Goal: Task Accomplishment & Management: Manage account settings

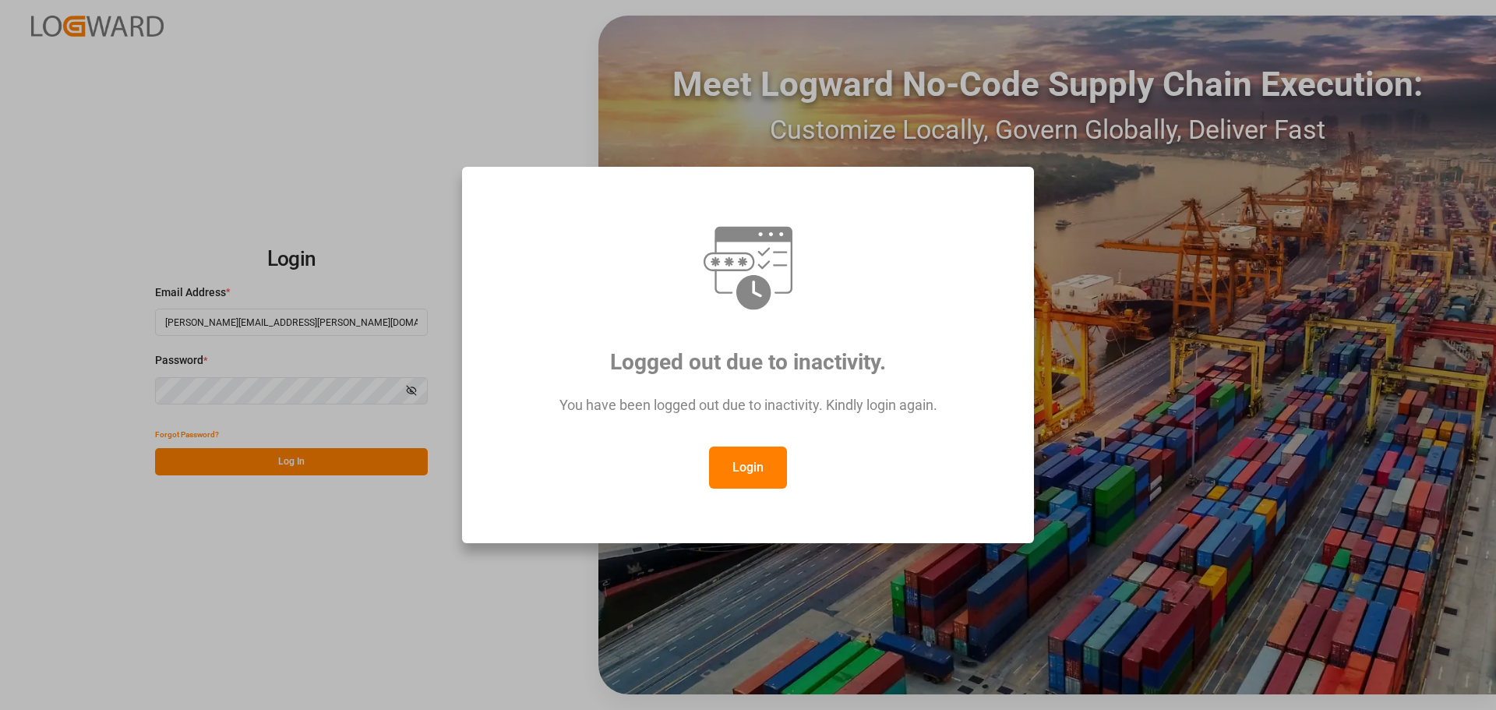
click at [769, 478] on button "Login" at bounding box center [748, 468] width 78 height 42
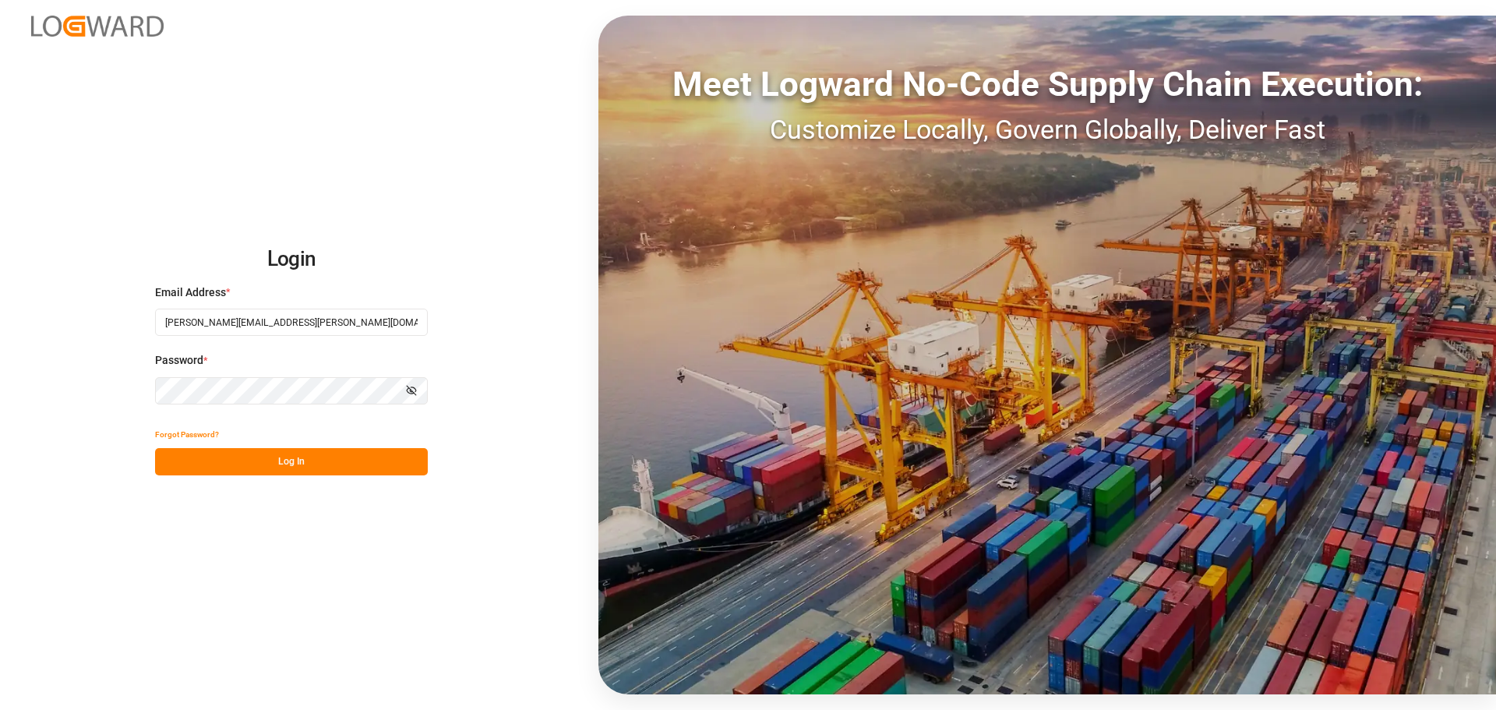
click at [263, 456] on button "Log In" at bounding box center [291, 461] width 273 height 27
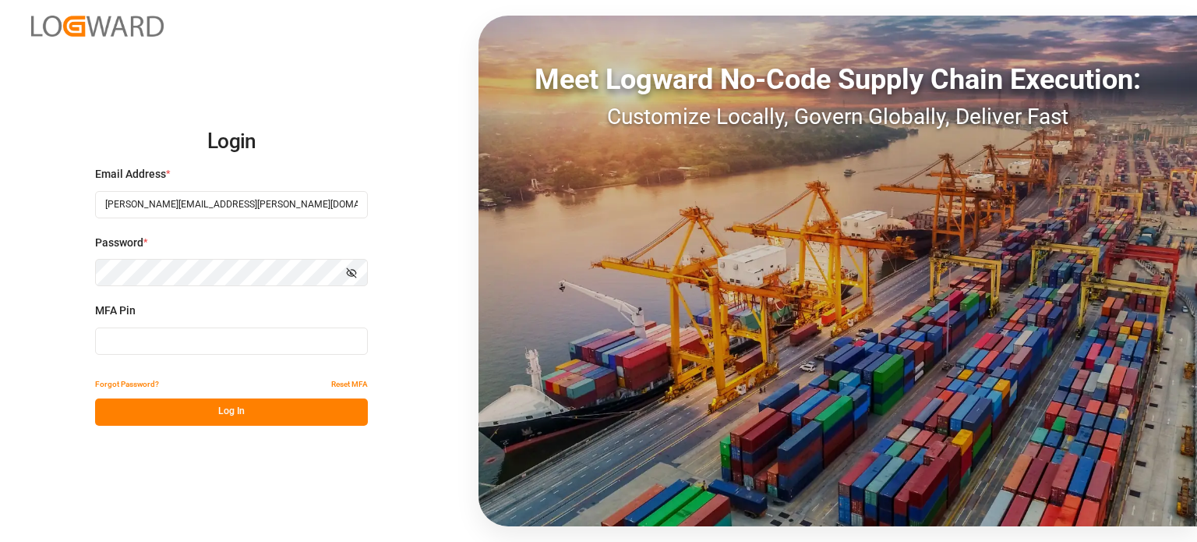
click at [161, 330] on input at bounding box center [231, 340] width 273 height 27
type input "935621"
click at [249, 415] on button "Log In" at bounding box center [231, 411] width 273 height 27
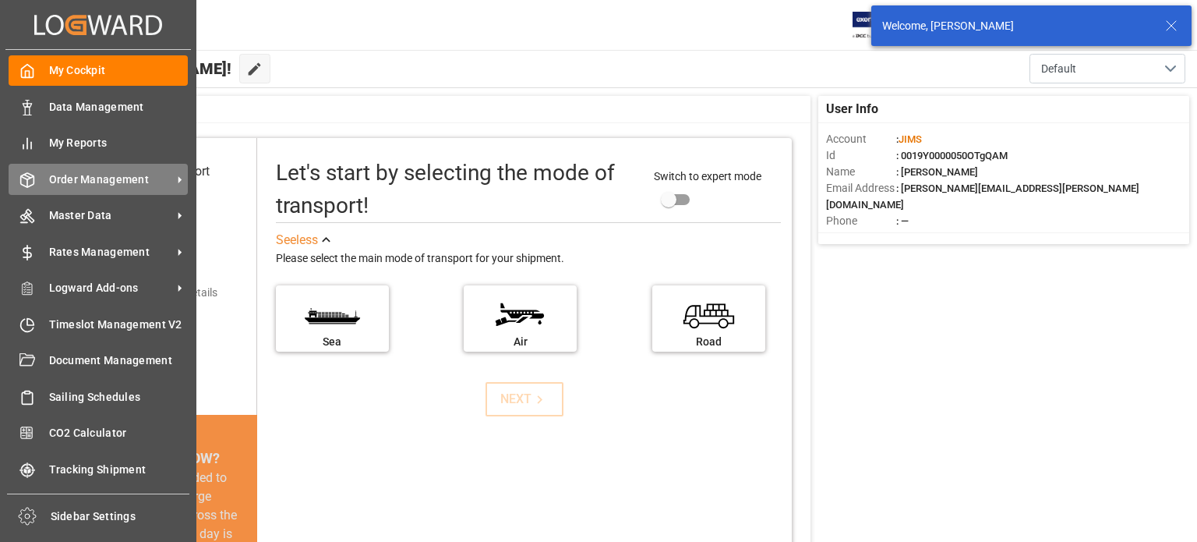
click at [80, 178] on span "Order Management" at bounding box center [110, 179] width 123 height 16
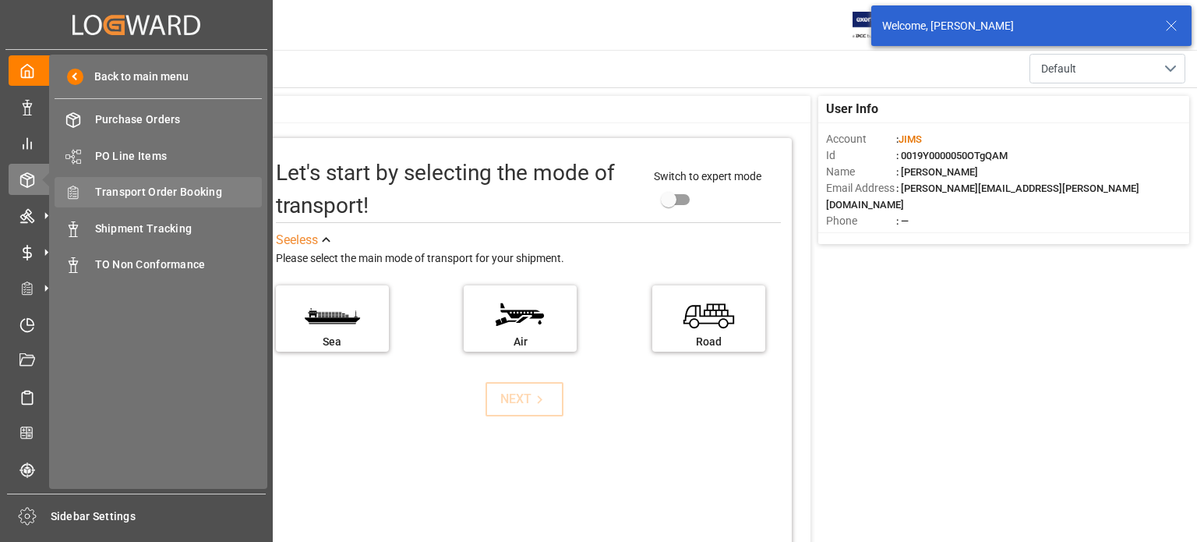
click at [171, 191] on span "Transport Order Booking" at bounding box center [179, 192] width 168 height 16
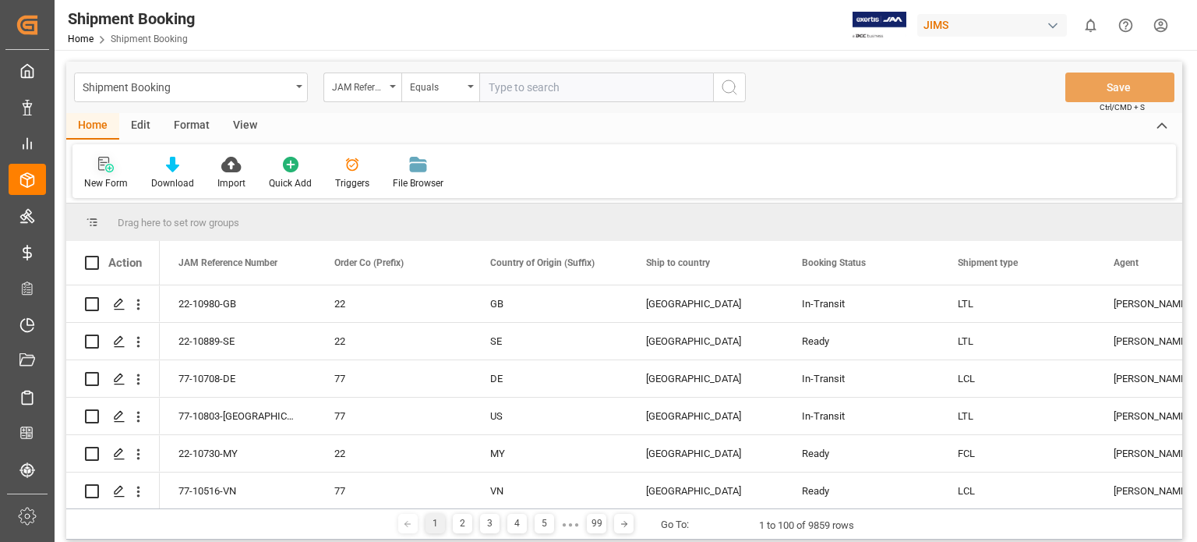
click at [113, 171] on div at bounding box center [106, 164] width 44 height 16
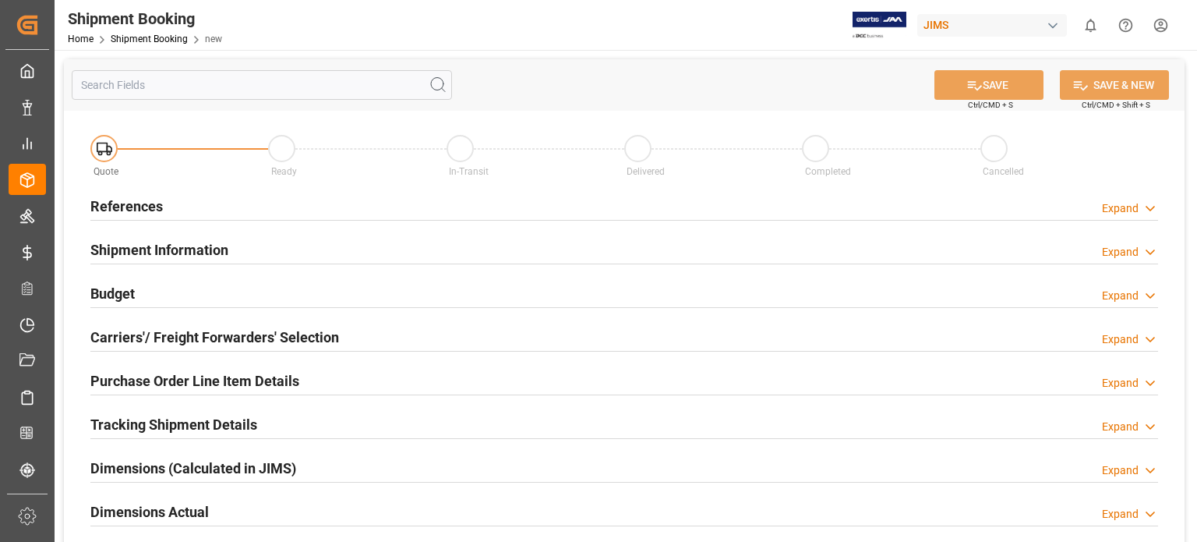
click at [137, 210] on h2 "References" at bounding box center [126, 206] width 72 height 21
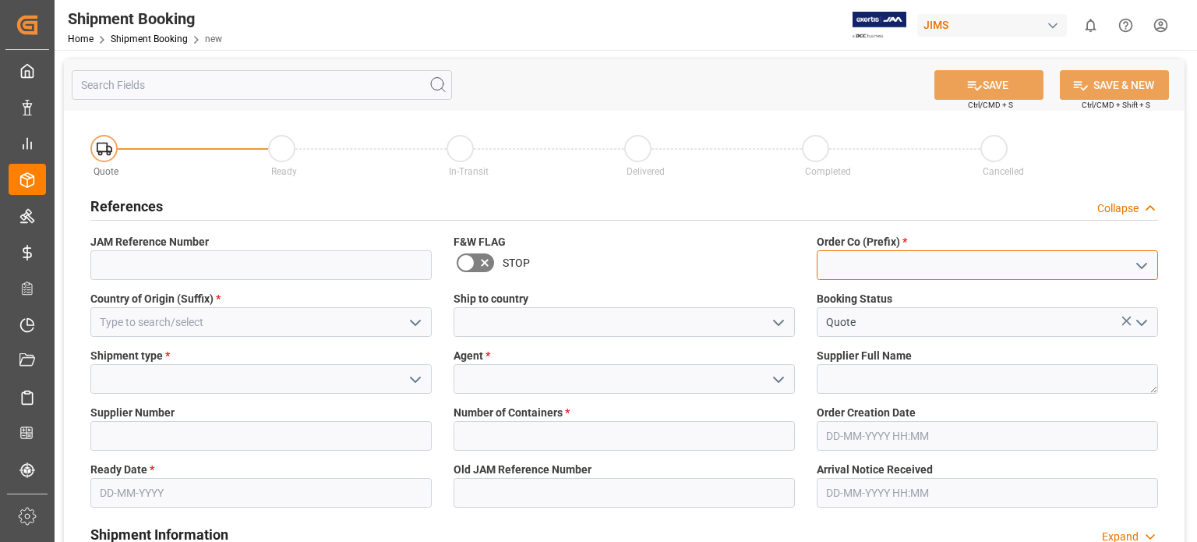
click at [876, 260] on input at bounding box center [987, 265] width 341 height 30
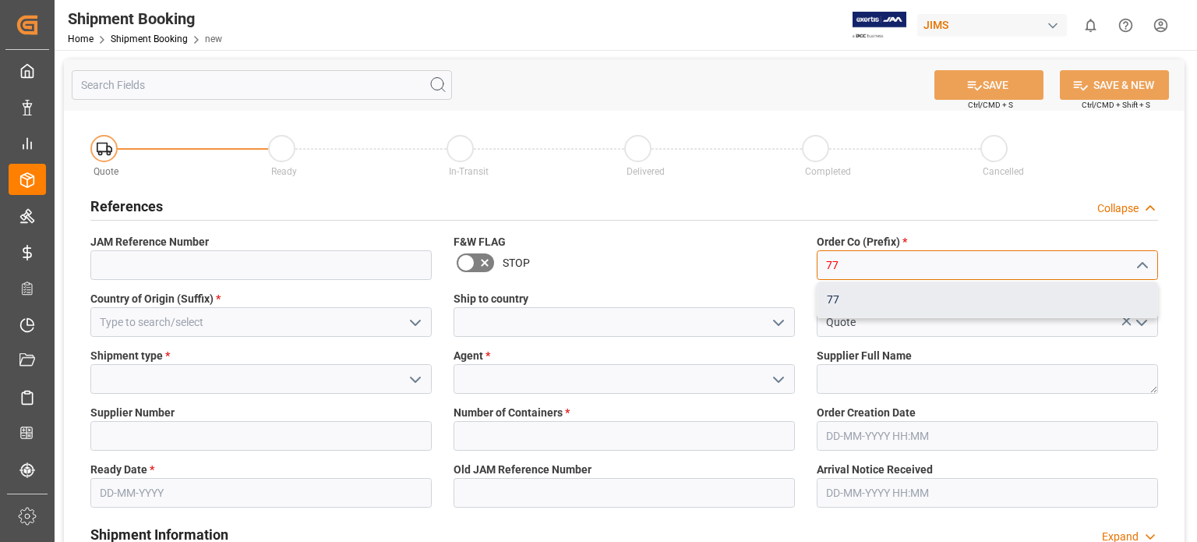
click at [858, 302] on div "77" at bounding box center [988, 299] width 340 height 35
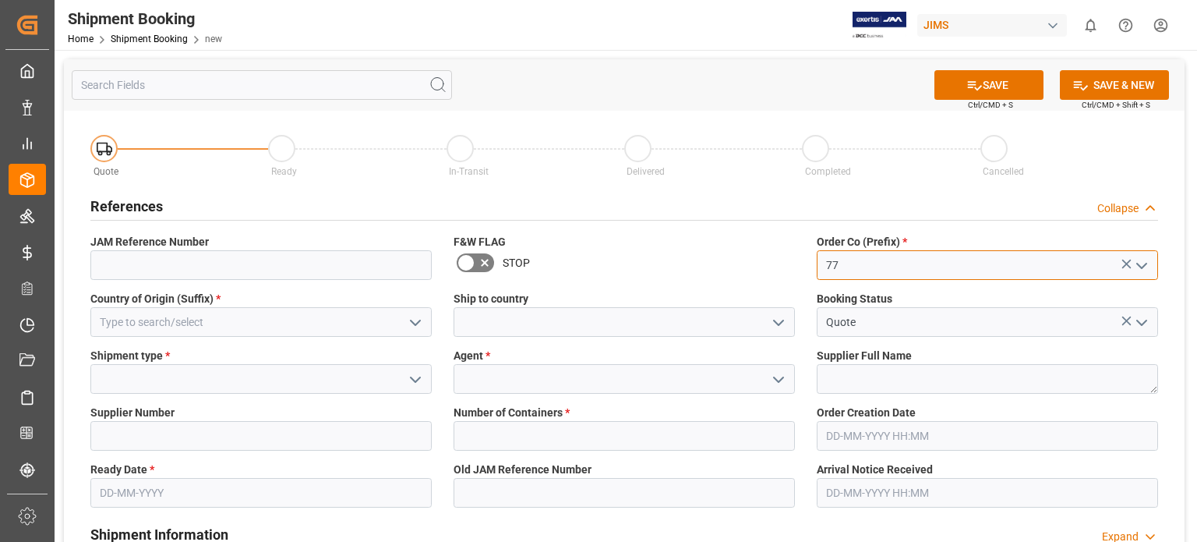
type input "77"
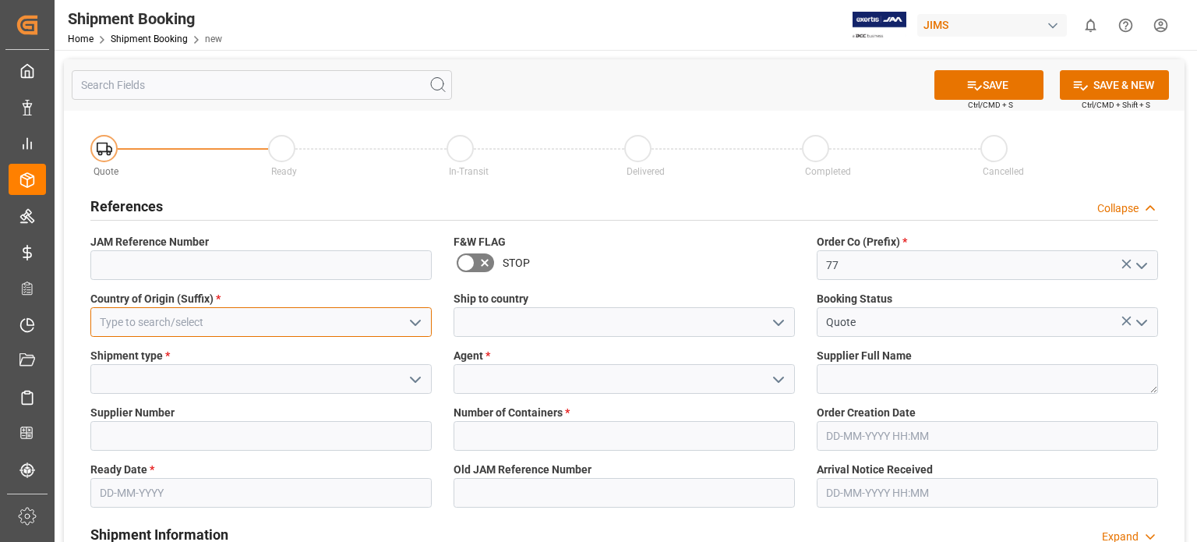
click at [175, 320] on input at bounding box center [260, 322] width 341 height 30
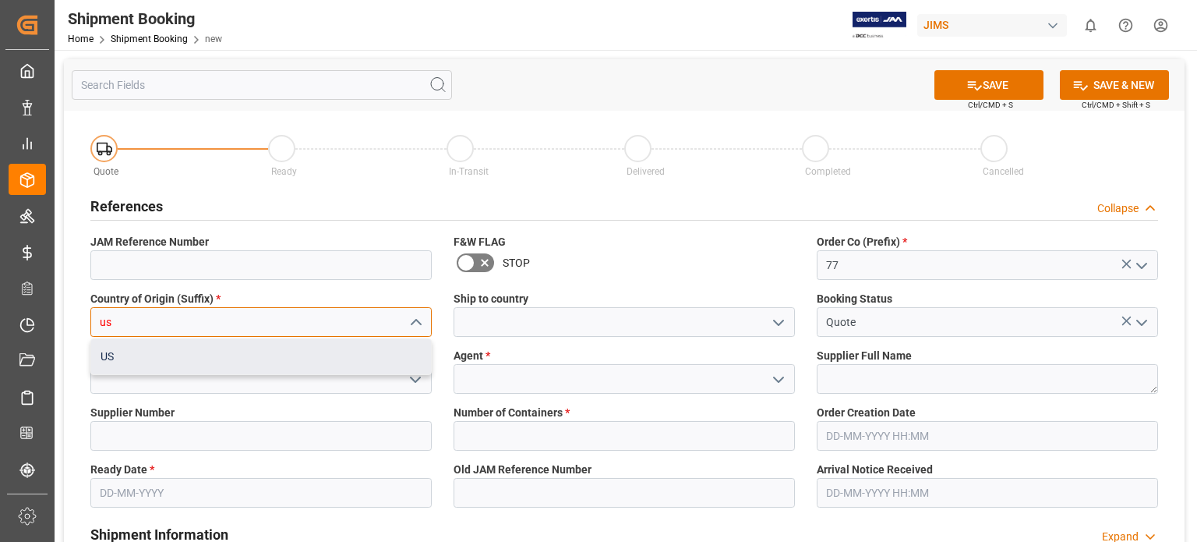
click at [234, 369] on div "US" at bounding box center [261, 356] width 340 height 35
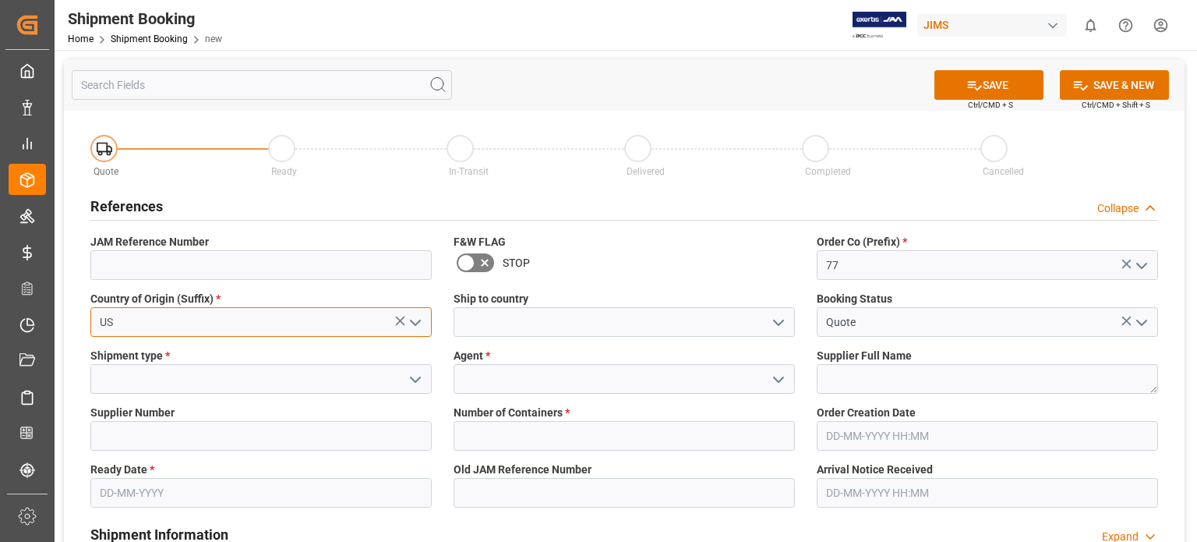
type input "US"
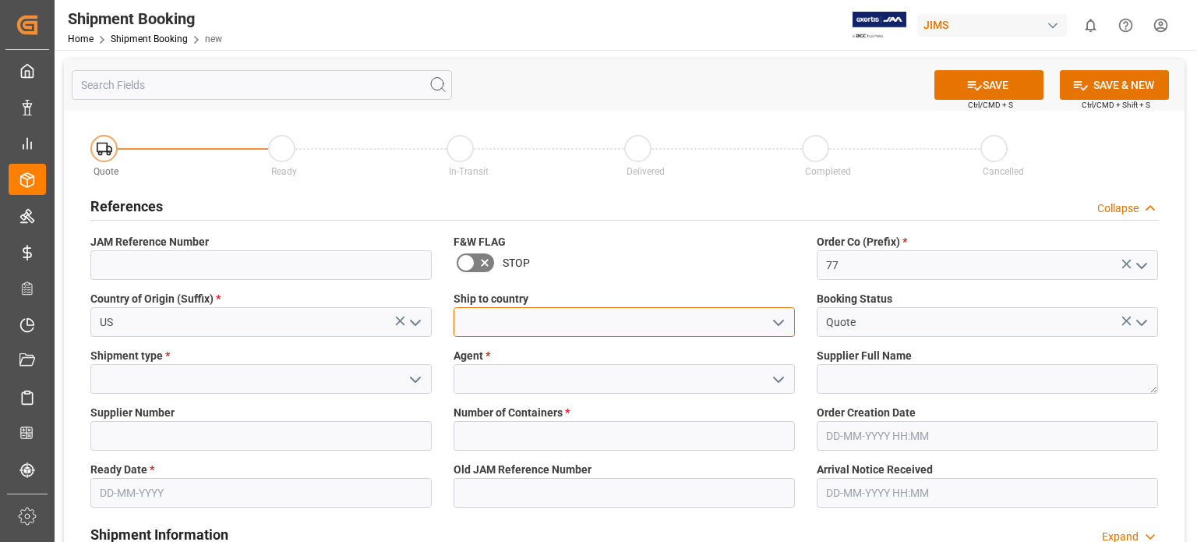
click at [496, 324] on input at bounding box center [624, 322] width 341 height 30
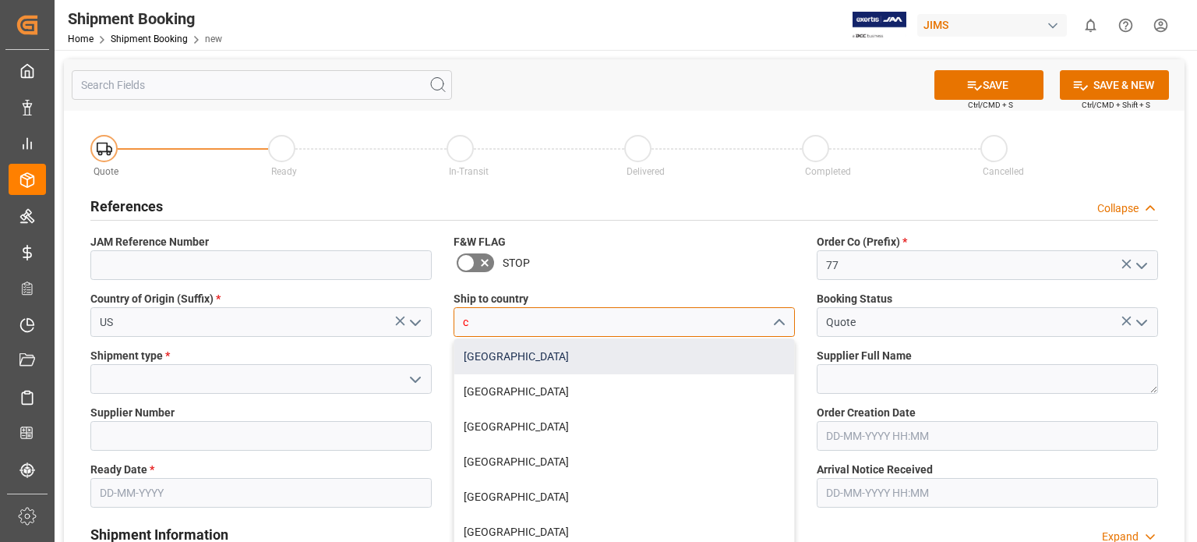
click at [483, 362] on div "[GEOGRAPHIC_DATA]" at bounding box center [624, 356] width 340 height 35
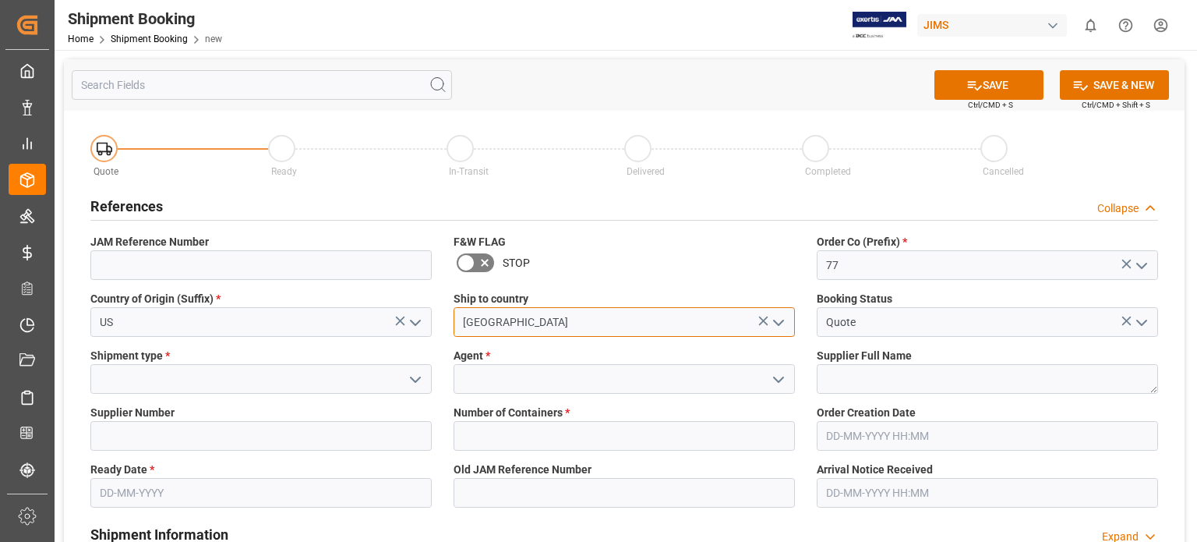
type input "[GEOGRAPHIC_DATA]"
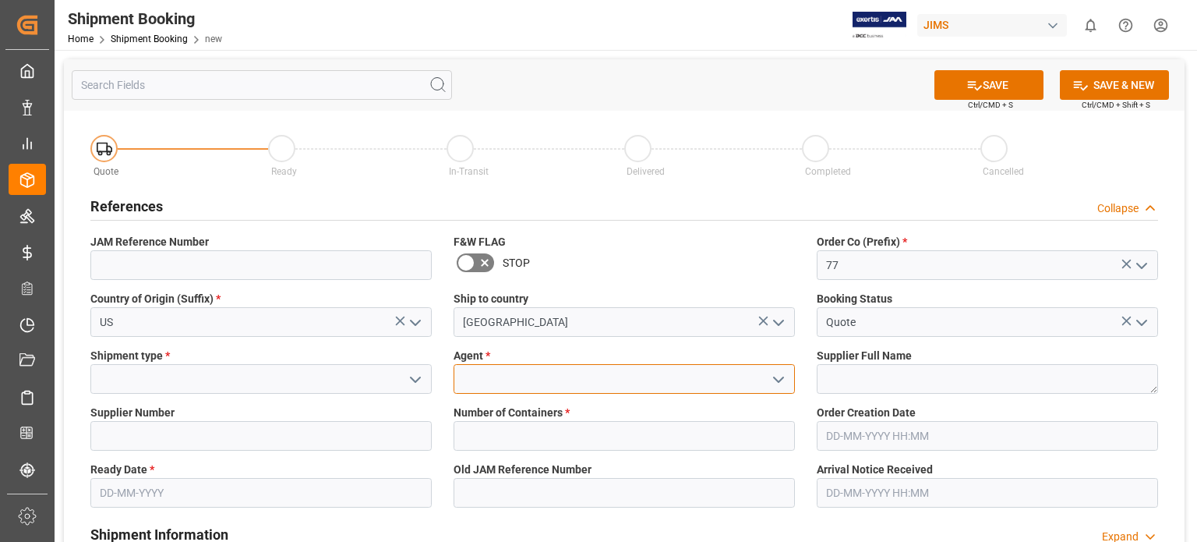
click at [521, 380] on input at bounding box center [624, 379] width 341 height 30
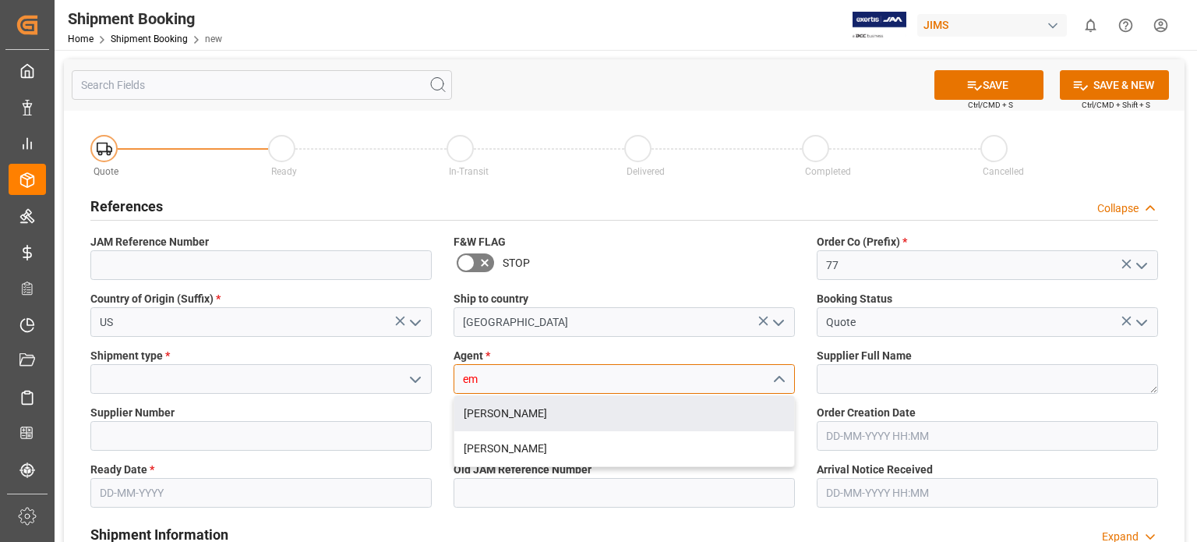
click at [522, 405] on div "[PERSON_NAME]" at bounding box center [624, 413] width 340 height 35
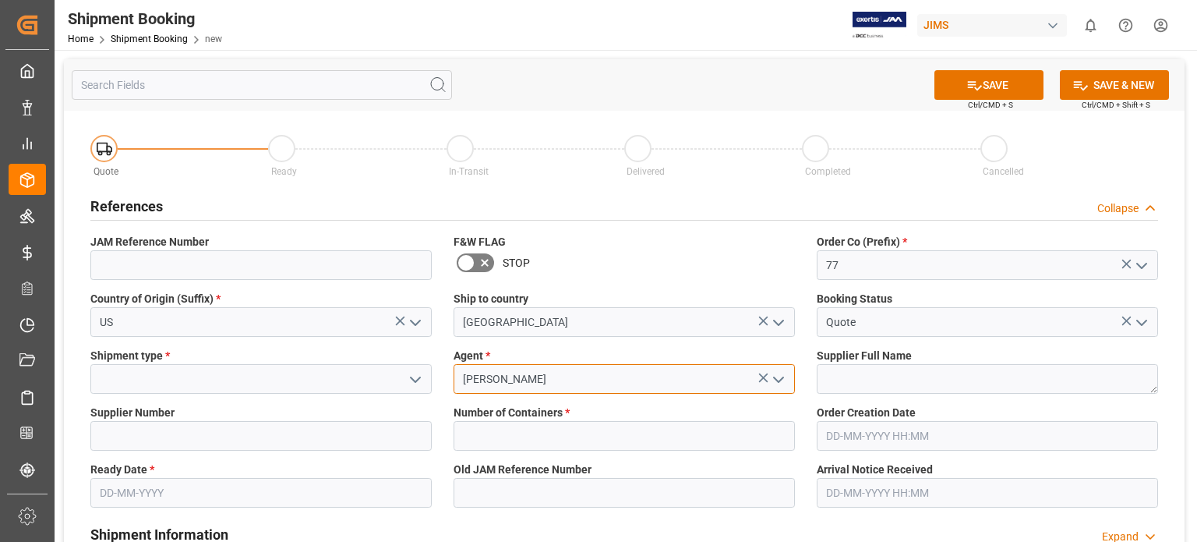
type input "[PERSON_NAME]"
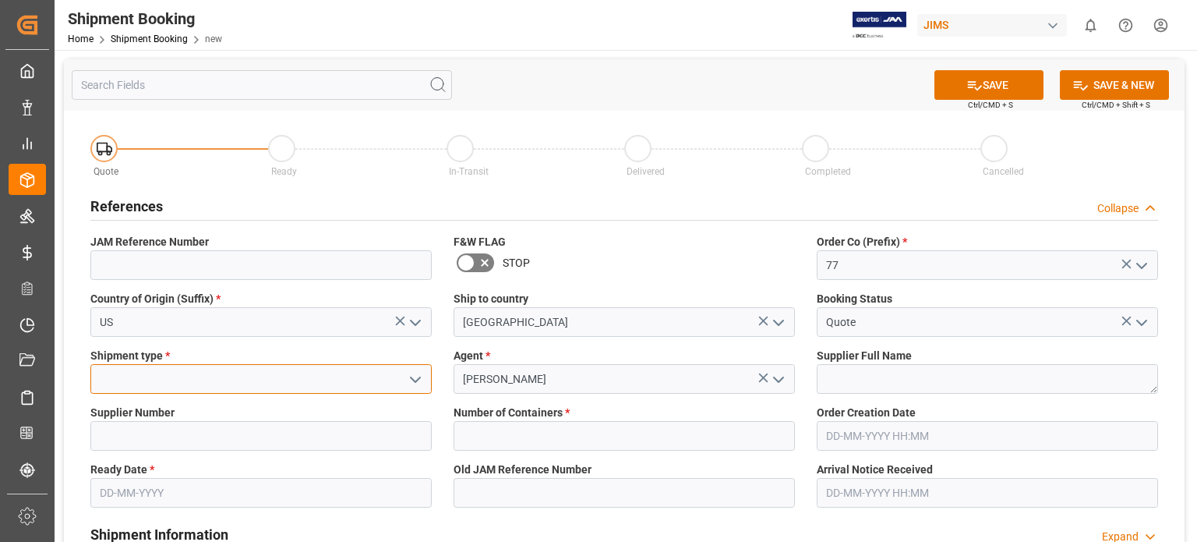
click at [243, 376] on input at bounding box center [260, 379] width 341 height 30
click at [424, 376] on icon "open menu" at bounding box center [415, 379] width 19 height 19
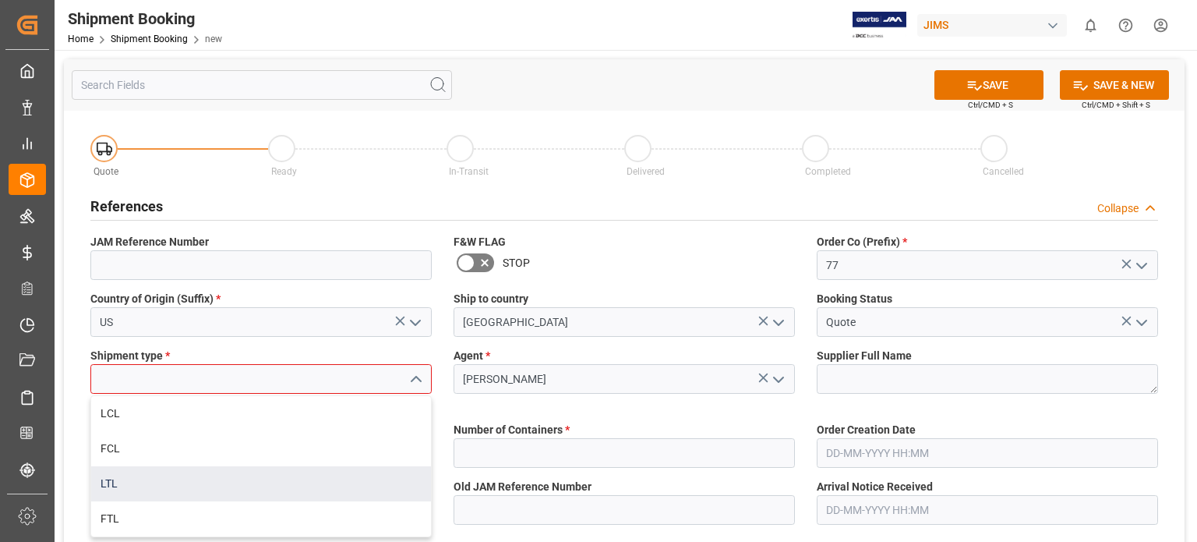
click at [298, 476] on div "LTL" at bounding box center [261, 483] width 340 height 35
type input "LTL"
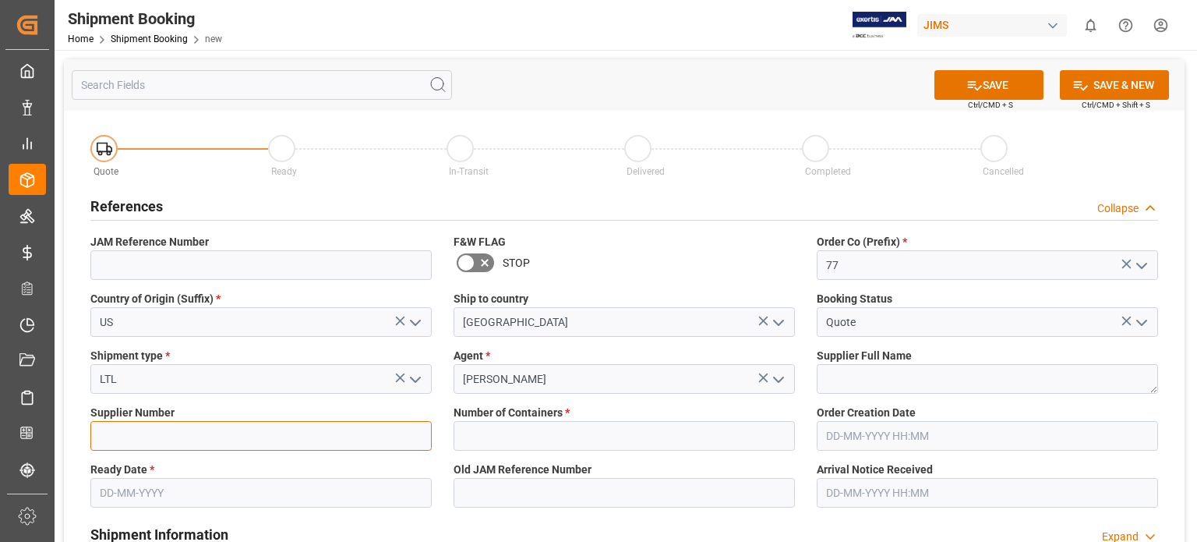
click at [221, 436] on input at bounding box center [260, 436] width 341 height 30
type input "1129"
click at [193, 489] on input "text" at bounding box center [260, 493] width 341 height 30
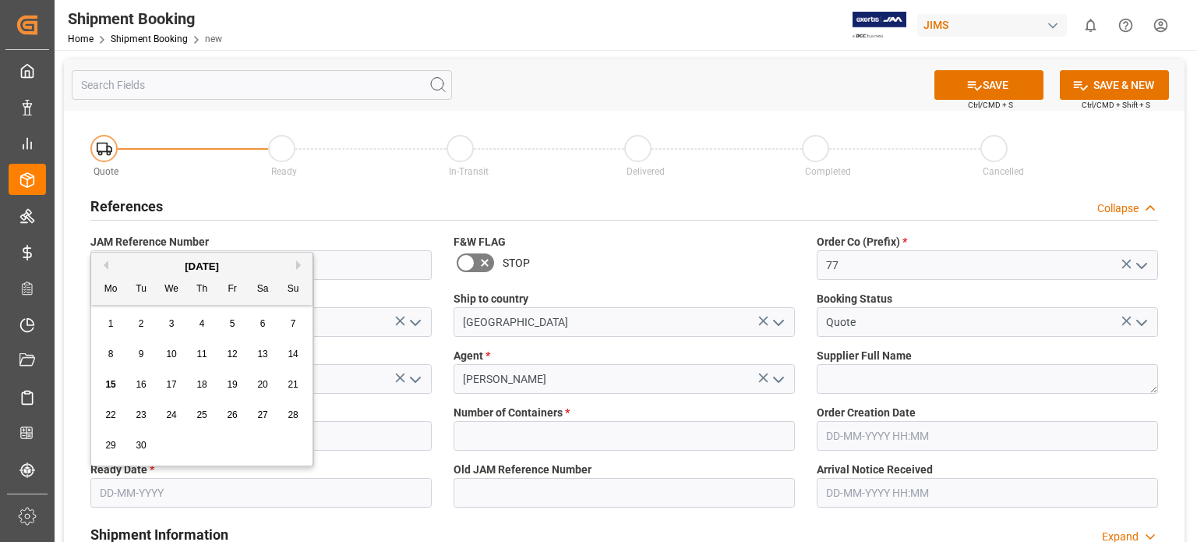
click at [139, 383] on span "16" at bounding box center [141, 384] width 10 height 11
click at [141, 495] on input "16-09-2025" at bounding box center [260, 493] width 341 height 30
click at [267, 383] on span "20" at bounding box center [262, 384] width 10 height 11
type input "20-09-2025"
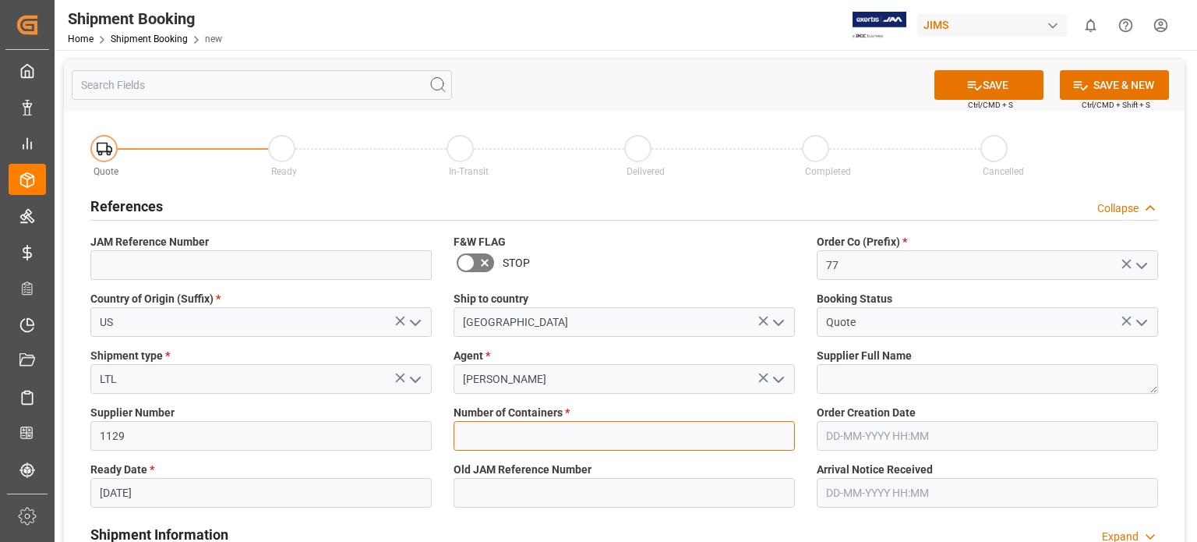
click at [549, 436] on input "text" at bounding box center [624, 436] width 341 height 30
type input "0"
click at [982, 90] on button "SAVE" at bounding box center [988, 85] width 109 height 30
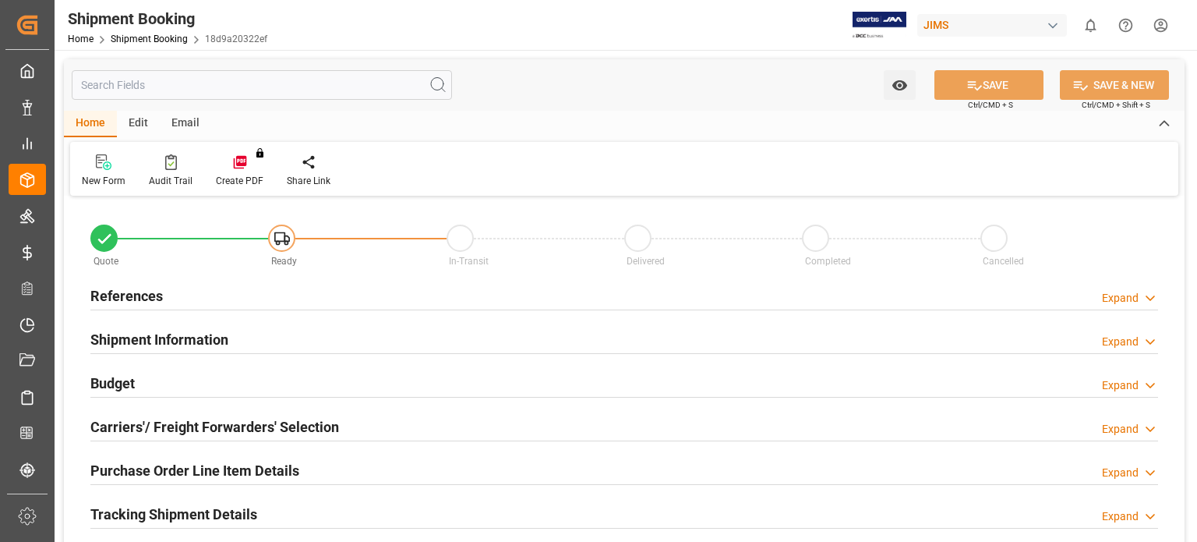
type input "0"
type input "[DATE]"
click at [153, 298] on h2 "References" at bounding box center [126, 295] width 72 height 21
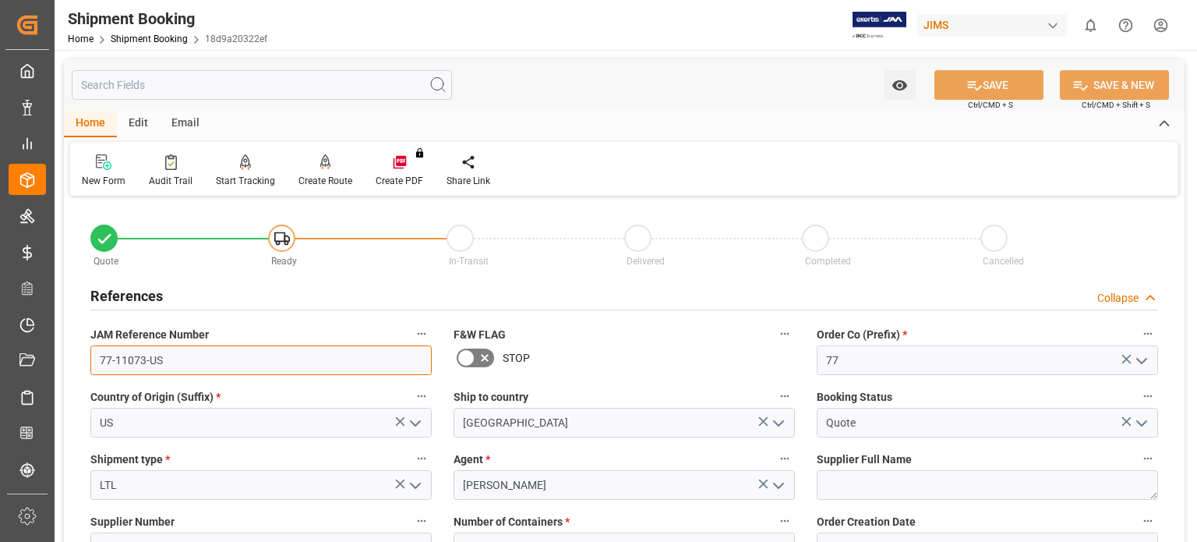
drag, startPoint x: 168, startPoint y: 368, endPoint x: 52, endPoint y: 237, distance: 174.5
click at [143, 34] on link "Shipment Booking" at bounding box center [149, 39] width 77 height 11
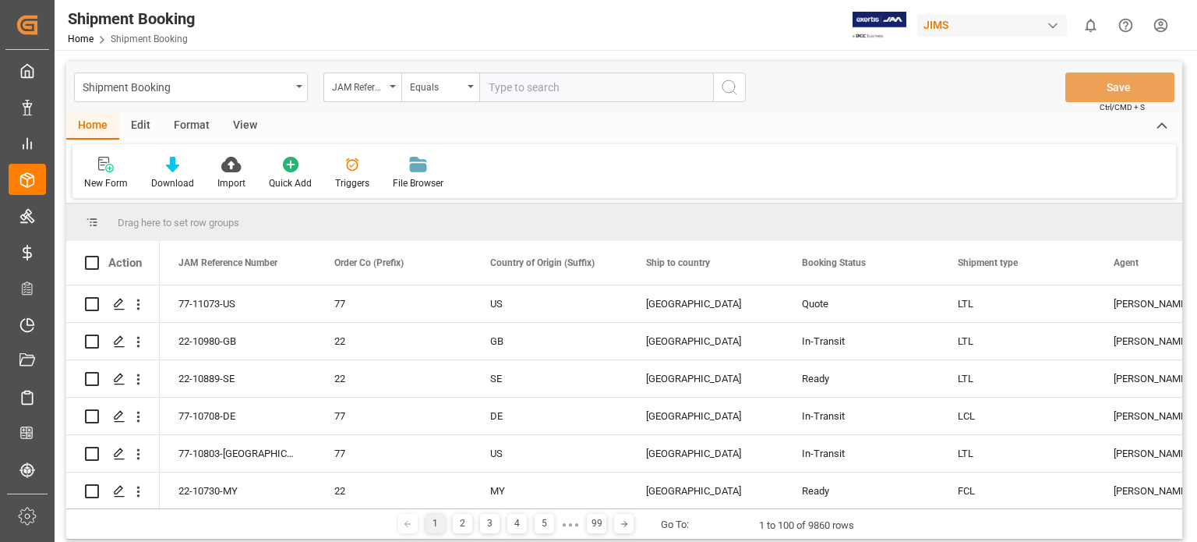
click at [531, 101] on input "text" at bounding box center [596, 87] width 234 height 30
click at [532, 96] on input "text" at bounding box center [596, 87] width 234 height 30
type input "77-10773-US"
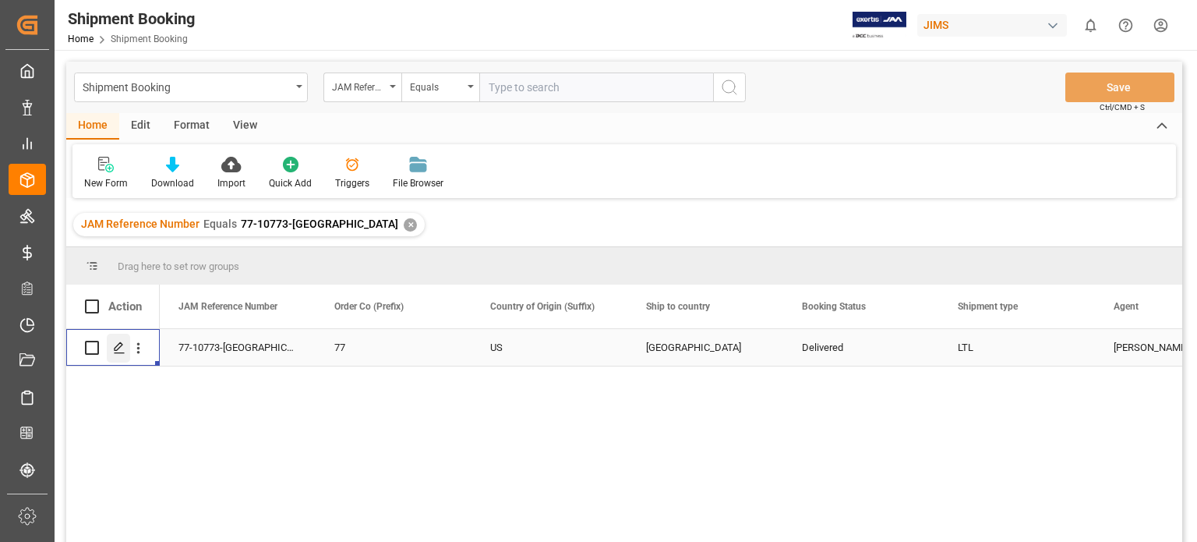
click at [109, 355] on div "Press SPACE to select this row." at bounding box center [118, 348] width 23 height 29
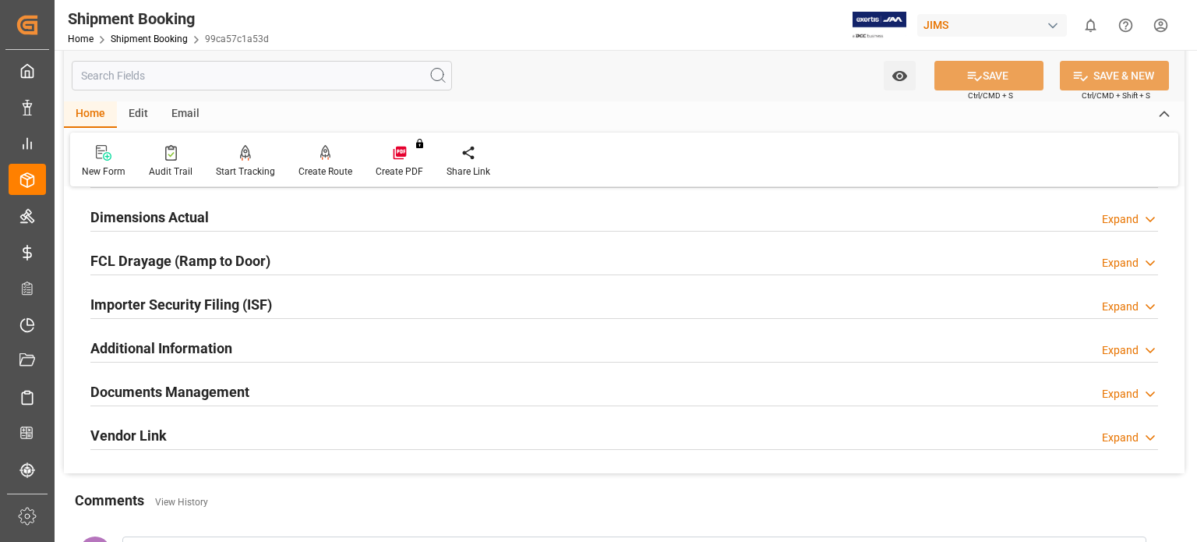
scroll to position [390, 0]
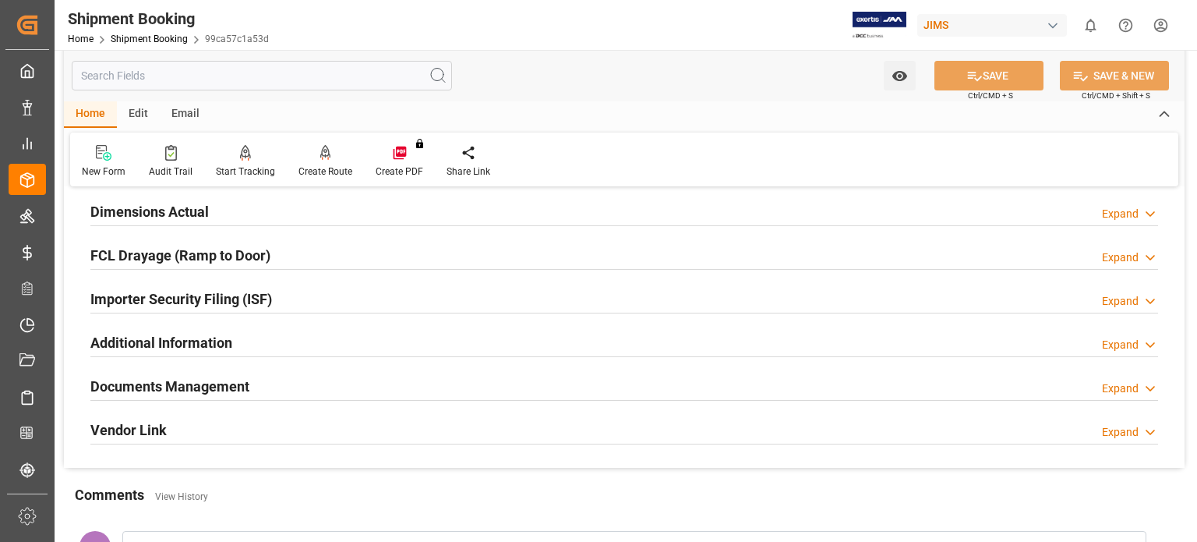
click at [139, 380] on h2 "Documents Management" at bounding box center [169, 386] width 159 height 21
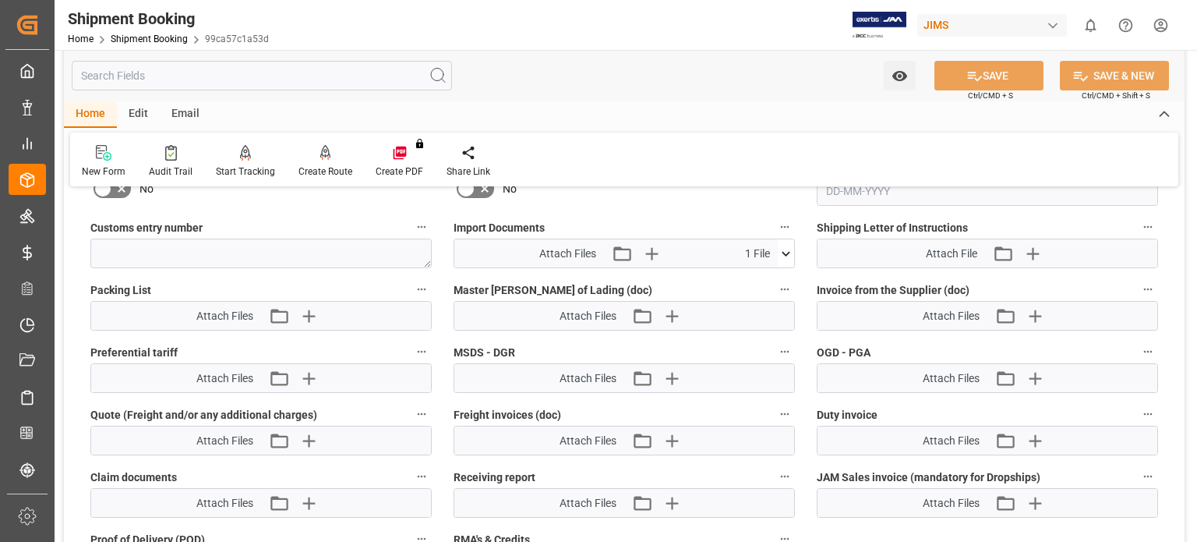
scroll to position [909, 0]
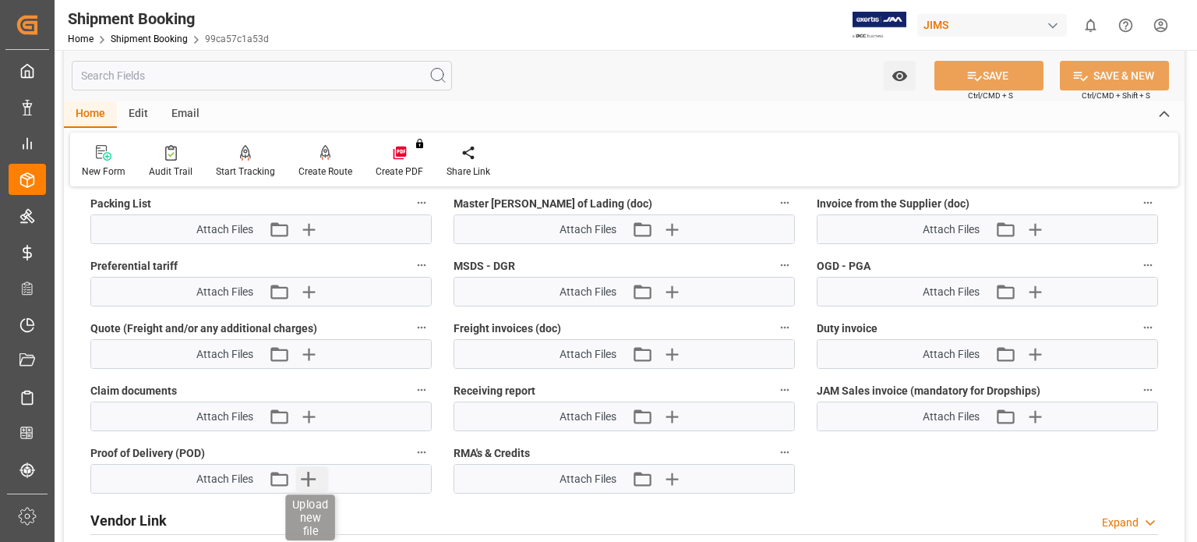
click at [309, 473] on icon "button" at bounding box center [308, 478] width 15 height 15
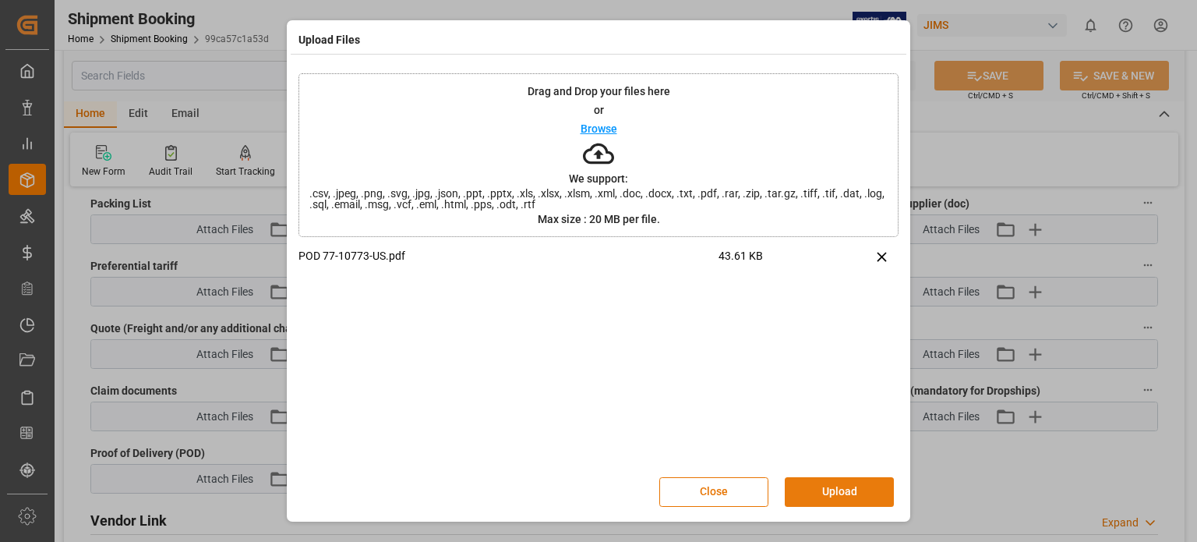
click at [820, 488] on button "Upload" at bounding box center [839, 492] width 109 height 30
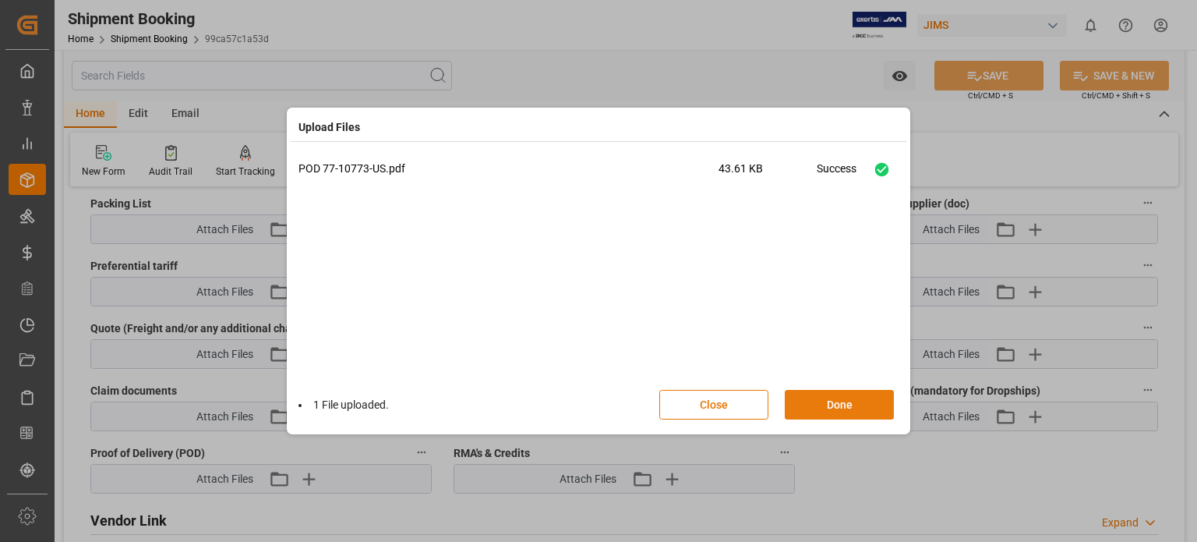
click at [831, 400] on button "Done" at bounding box center [839, 405] width 109 height 30
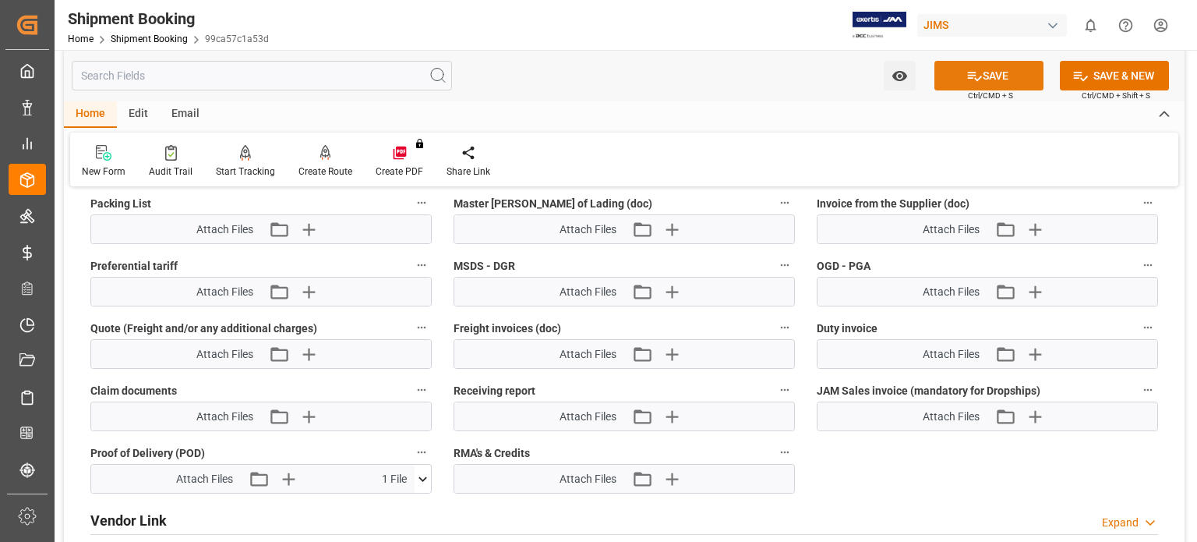
click at [980, 71] on button "SAVE" at bounding box center [988, 76] width 109 height 30
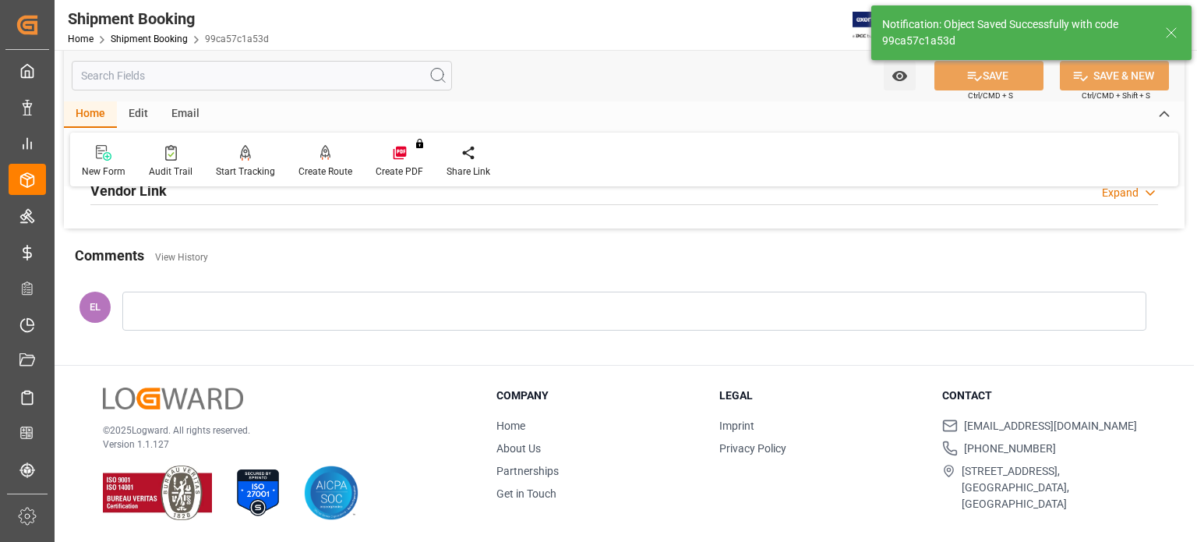
scroll to position [302, 0]
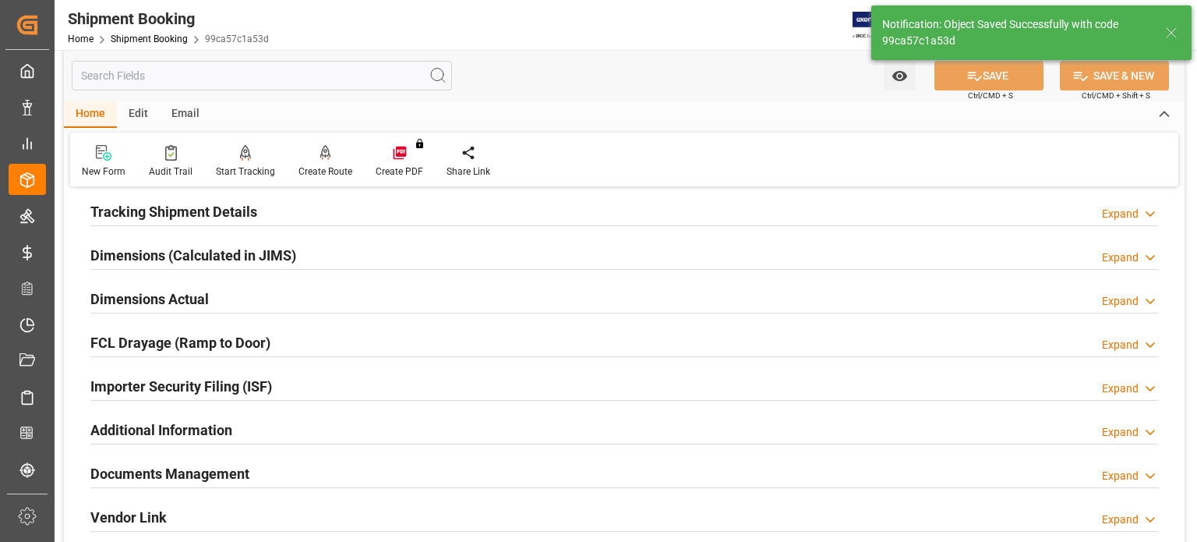
click at [168, 210] on h2 "Tracking Shipment Details" at bounding box center [173, 211] width 167 height 21
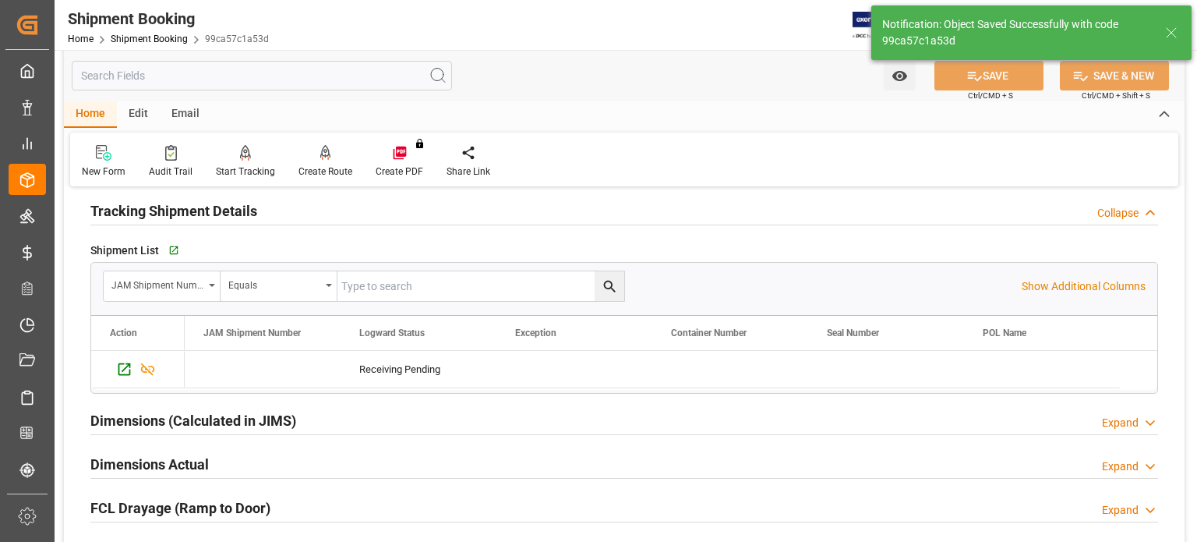
scroll to position [209, 0]
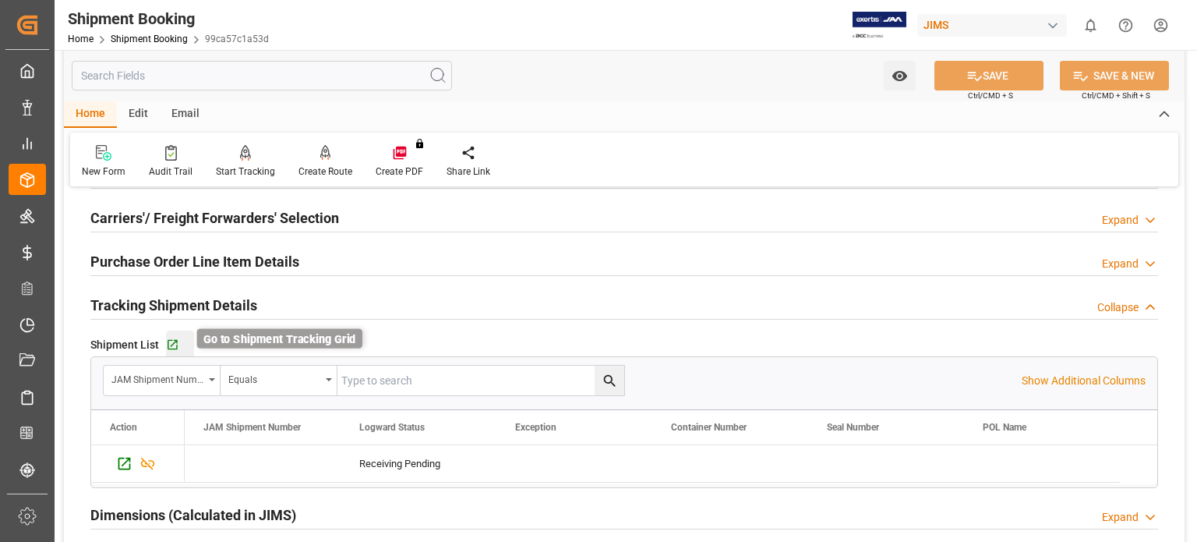
click at [173, 340] on icon "button" at bounding box center [173, 345] width 10 height 10
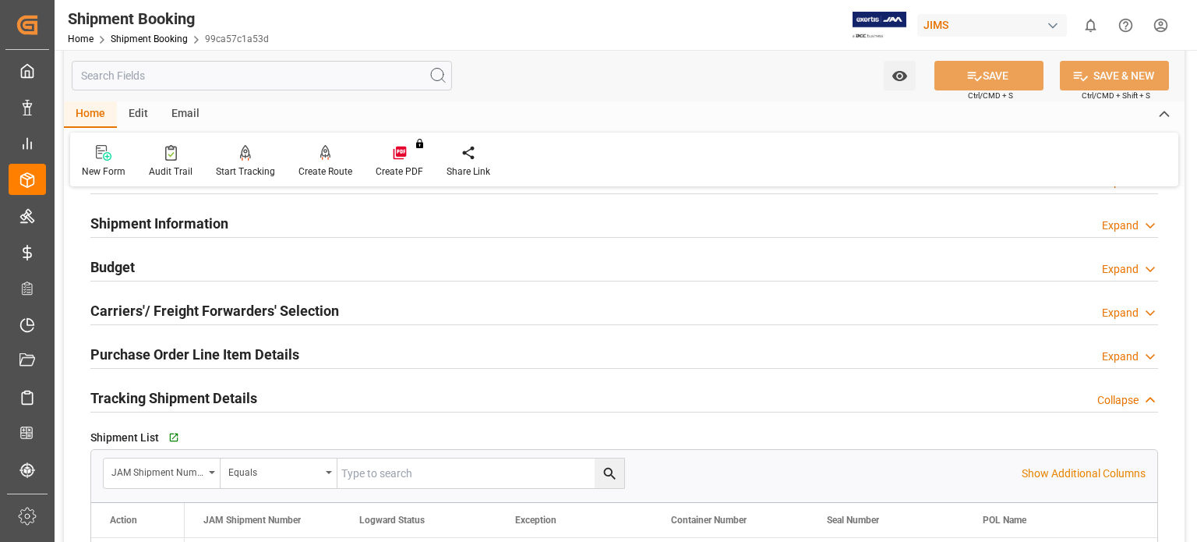
scroll to position [0, 0]
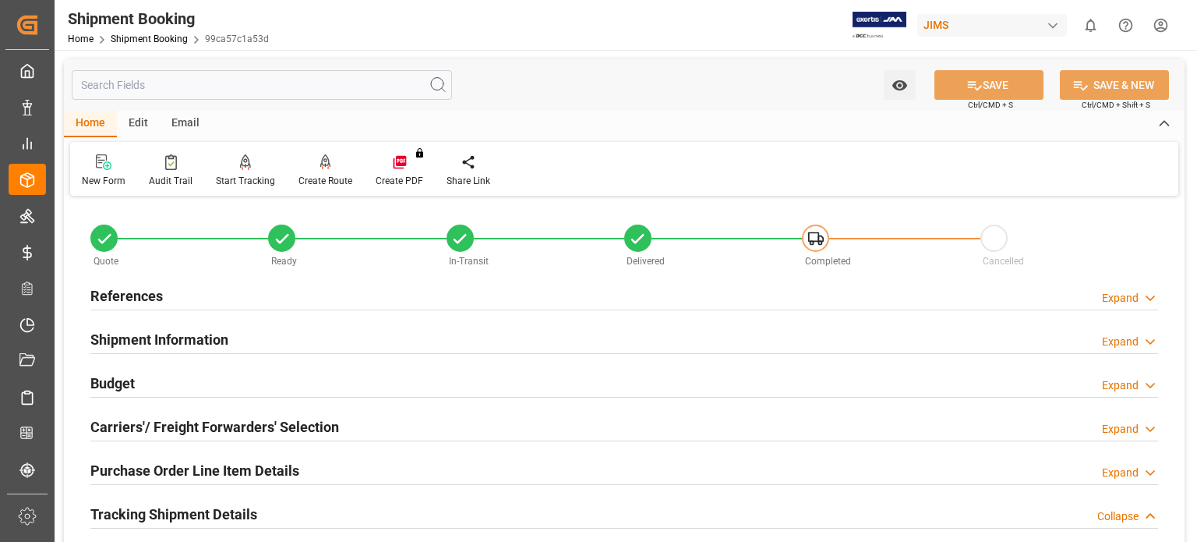
click at [122, 382] on h2 "Budget" at bounding box center [112, 383] width 44 height 21
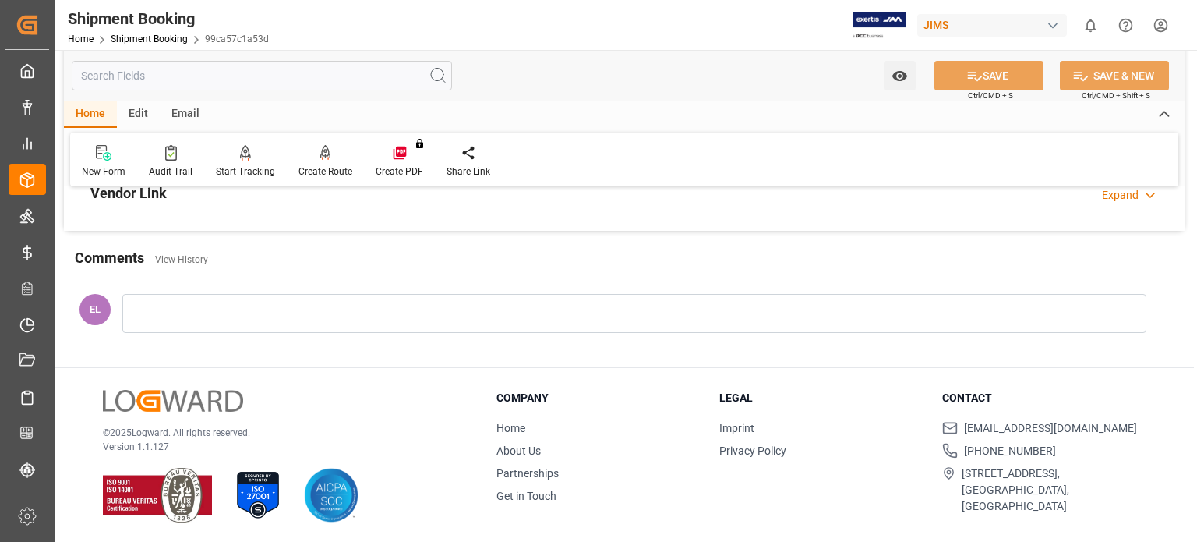
scroll to position [907, 0]
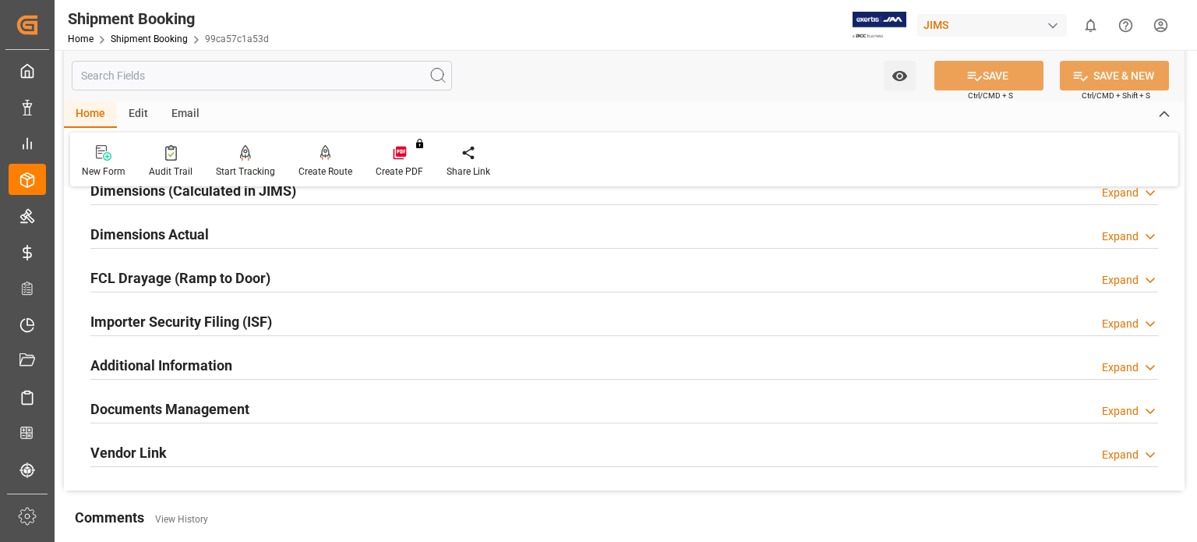
click at [201, 406] on h2 "Documents Management" at bounding box center [169, 408] width 159 height 21
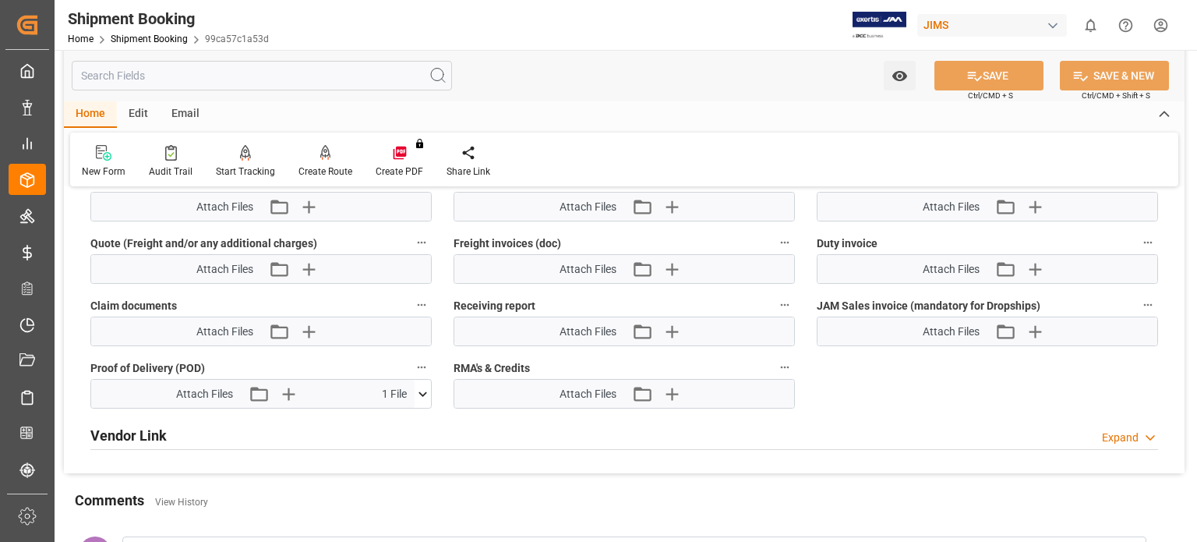
scroll to position [1556, 0]
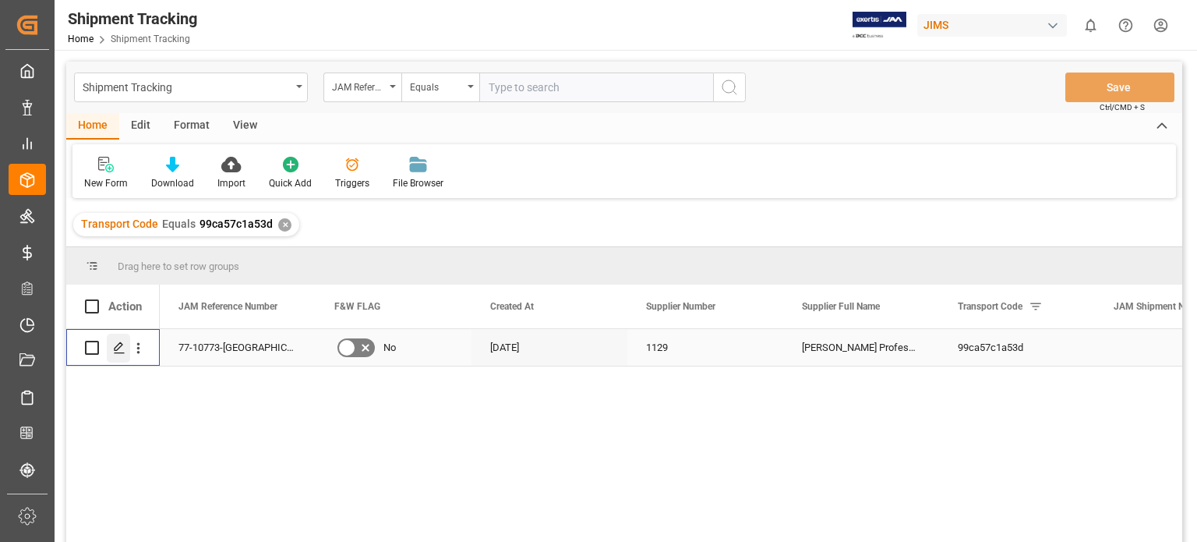
click at [116, 348] on icon "Press SPACE to select this row." at bounding box center [119, 347] width 12 height 12
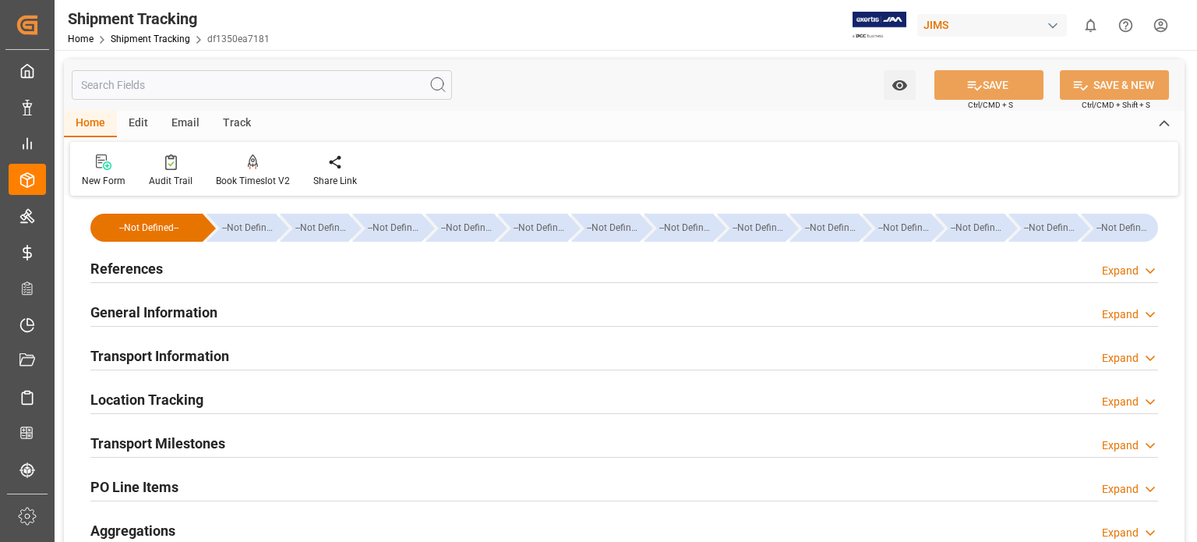
click at [153, 309] on h2 "General Information" at bounding box center [153, 312] width 127 height 21
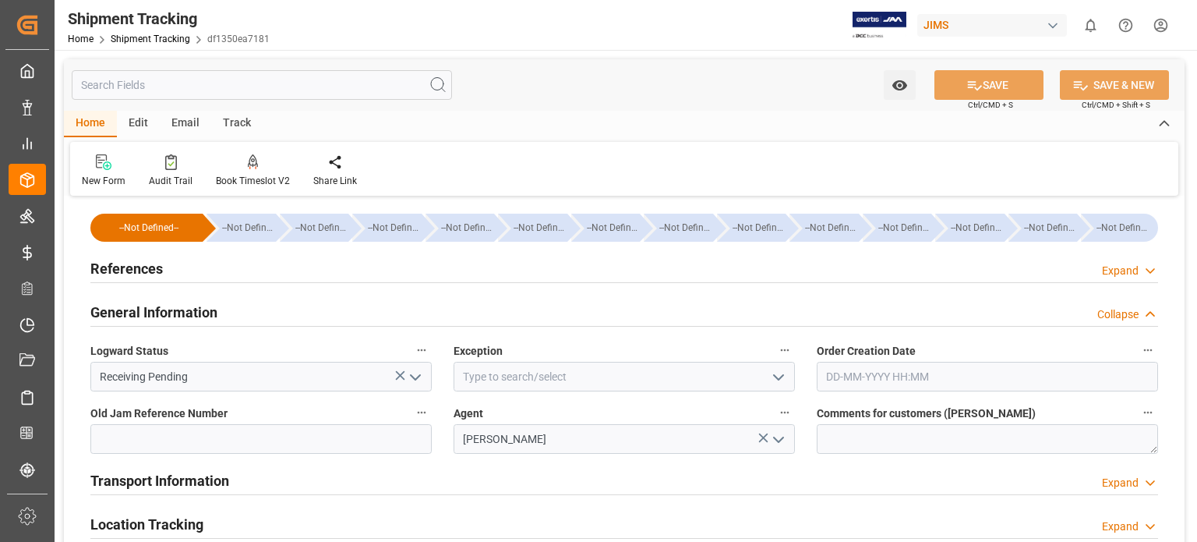
click at [153, 309] on h2 "General Information" at bounding box center [153, 312] width 127 height 21
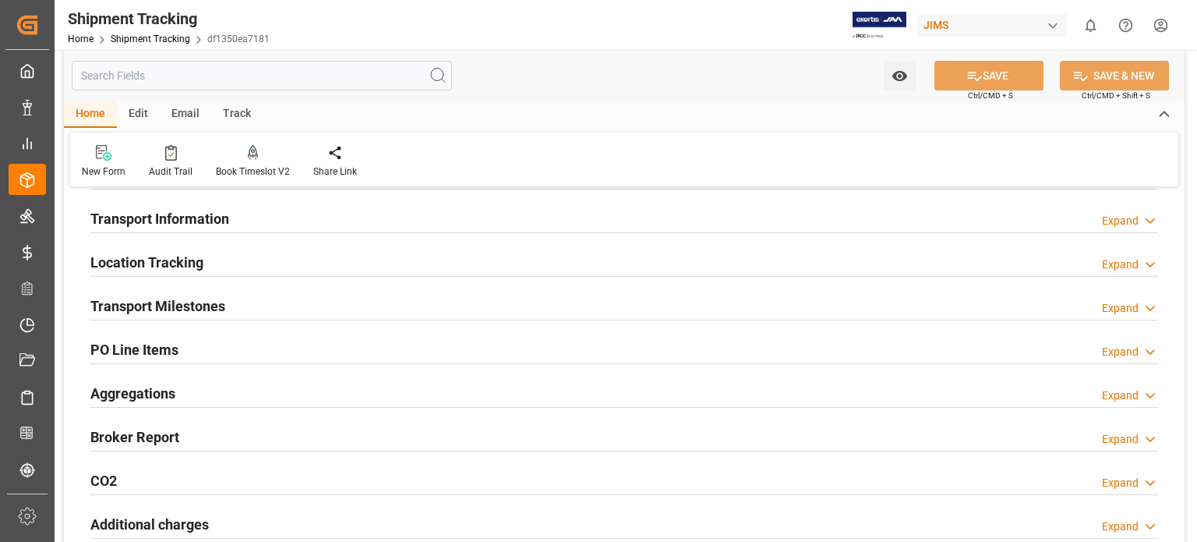
scroll to position [129, 0]
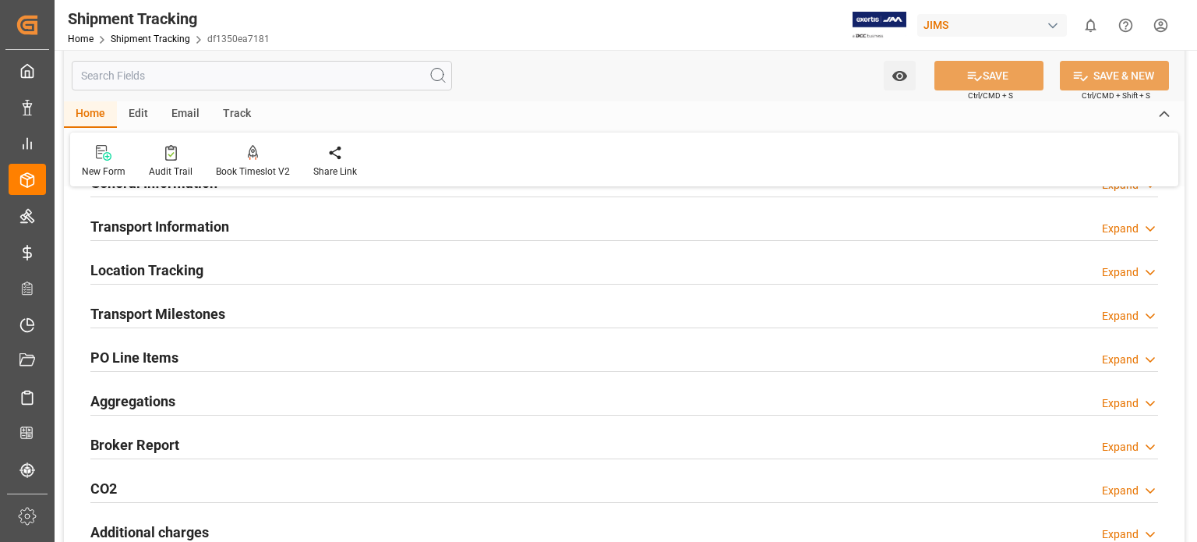
click at [154, 302] on div "Transport Milestones" at bounding box center [157, 313] width 135 height 30
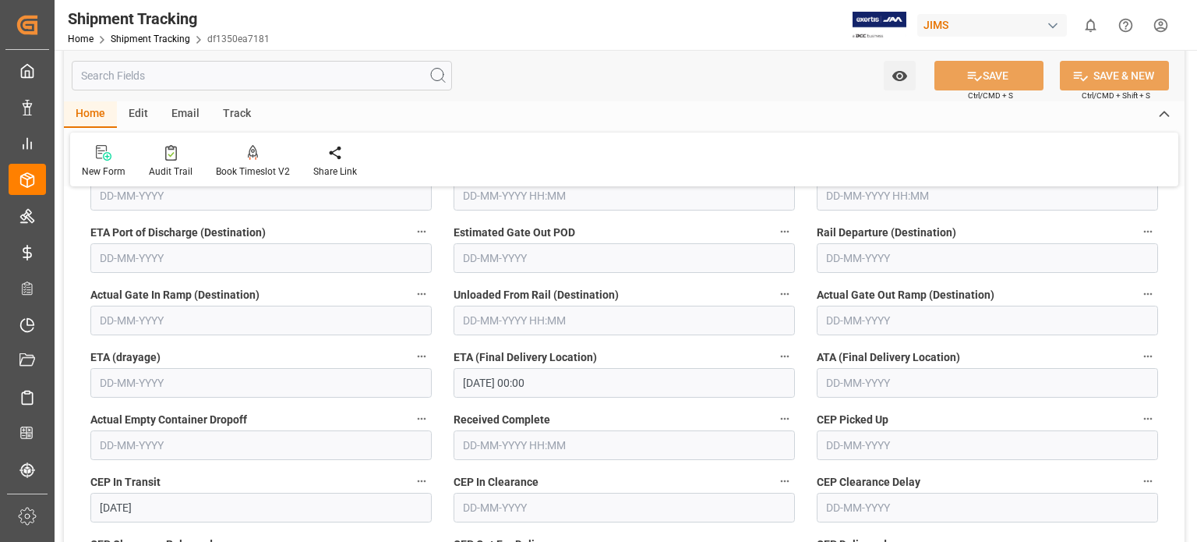
scroll to position [390, 0]
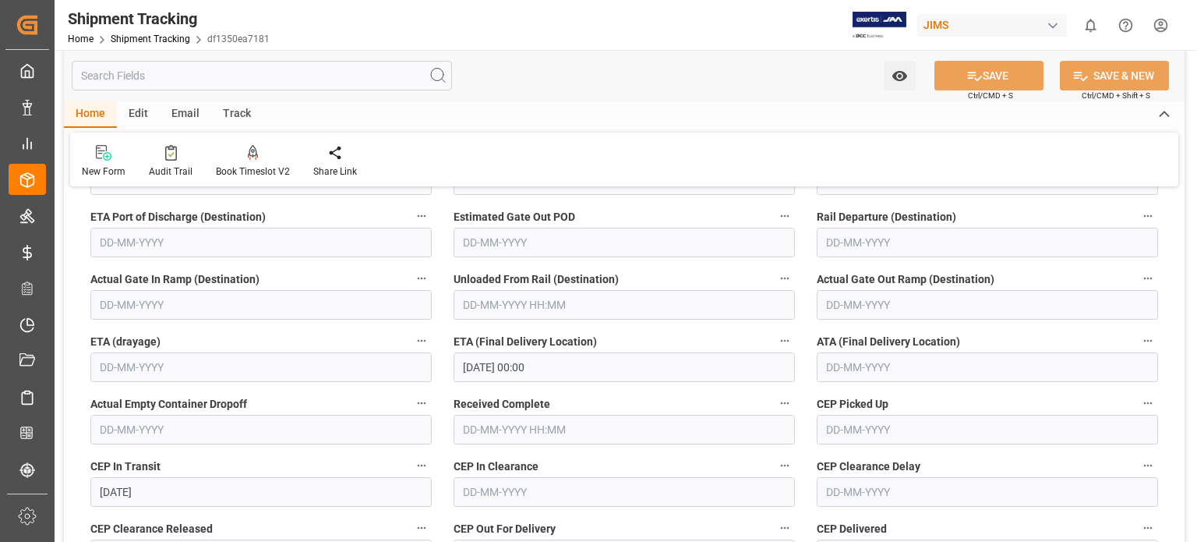
click at [863, 358] on input "text" at bounding box center [987, 367] width 341 height 30
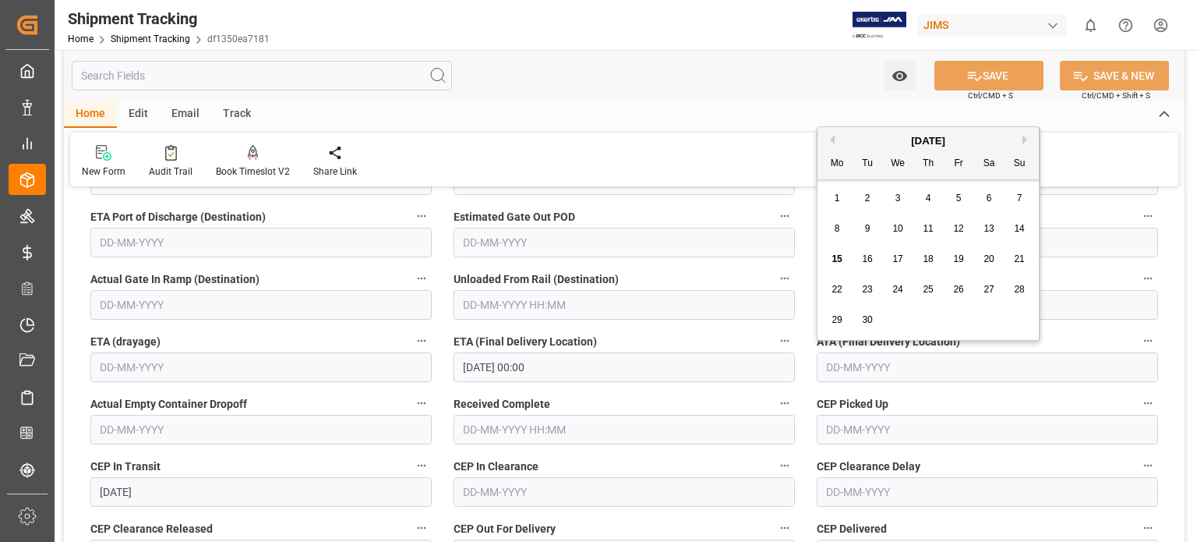
click at [898, 230] on span "10" at bounding box center [897, 228] width 10 height 11
type input "10-09-2025"
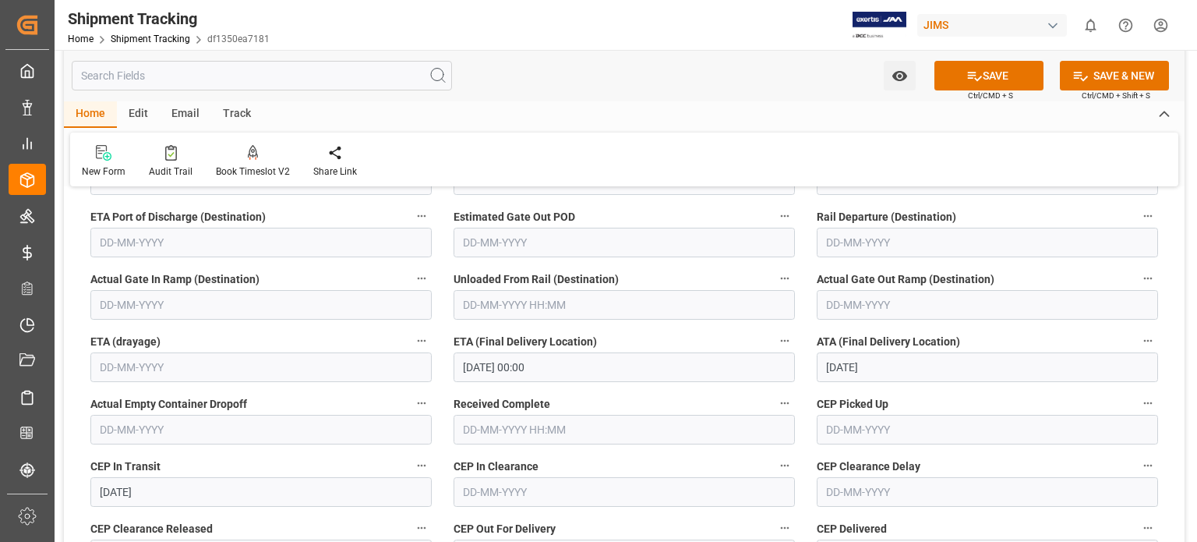
click at [507, 429] on input "text" at bounding box center [624, 430] width 341 height 30
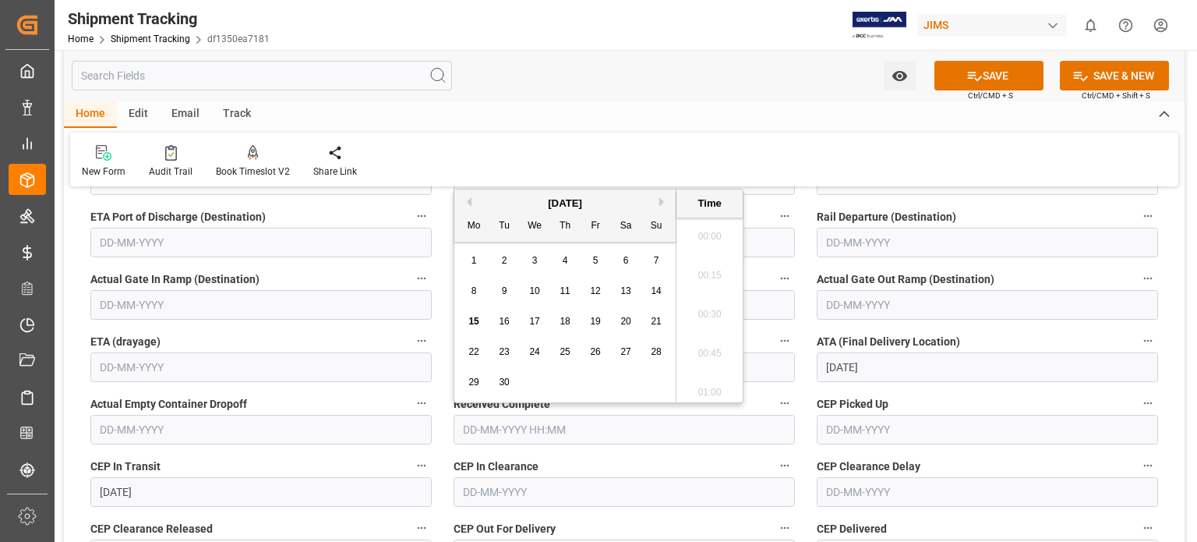
scroll to position [1368, 0]
click at [472, 323] on span "15" at bounding box center [473, 321] width 10 height 11
type input "15-09-2025 00:00"
click at [991, 81] on button "SAVE" at bounding box center [988, 76] width 109 height 30
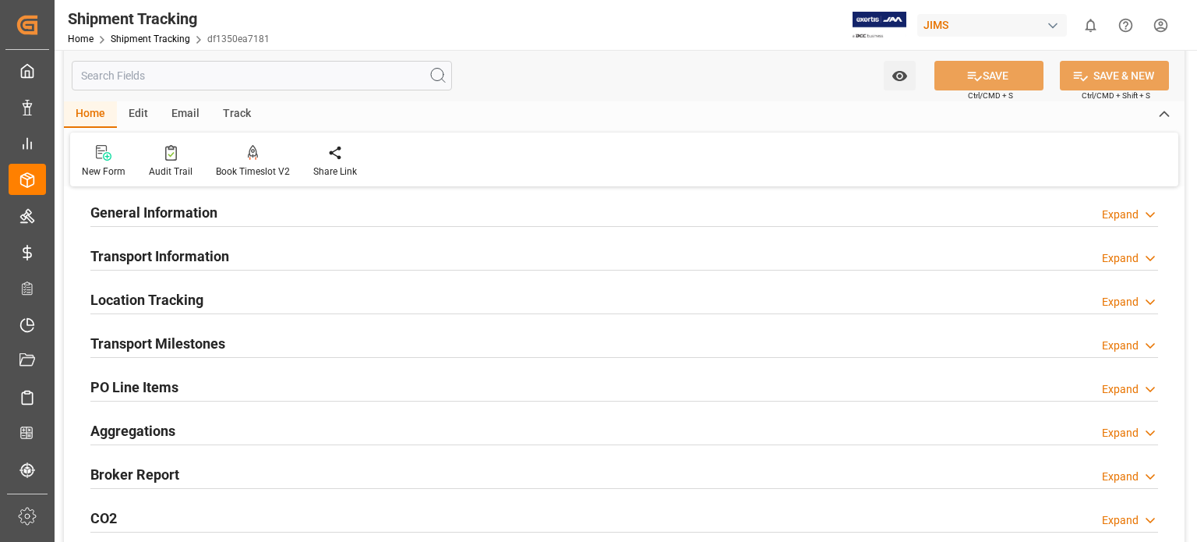
scroll to position [0, 0]
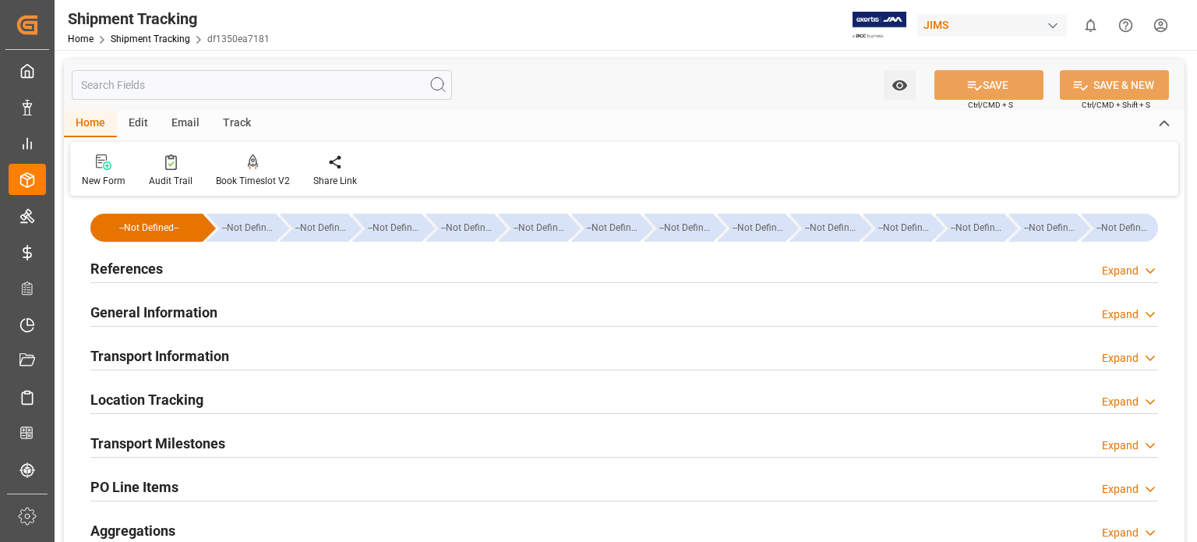
click at [138, 274] on h2 "References" at bounding box center [126, 268] width 72 height 21
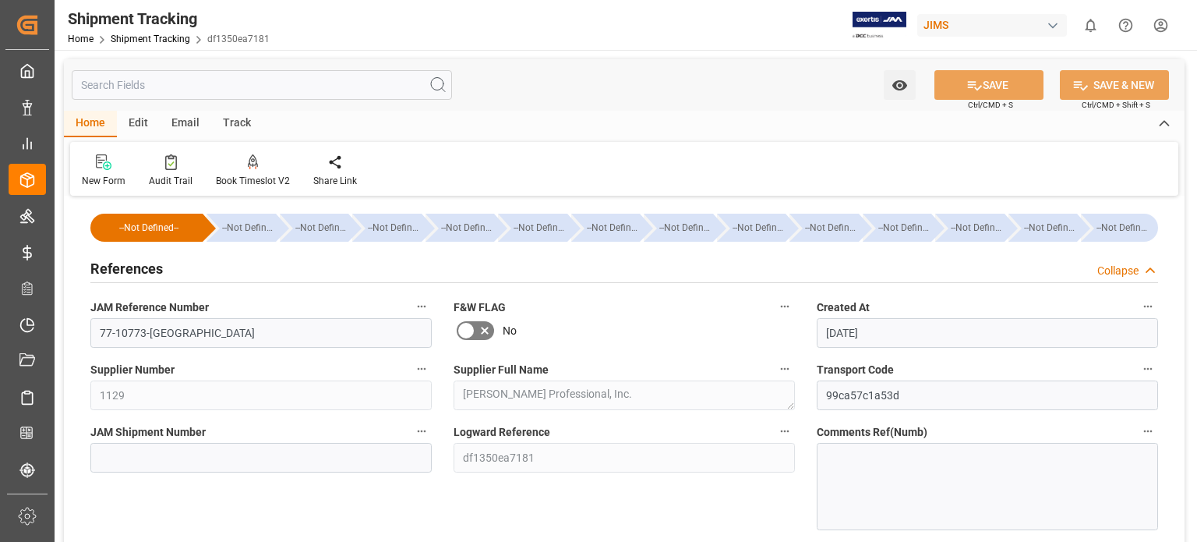
click at [139, 274] on h2 "References" at bounding box center [126, 268] width 72 height 21
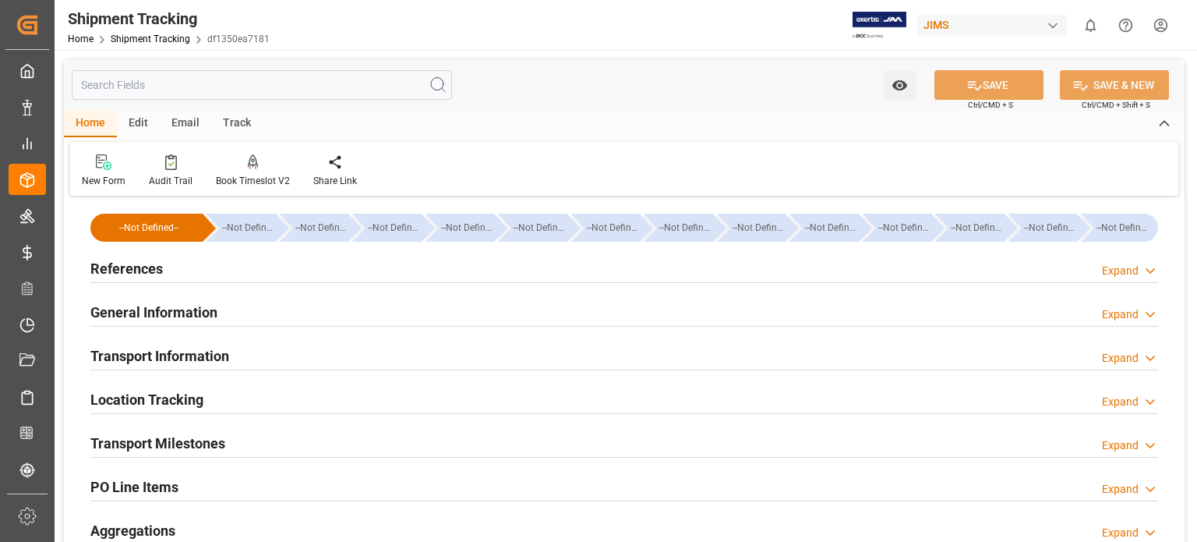
click at [171, 317] on h2 "General Information" at bounding box center [153, 312] width 127 height 21
click at [168, 305] on h2 "General Information" at bounding box center [153, 312] width 127 height 21
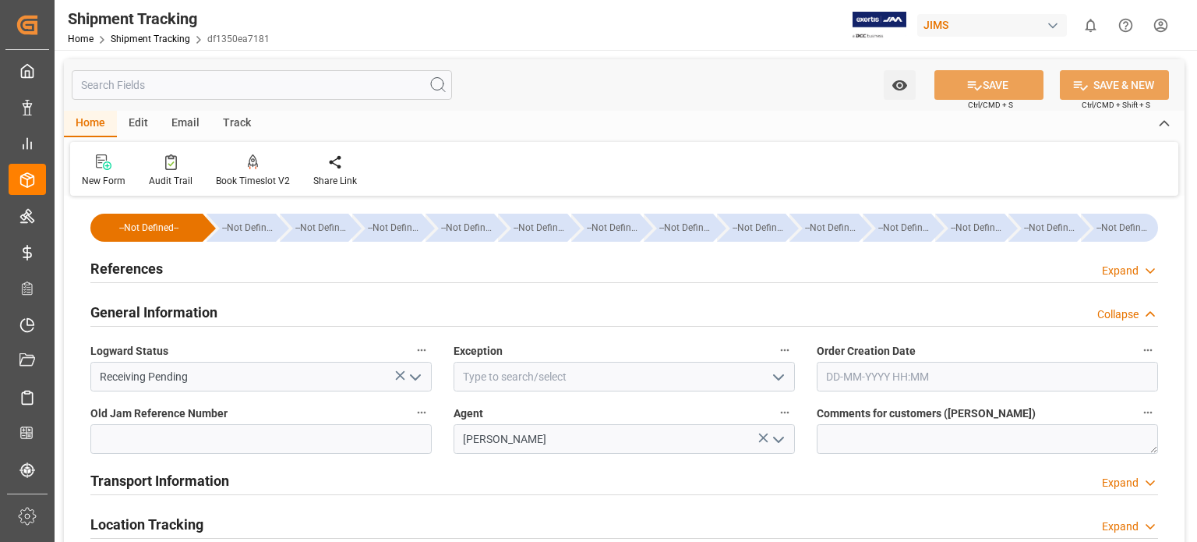
click at [414, 376] on polyline "open menu" at bounding box center [415, 377] width 9 height 5
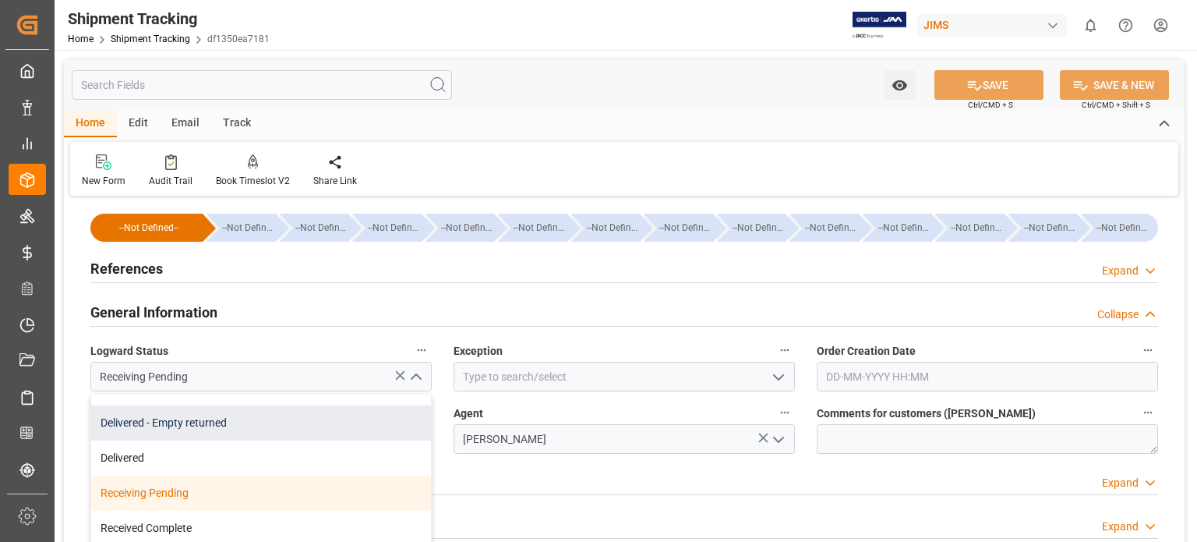
scroll to position [345, 0]
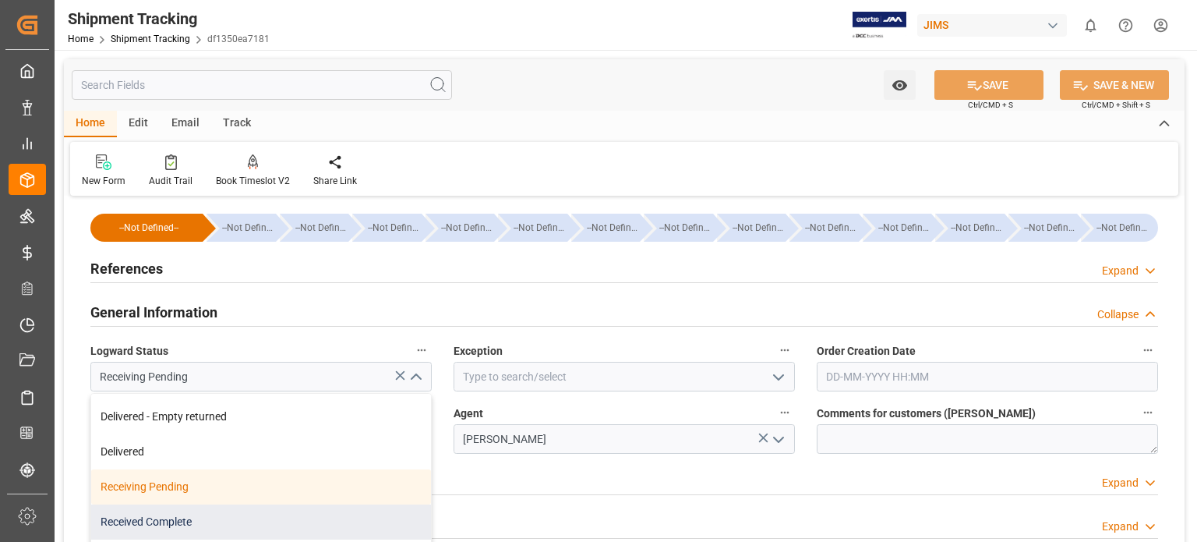
click at [255, 521] on div "Received Complete" at bounding box center [261, 521] width 340 height 35
type input "Received Complete"
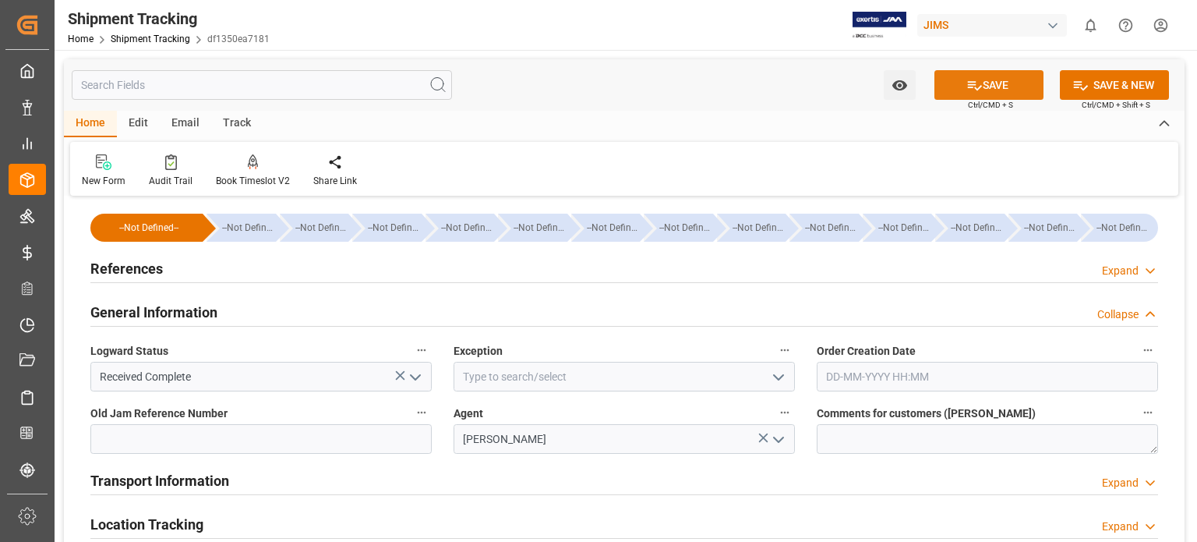
click at [998, 79] on button "SAVE" at bounding box center [988, 85] width 109 height 30
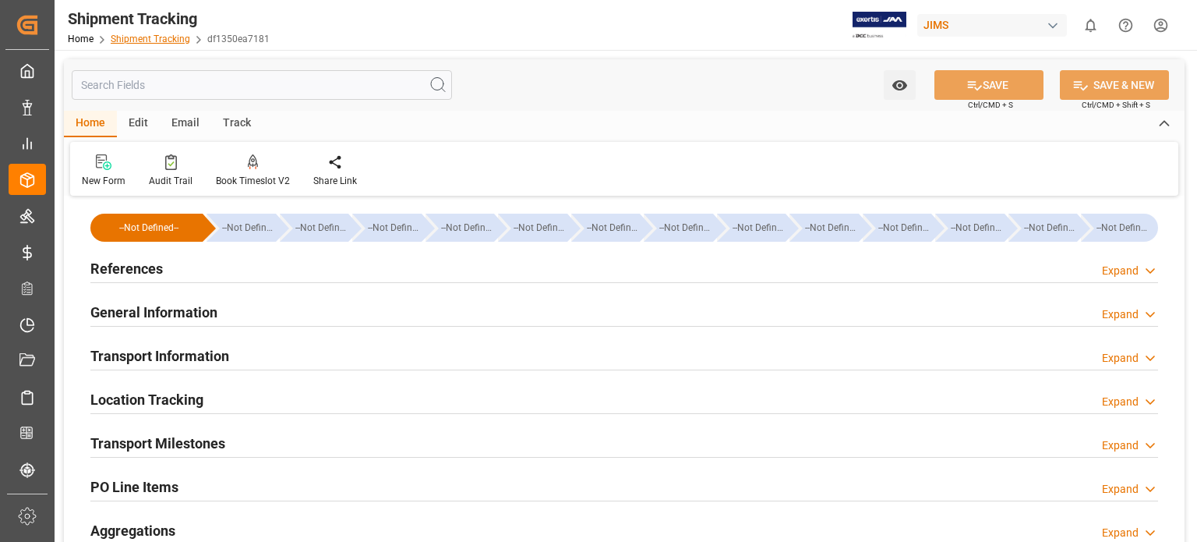
click at [161, 38] on link "Shipment Tracking" at bounding box center [150, 39] width 79 height 11
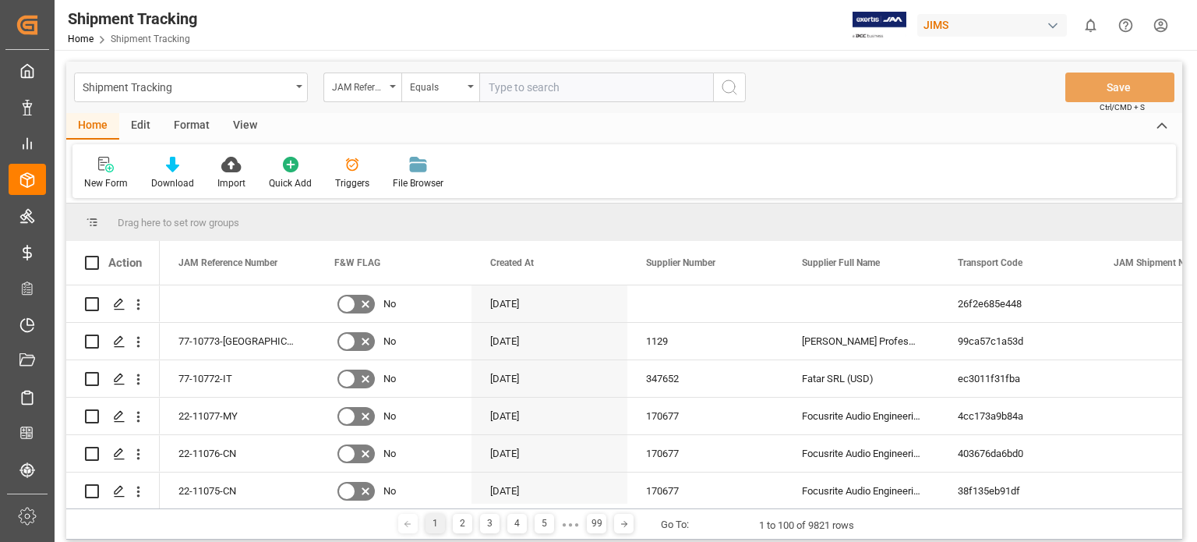
click at [533, 90] on input "text" at bounding box center [596, 87] width 234 height 30
type input "77-10825-US"
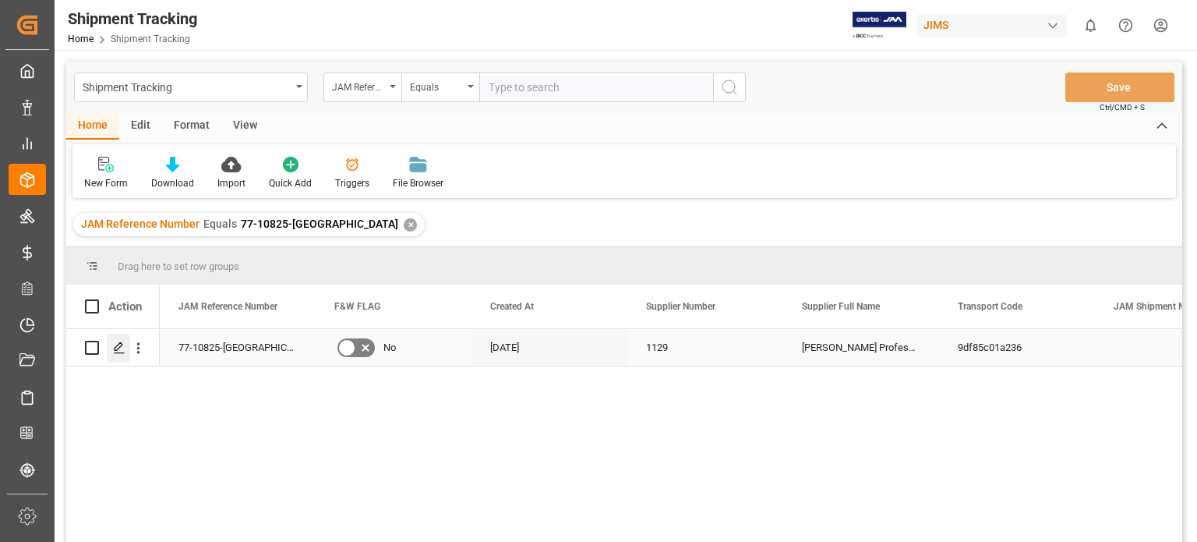
click at [115, 353] on line "Press SPACE to select this row." at bounding box center [119, 353] width 9 height 0
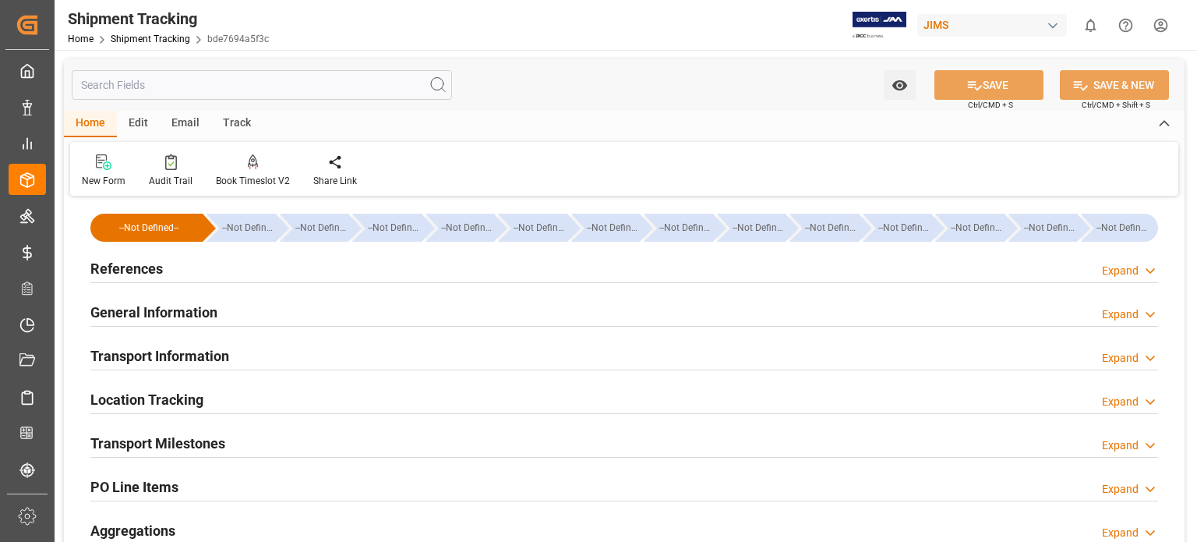
type input "[DATE]"
click at [123, 270] on h2 "References" at bounding box center [126, 268] width 72 height 21
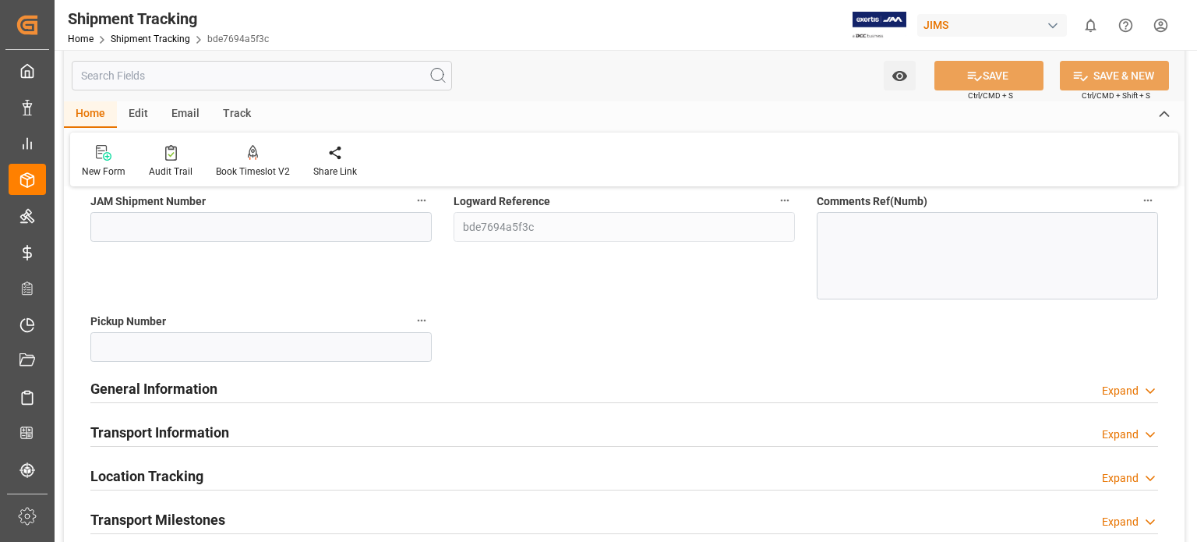
scroll to position [260, 0]
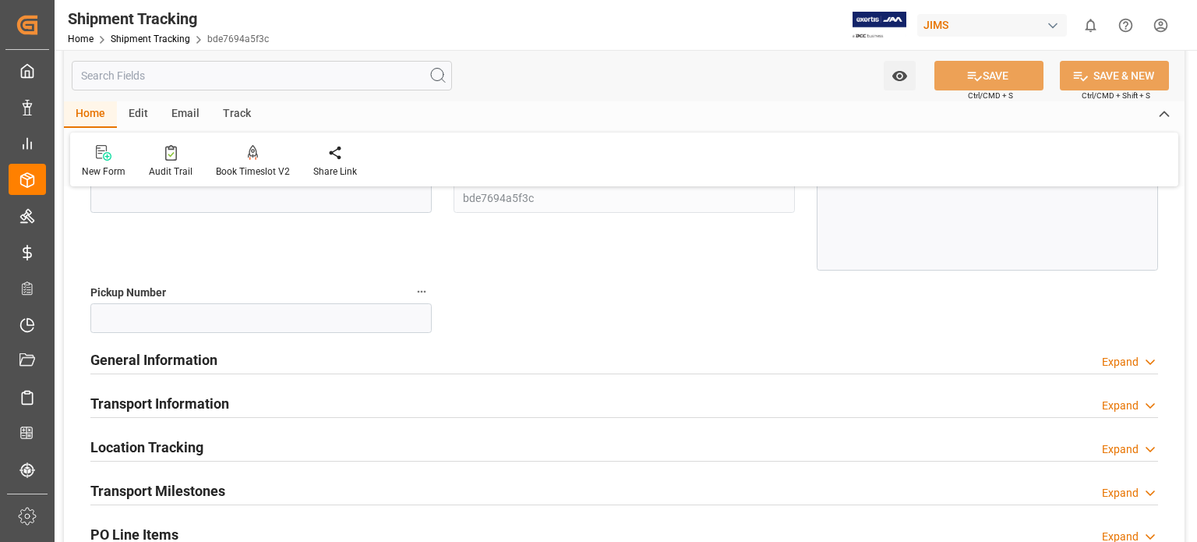
click at [150, 367] on h2 "General Information" at bounding box center [153, 359] width 127 height 21
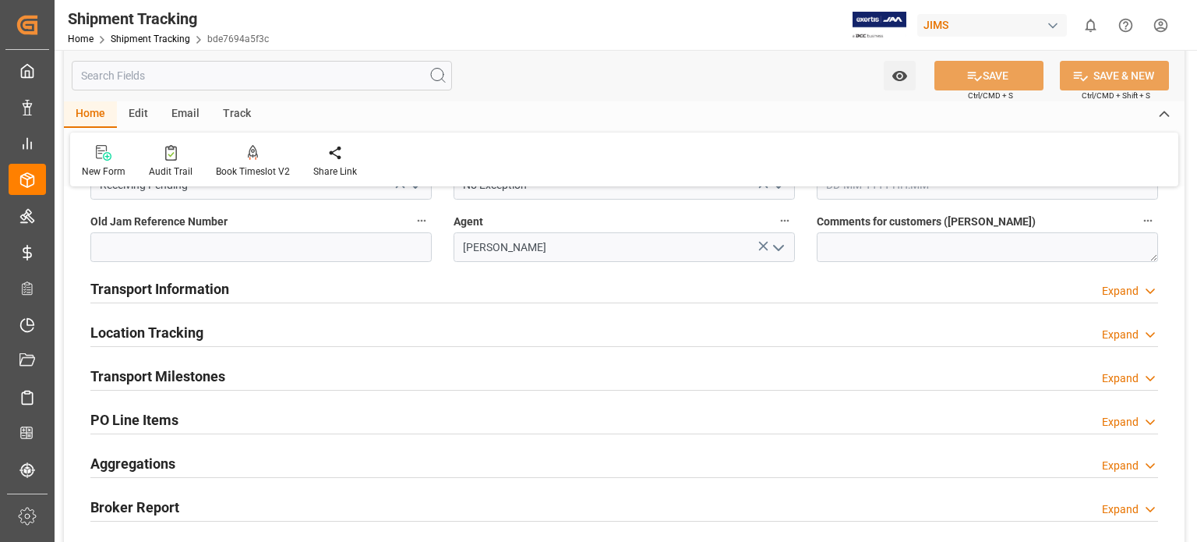
scroll to position [519, 0]
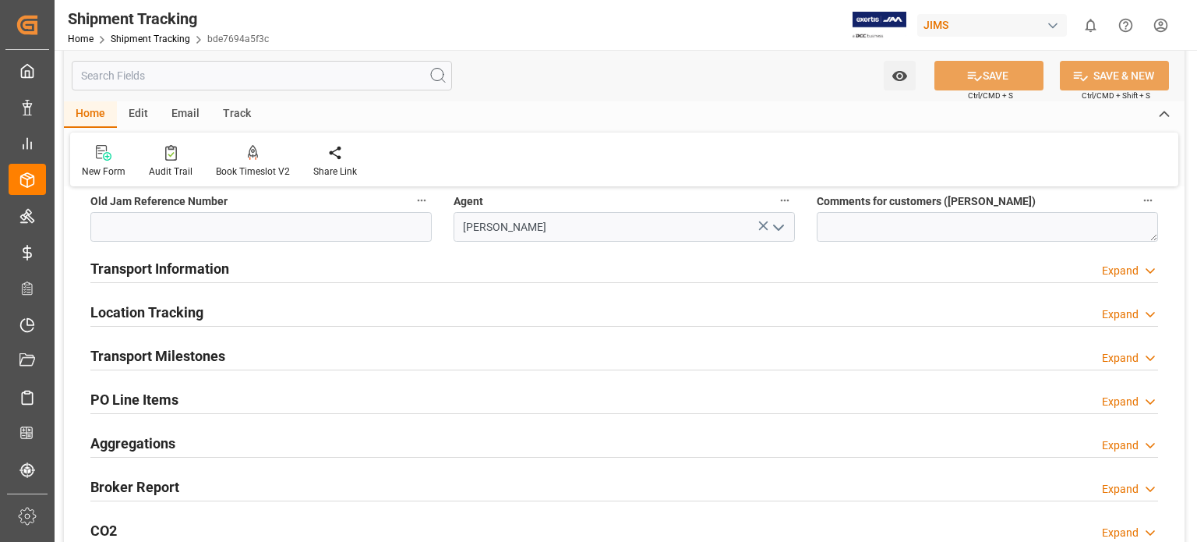
click at [166, 357] on h2 "Transport Milestones" at bounding box center [157, 355] width 135 height 21
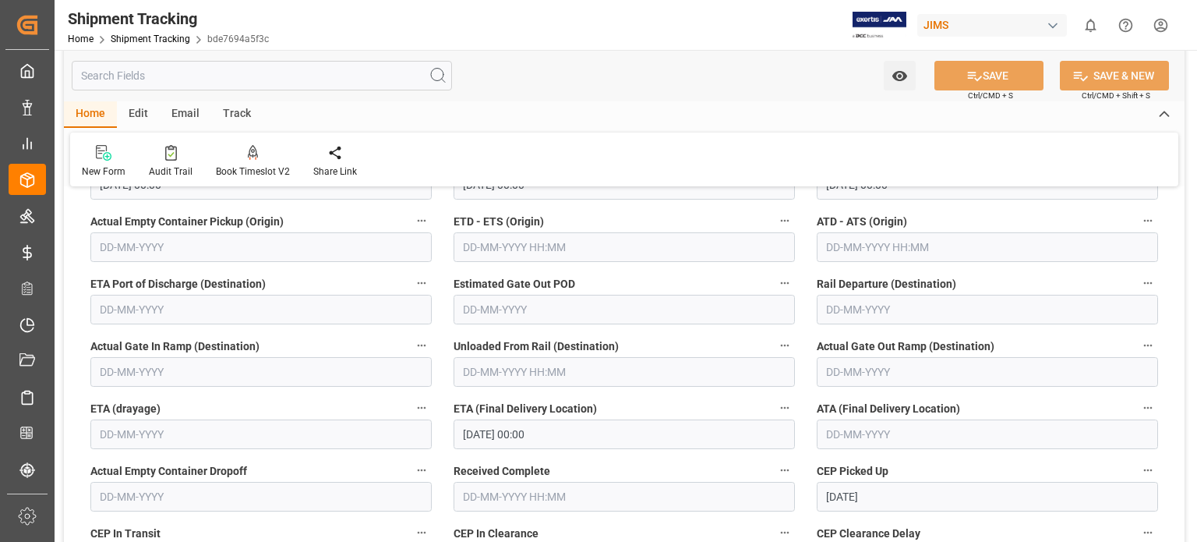
scroll to position [779, 0]
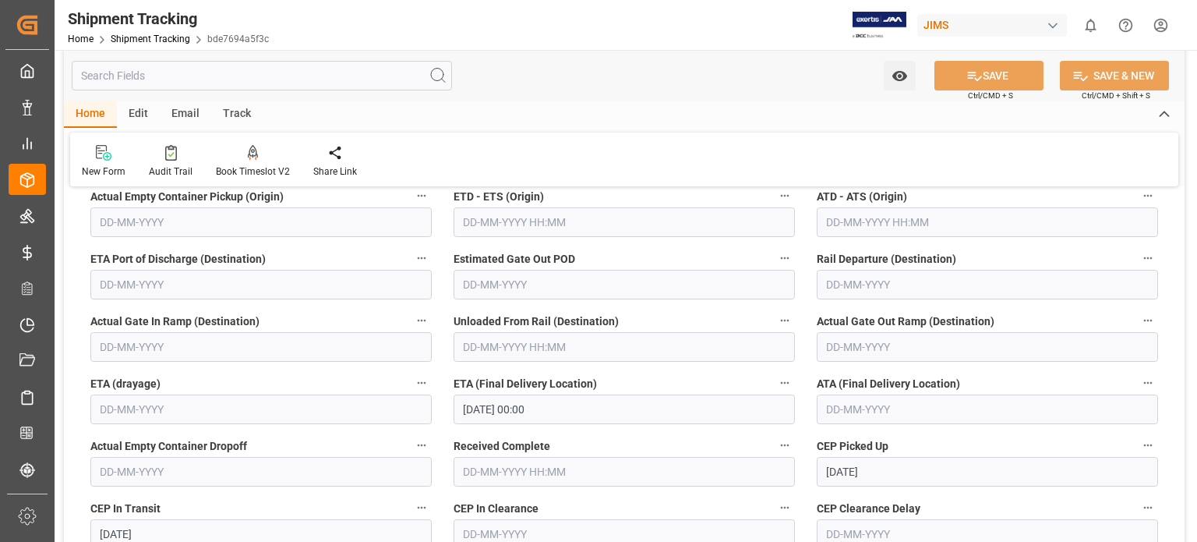
click at [845, 414] on input "text" at bounding box center [987, 409] width 341 height 30
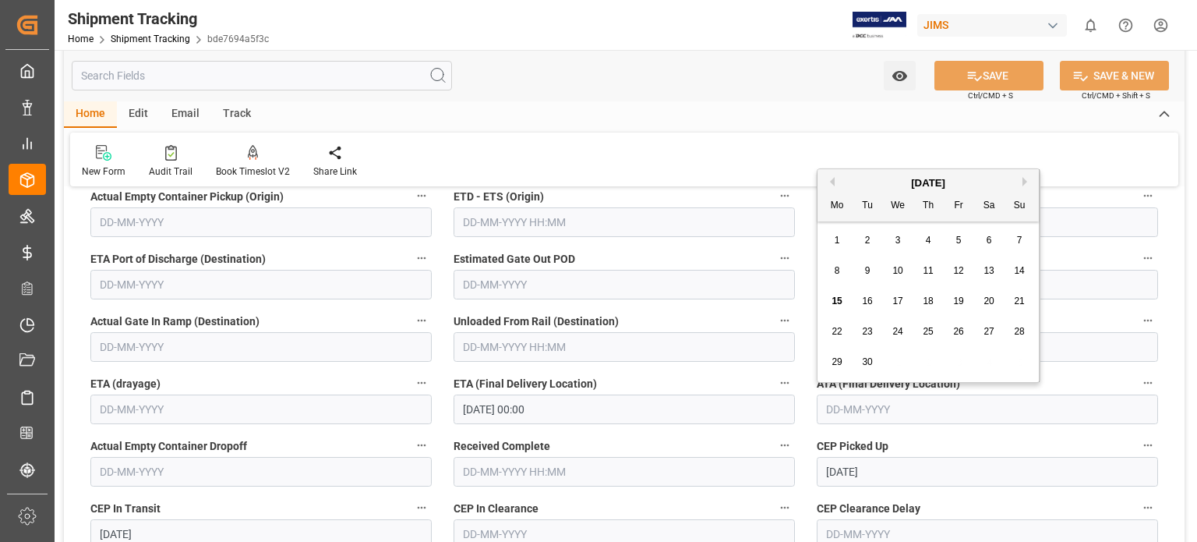
click at [867, 272] on span "9" at bounding box center [867, 270] width 5 height 11
type input "09-09-2025"
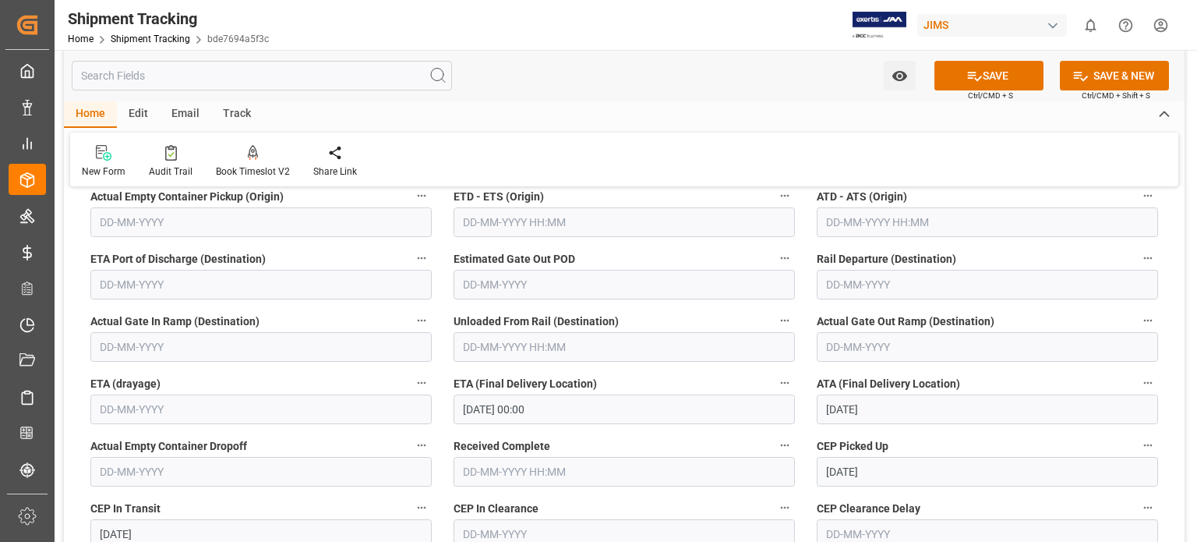
click at [493, 468] on input "text" at bounding box center [624, 472] width 341 height 30
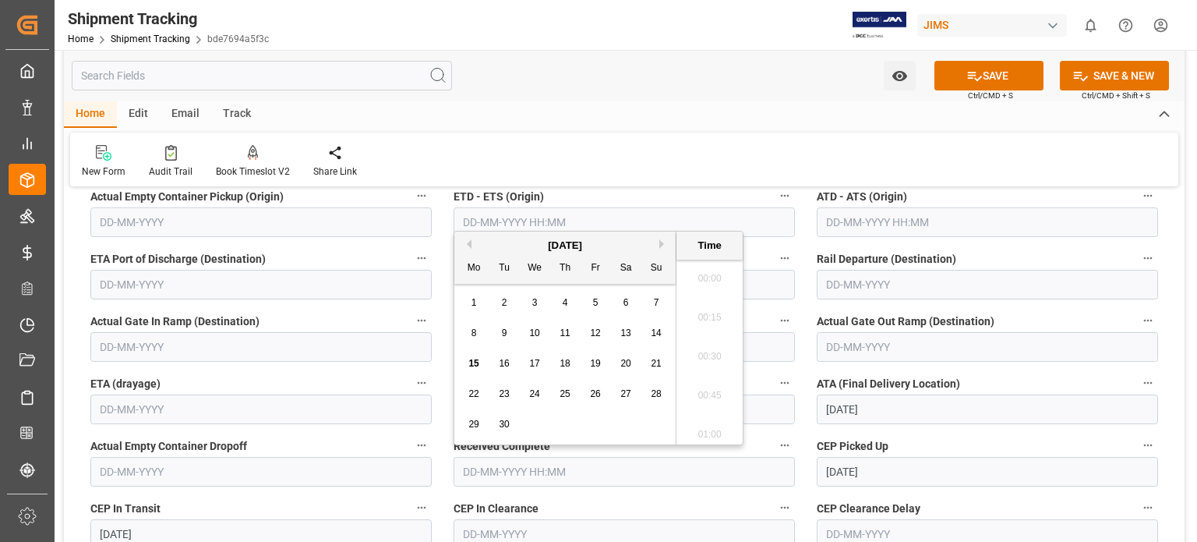
scroll to position [1407, 0]
click at [471, 364] on span "15" at bounding box center [473, 363] width 10 height 11
type input "15-09-2025 00:00"
click at [987, 72] on button "SAVE" at bounding box center [988, 76] width 109 height 30
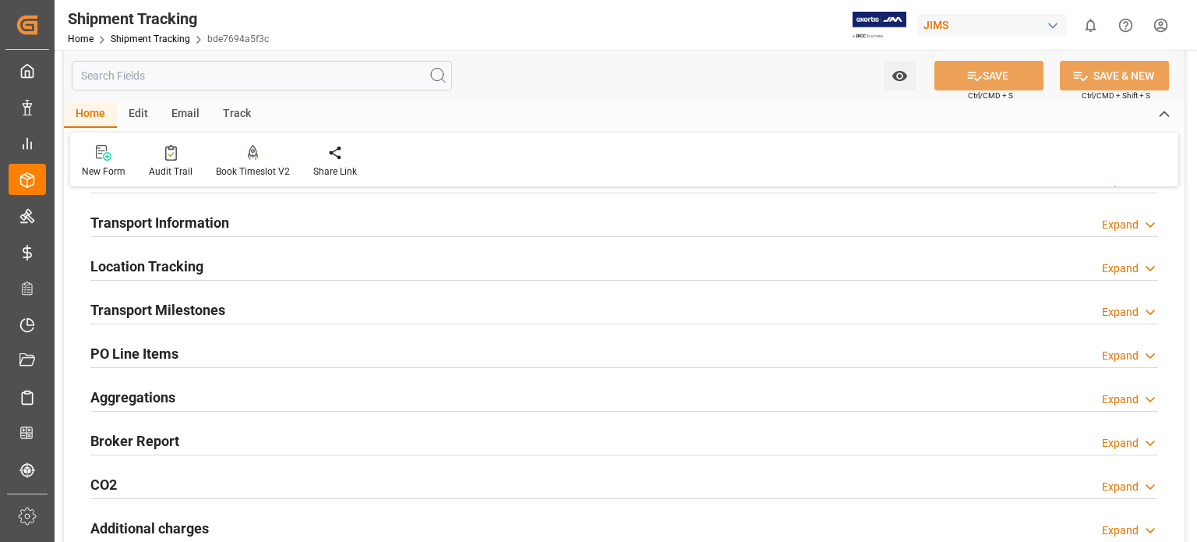
scroll to position [0, 0]
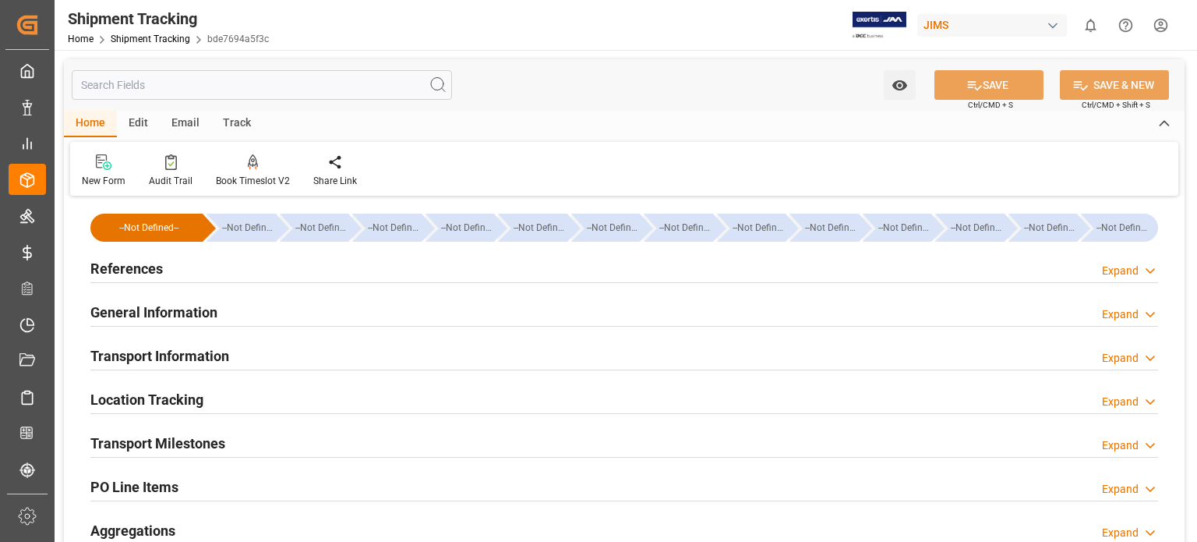
click at [192, 311] on h2 "General Information" at bounding box center [153, 312] width 127 height 21
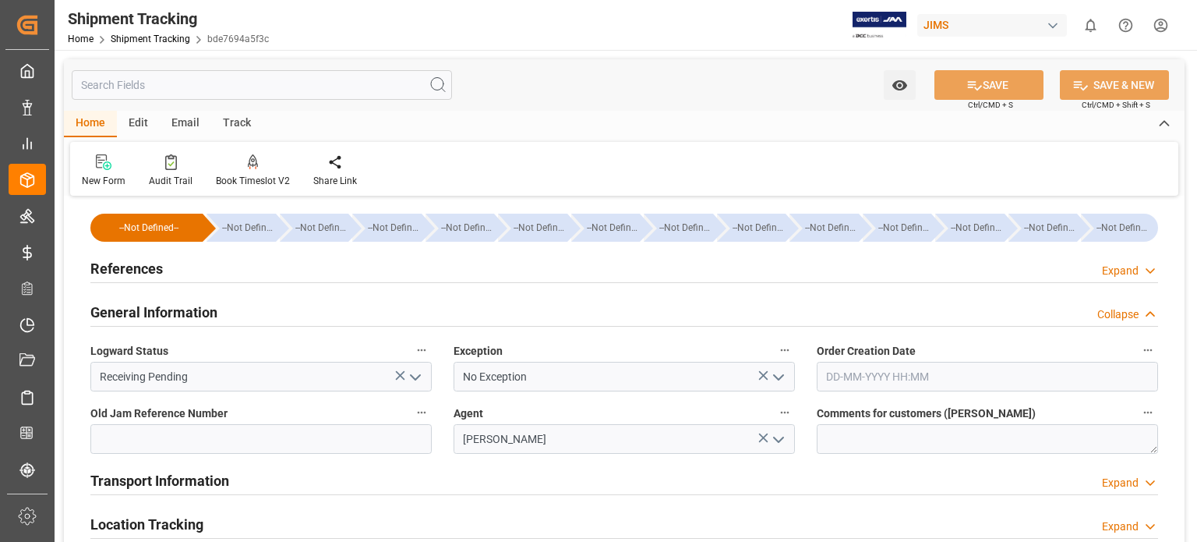
click at [411, 373] on icon "open menu" at bounding box center [415, 377] width 19 height 19
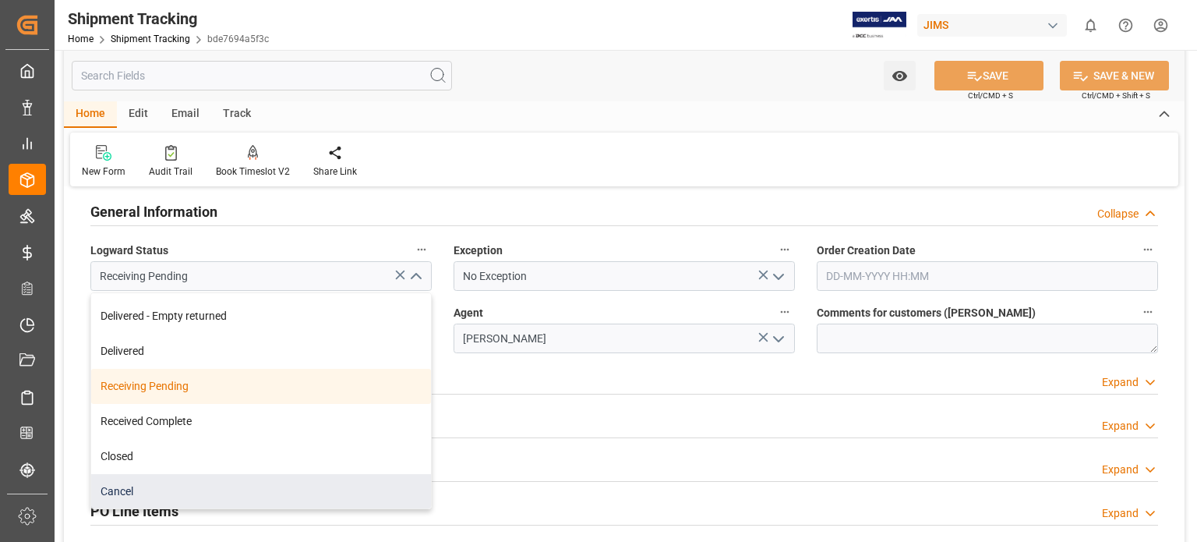
scroll to position [129, 0]
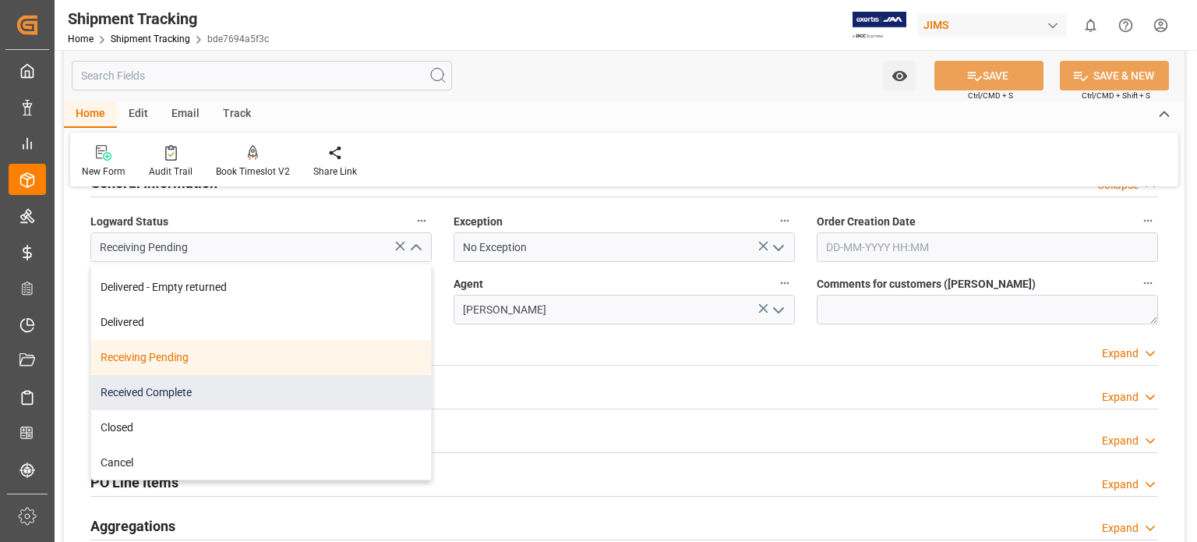
click at [164, 401] on div "Received Complete" at bounding box center [261, 392] width 340 height 35
type input "Received Complete"
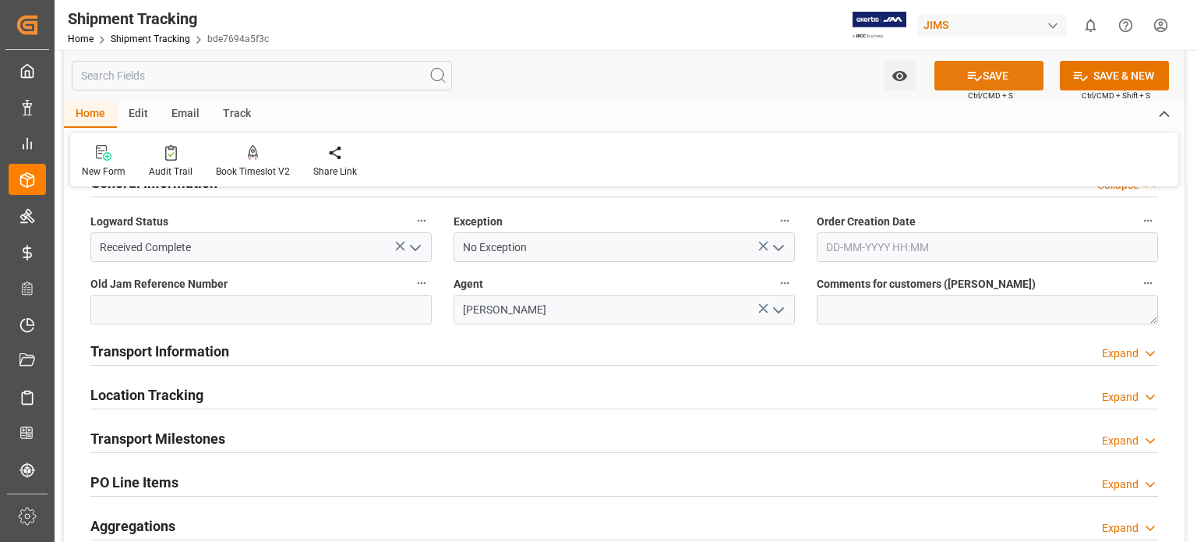
click at [962, 70] on button "SAVE" at bounding box center [988, 76] width 109 height 30
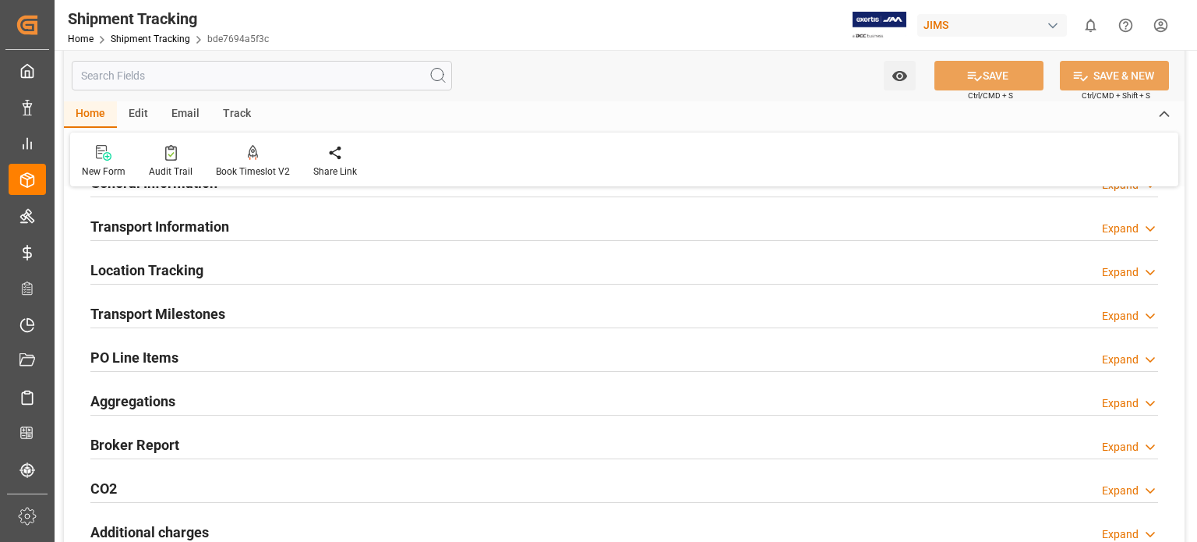
click at [142, 306] on h2 "Transport Milestones" at bounding box center [157, 313] width 135 height 21
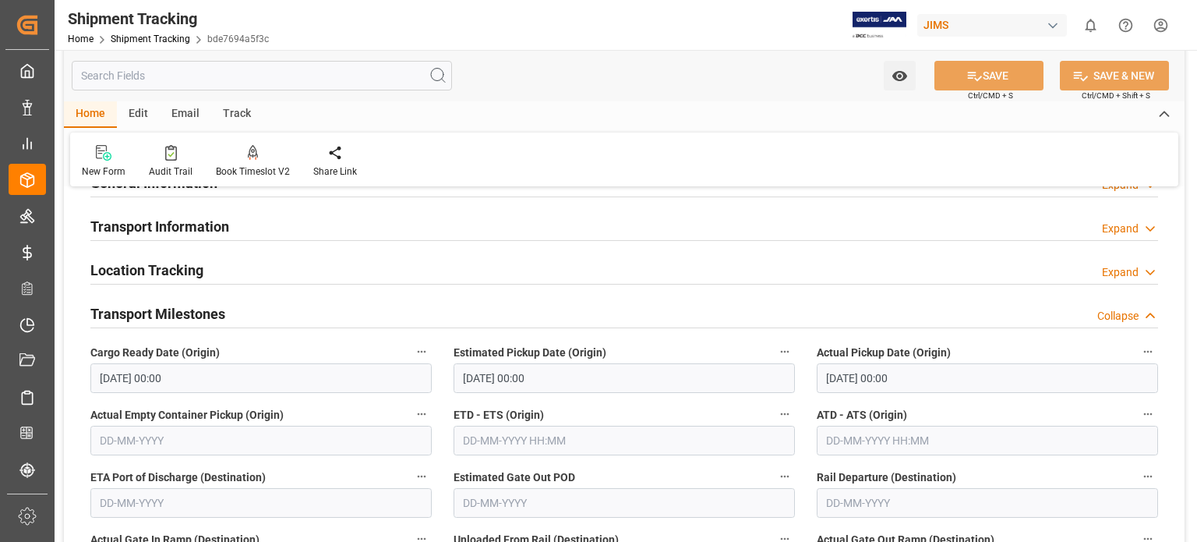
click at [847, 379] on input "08-09-2025 00:00" at bounding box center [987, 378] width 341 height 30
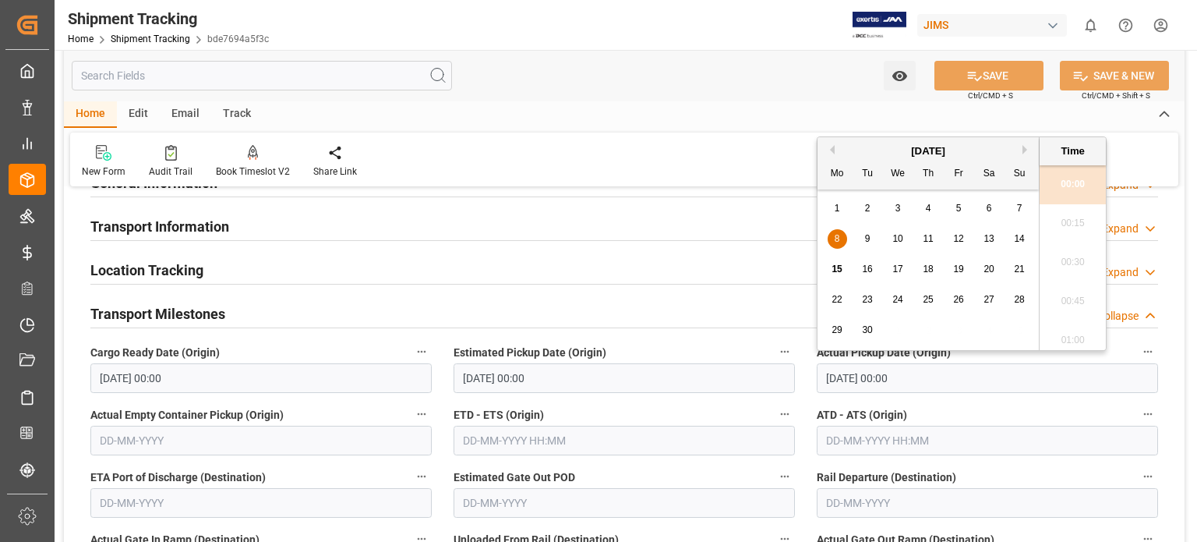
click at [958, 242] on span "12" at bounding box center [958, 238] width 10 height 11
type input "12-09-2025 00:00"
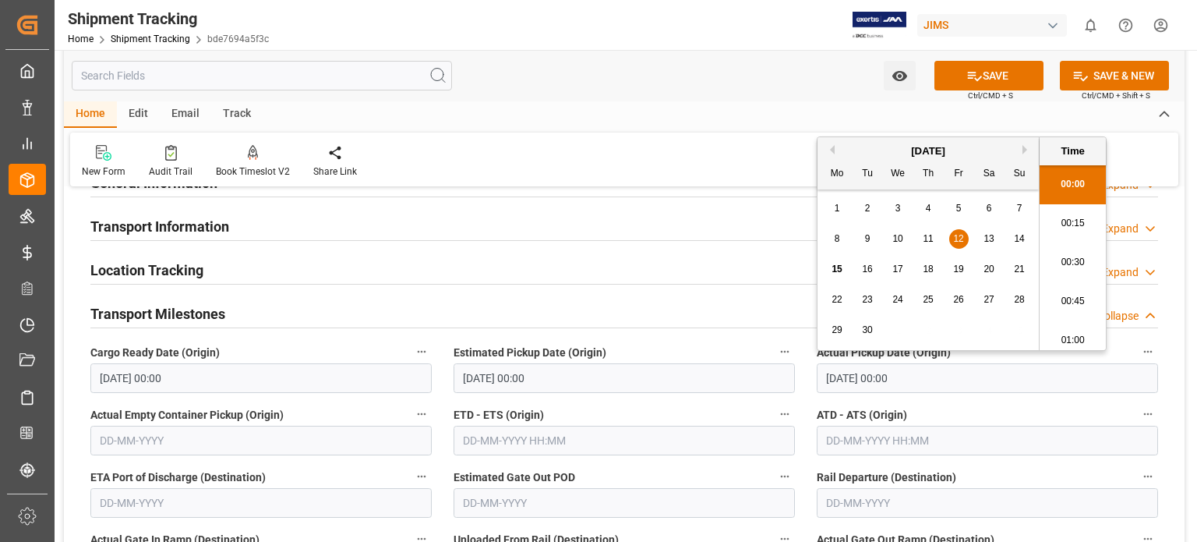
click at [489, 378] on input "08-09-2025 00:00" at bounding box center [624, 378] width 341 height 30
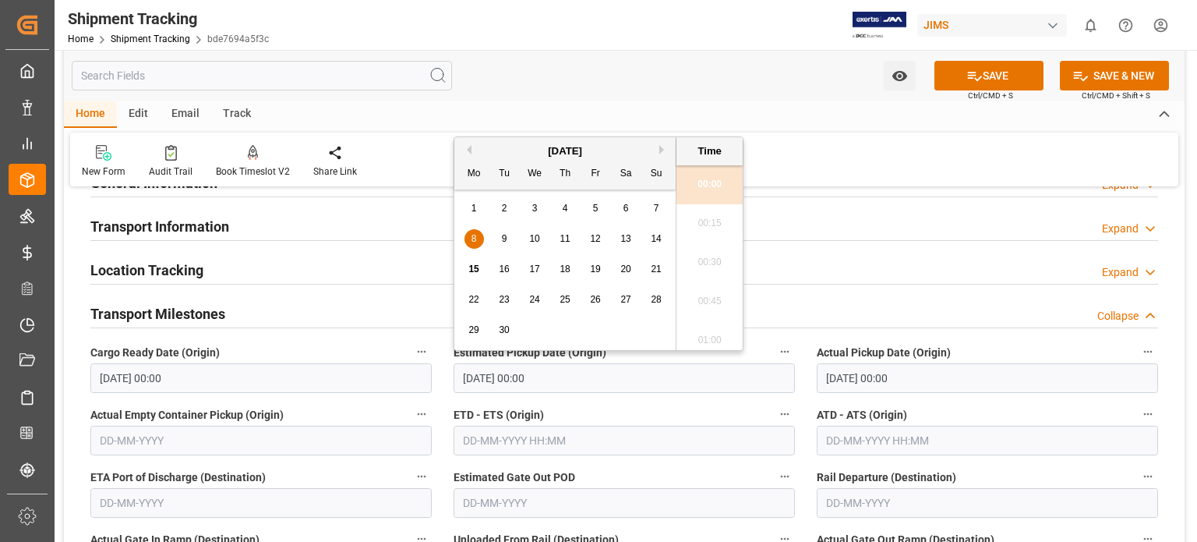
click at [595, 236] on span "12" at bounding box center [595, 238] width 10 height 11
type input "12-09-2025 00:00"
click at [885, 222] on div "Transport Information Expand" at bounding box center [624, 225] width 1068 height 30
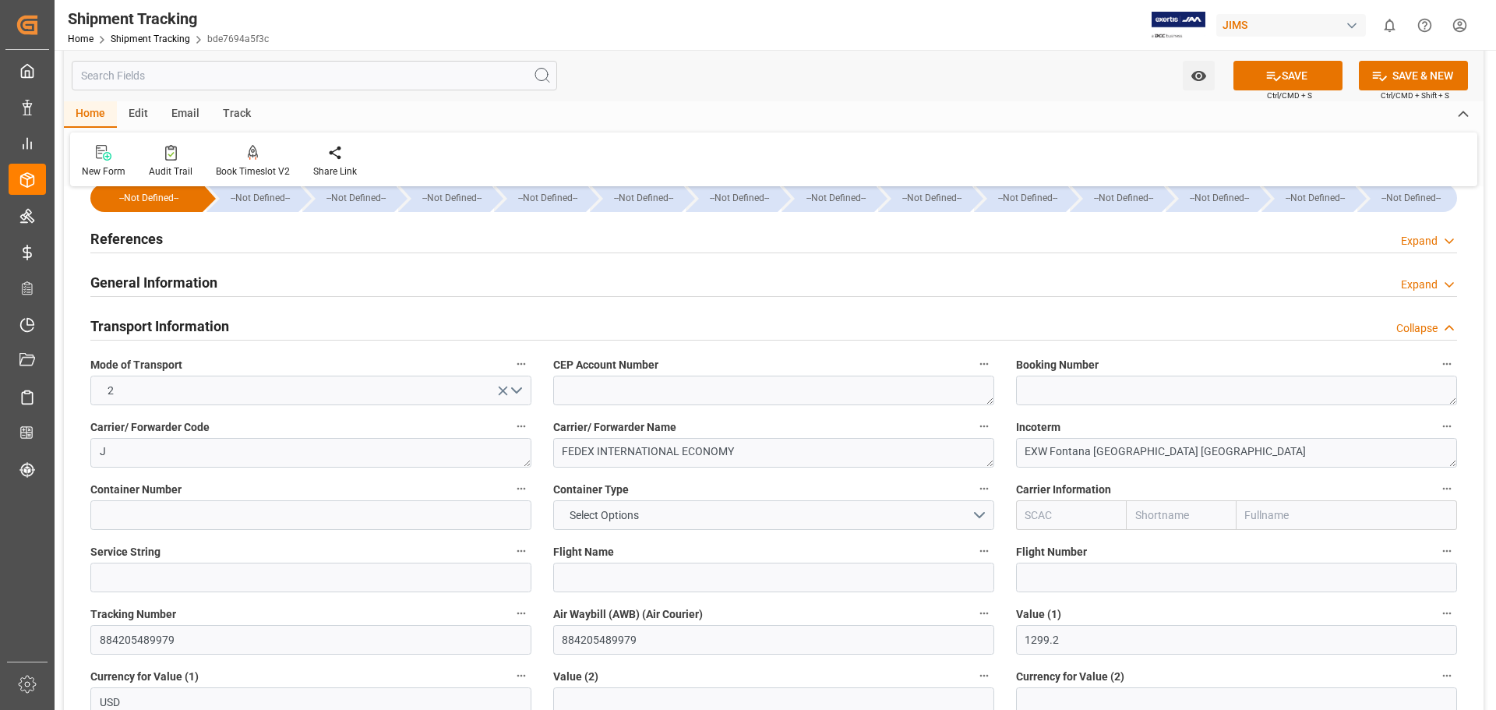
scroll to position [0, 0]
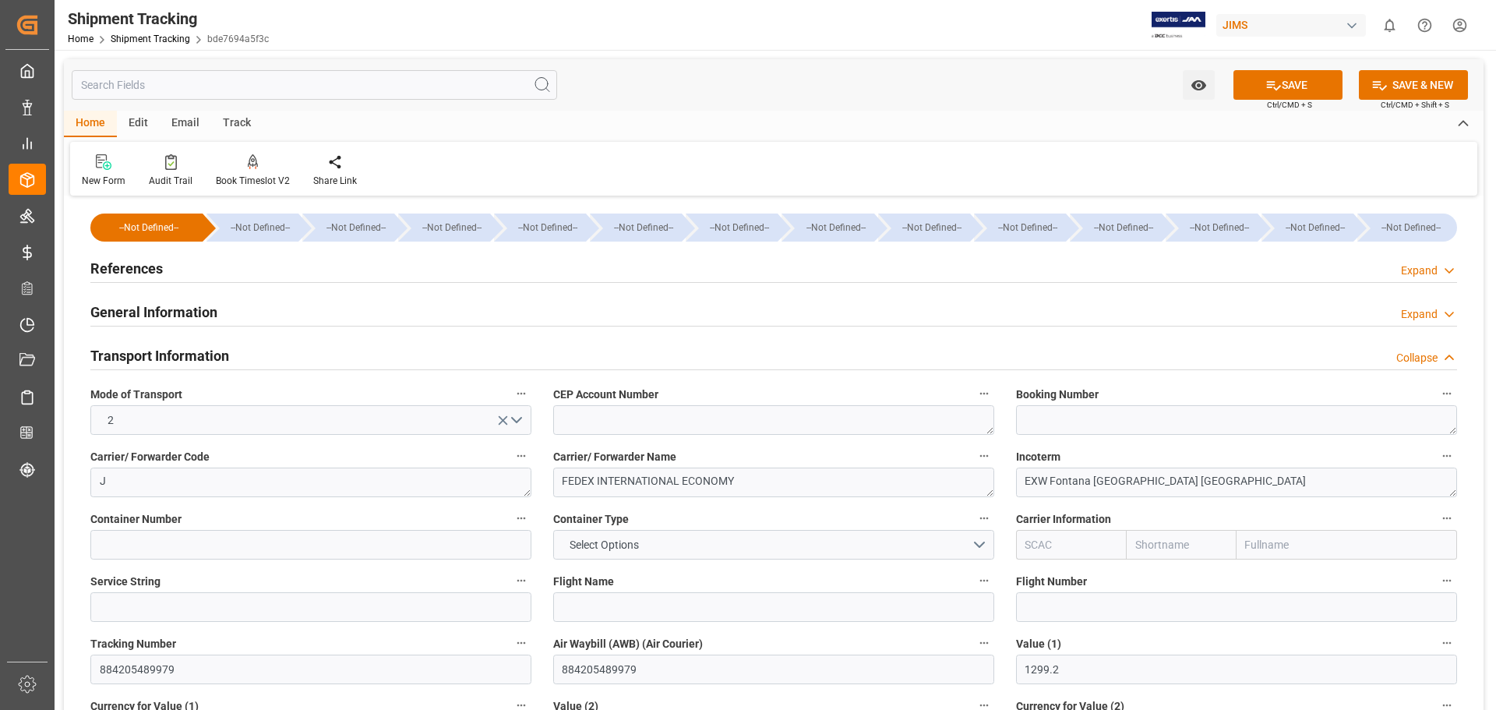
click at [137, 263] on h2 "References" at bounding box center [126, 268] width 72 height 21
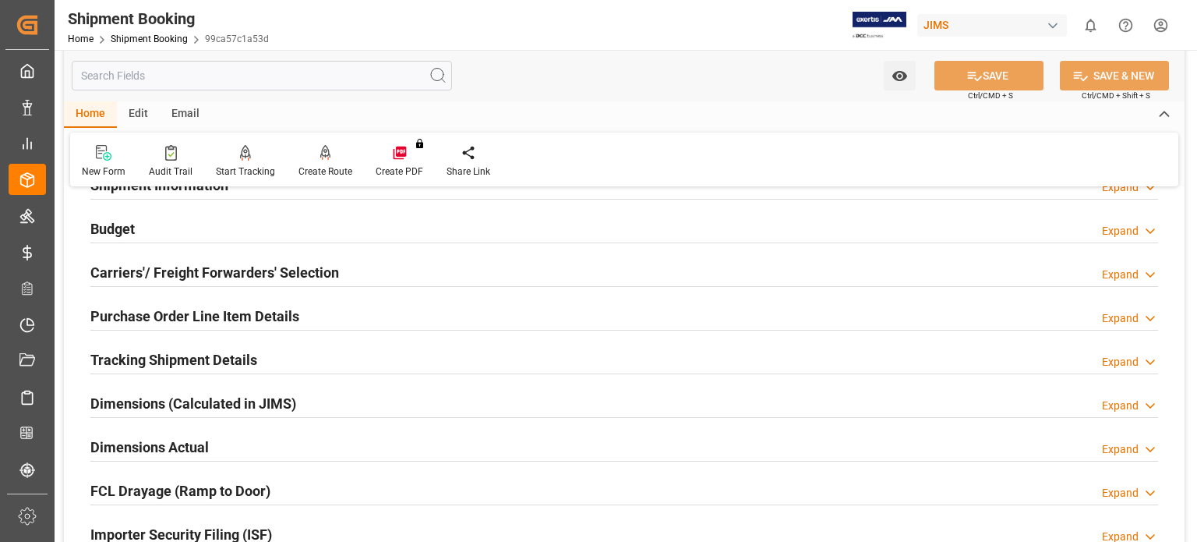
scroll to position [390, 0]
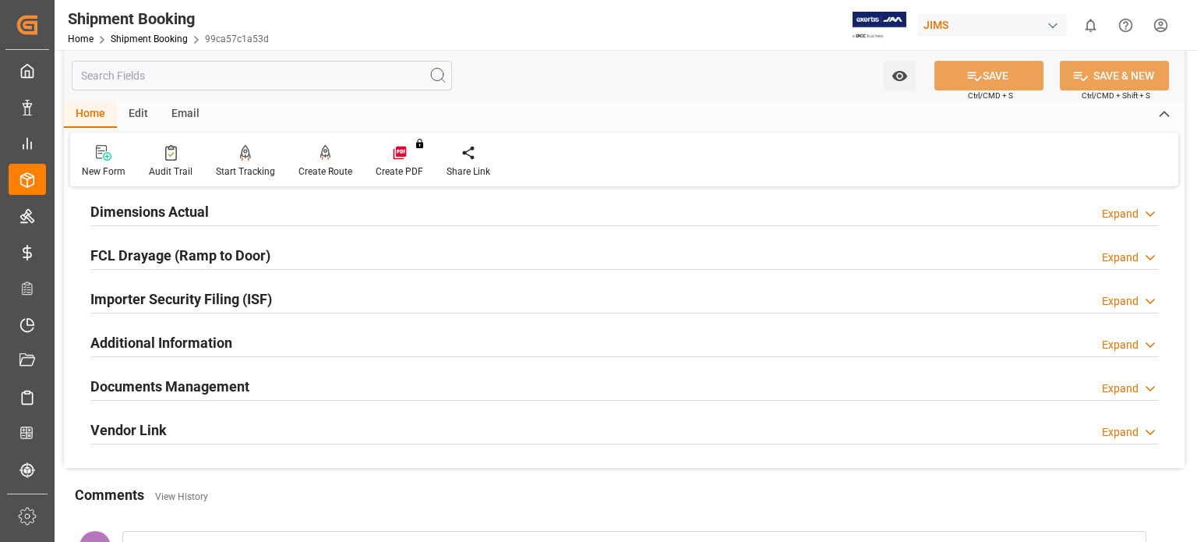
drag, startPoint x: 185, startPoint y: 386, endPoint x: 384, endPoint y: 417, distance: 201.2
click at [187, 385] on h2 "Documents Management" at bounding box center [169, 386] width 159 height 21
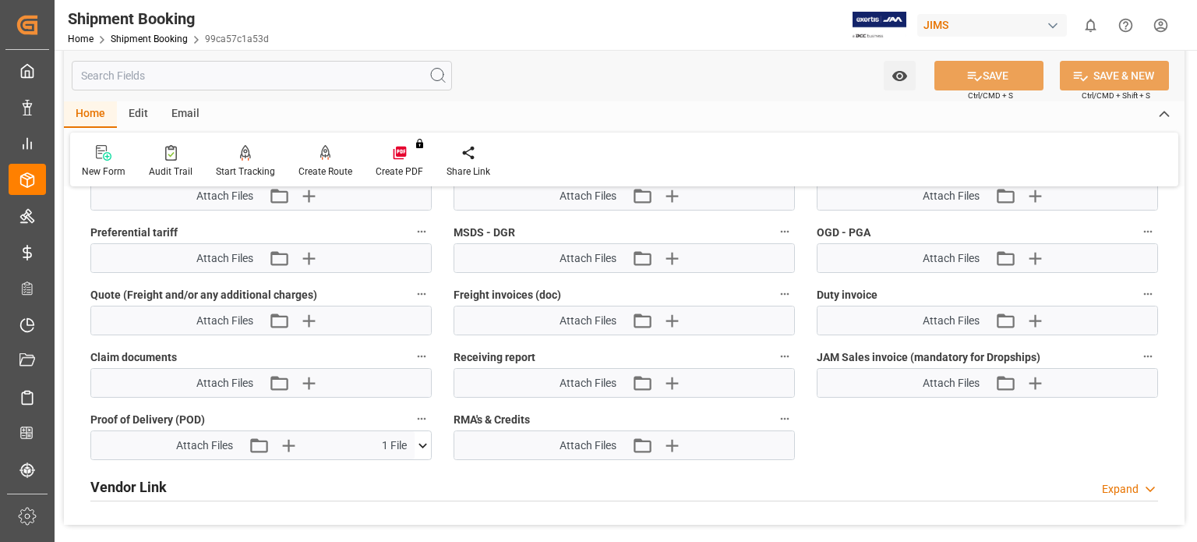
scroll to position [1039, 0]
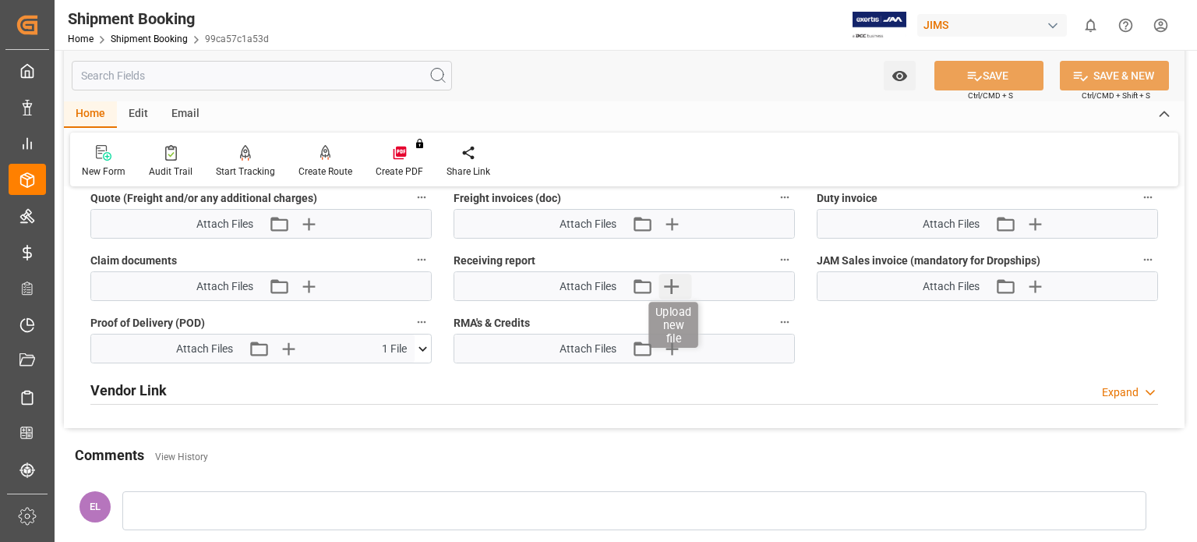
click at [678, 275] on icon "button" at bounding box center [671, 286] width 25 height 25
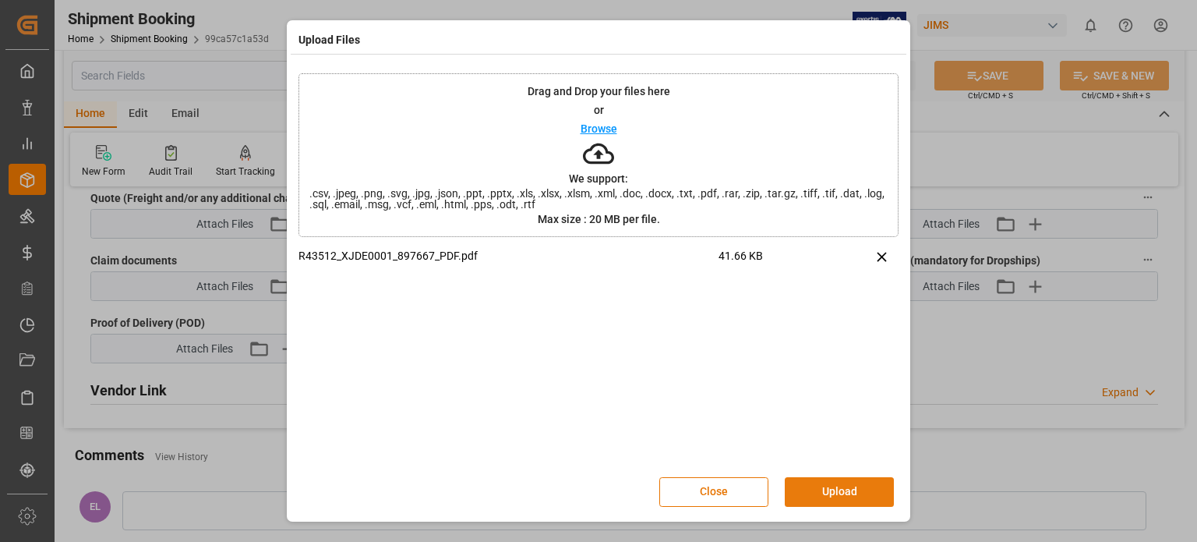
click at [838, 492] on button "Upload" at bounding box center [839, 492] width 109 height 30
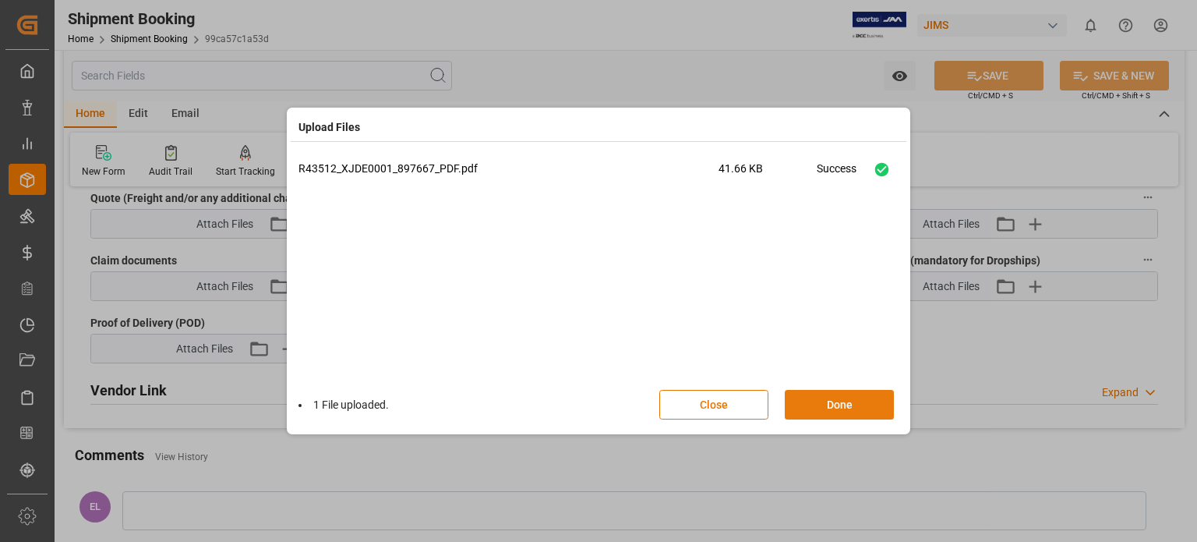
click at [823, 398] on button "Done" at bounding box center [839, 405] width 109 height 30
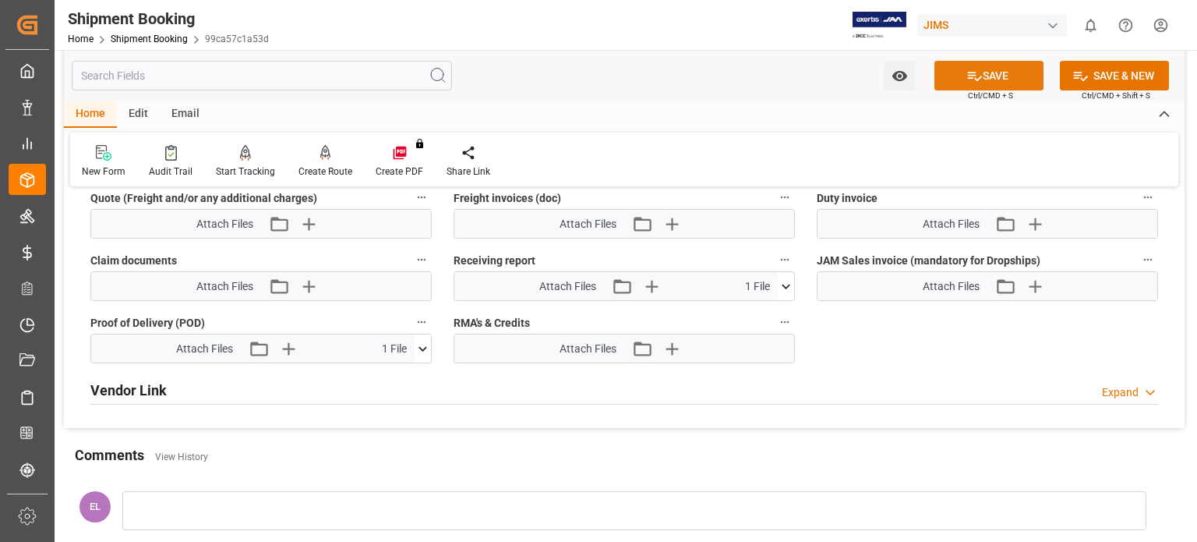
click at [988, 79] on button "SAVE" at bounding box center [988, 76] width 109 height 30
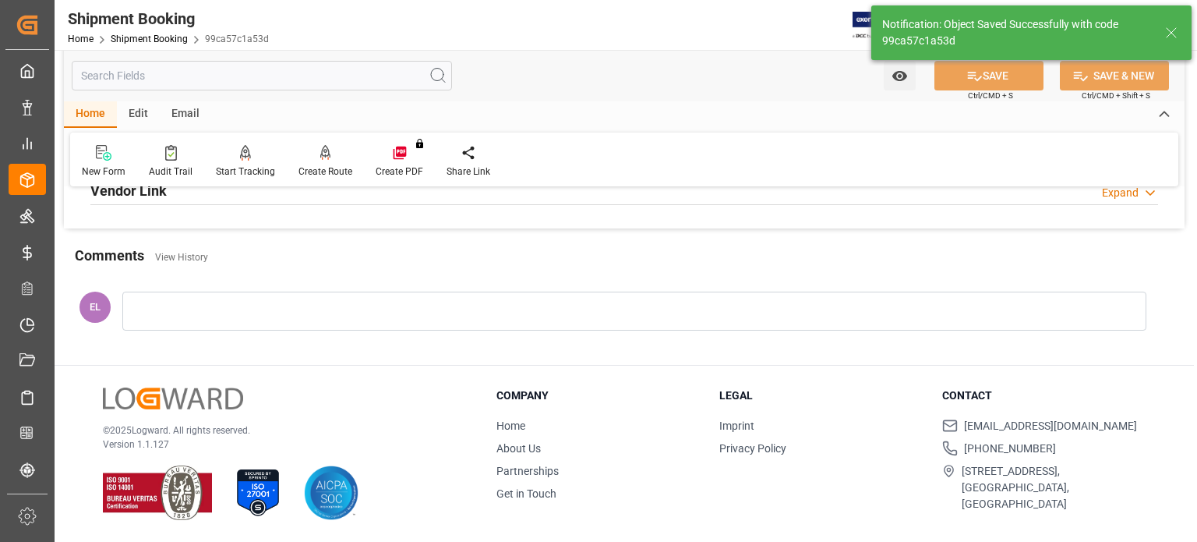
scroll to position [433, 0]
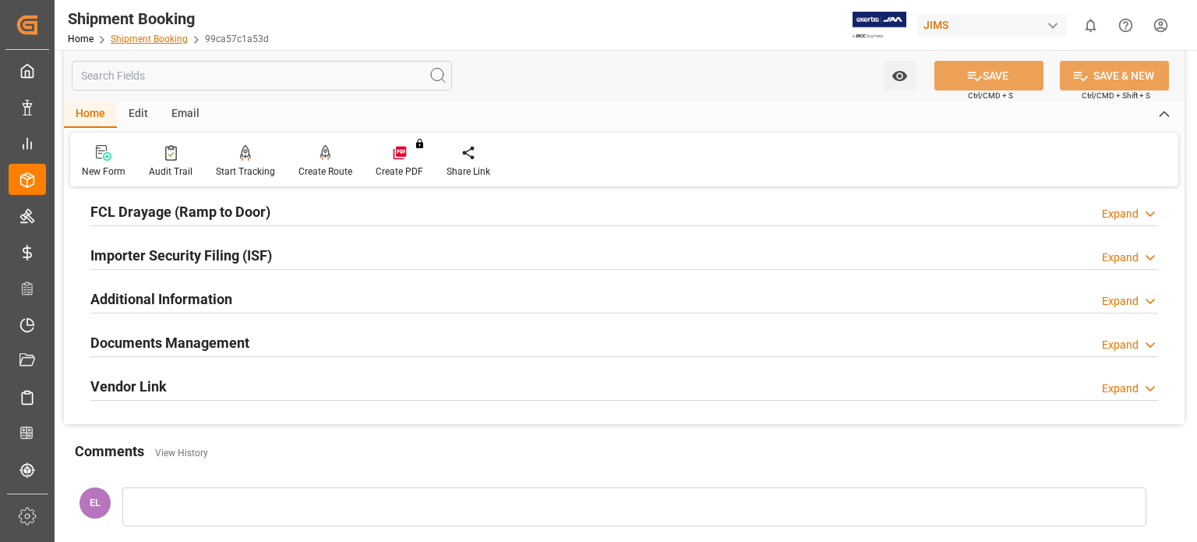
click at [149, 41] on link "Shipment Booking" at bounding box center [149, 39] width 77 height 11
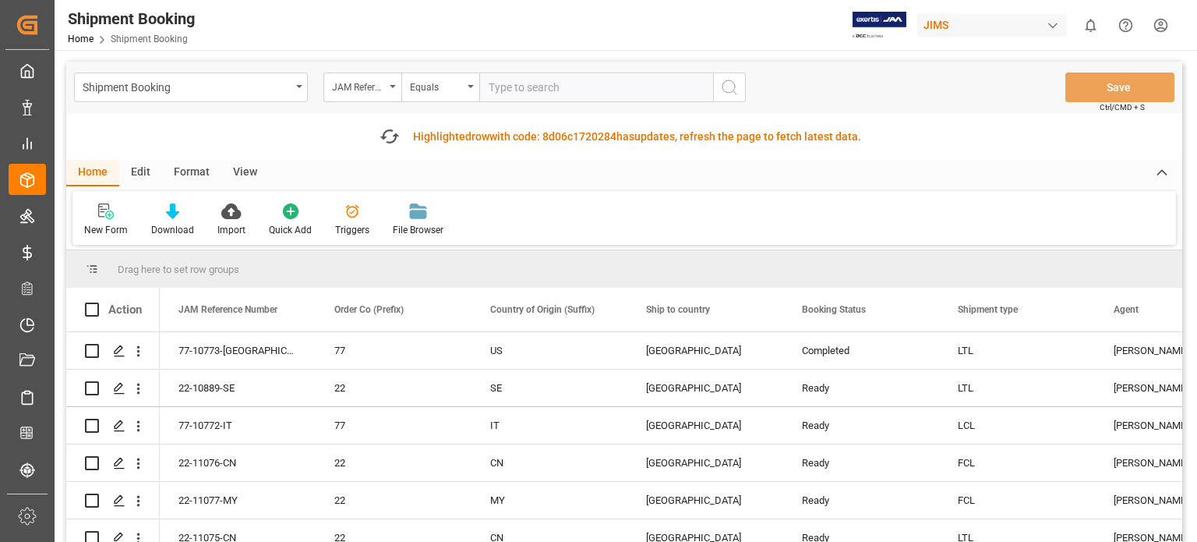
click at [528, 87] on input "text" at bounding box center [596, 87] width 234 height 30
type input "77-10825-us"
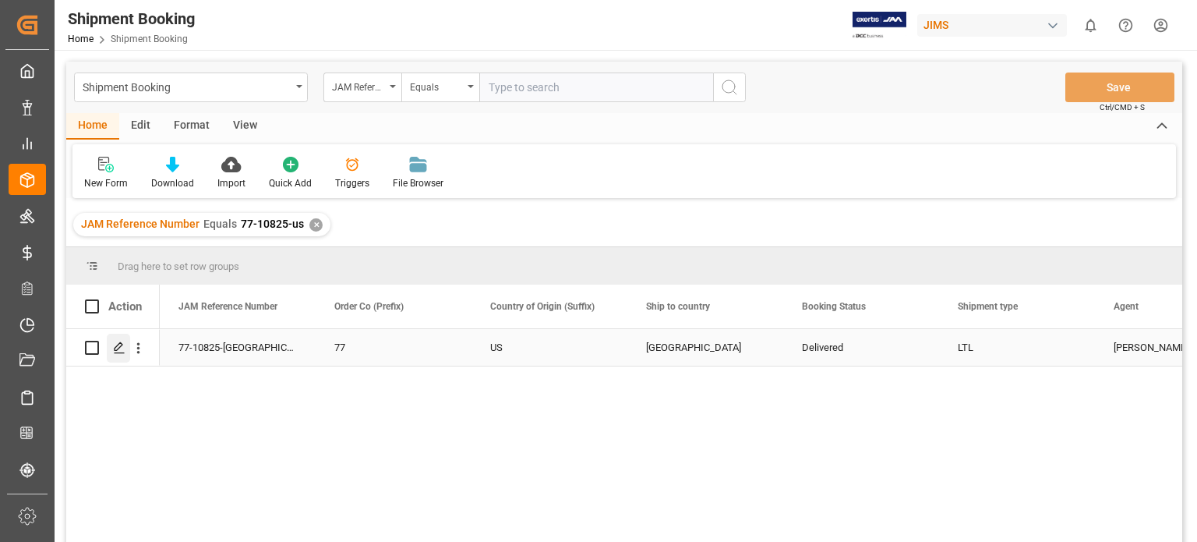
click at [119, 350] on icon "Press SPACE to select this row." at bounding box center [119, 347] width 12 height 12
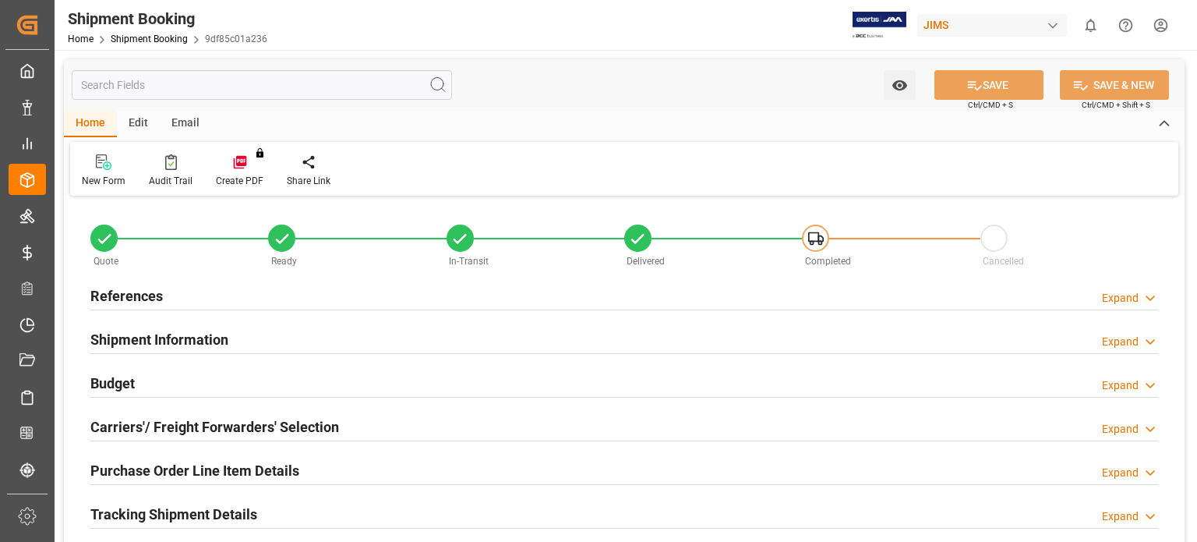
type input "0"
type input "35.945"
type input "330"
type input "1299.2"
click at [112, 386] on h2 "Budget" at bounding box center [112, 383] width 44 height 21
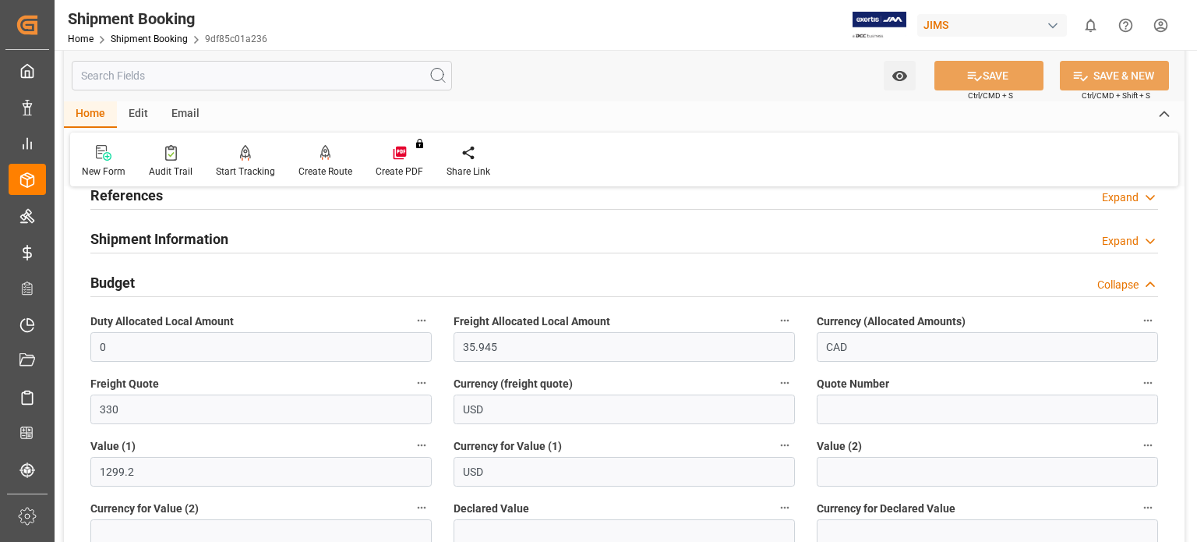
scroll to position [129, 0]
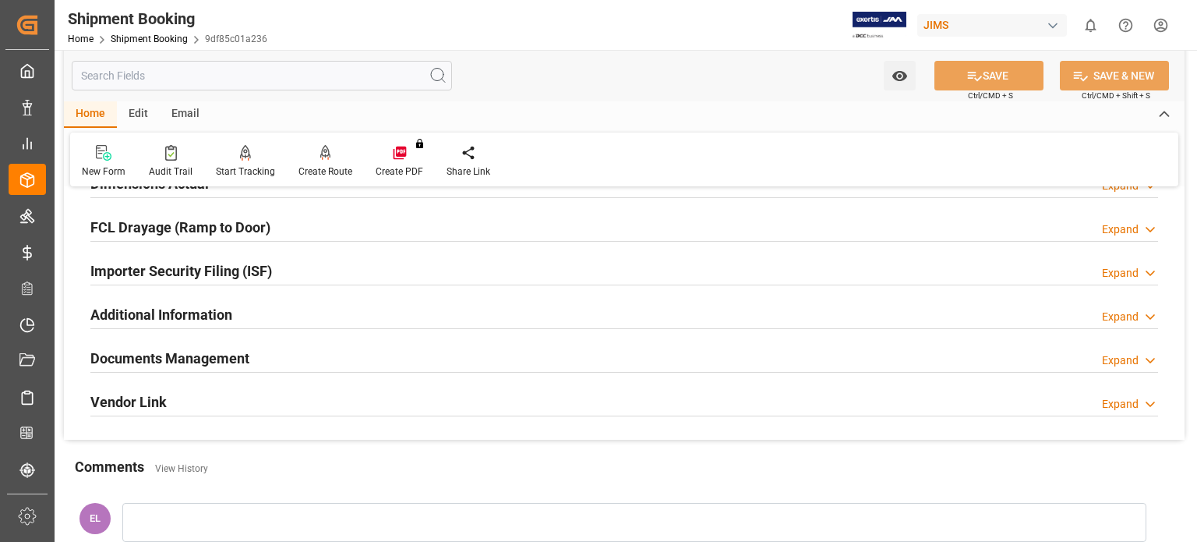
scroll to position [519, 0]
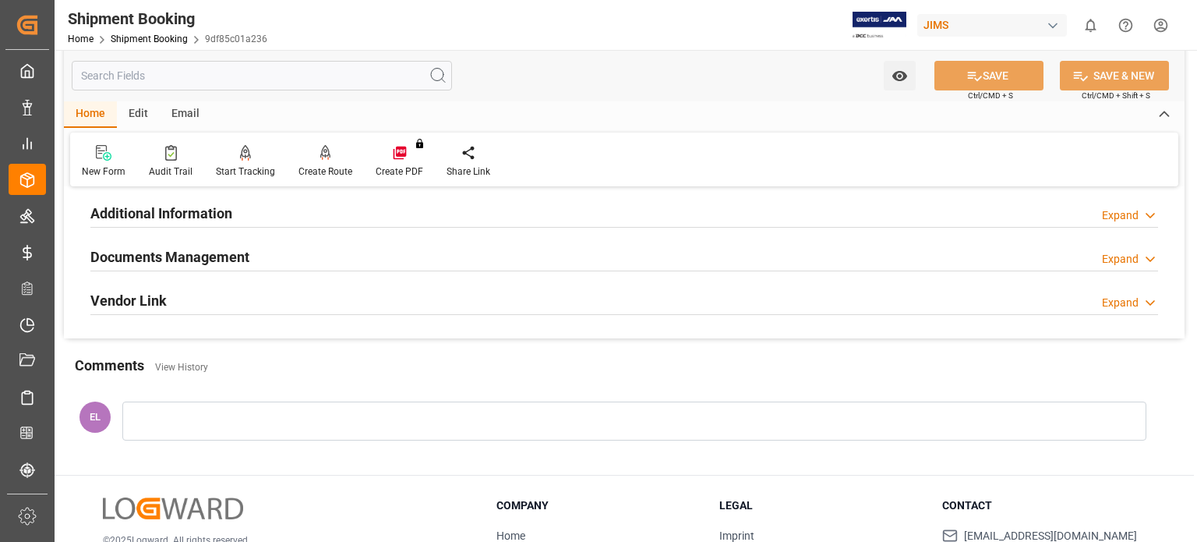
click at [178, 256] on h2 "Documents Management" at bounding box center [169, 256] width 159 height 21
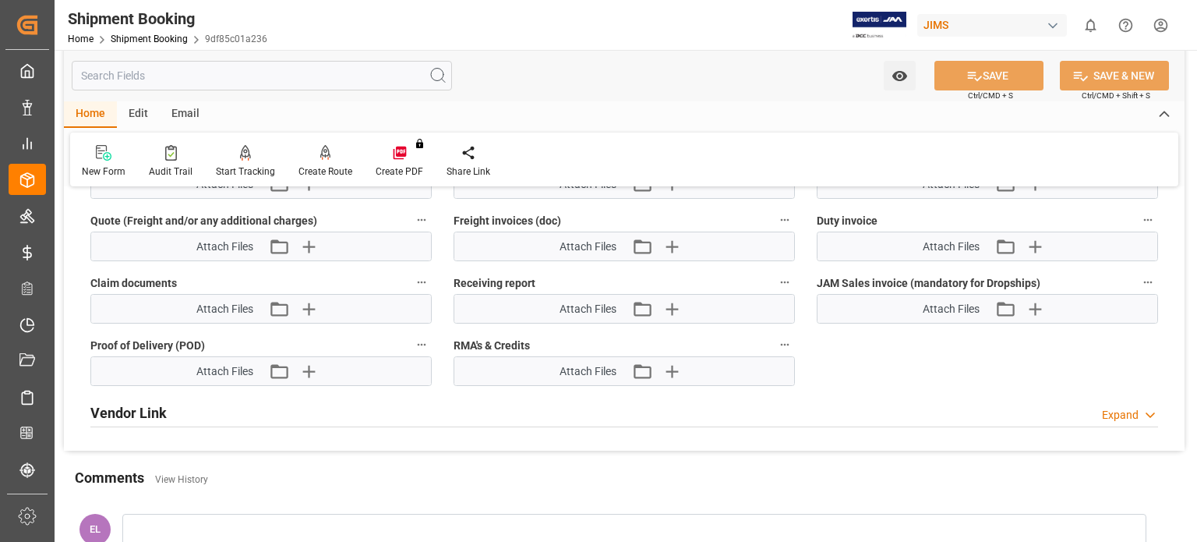
scroll to position [1039, 0]
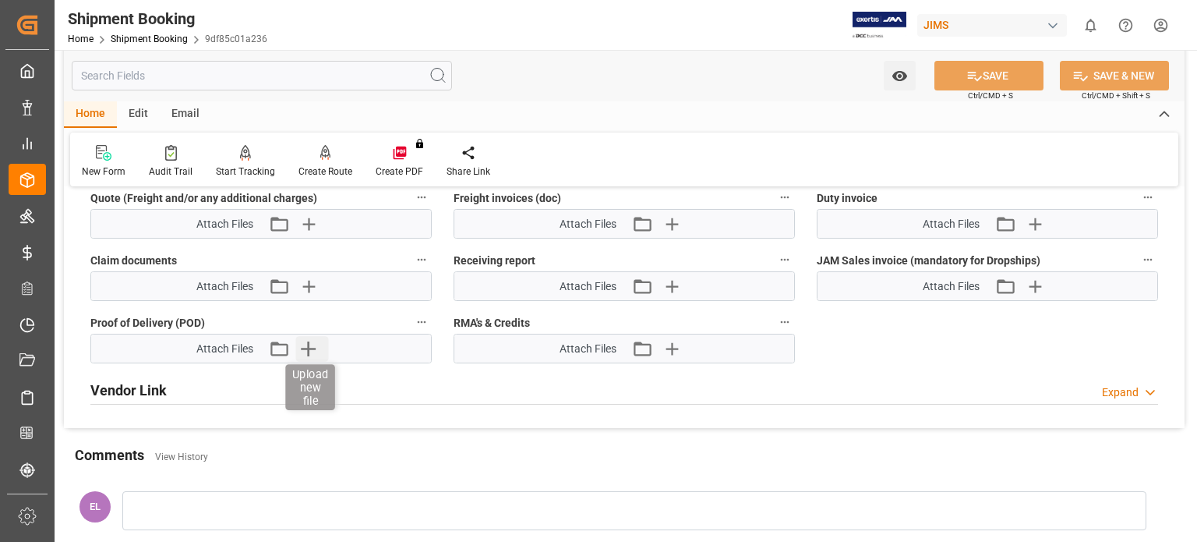
click at [309, 347] on icon "button" at bounding box center [308, 348] width 15 height 15
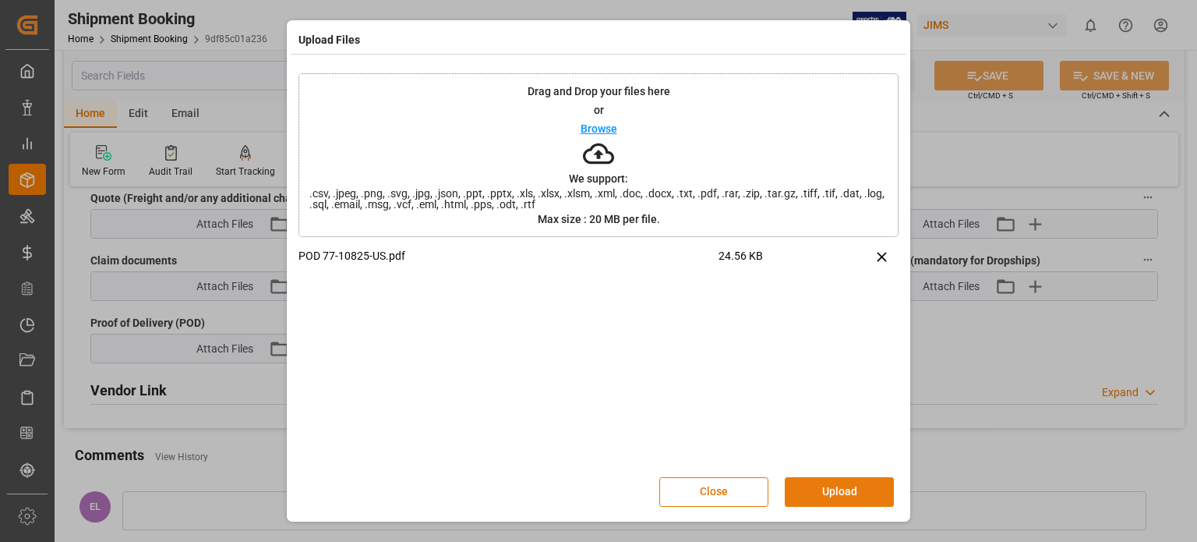
click at [831, 491] on button "Upload" at bounding box center [839, 492] width 109 height 30
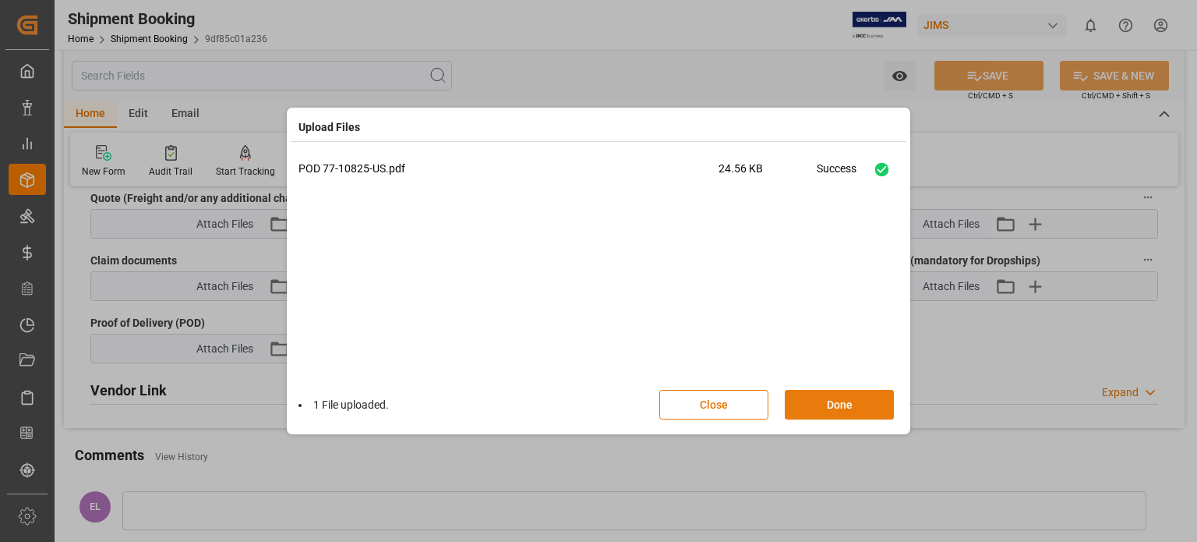
click at [823, 403] on button "Done" at bounding box center [839, 405] width 109 height 30
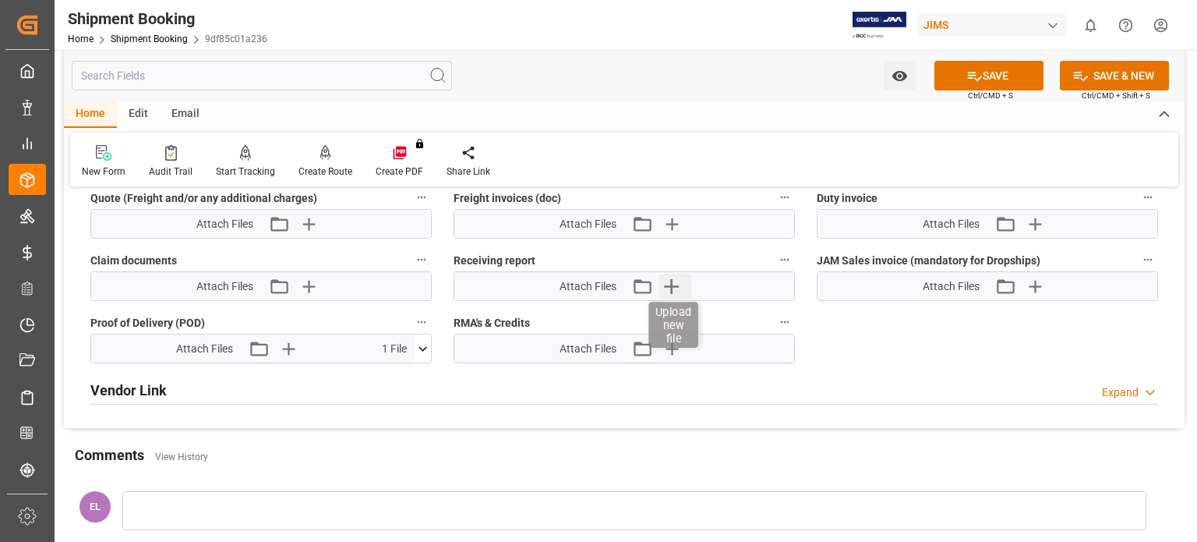
click at [673, 283] on icon "button" at bounding box center [671, 286] width 25 height 25
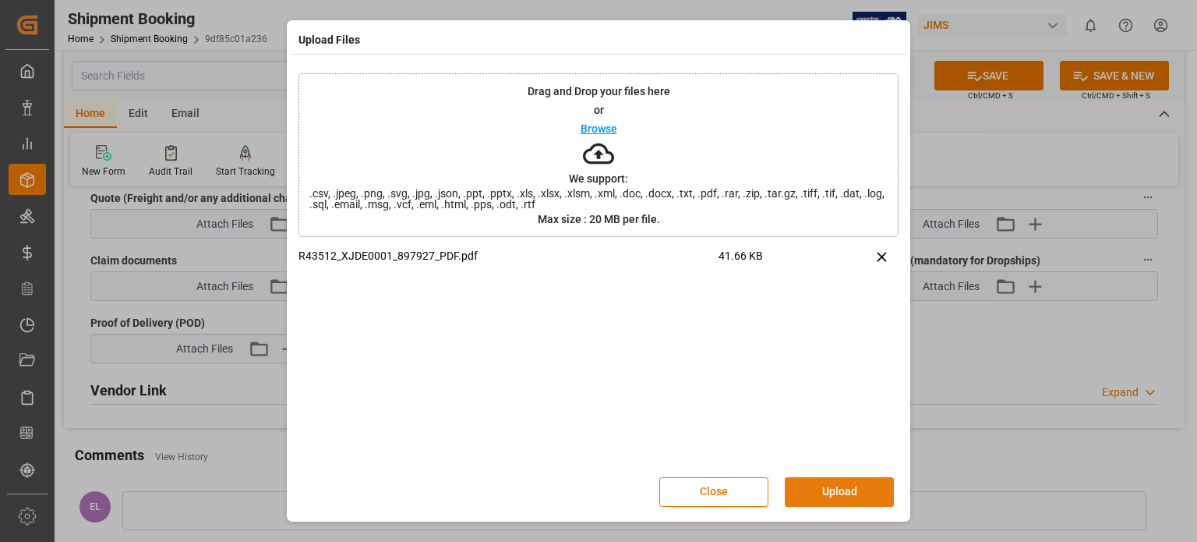
click at [838, 493] on button "Upload" at bounding box center [839, 492] width 109 height 30
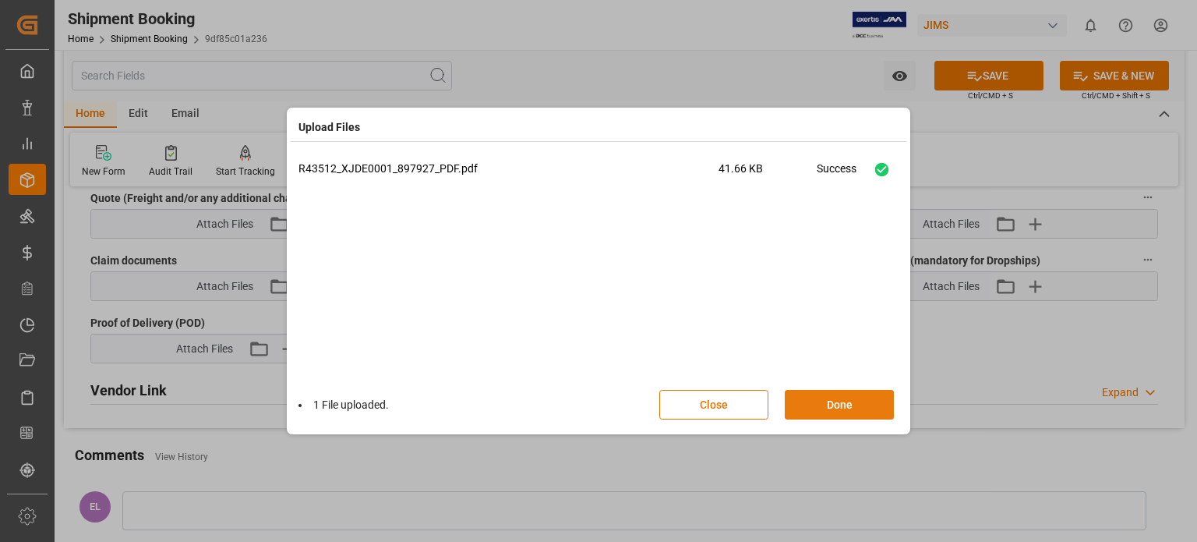
click at [832, 398] on button "Done" at bounding box center [839, 405] width 109 height 30
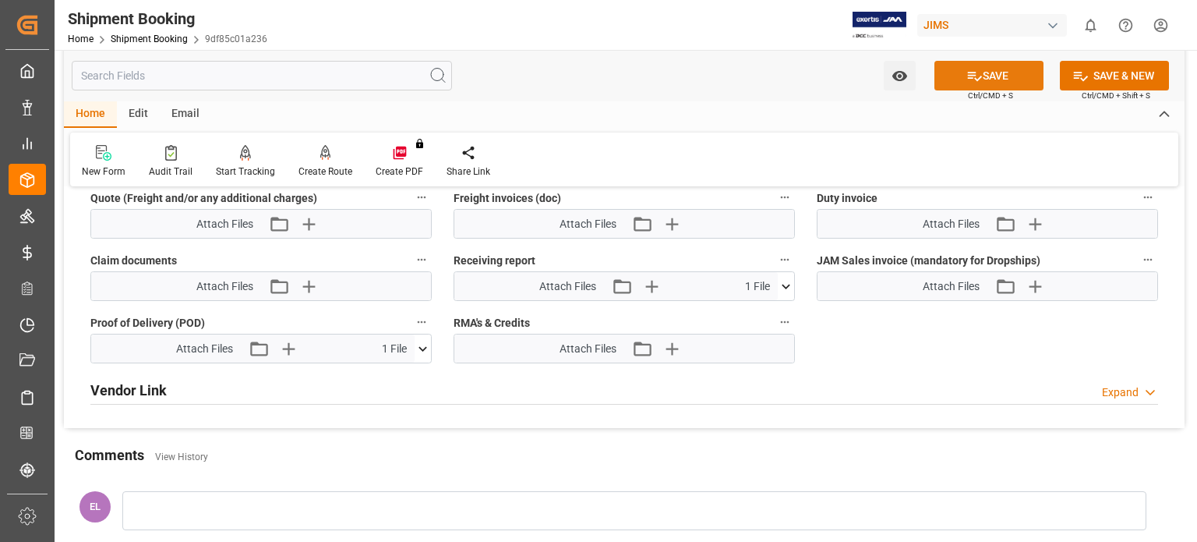
click at [994, 66] on button "SAVE" at bounding box center [988, 76] width 109 height 30
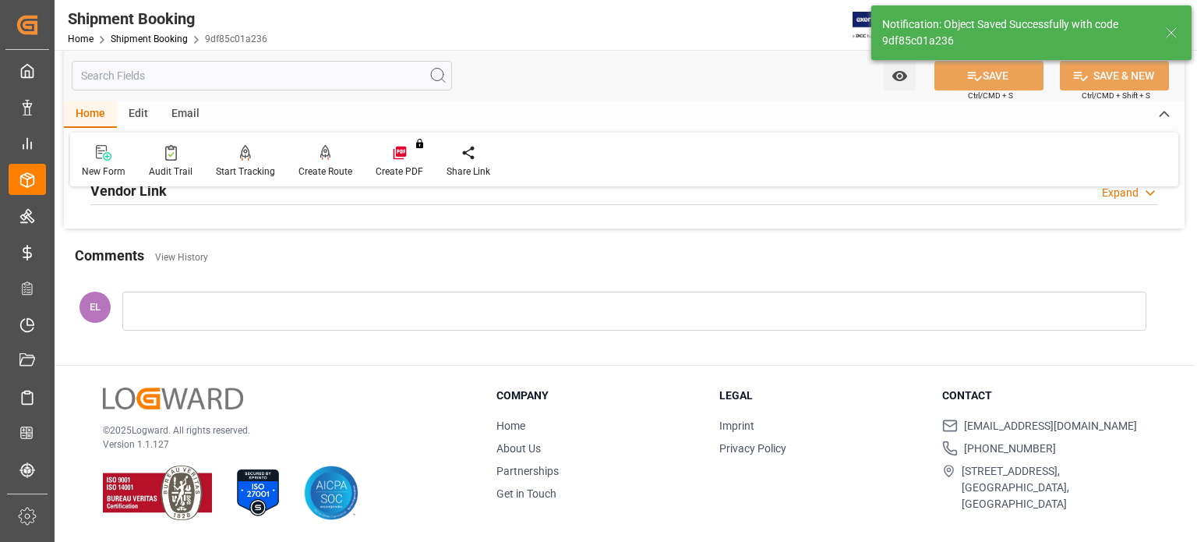
scroll to position [433, 0]
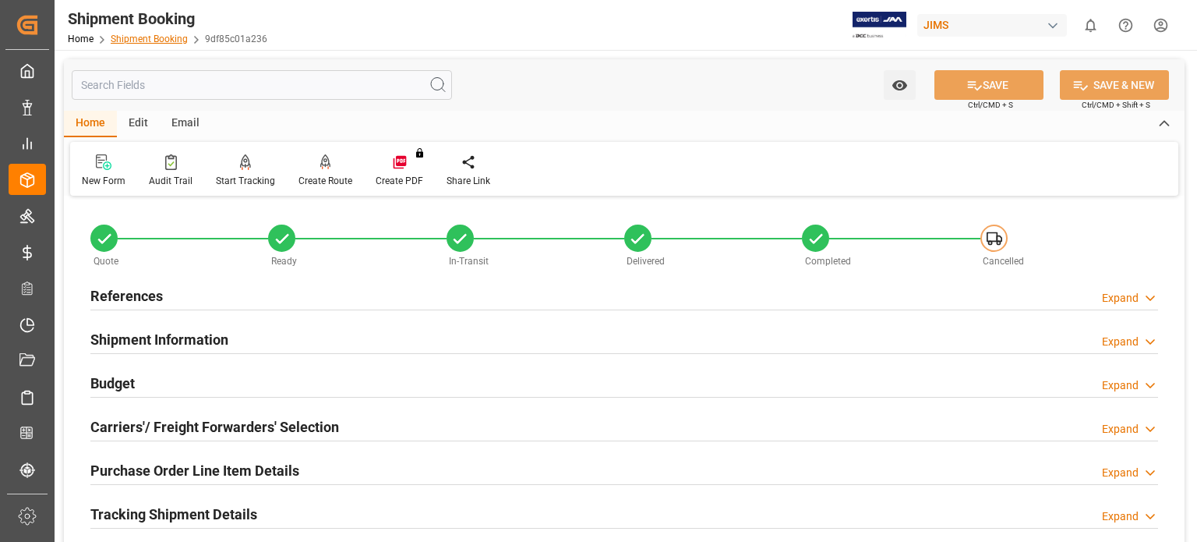
click at [154, 43] on link "Shipment Booking" at bounding box center [149, 39] width 77 height 11
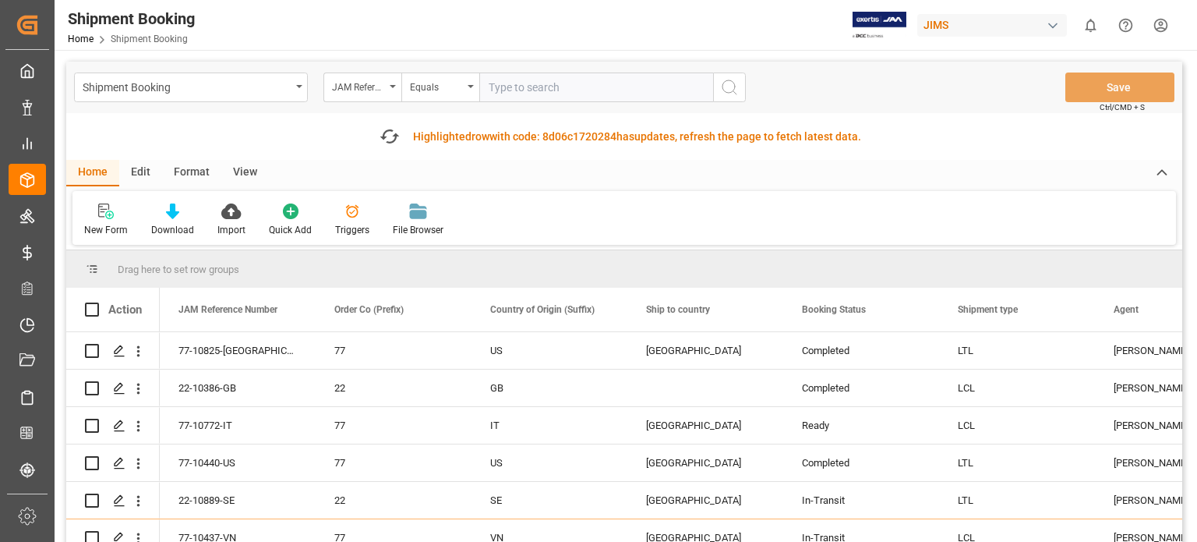
click at [530, 88] on input "text" at bounding box center [596, 87] width 234 height 30
type input "77-10850-us"
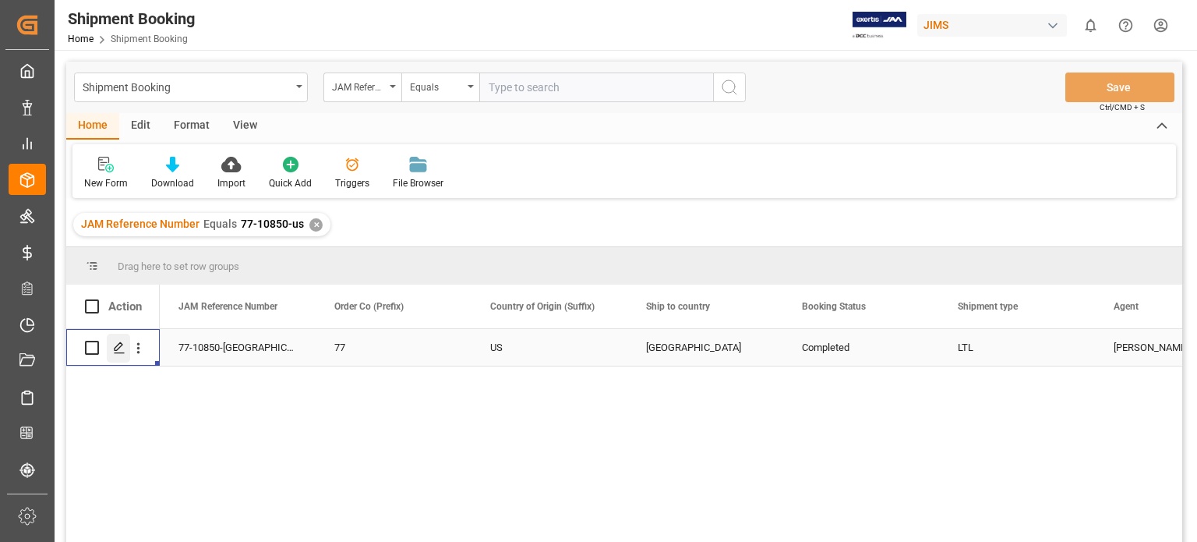
click at [118, 351] on icon "Press SPACE to select this row." at bounding box center [119, 347] width 12 height 12
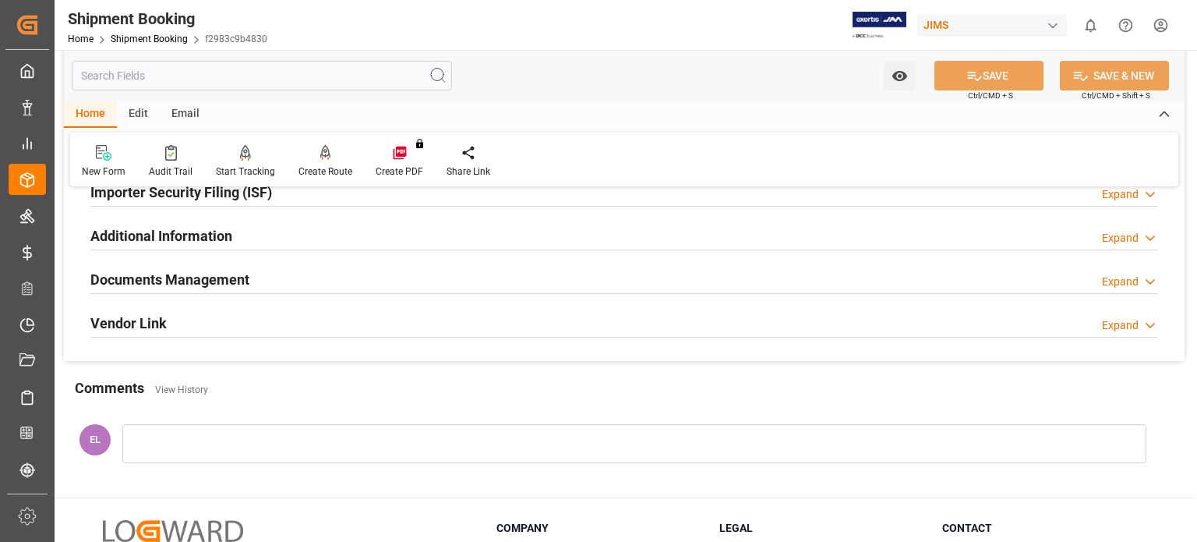
scroll to position [519, 0]
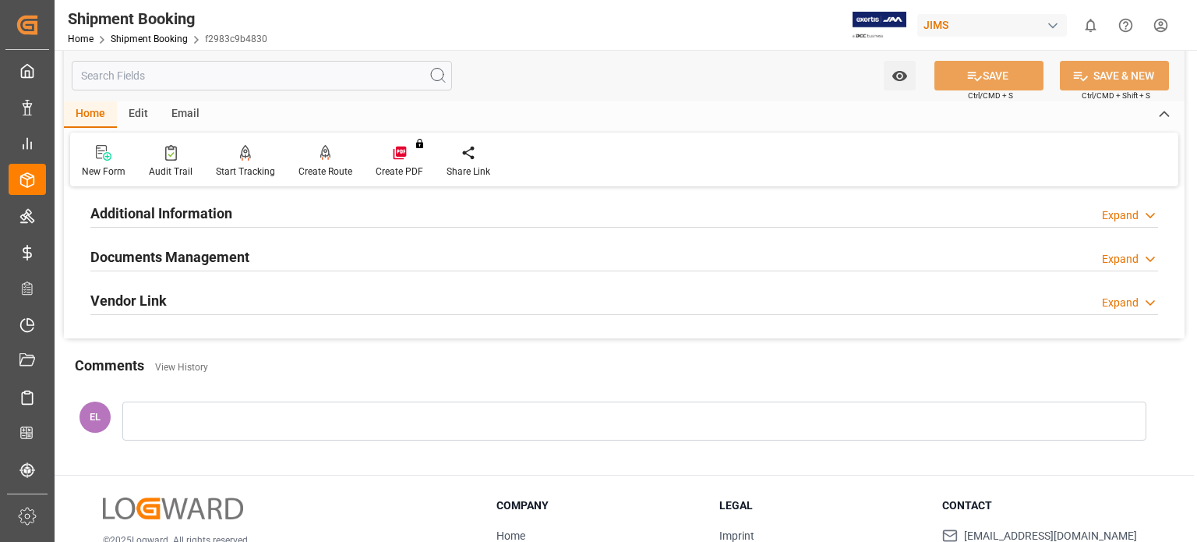
click at [140, 254] on h2 "Documents Management" at bounding box center [169, 256] width 159 height 21
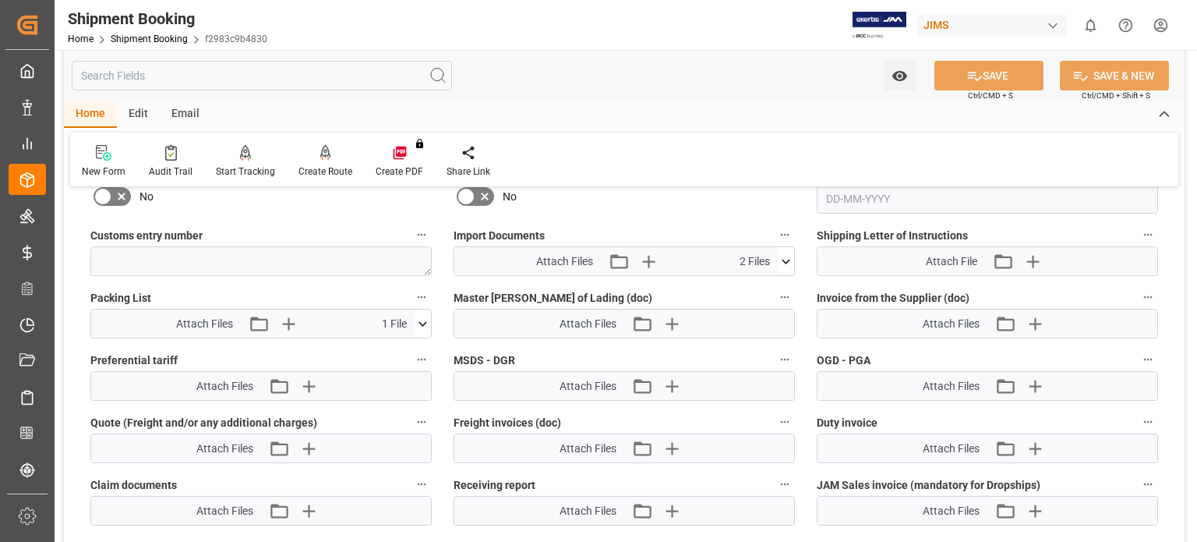
scroll to position [1039, 0]
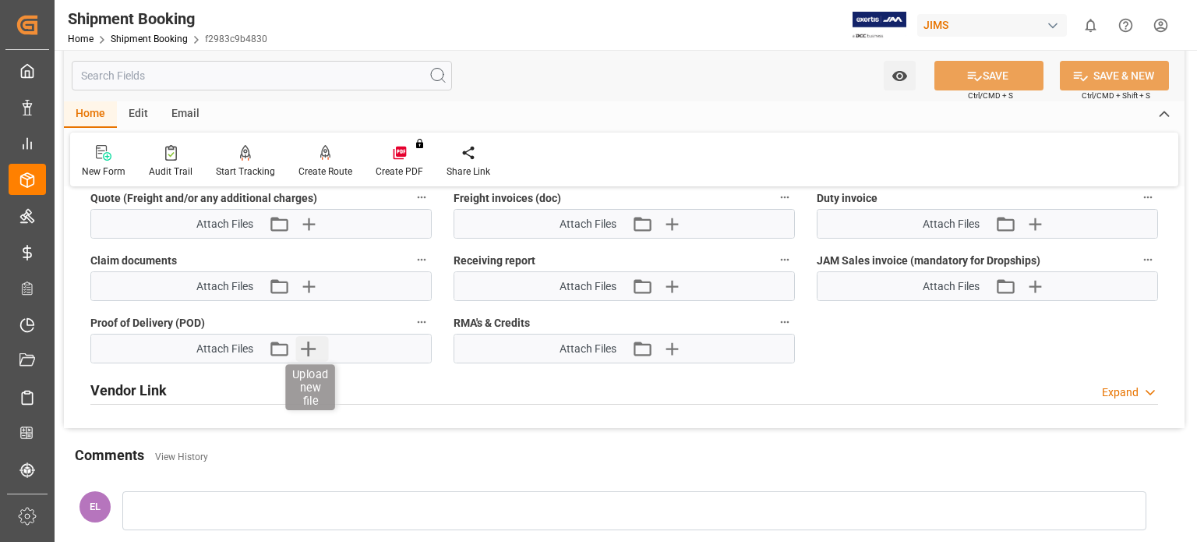
click at [303, 343] on icon "button" at bounding box center [308, 348] width 15 height 15
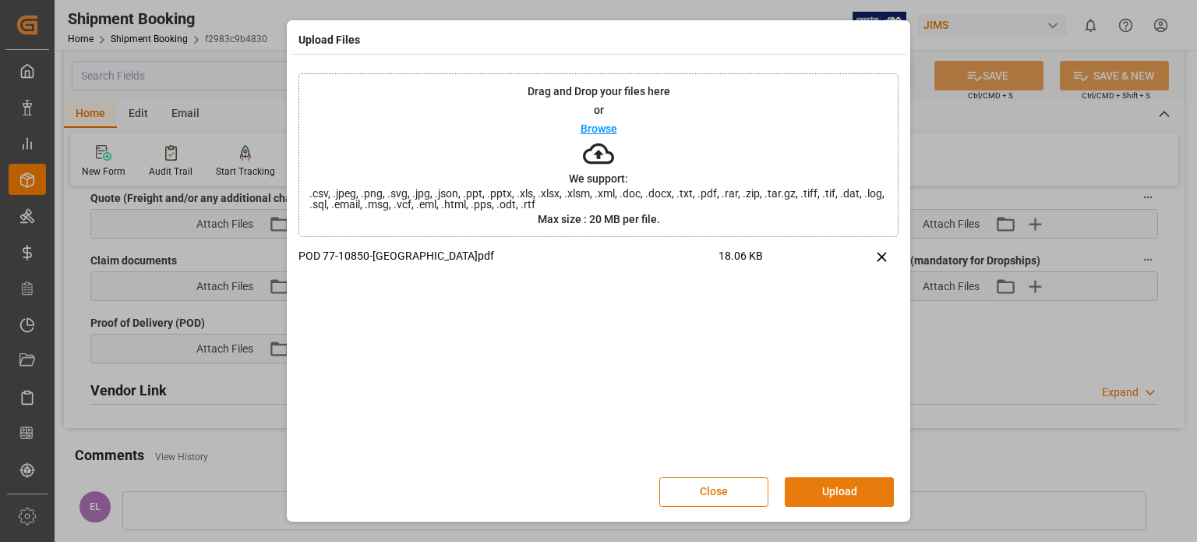
click at [838, 491] on button "Upload" at bounding box center [839, 492] width 109 height 30
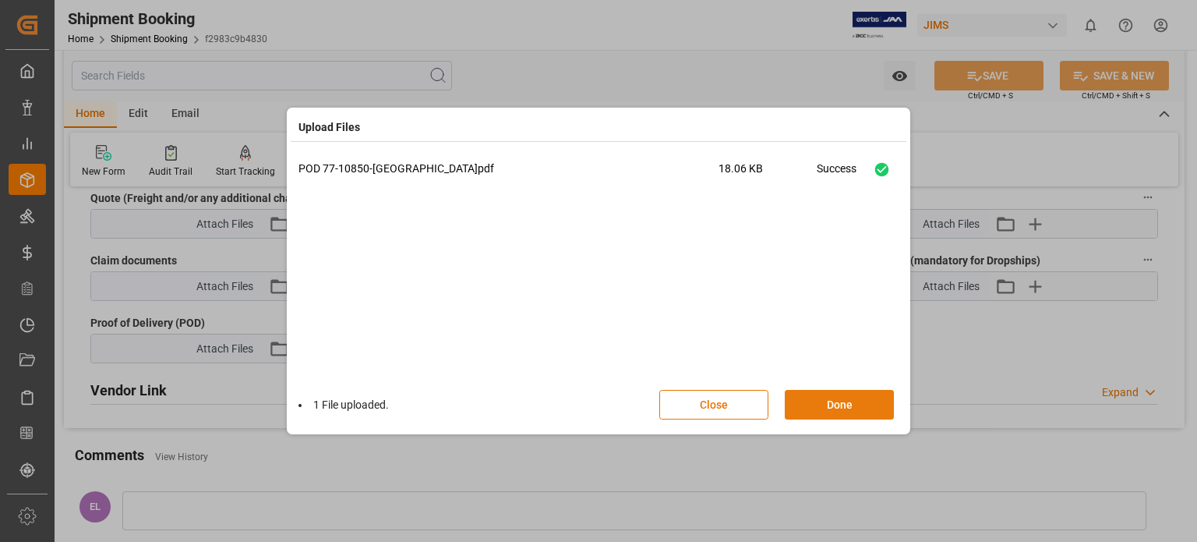
click at [832, 401] on button "Done" at bounding box center [839, 405] width 109 height 30
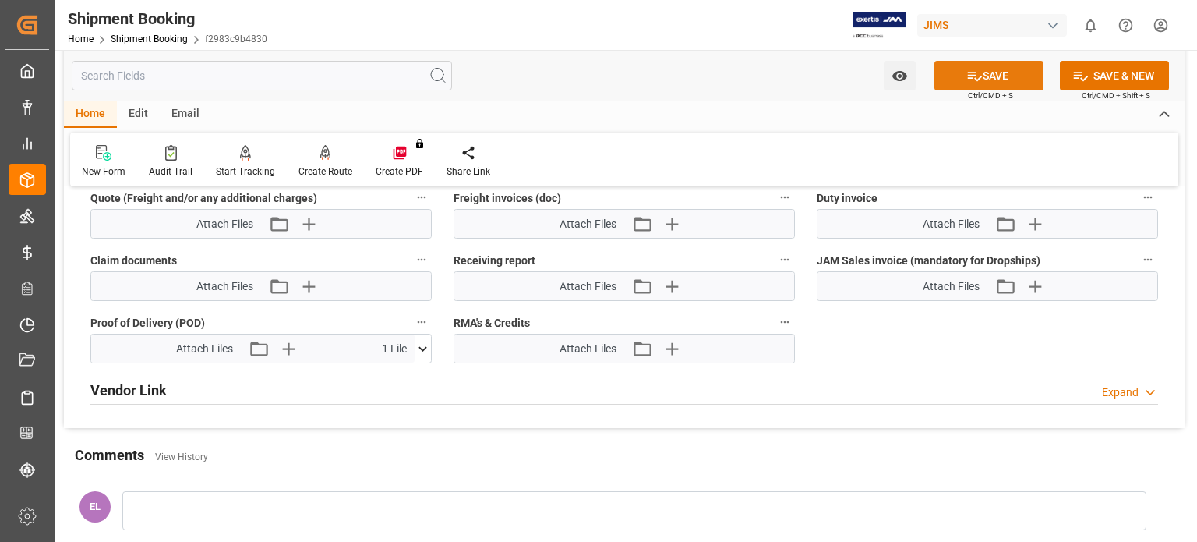
click at [1004, 74] on button "SAVE" at bounding box center [988, 76] width 109 height 30
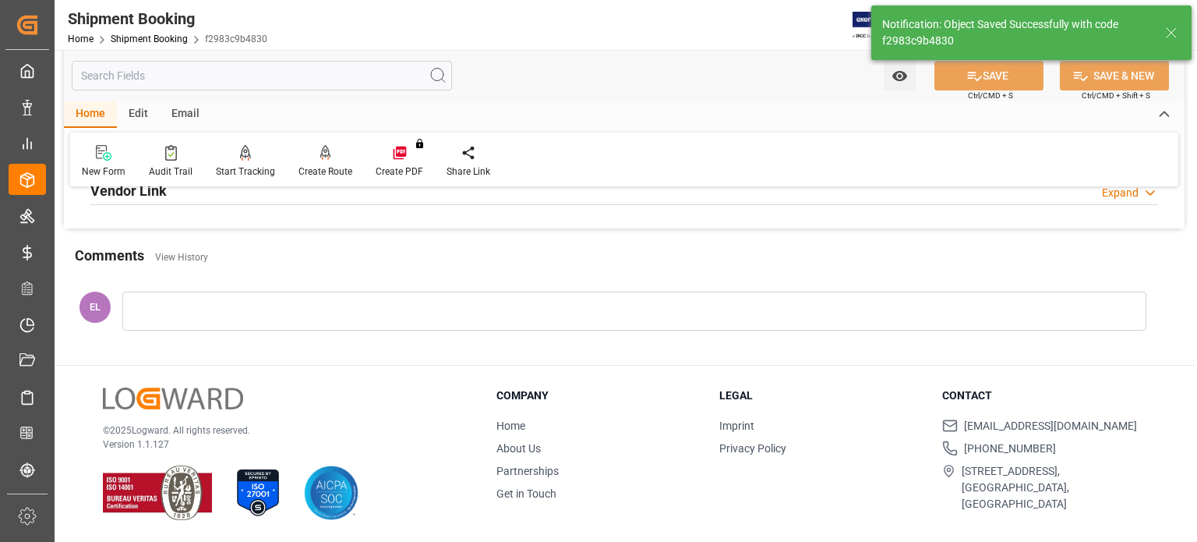
scroll to position [433, 0]
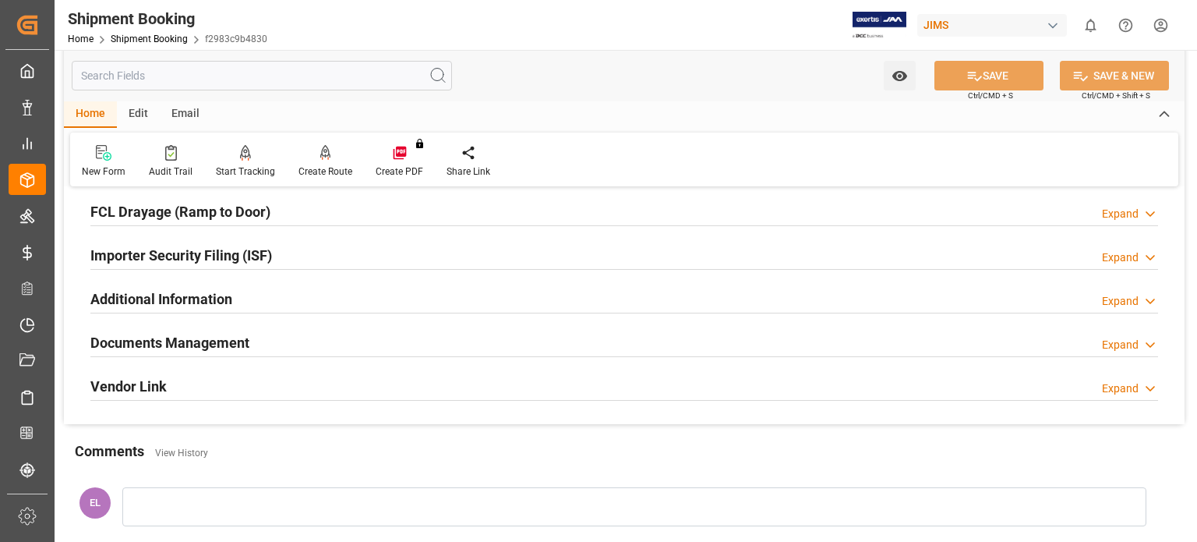
click at [229, 344] on h2 "Documents Management" at bounding box center [169, 342] width 159 height 21
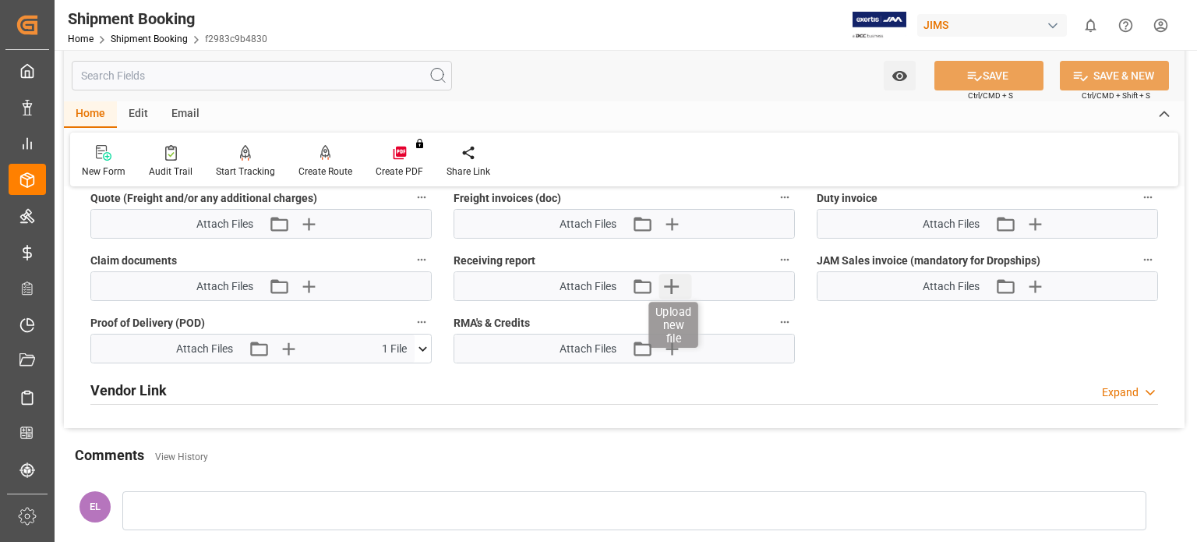
click at [674, 279] on icon "button" at bounding box center [671, 286] width 25 height 25
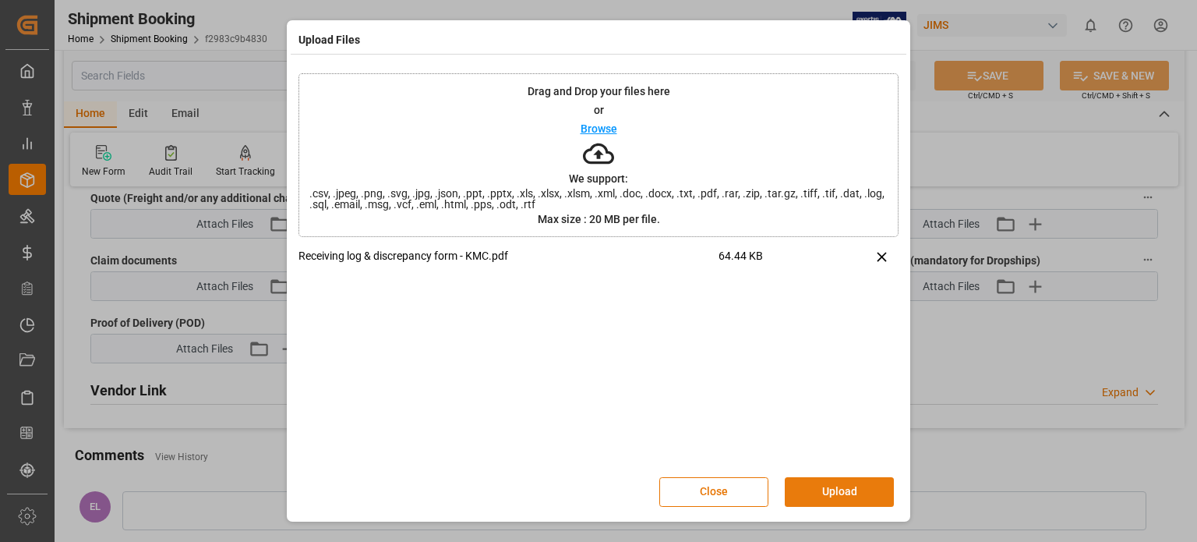
click at [845, 487] on button "Upload" at bounding box center [839, 492] width 109 height 30
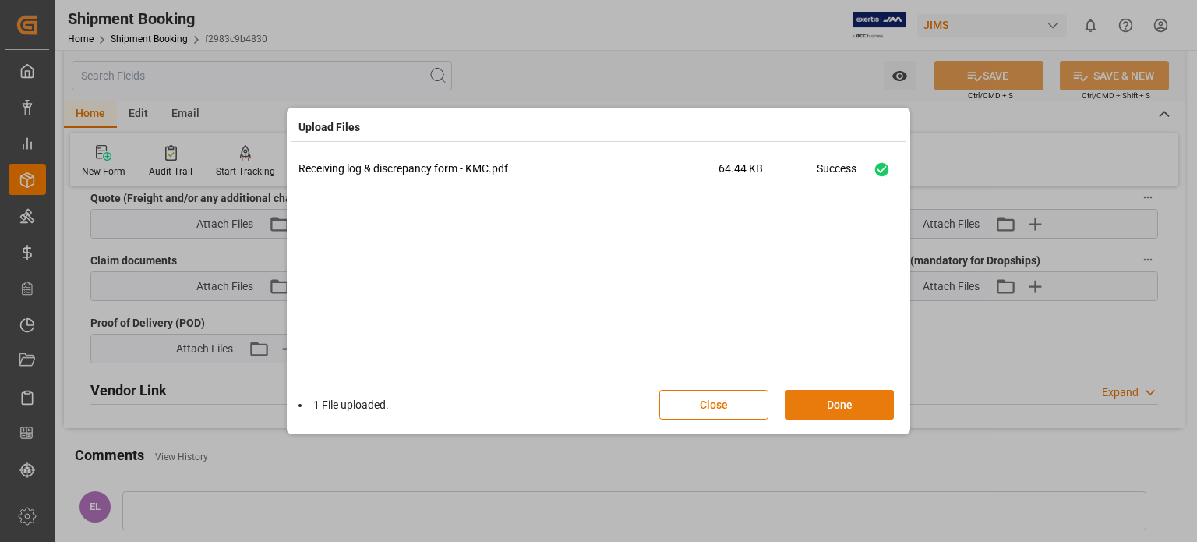
click at [828, 404] on button "Done" at bounding box center [839, 405] width 109 height 30
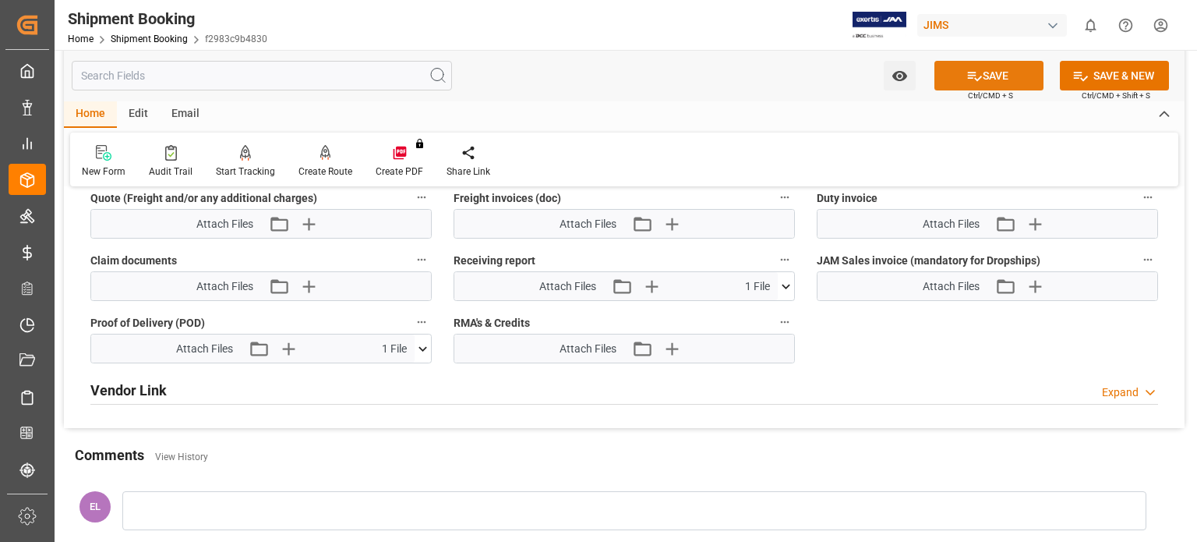
click at [984, 73] on button "SAVE" at bounding box center [988, 76] width 109 height 30
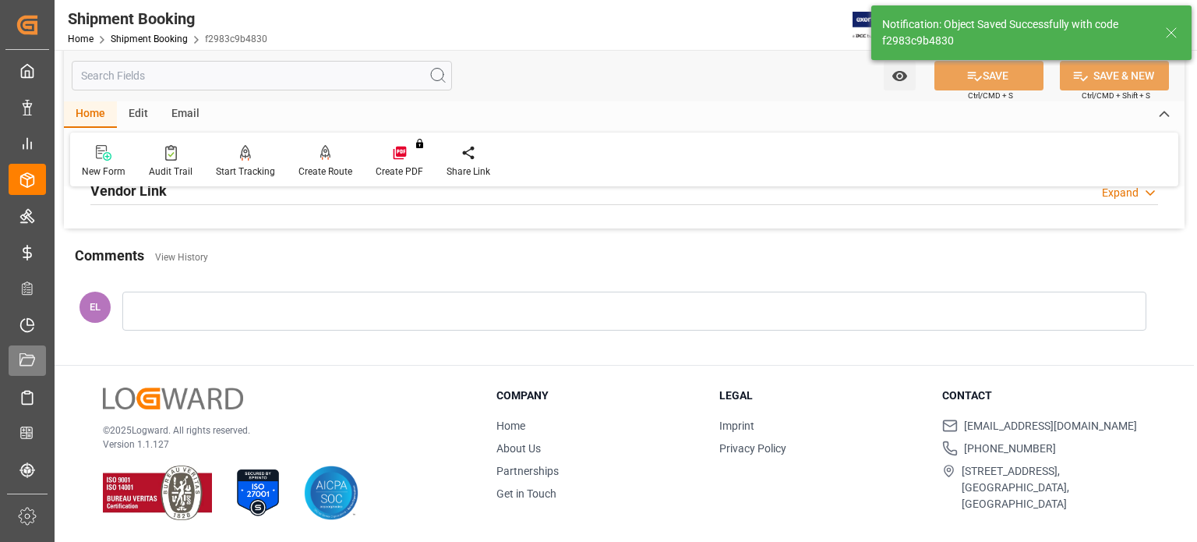
scroll to position [433, 0]
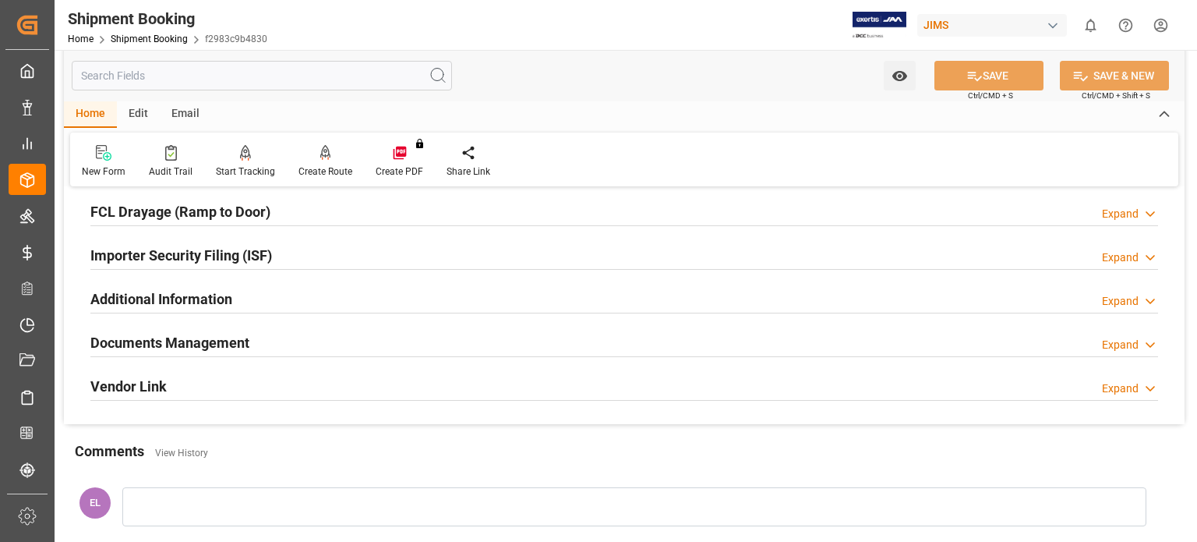
click at [156, 33] on div "Home Shipment Booking f2983c9b4830" at bounding box center [168, 38] width 200 height 16
click at [153, 37] on link "Shipment Booking" at bounding box center [149, 39] width 77 height 11
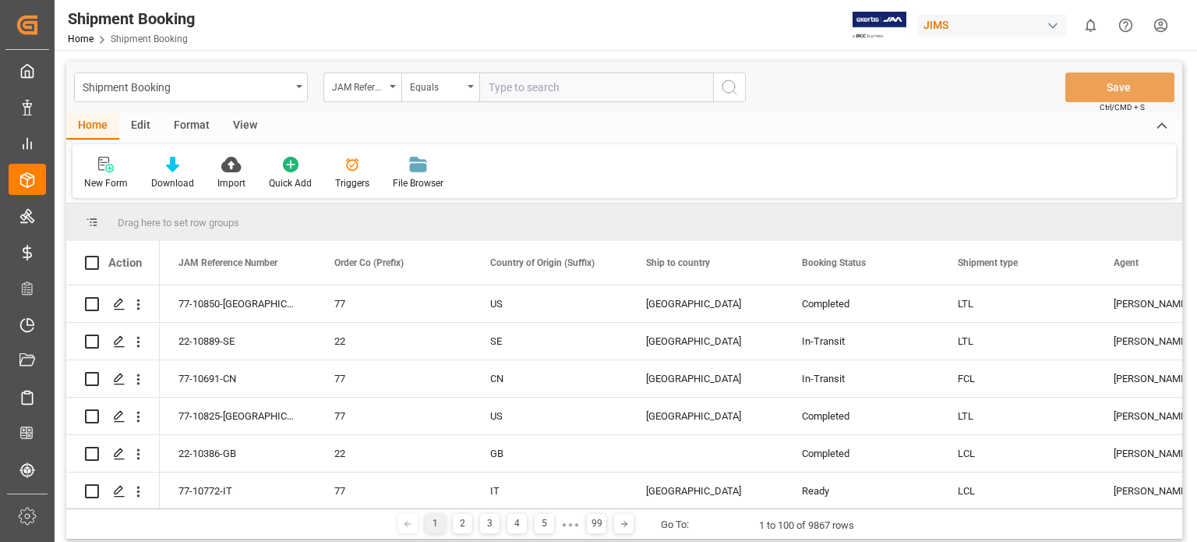
click at [586, 87] on input "text" at bounding box center [596, 87] width 234 height 30
type input "77-10764-us"
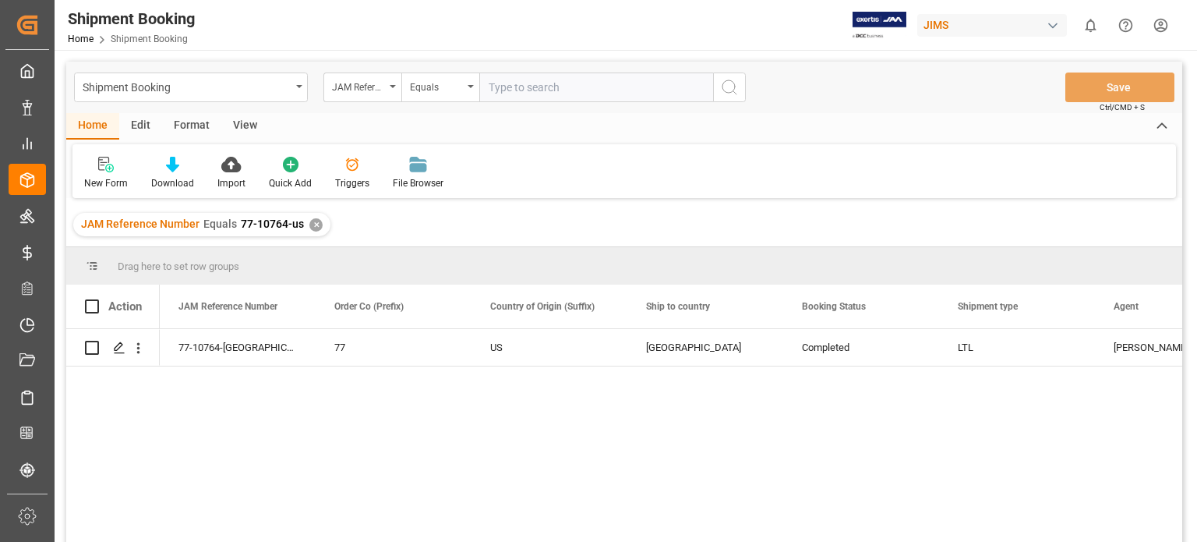
click at [312, 227] on div "✕" at bounding box center [315, 224] width 13 height 13
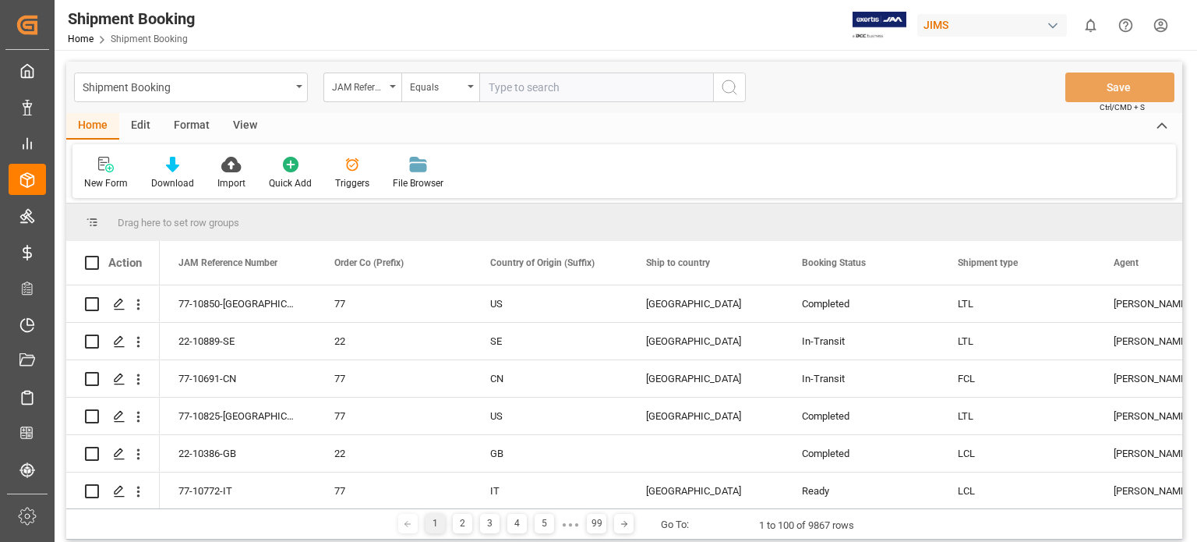
click at [529, 88] on input "text" at bounding box center [596, 87] width 234 height 30
type input "77-10760-us"
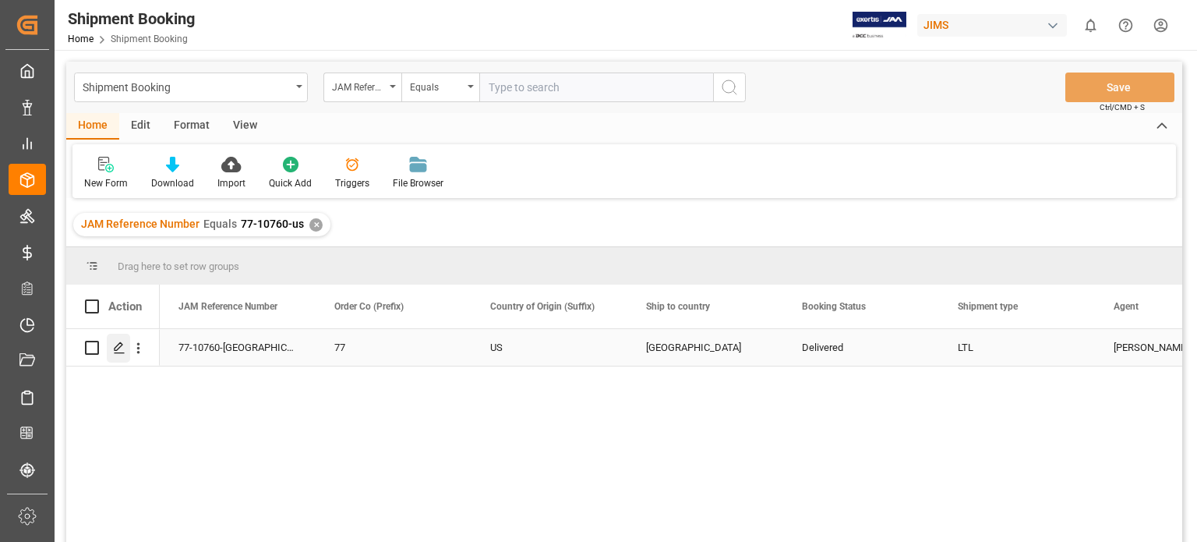
click at [118, 355] on div "Press SPACE to select this row." at bounding box center [118, 348] width 23 height 29
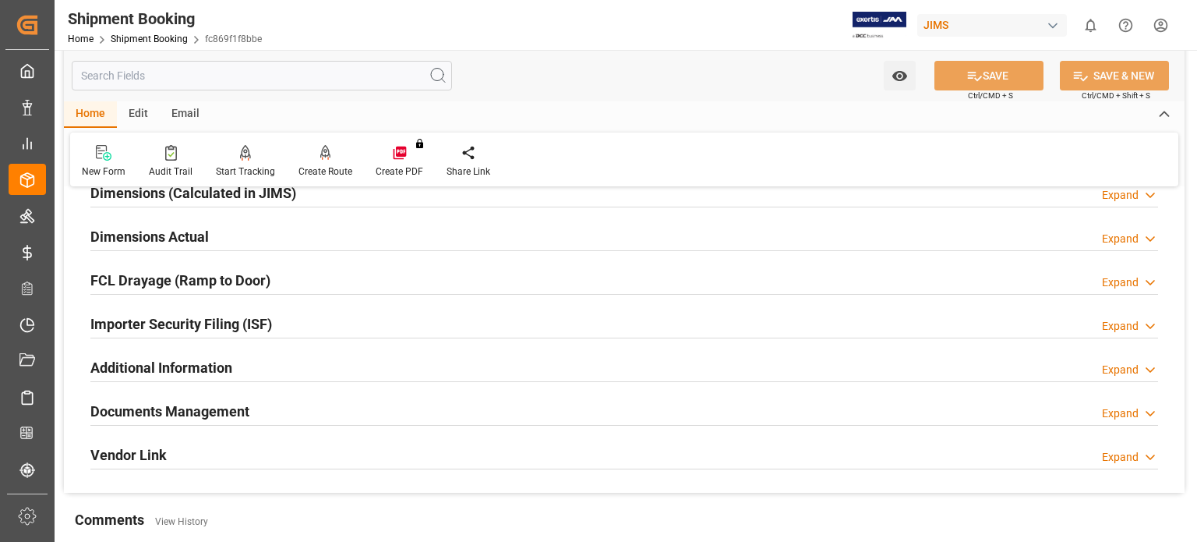
scroll to position [390, 0]
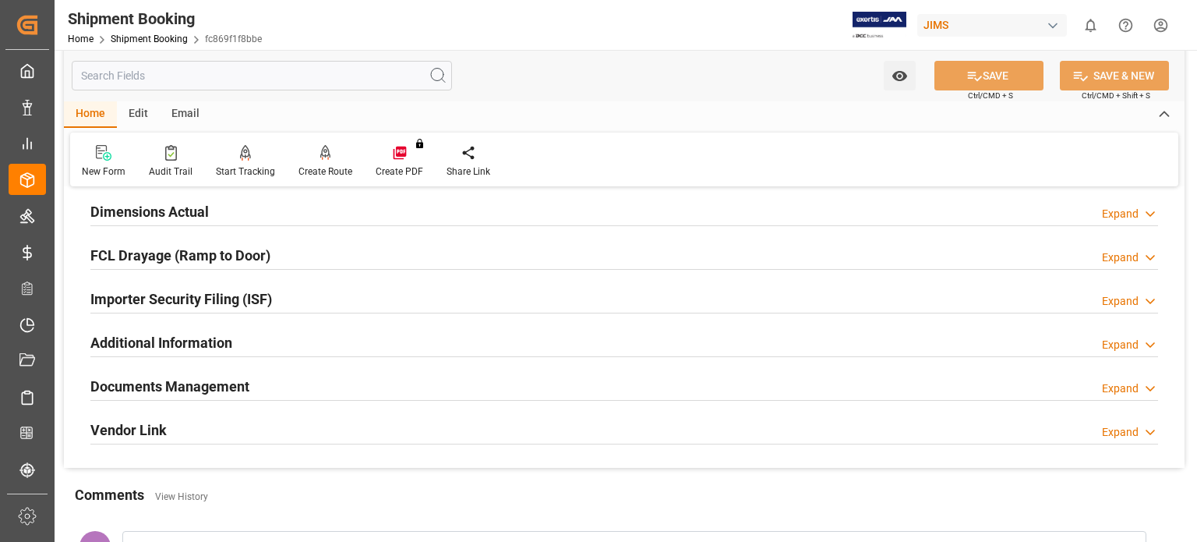
click at [226, 389] on h2 "Documents Management" at bounding box center [169, 386] width 159 height 21
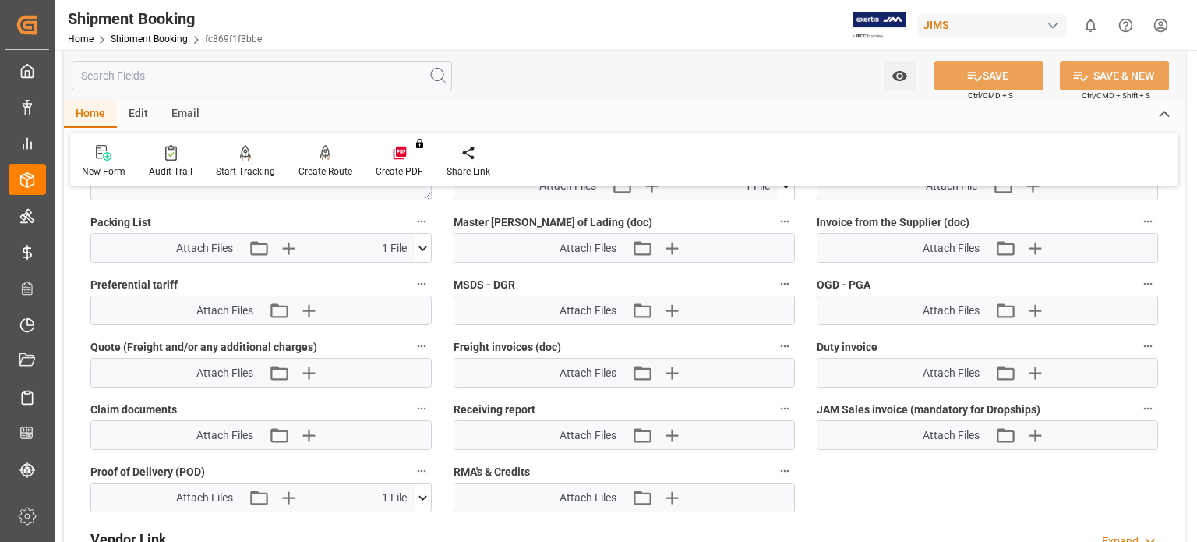
scroll to position [909, 0]
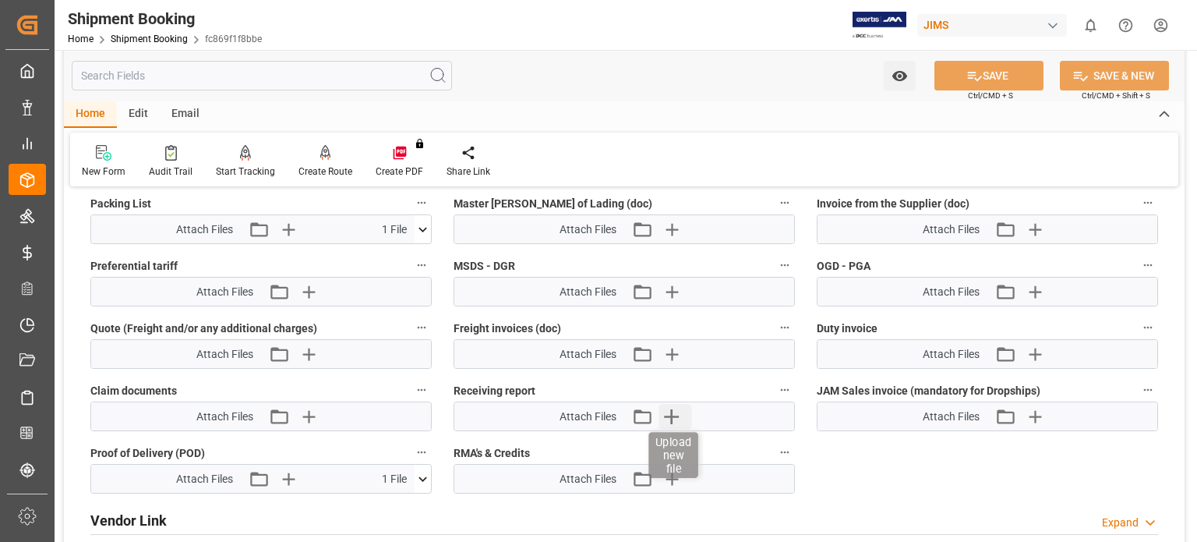
click at [677, 415] on icon "button" at bounding box center [671, 416] width 25 height 25
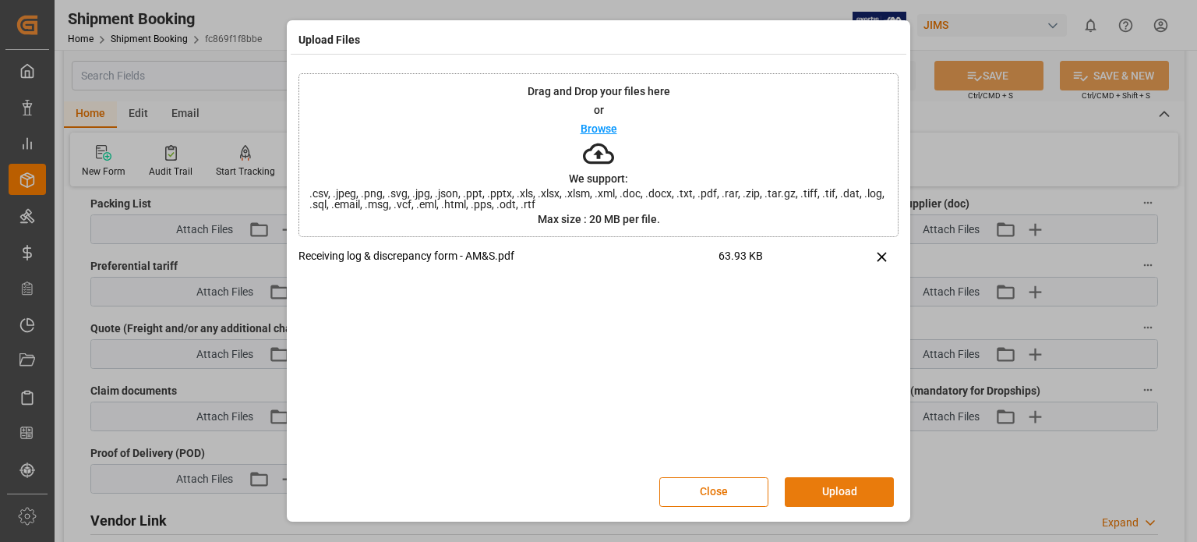
click at [839, 495] on button "Upload" at bounding box center [839, 492] width 109 height 30
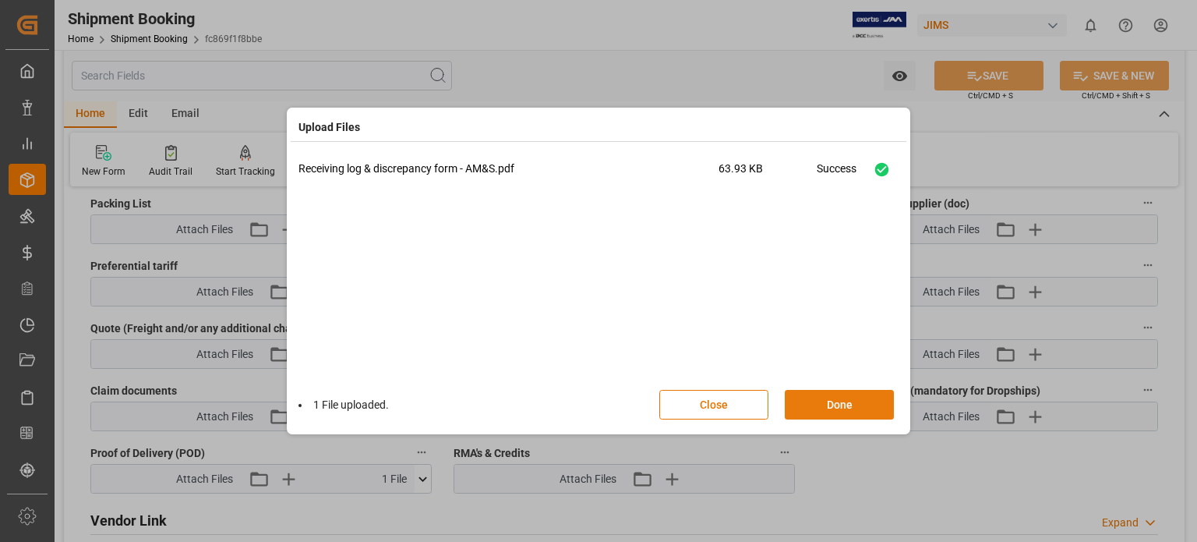
click at [817, 401] on button "Done" at bounding box center [839, 405] width 109 height 30
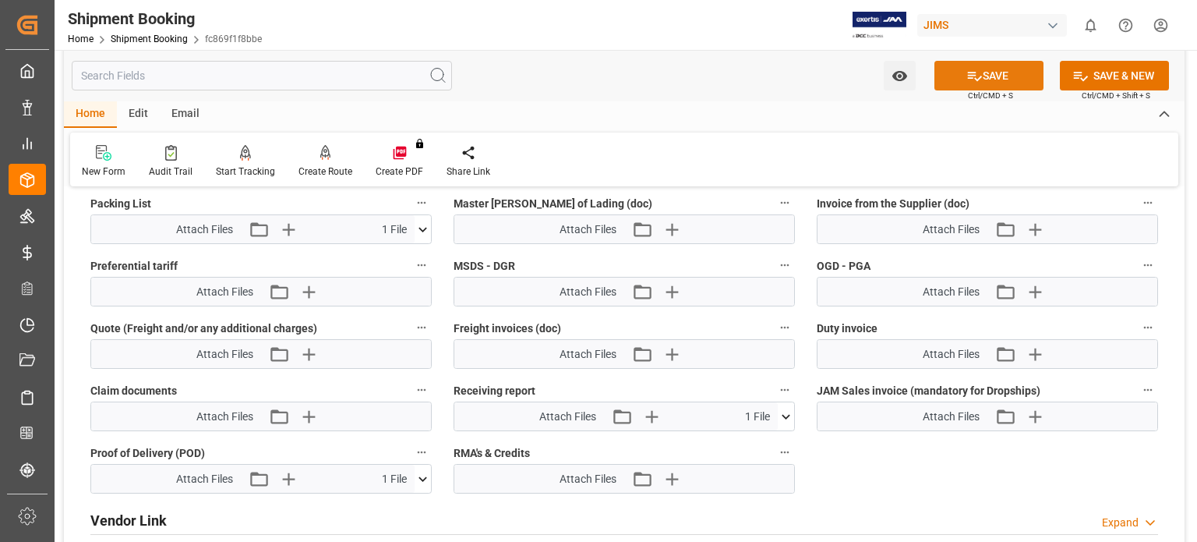
click at [1003, 74] on button "SAVE" at bounding box center [988, 76] width 109 height 30
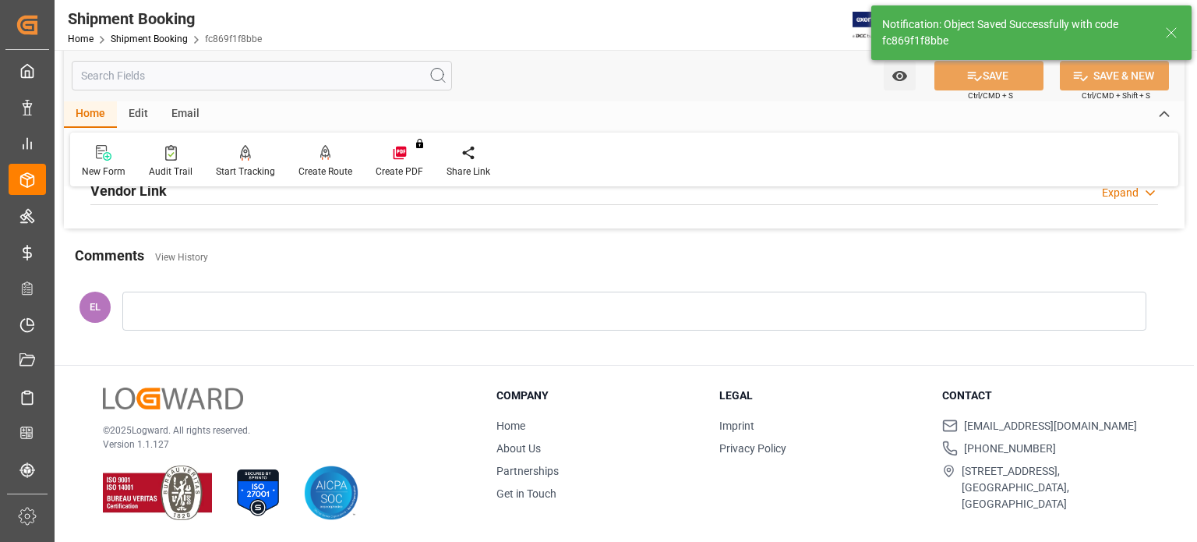
scroll to position [302, 0]
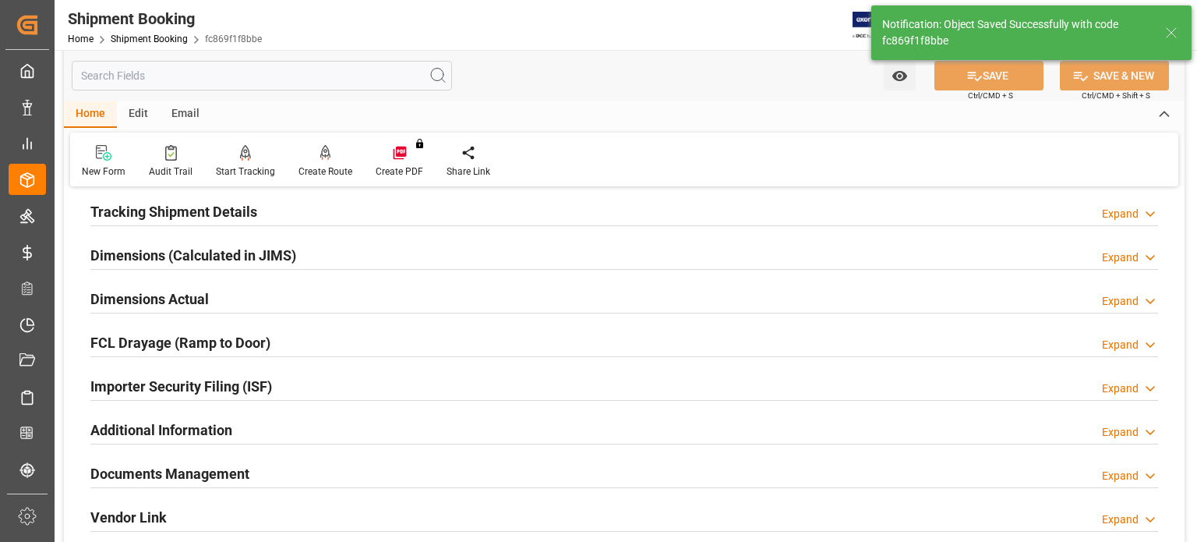
click at [156, 214] on h2 "Tracking Shipment Details" at bounding box center [173, 211] width 167 height 21
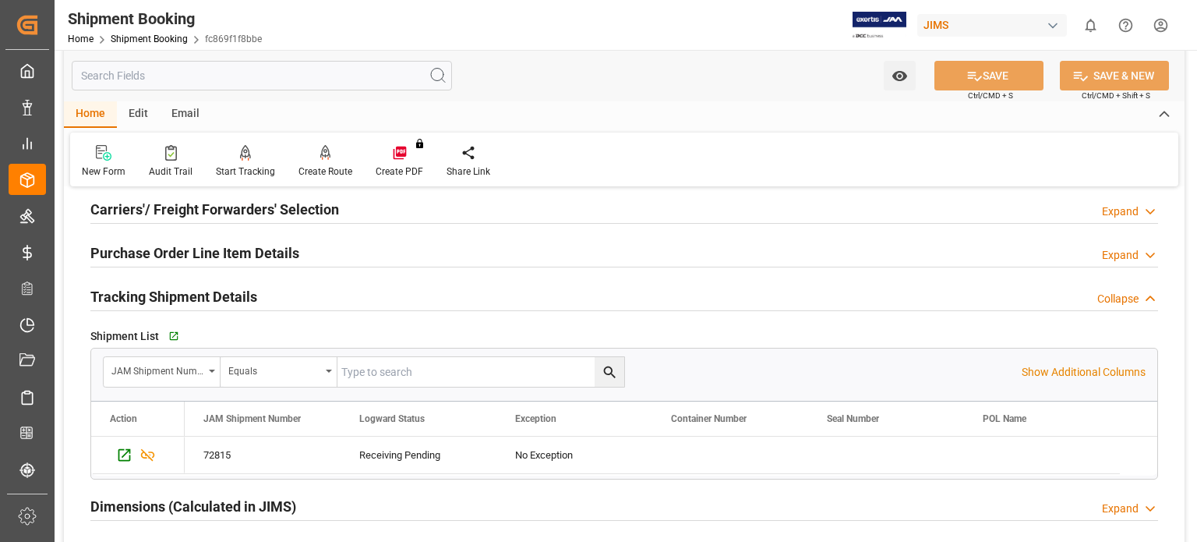
scroll to position [209, 0]
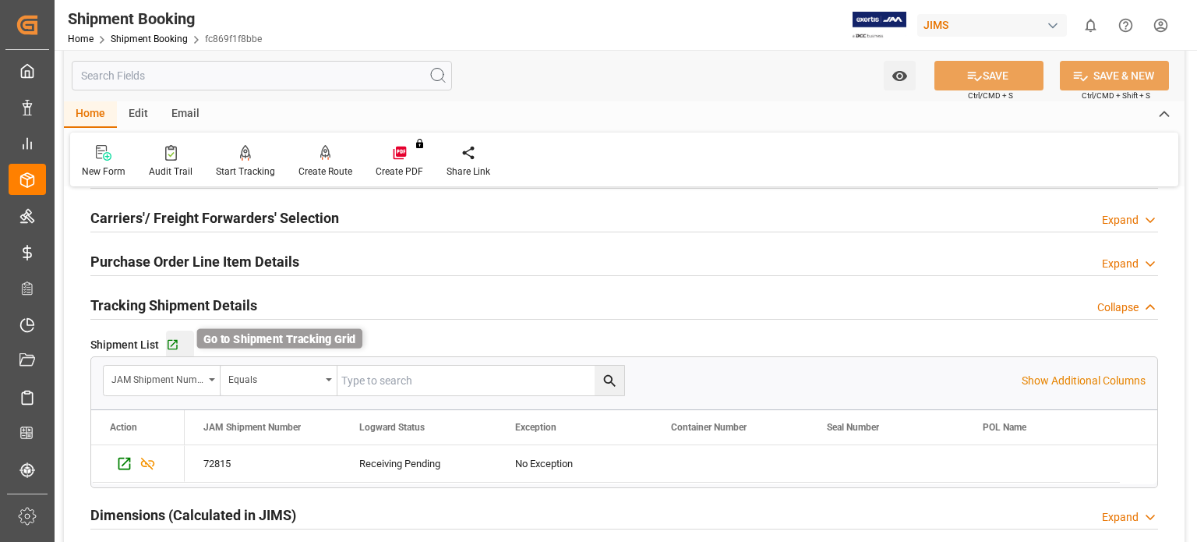
click at [168, 341] on icon "button" at bounding box center [173, 345] width 10 height 10
click at [125, 37] on link "Shipment Booking" at bounding box center [149, 39] width 77 height 11
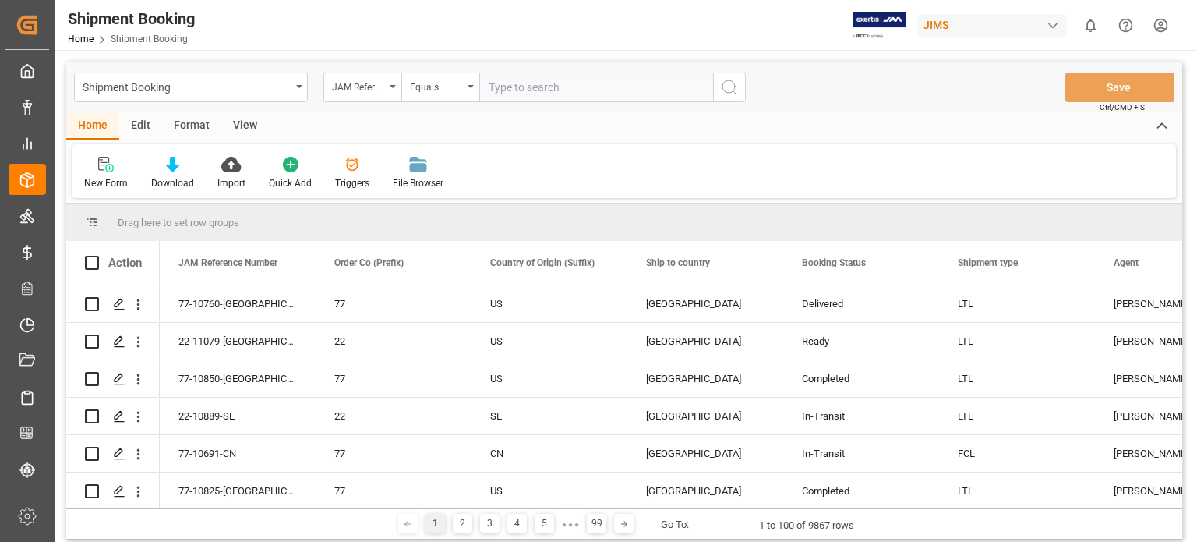
click at [541, 93] on input "text" at bounding box center [596, 87] width 234 height 30
type input "77-10637-us"
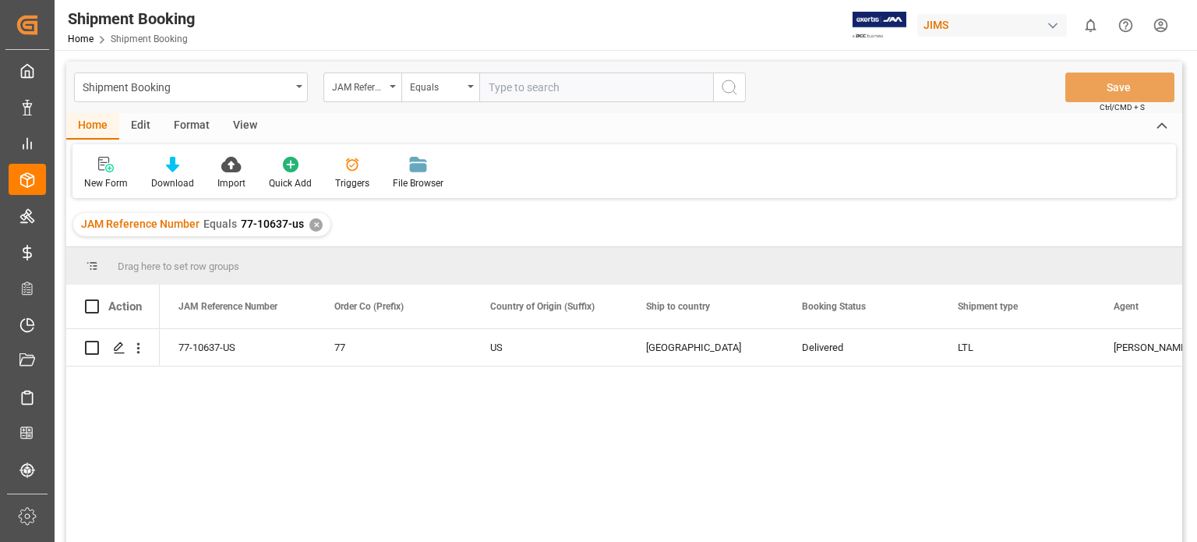
click at [557, 94] on input "text" at bounding box center [596, 87] width 234 height 30
type input "77-10688-us"
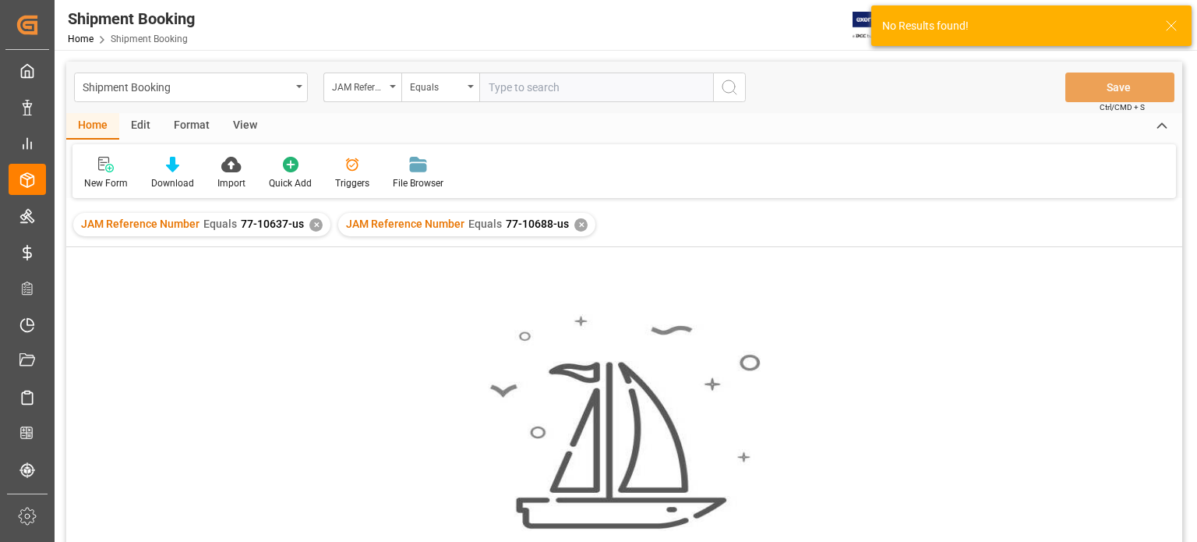
click at [312, 221] on div "✕" at bounding box center [315, 224] width 13 height 13
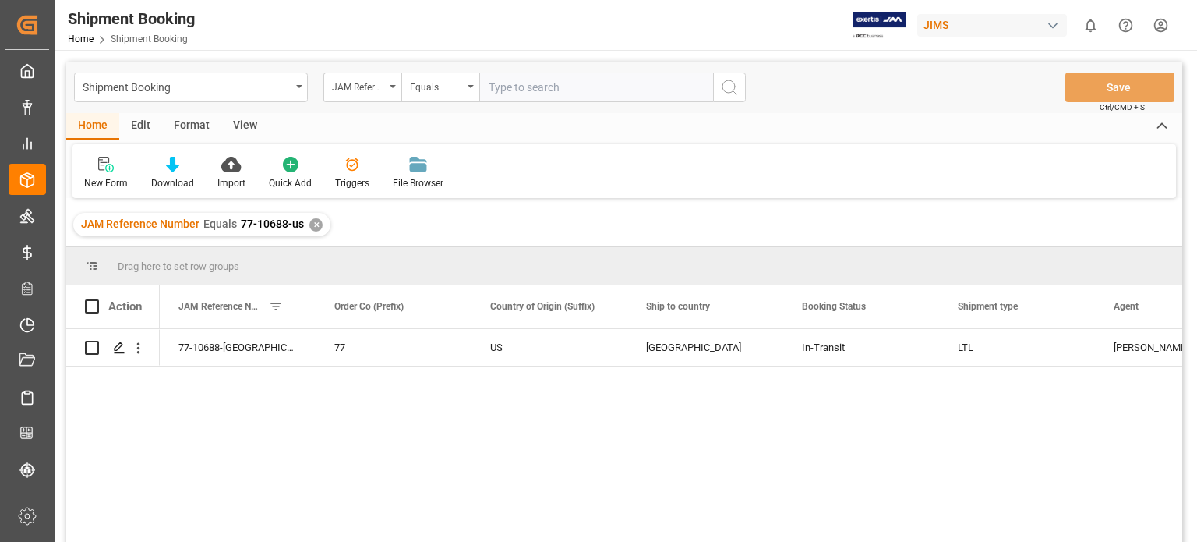
click at [539, 85] on input "text" at bounding box center [596, 87] width 234 height 30
type input "77-10585-us"
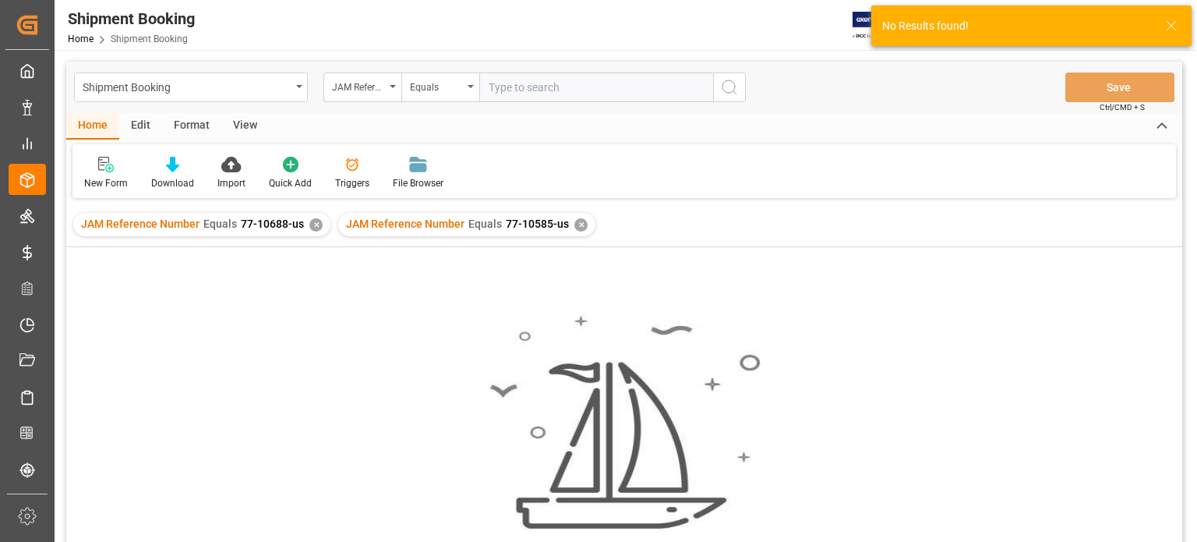
click at [310, 223] on div "✕" at bounding box center [315, 224] width 13 height 13
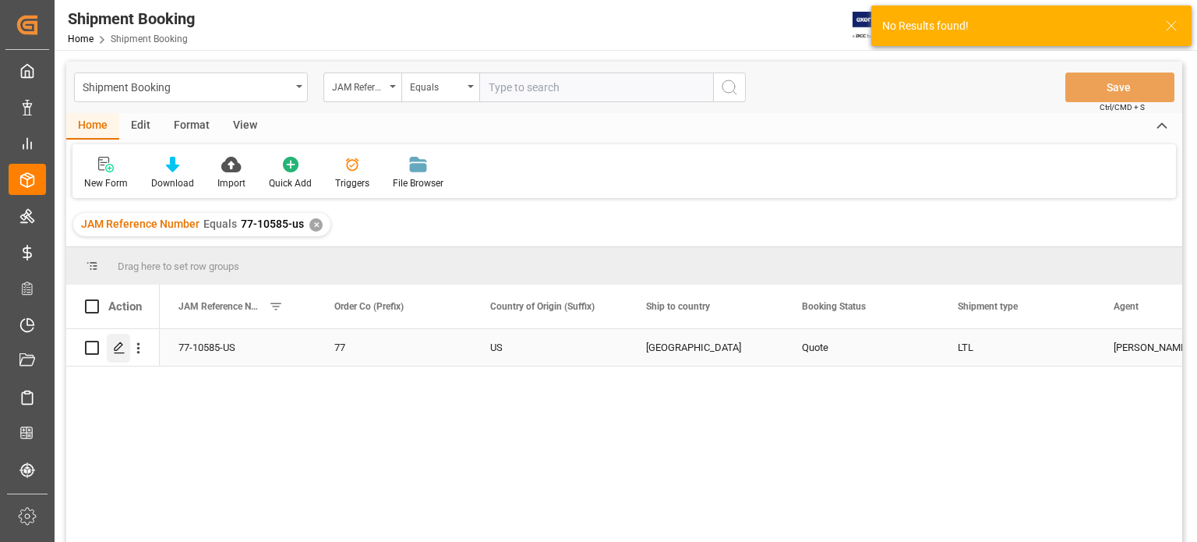
click at [118, 354] on icon "Press SPACE to select this row." at bounding box center [119, 347] width 12 height 12
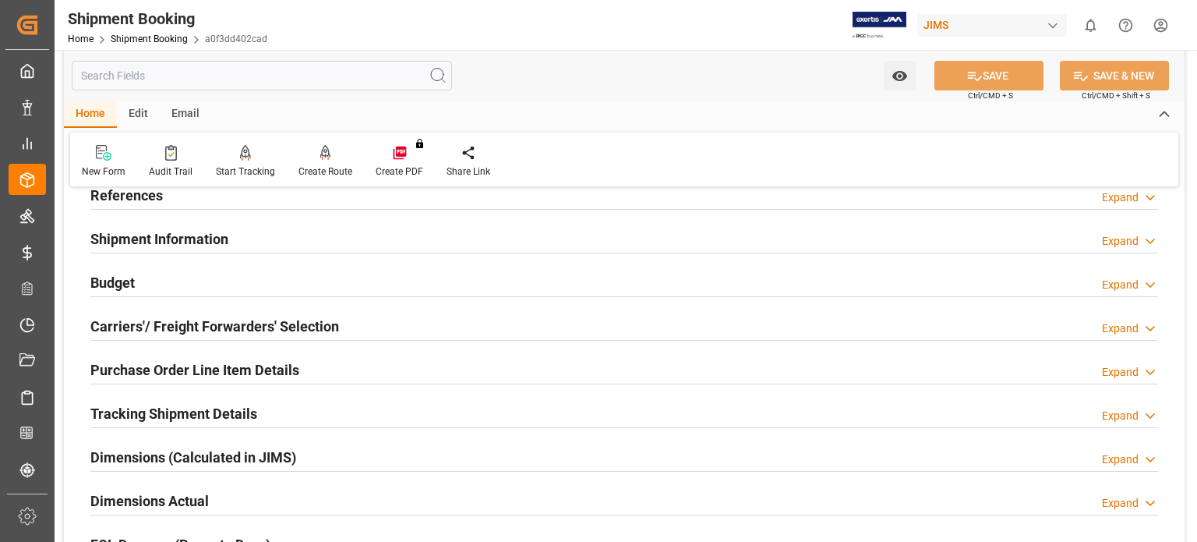
scroll to position [129, 0]
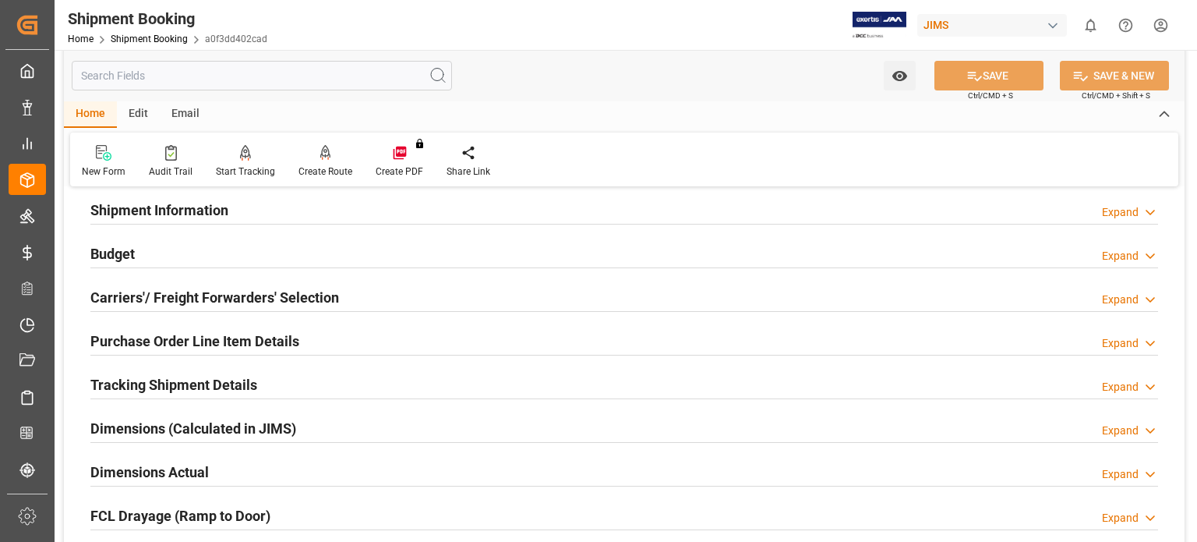
click at [150, 391] on h2 "Tracking Shipment Details" at bounding box center [173, 384] width 167 height 21
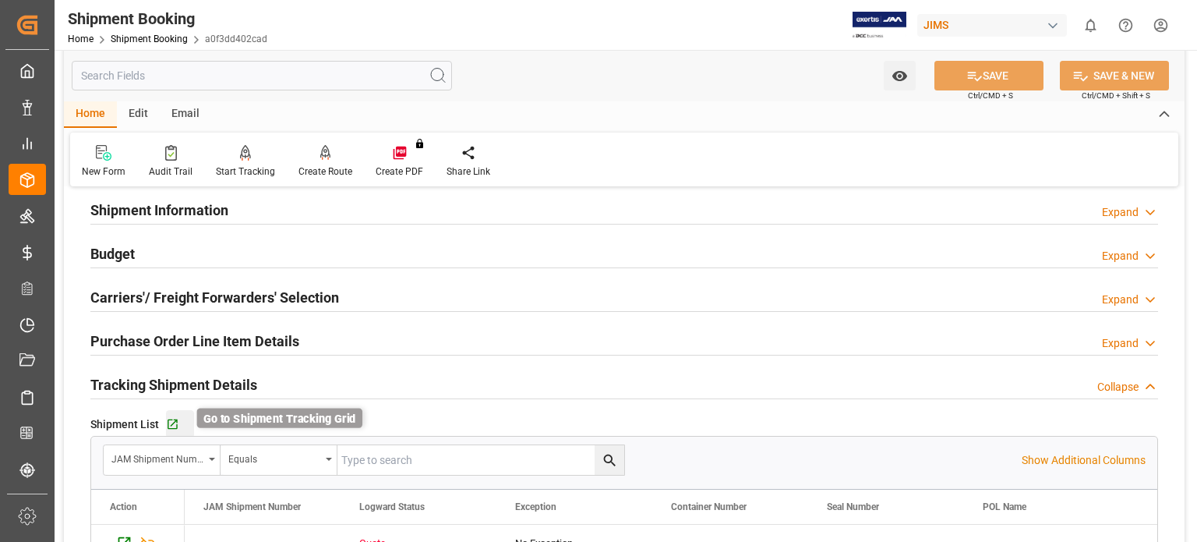
click at [168, 422] on icon "button" at bounding box center [172, 424] width 13 height 13
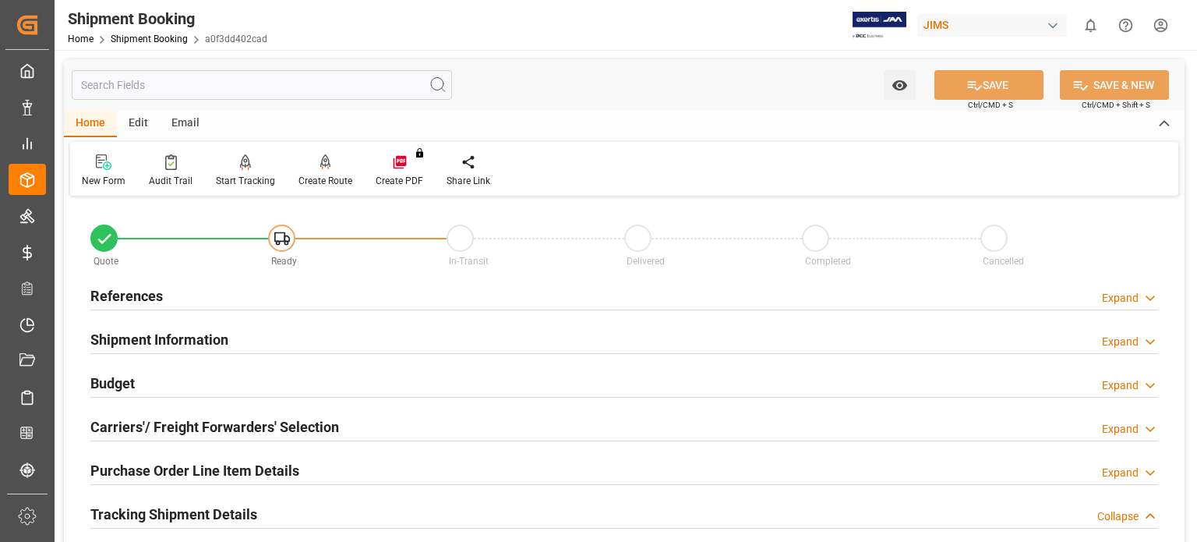
click at [112, 383] on h2 "Budget" at bounding box center [112, 383] width 44 height 21
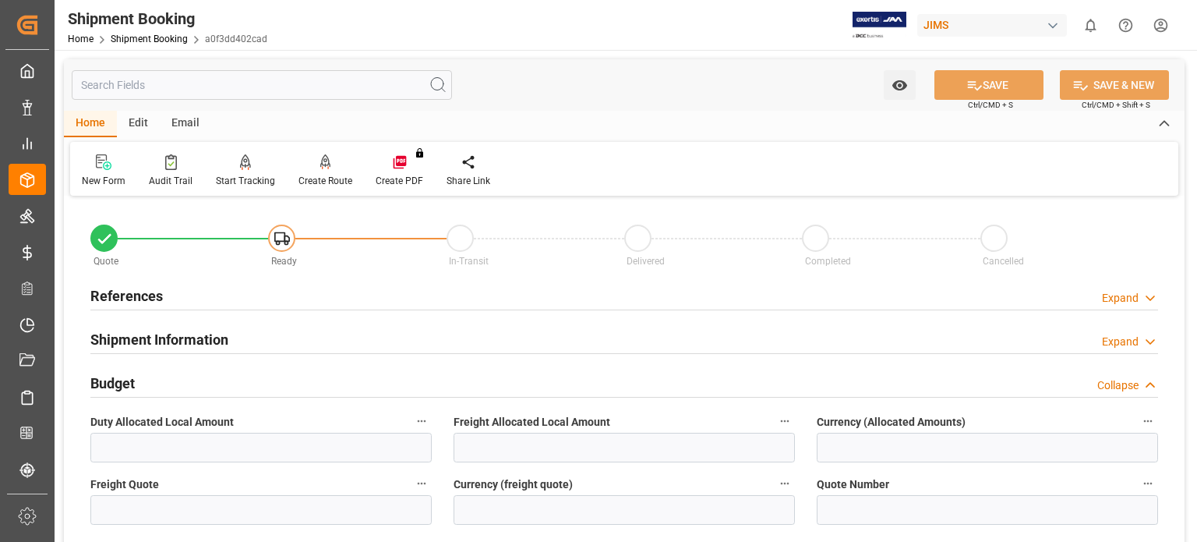
click at [140, 290] on h2 "References" at bounding box center [126, 295] width 72 height 21
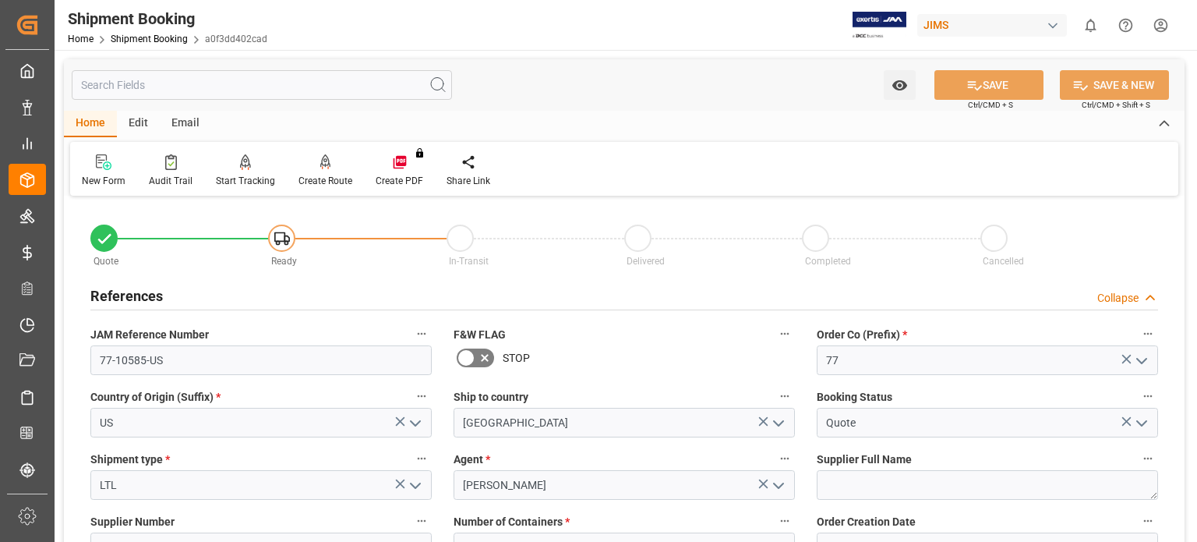
click at [133, 295] on h2 "References" at bounding box center [126, 295] width 72 height 21
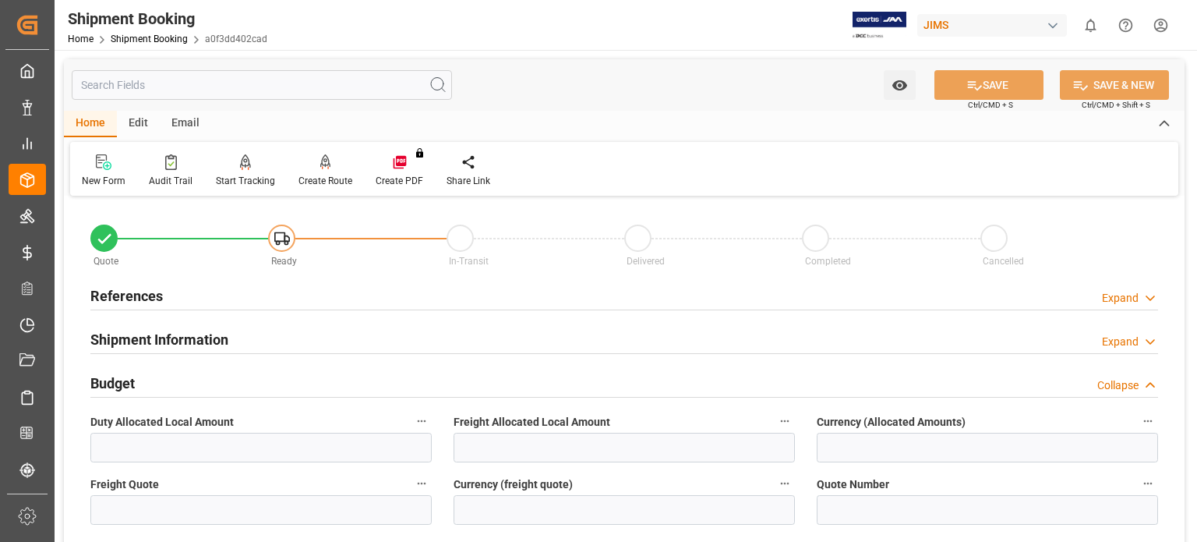
click at [144, 345] on h2 "Shipment Information" at bounding box center [159, 339] width 138 height 21
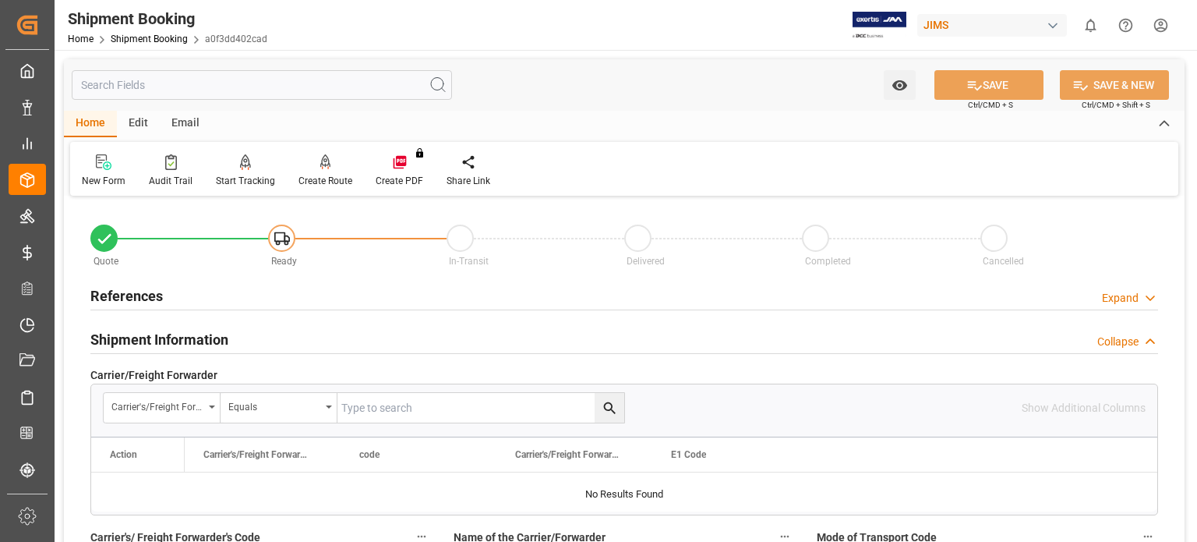
click at [144, 345] on h2 "Shipment Information" at bounding box center [159, 339] width 138 height 21
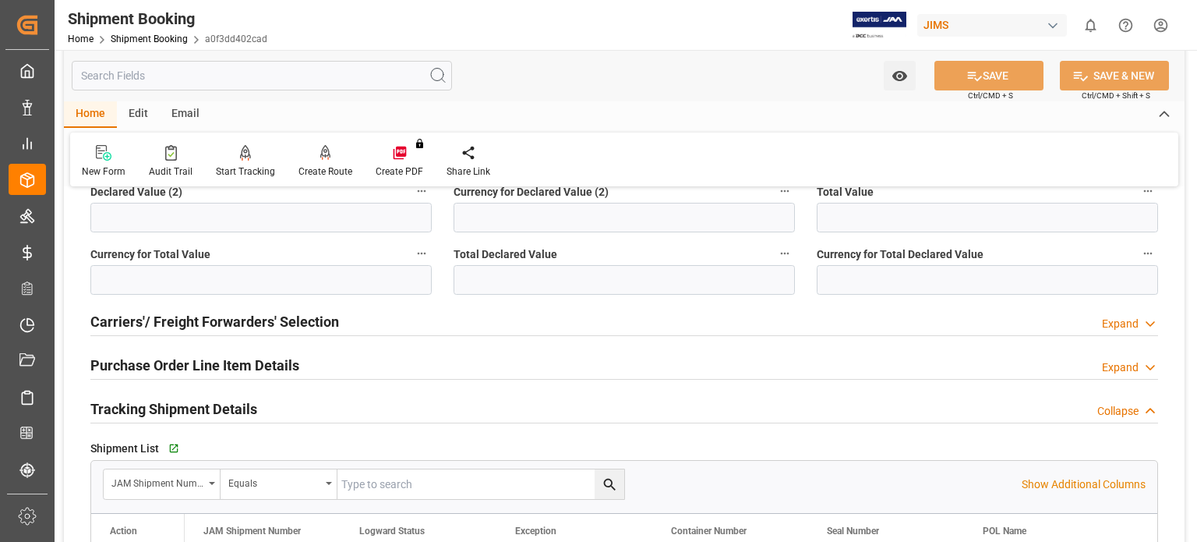
scroll to position [519, 0]
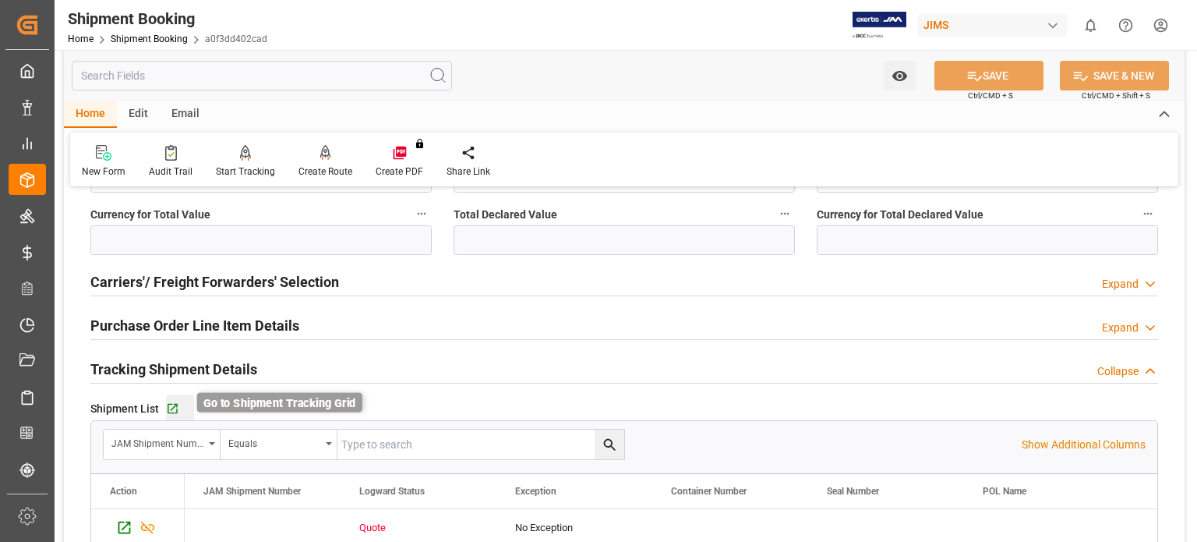
click at [171, 408] on icon "button" at bounding box center [172, 408] width 13 height 13
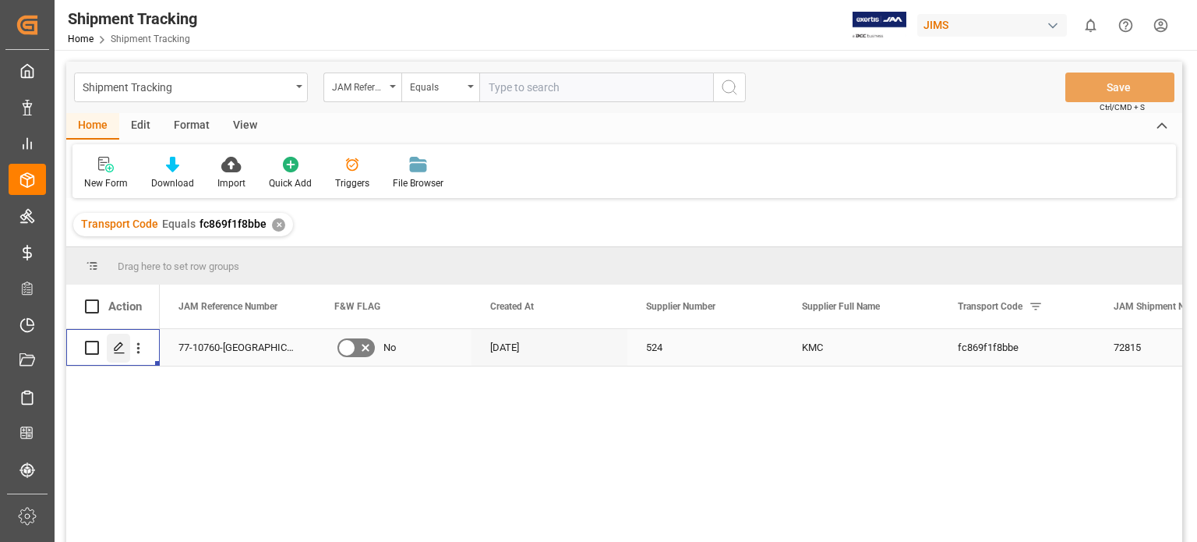
click at [113, 349] on icon "Press SPACE to select this row." at bounding box center [119, 347] width 12 height 12
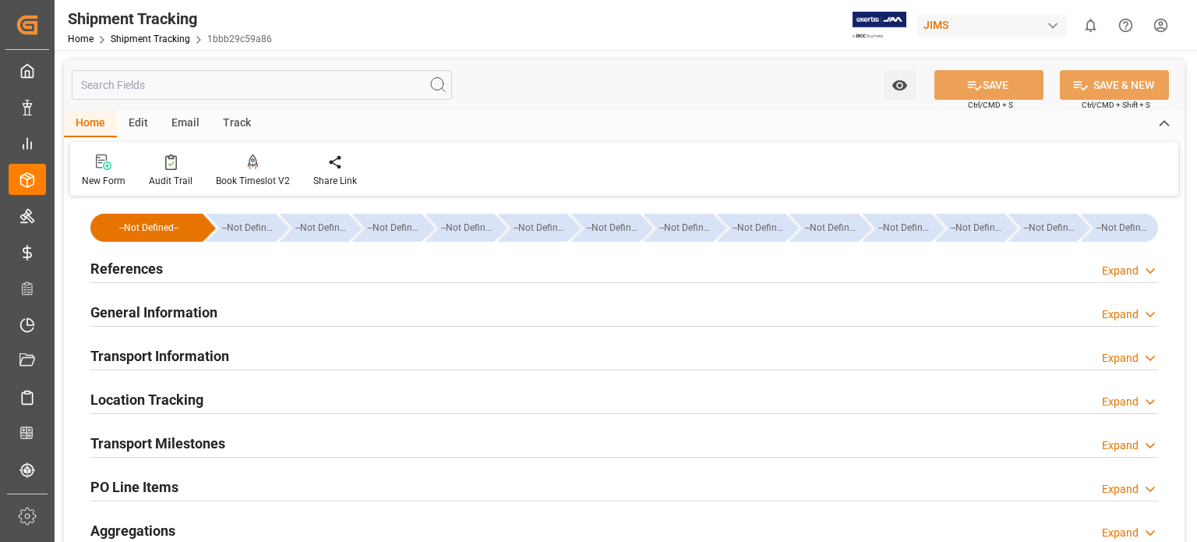
click at [158, 307] on h2 "General Information" at bounding box center [153, 312] width 127 height 21
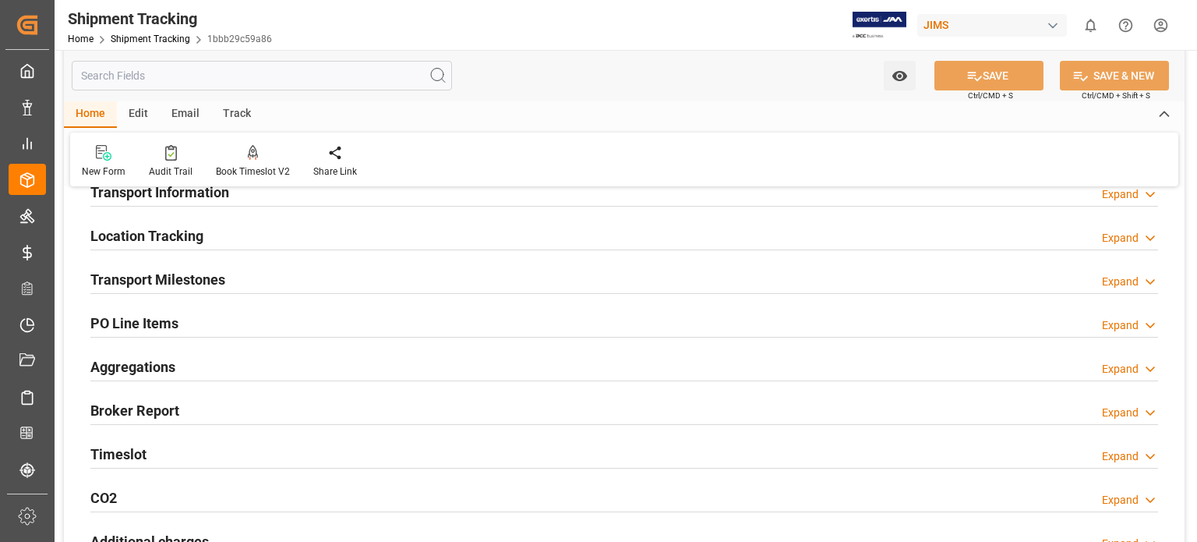
scroll to position [260, 0]
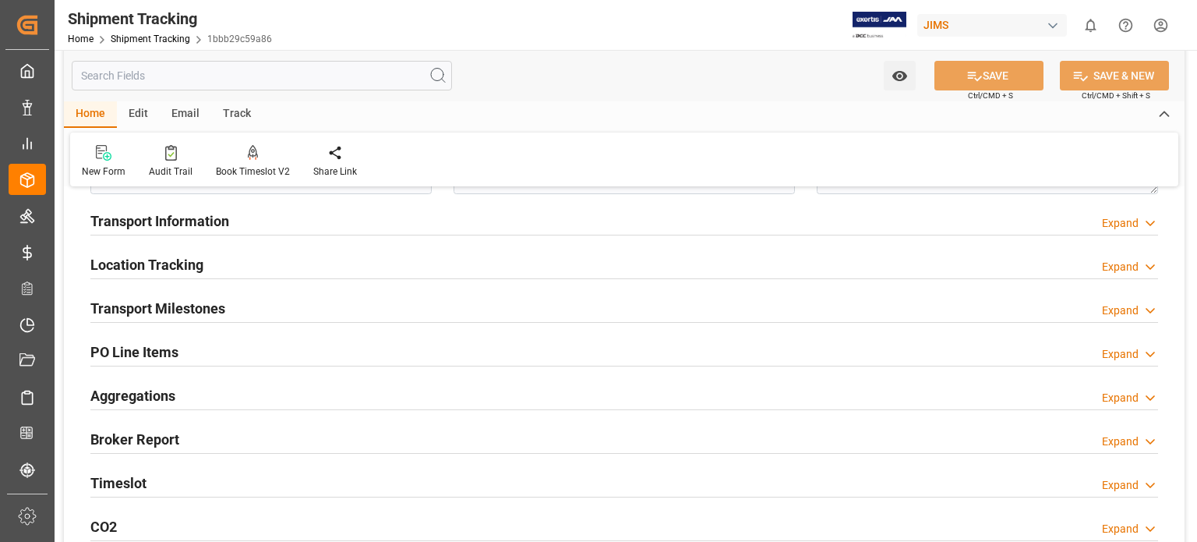
click at [180, 311] on h2 "Transport Milestones" at bounding box center [157, 308] width 135 height 21
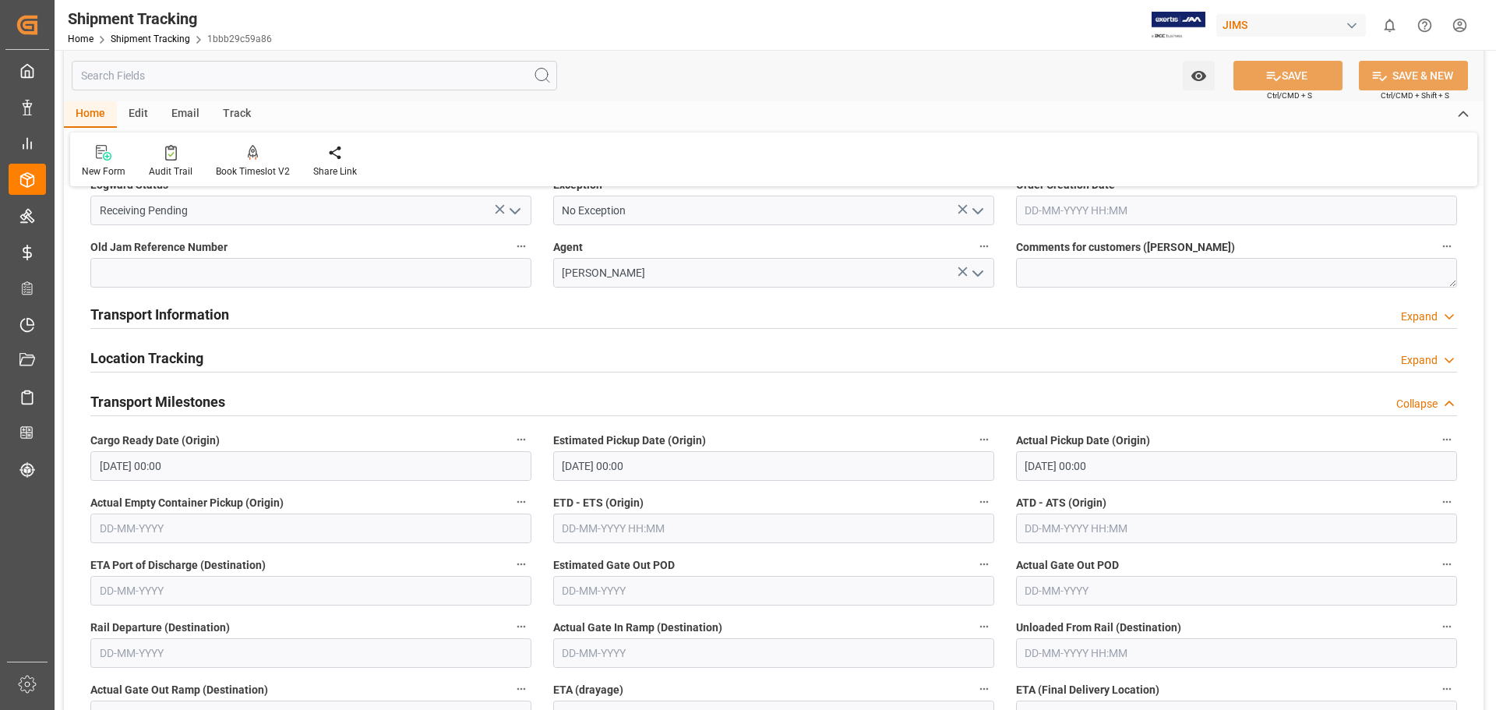
scroll to position [0, 0]
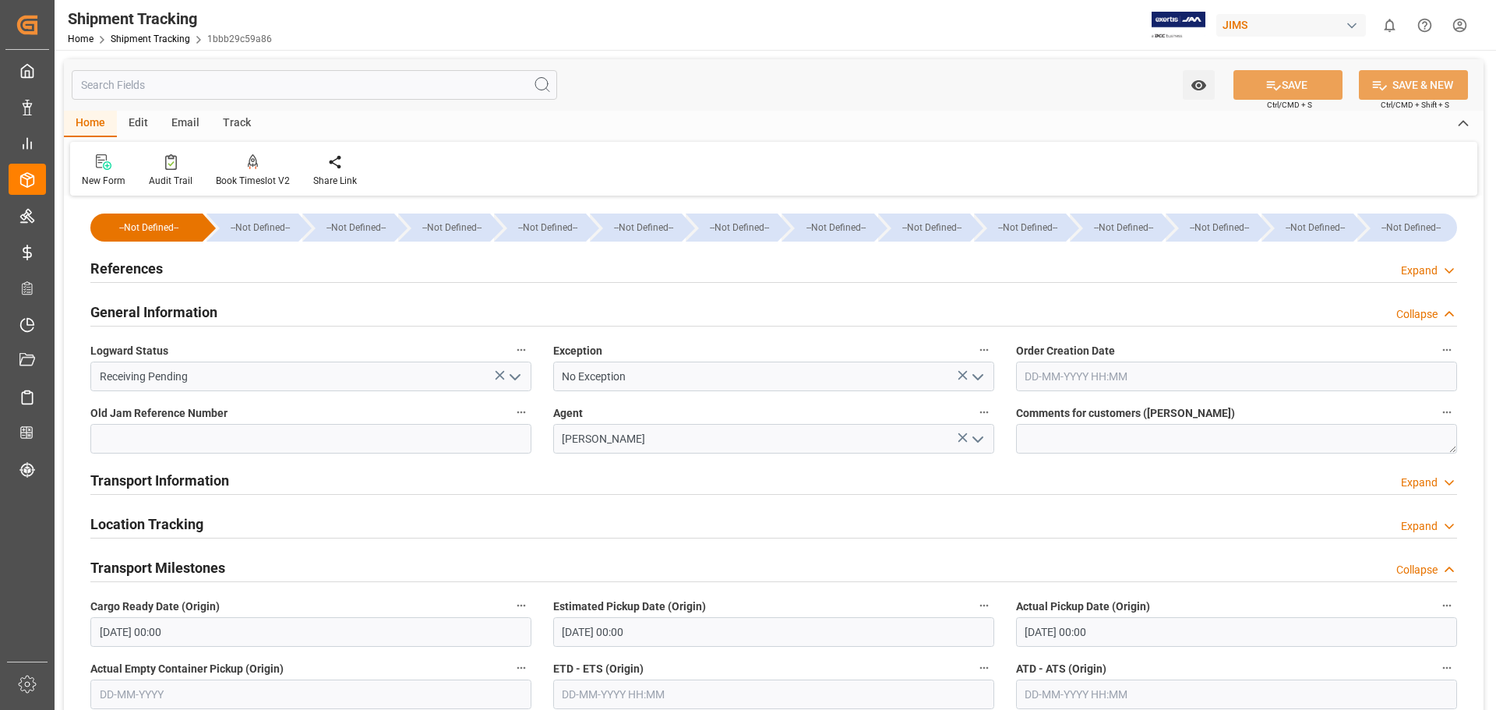
click at [148, 263] on h2 "References" at bounding box center [126, 268] width 72 height 21
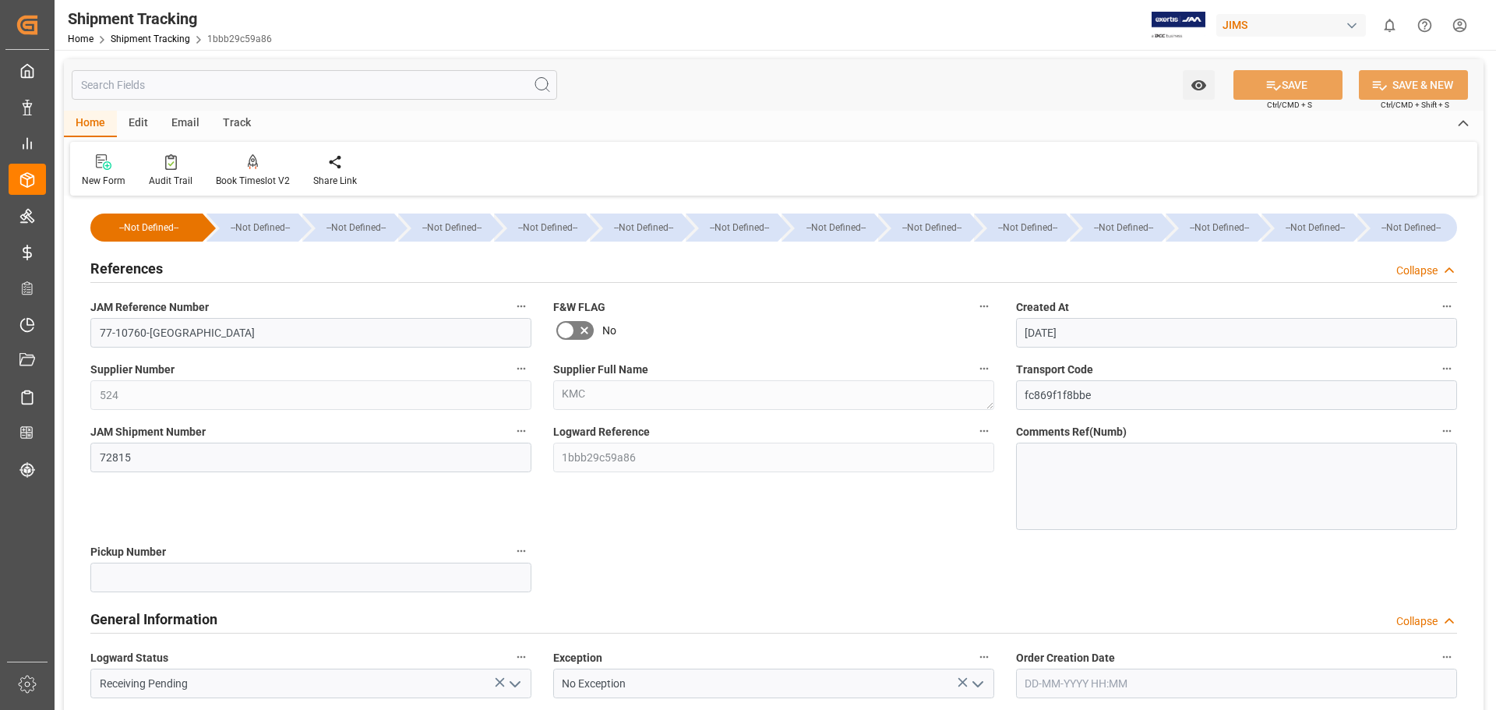
click at [148, 263] on h2 "References" at bounding box center [126, 268] width 72 height 21
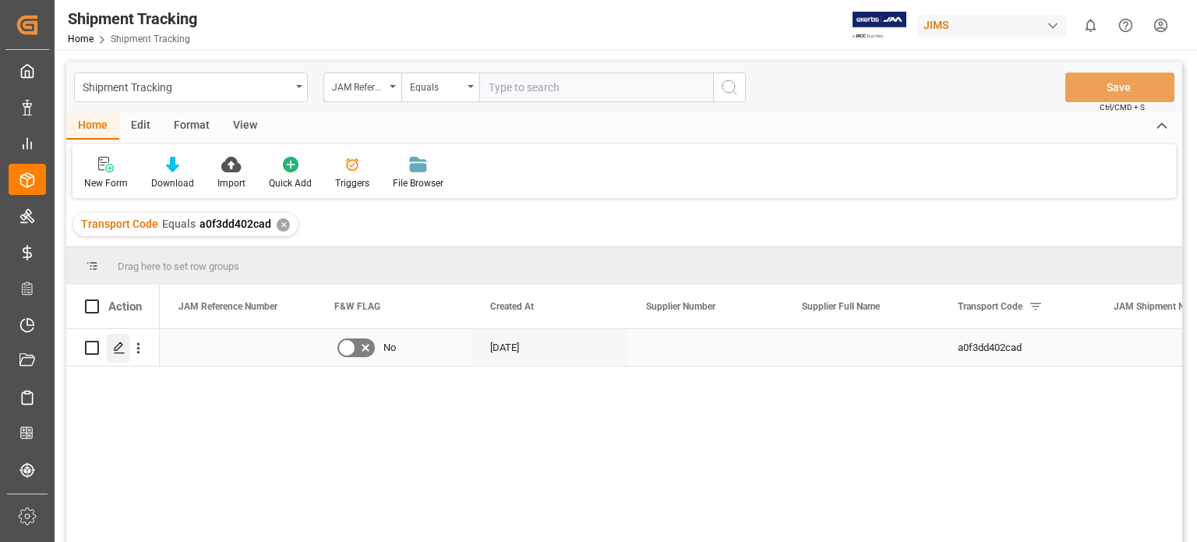
click at [114, 347] on icon "Press SPACE to select this row." at bounding box center [119, 347] width 12 height 12
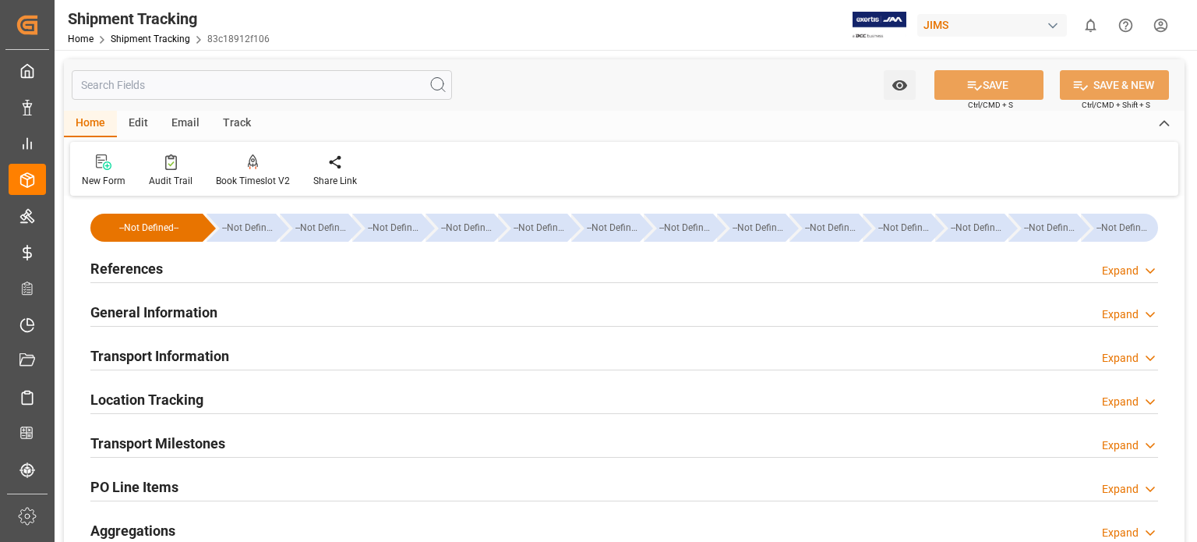
type input "[DATE]"
click at [136, 310] on h2 "General Information" at bounding box center [153, 312] width 127 height 21
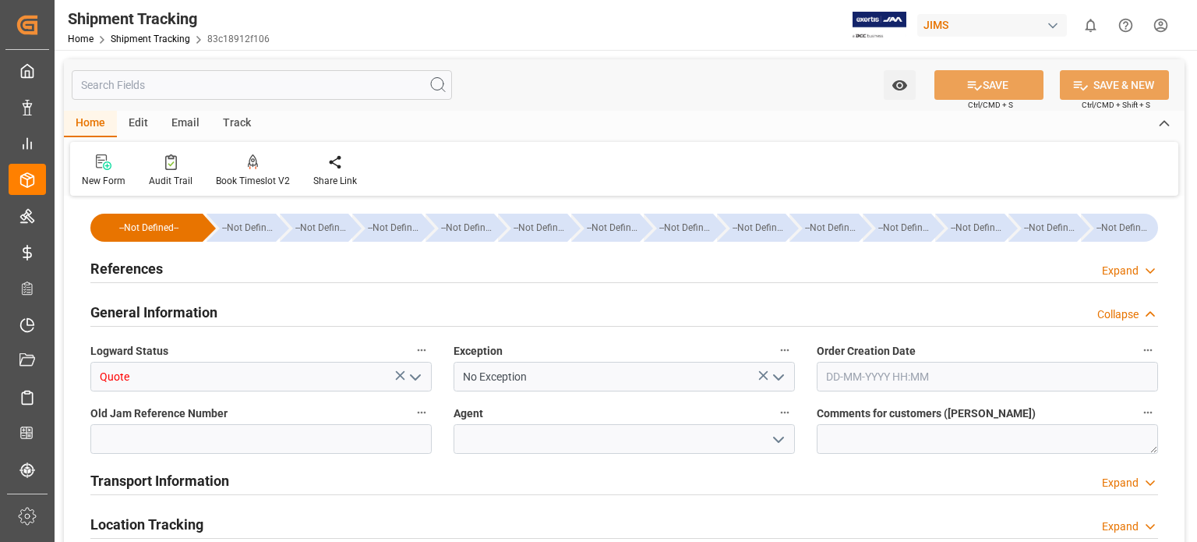
click at [137, 258] on h2 "References" at bounding box center [126, 268] width 72 height 21
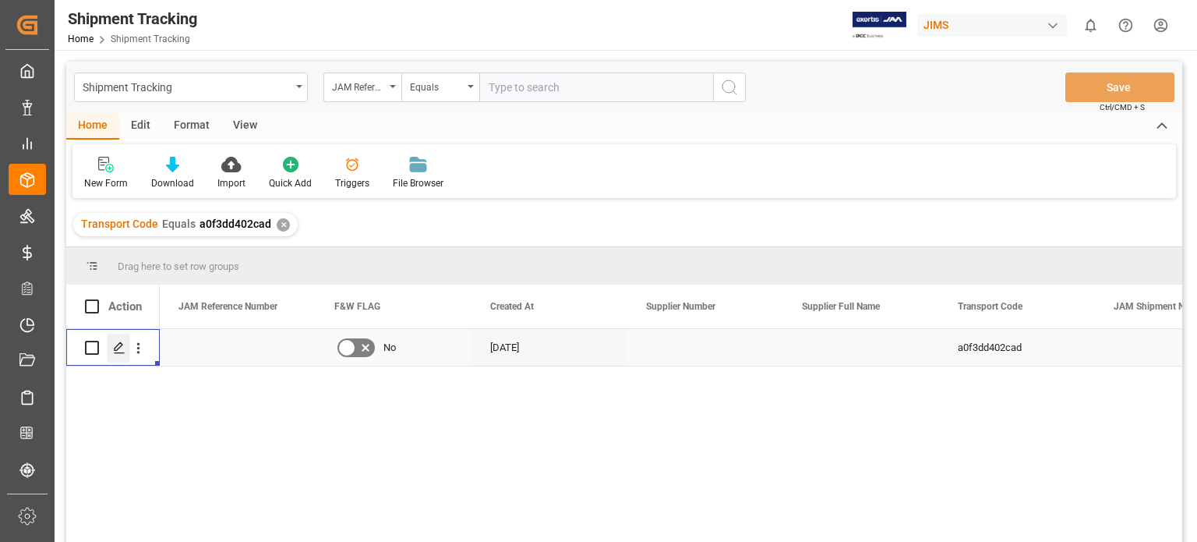
click at [115, 344] on icon "Press SPACE to select this row." at bounding box center [119, 347] width 12 height 12
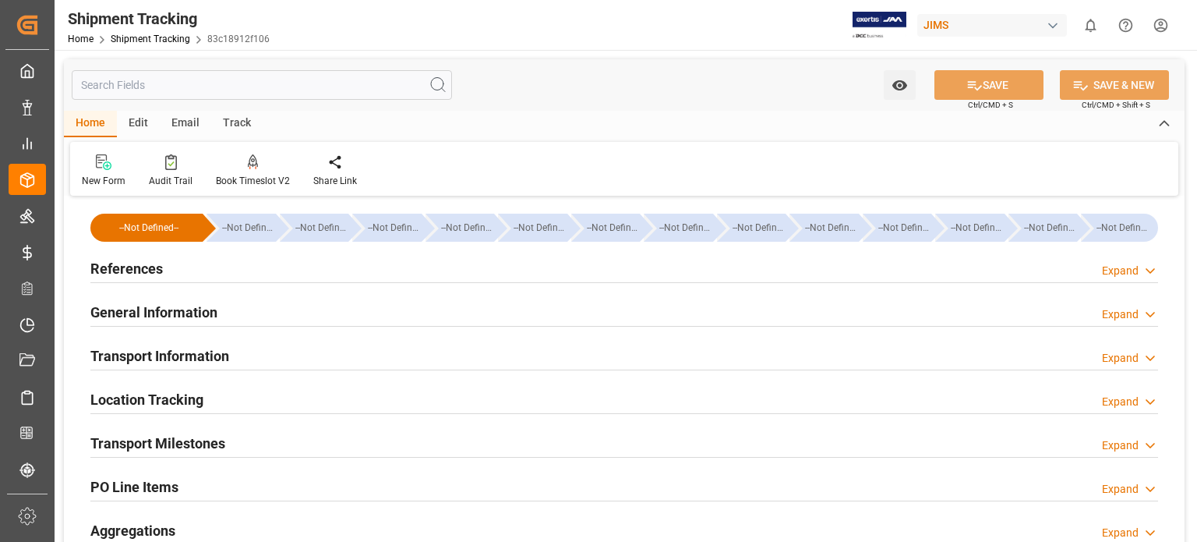
click at [166, 310] on h2 "General Information" at bounding box center [153, 312] width 127 height 21
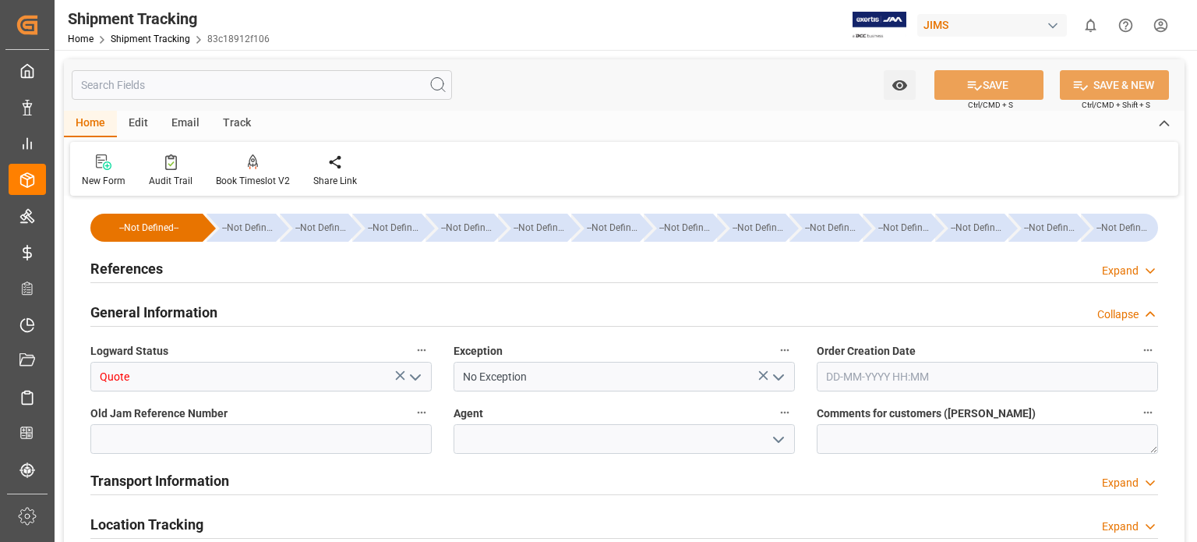
click at [414, 373] on icon "open menu" at bounding box center [415, 377] width 19 height 19
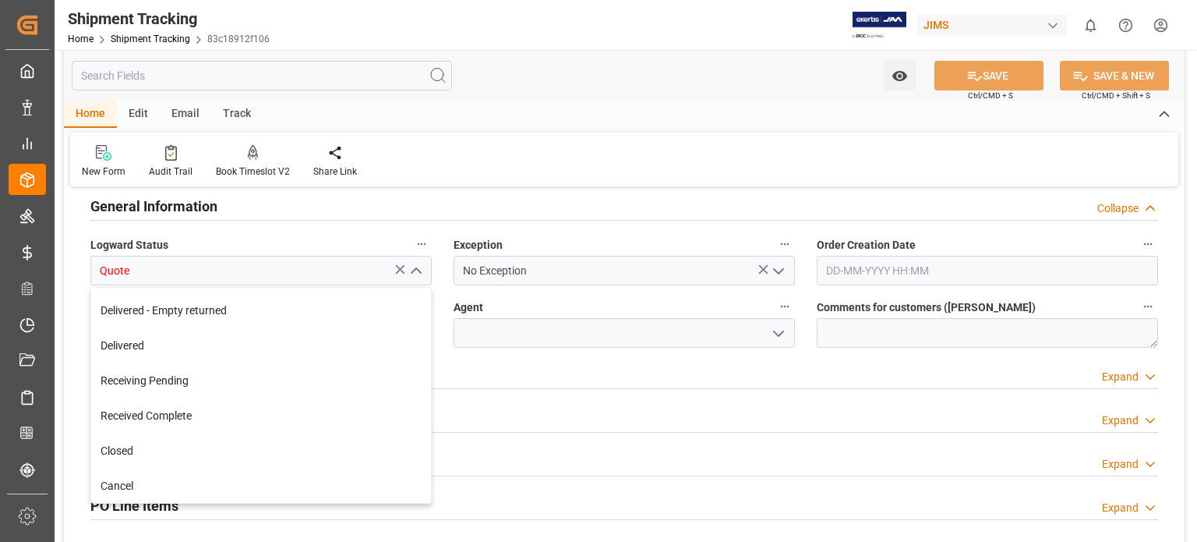
scroll to position [129, 0]
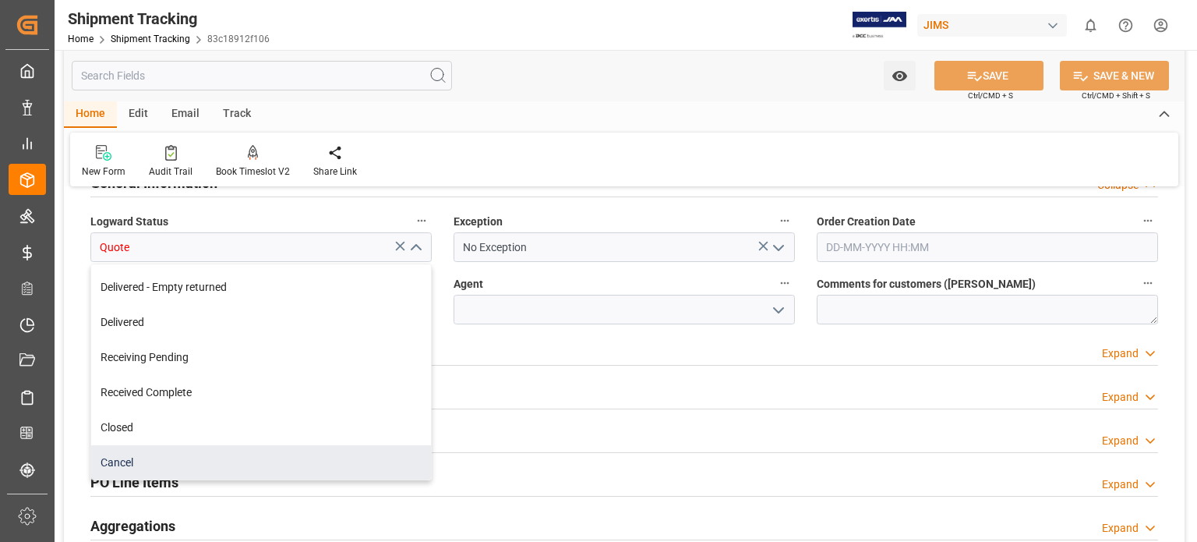
click at [207, 459] on div "Cancel" at bounding box center [261, 462] width 340 height 35
type input "Cancel"
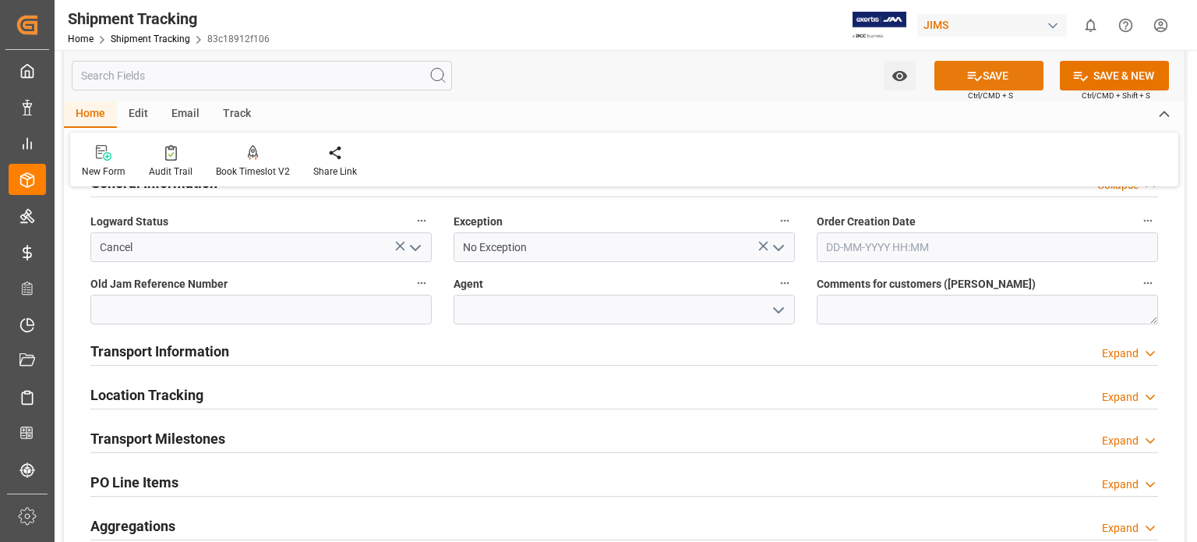
click at [1012, 73] on button "SAVE" at bounding box center [988, 76] width 109 height 30
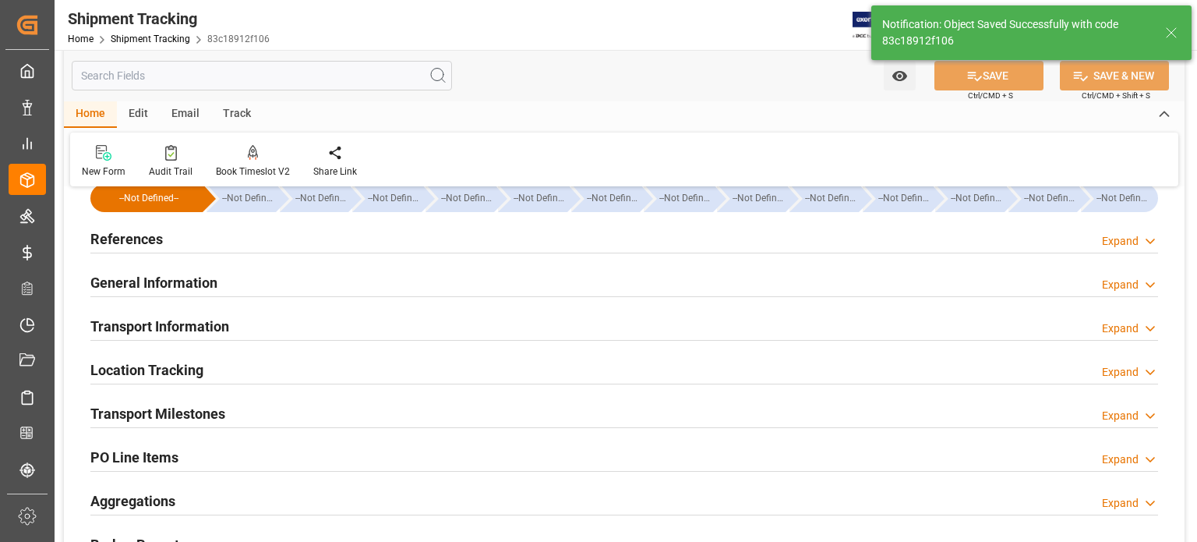
scroll to position [0, 0]
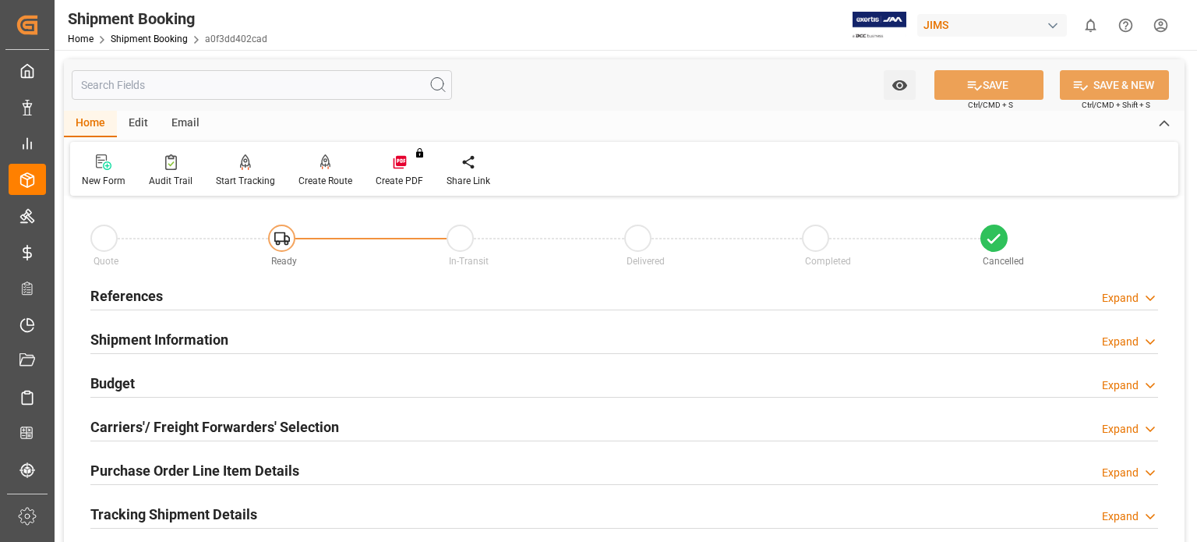
type input "0"
type input "[DATE]"
click at [104, 293] on h2 "References" at bounding box center [126, 295] width 72 height 21
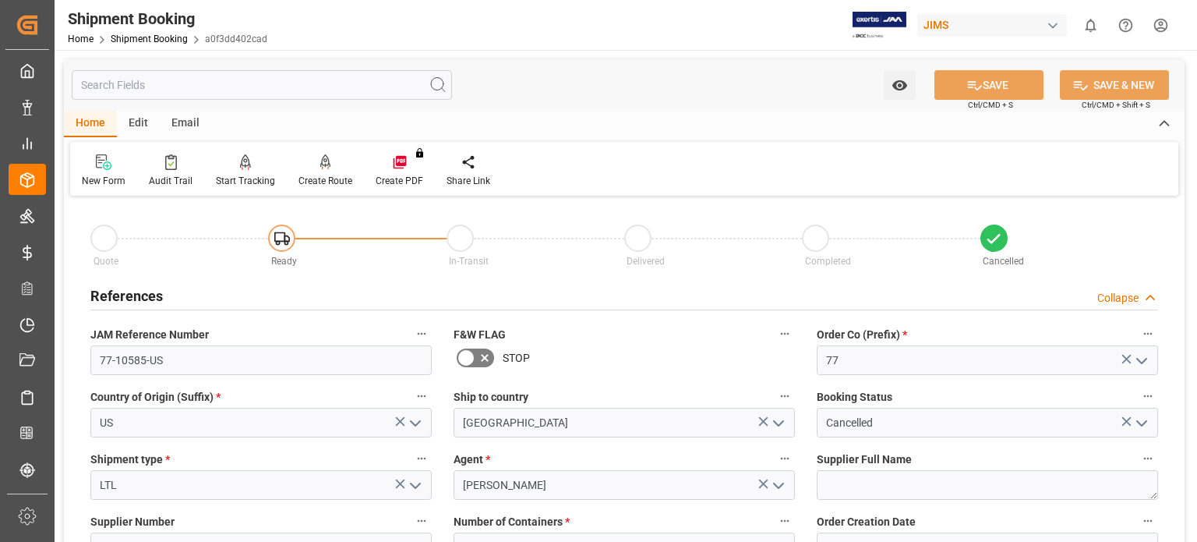
click at [106, 293] on h2 "References" at bounding box center [126, 295] width 72 height 21
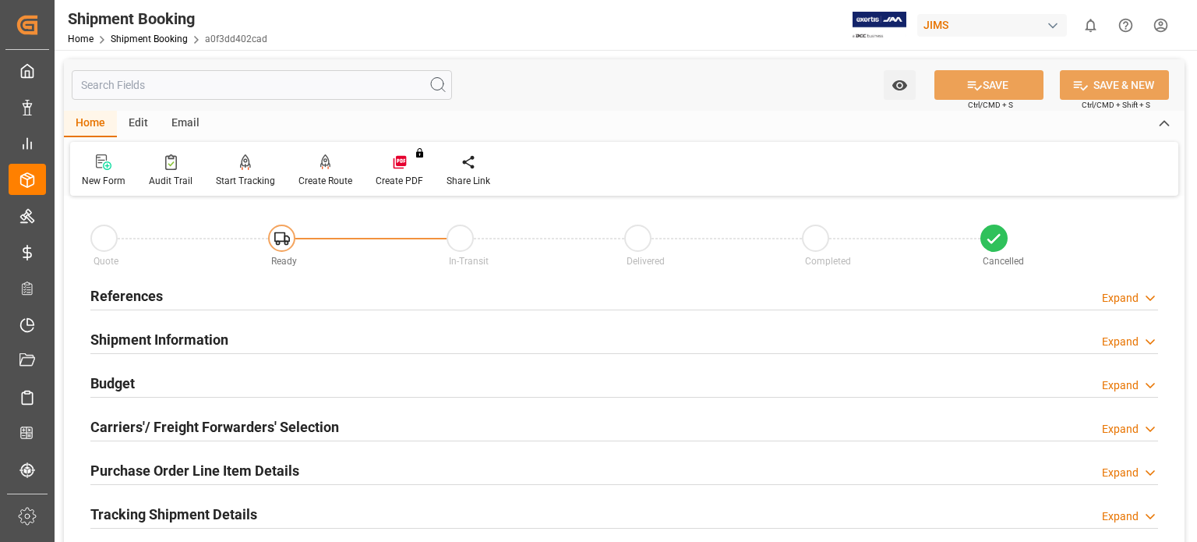
click at [130, 332] on h2 "Shipment Information" at bounding box center [159, 339] width 138 height 21
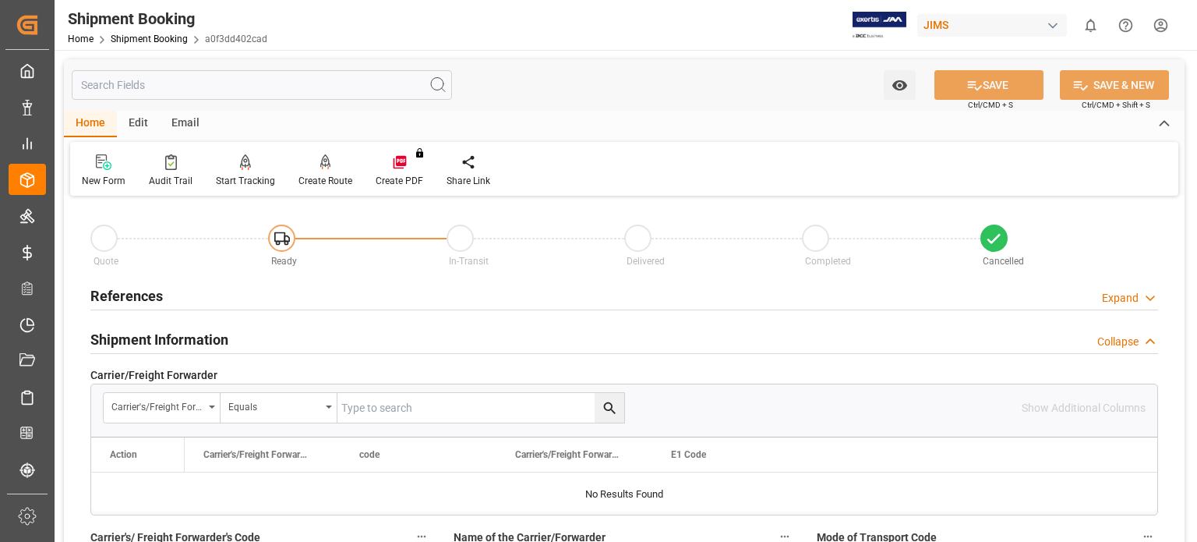
click at [130, 332] on h2 "Shipment Information" at bounding box center [159, 339] width 138 height 21
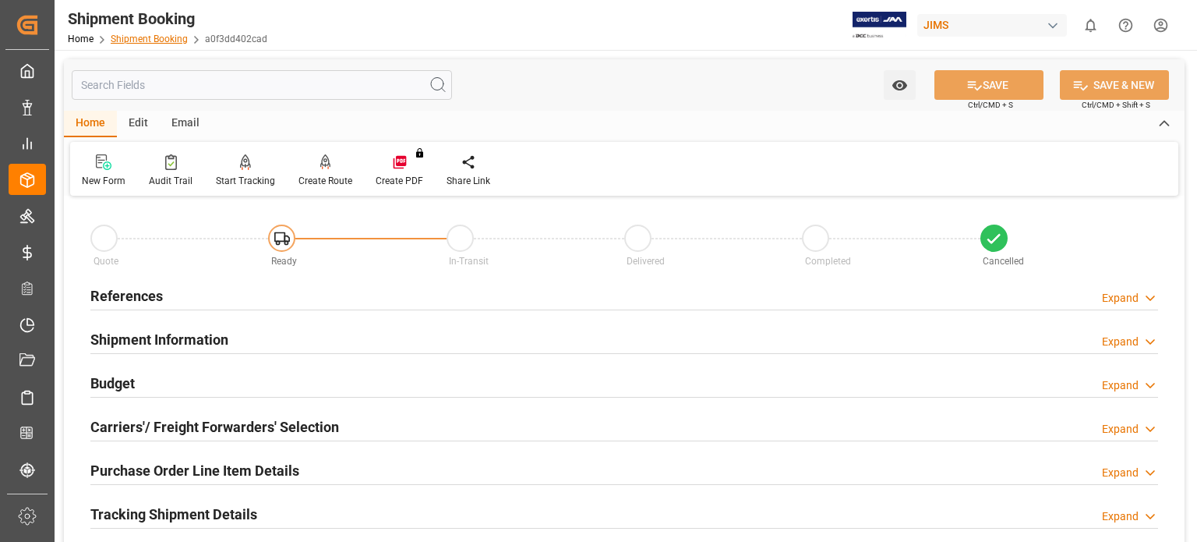
click at [147, 40] on link "Shipment Booking" at bounding box center [149, 39] width 77 height 11
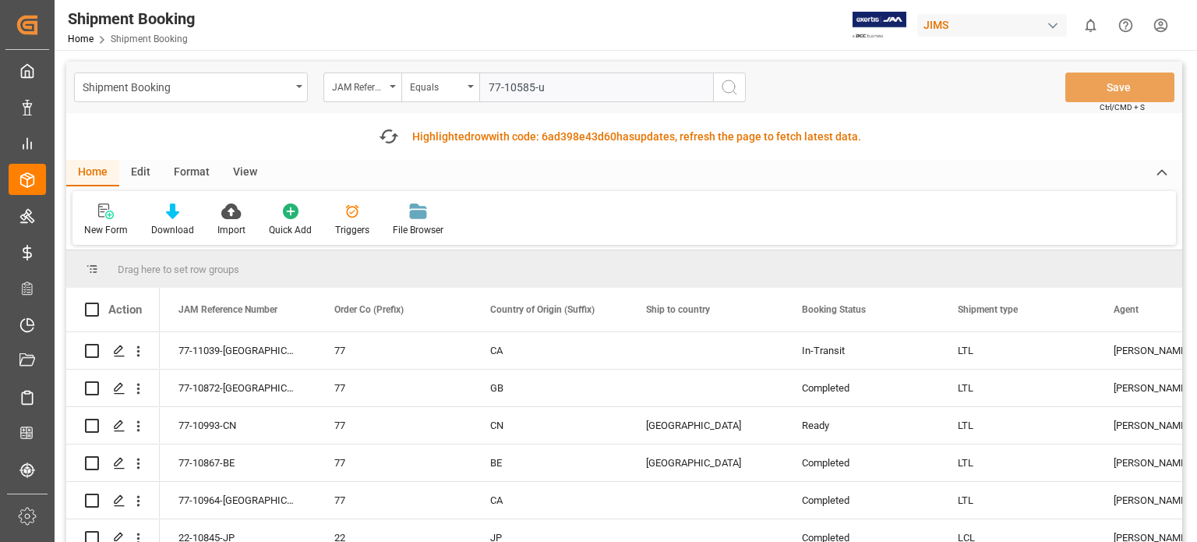
type input "77-10585-us"
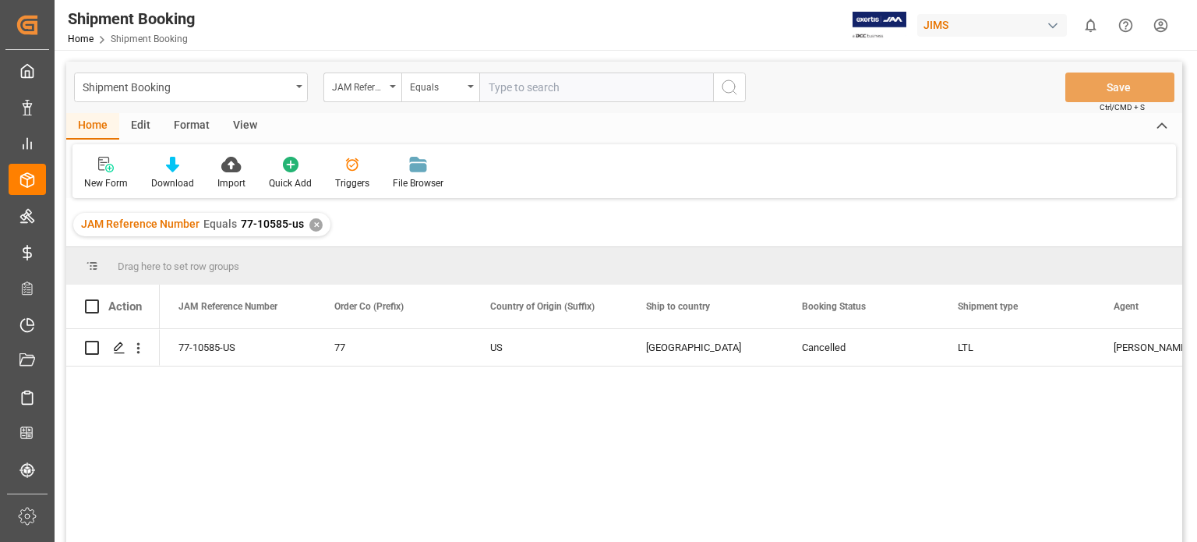
click at [519, 90] on input "text" at bounding box center [596, 87] width 234 height 30
type input "77-10999-us"
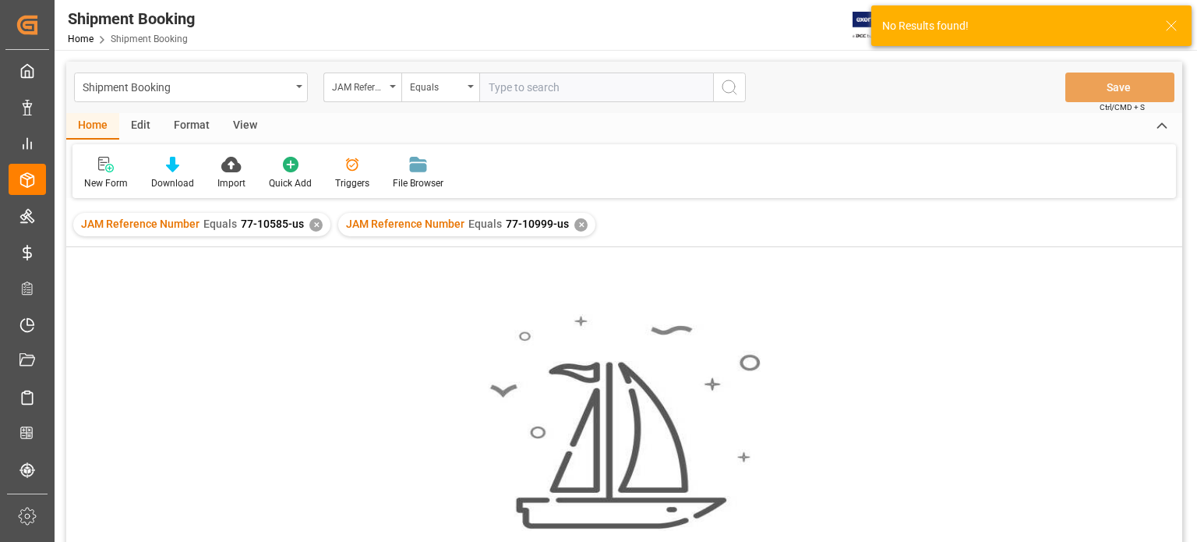
click at [309, 224] on div "✕" at bounding box center [315, 224] width 13 height 13
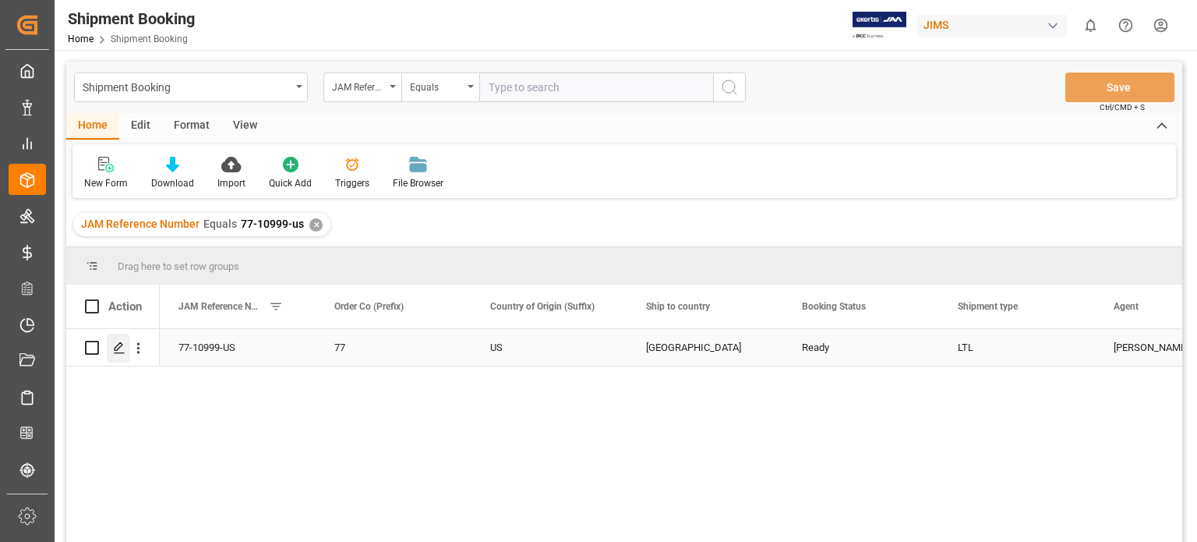
click at [119, 348] on icon "Press SPACE to select this row." at bounding box center [119, 347] width 12 height 12
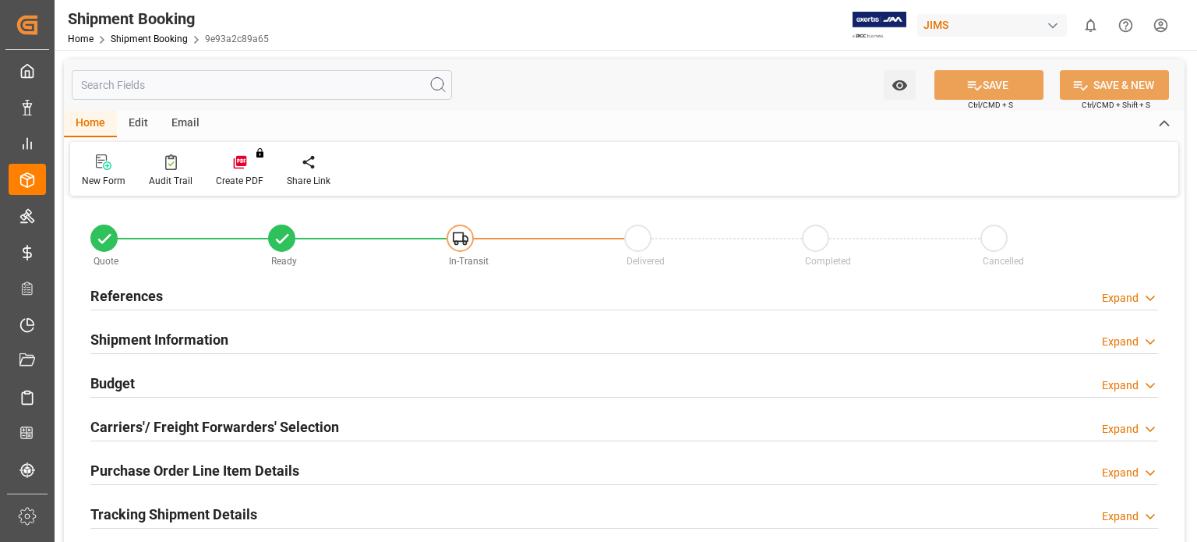
type input "0"
type input "[DATE]"
click at [111, 296] on h2 "References" at bounding box center [126, 295] width 72 height 21
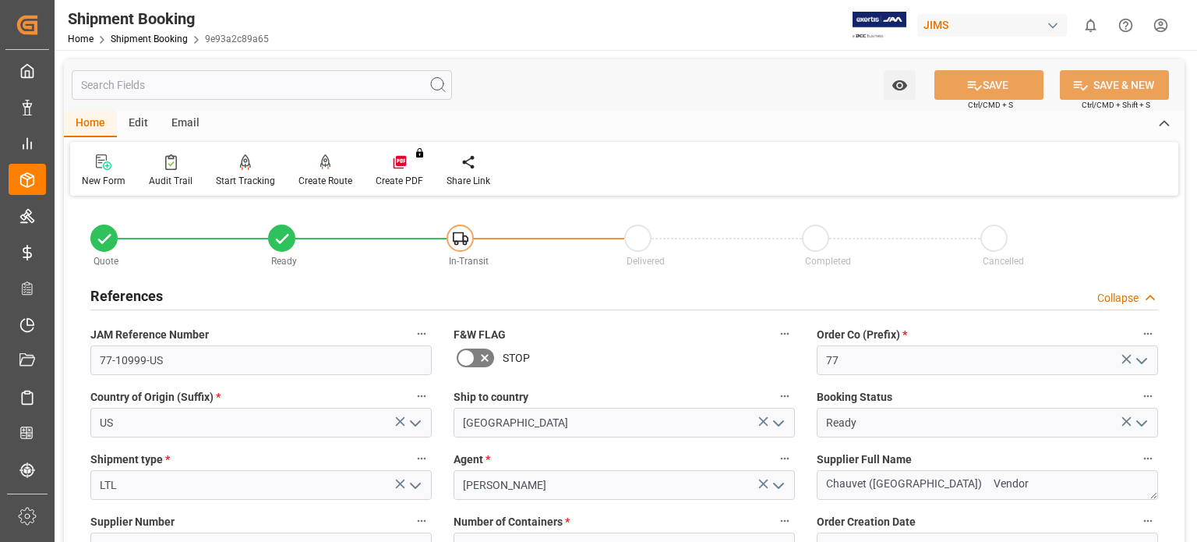
click at [111, 296] on h2 "References" at bounding box center [126, 295] width 72 height 21
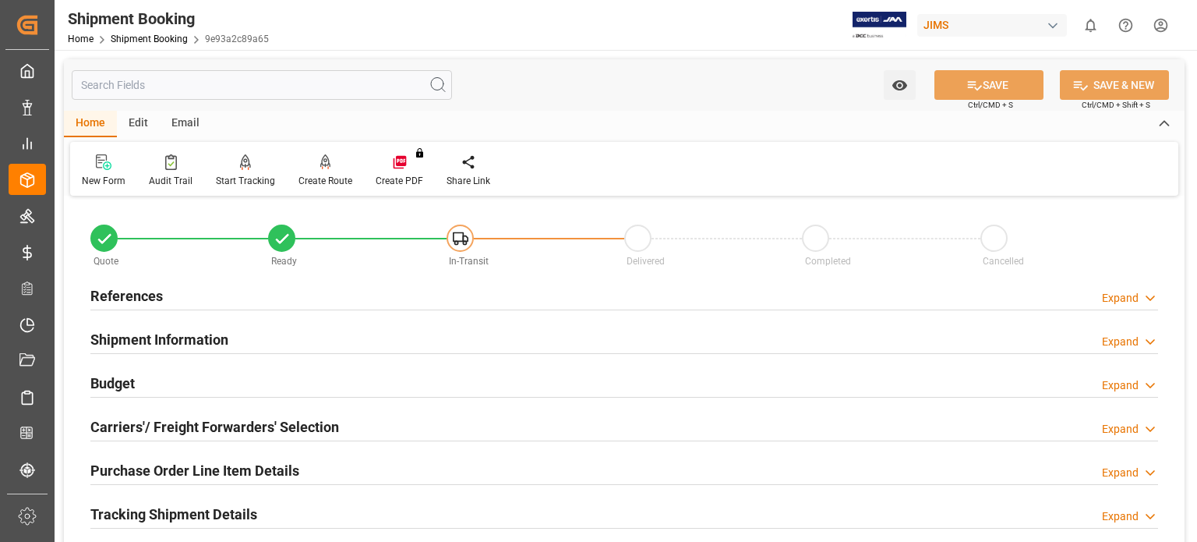
click at [126, 377] on h2 "Budget" at bounding box center [112, 383] width 44 height 21
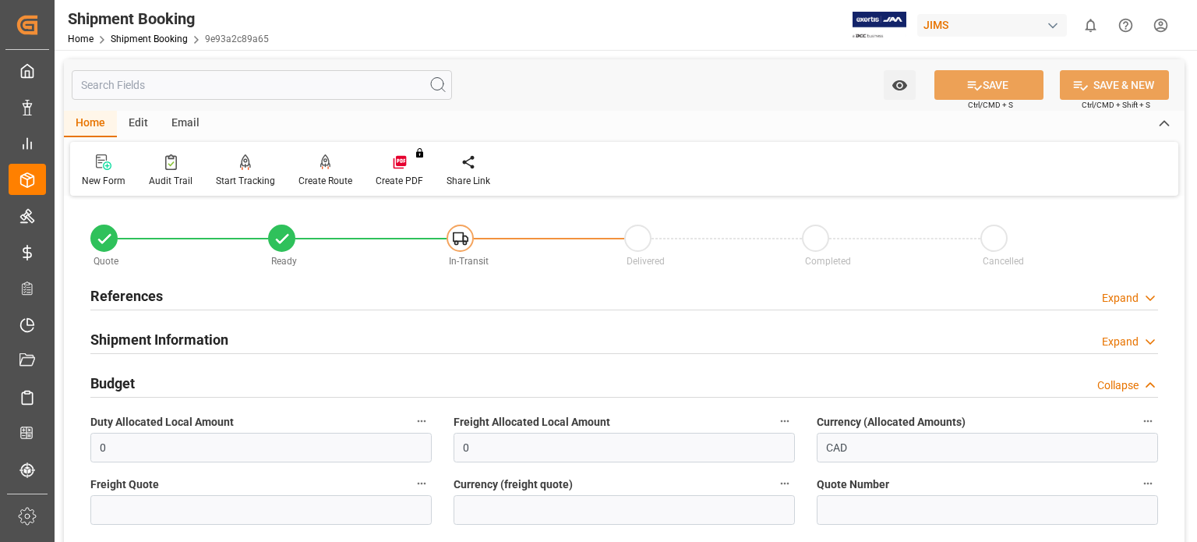
scroll to position [129, 0]
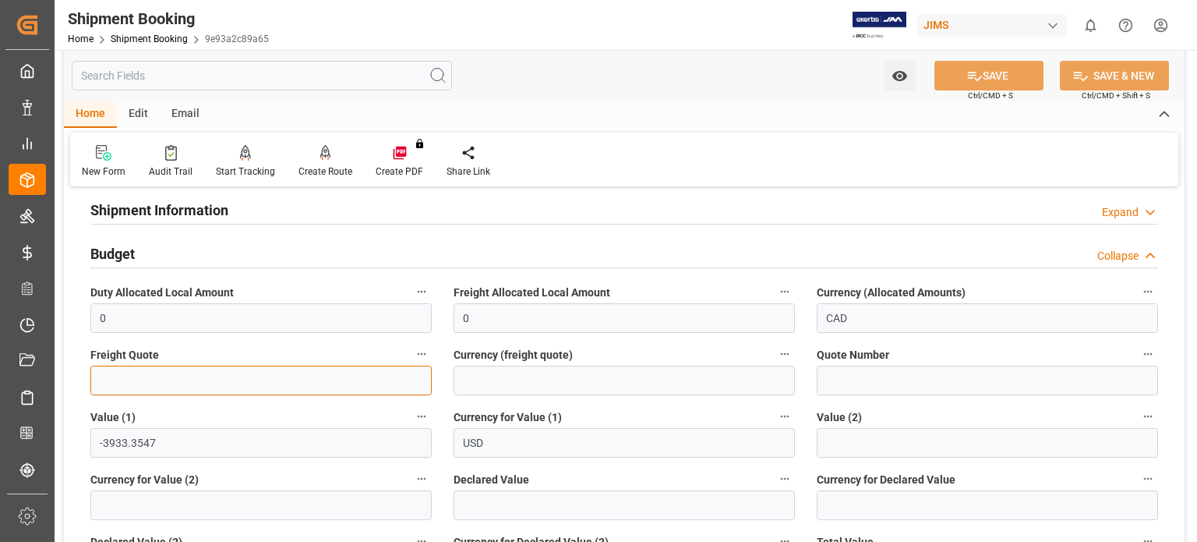
click at [178, 378] on input "text" at bounding box center [260, 380] width 341 height 30
type input "0"
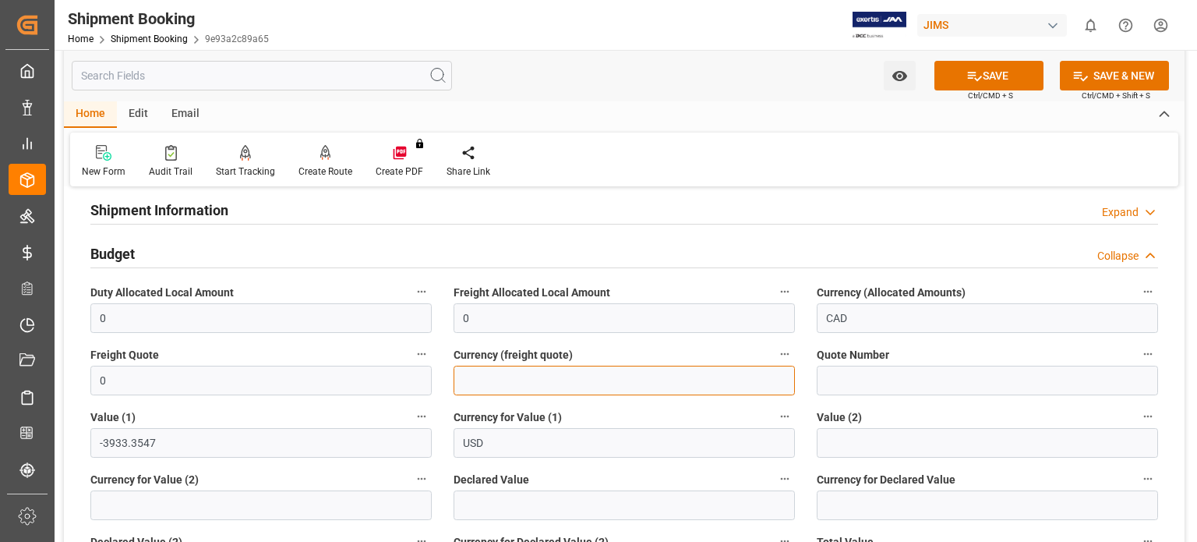
click at [486, 373] on input at bounding box center [624, 380] width 341 height 30
type input "USD"
click at [989, 80] on button "SAVE" at bounding box center [988, 76] width 109 height 30
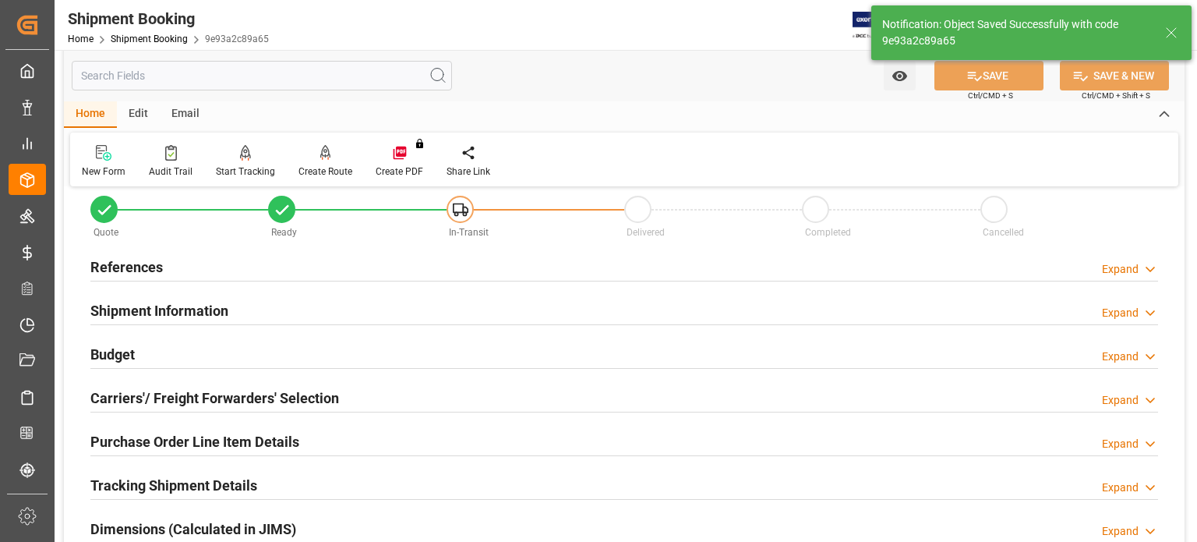
scroll to position [0, 0]
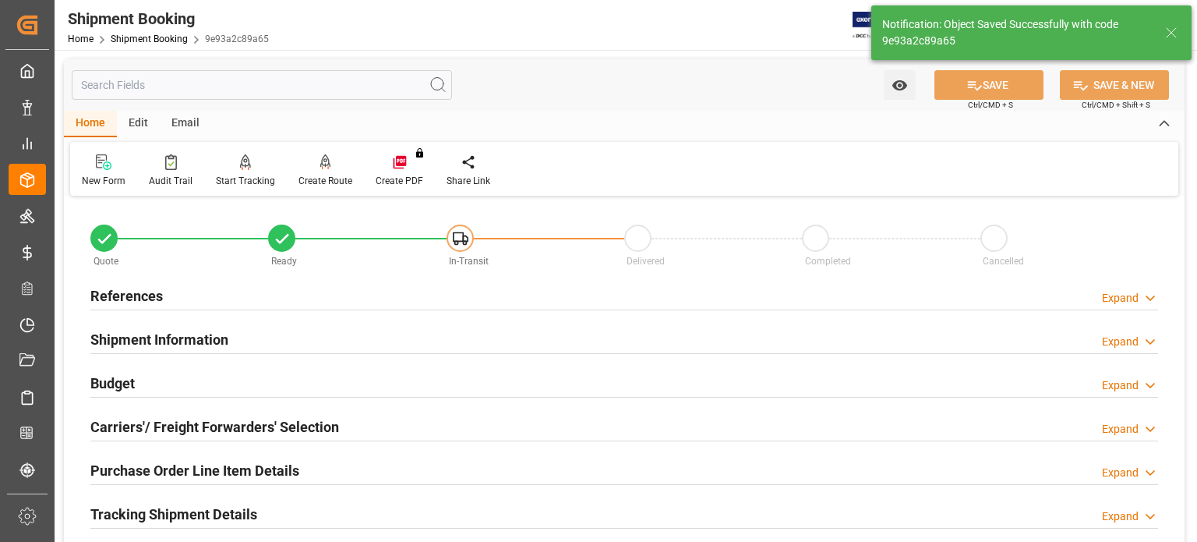
click at [162, 426] on h2 "Carriers'/ Freight Forwarders' Selection" at bounding box center [214, 426] width 249 height 21
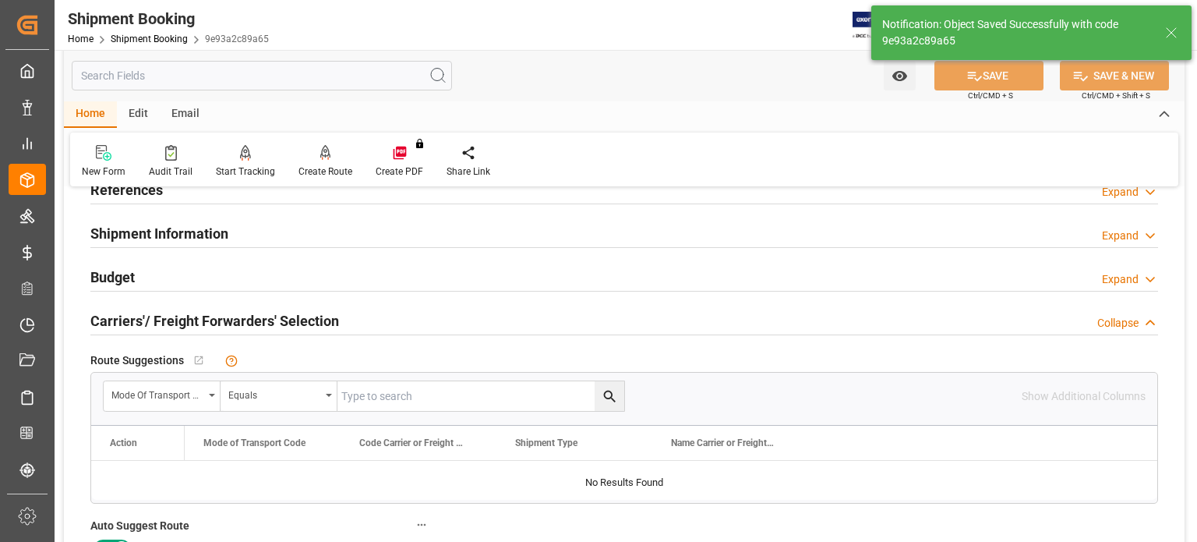
scroll to position [129, 0]
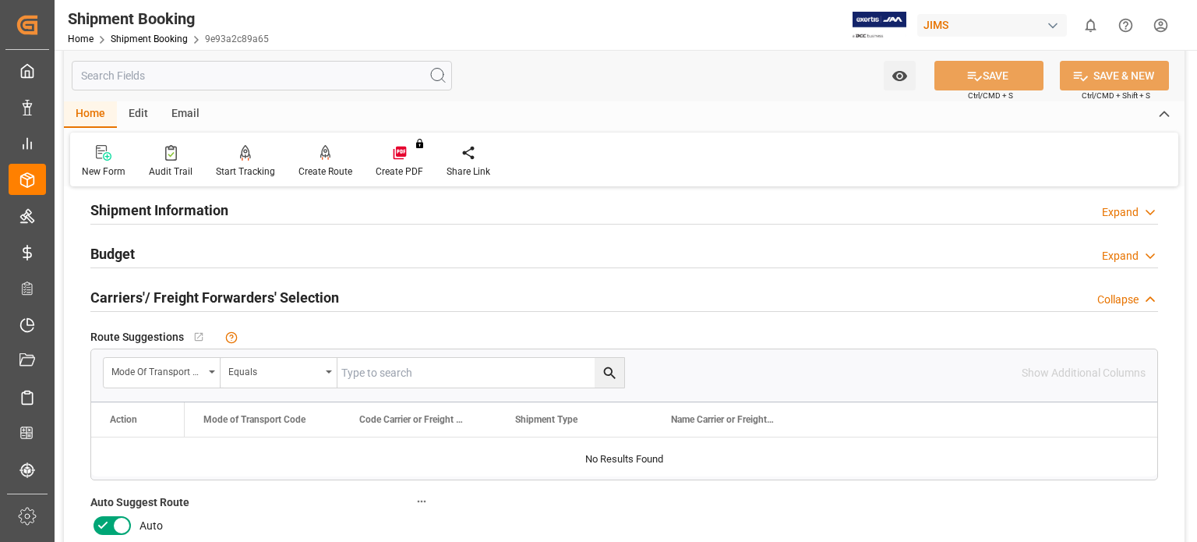
click at [100, 509] on span "Auto Suggest Route" at bounding box center [139, 502] width 99 height 16
click at [411, 509] on button "Auto Suggest Route" at bounding box center [421, 501] width 20 height 20
click at [108, 522] on div at bounding box center [598, 271] width 1197 height 542
click at [104, 522] on icon at bounding box center [103, 525] width 19 height 19
click at [0, 0] on input "checkbox" at bounding box center [0, 0] width 0 height 0
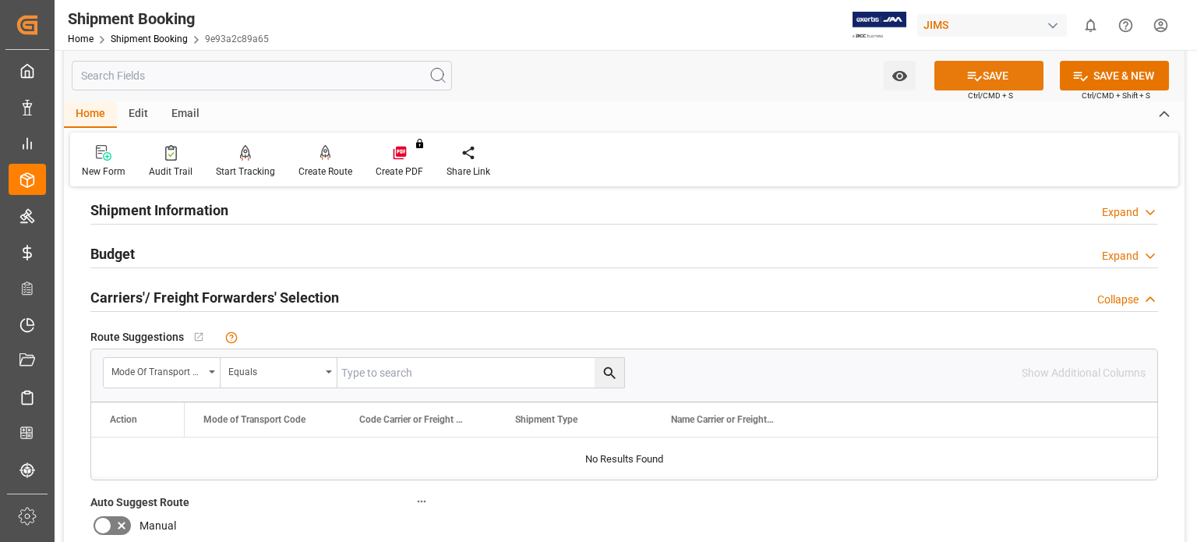
click at [999, 69] on button "SAVE" at bounding box center [988, 76] width 109 height 30
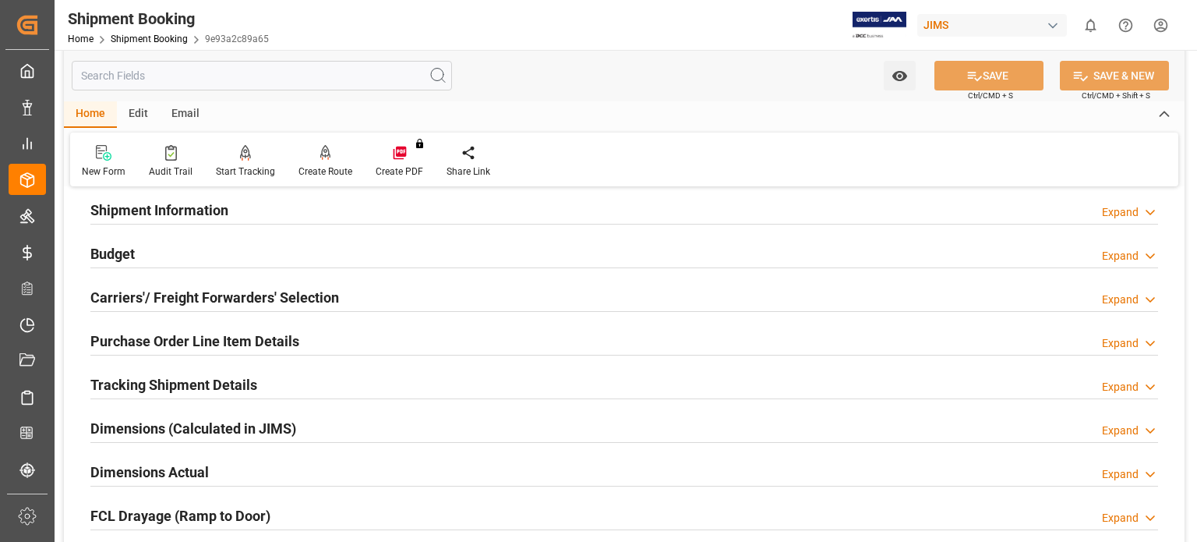
click at [201, 298] on h2 "Carriers'/ Freight Forwarders' Selection" at bounding box center [214, 297] width 249 height 21
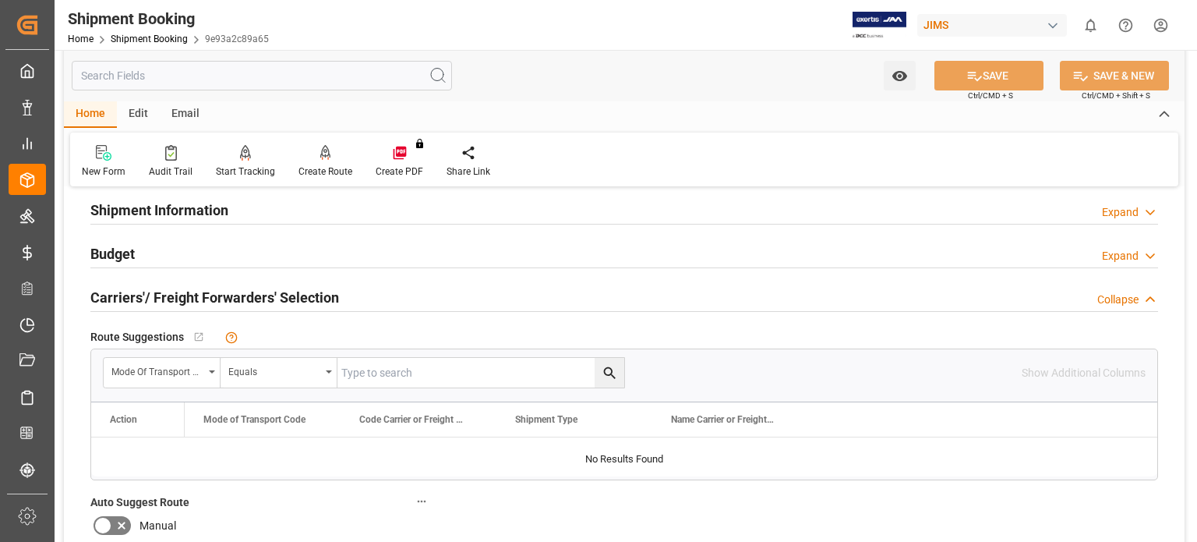
click at [201, 298] on h2 "Carriers'/ Freight Forwarders' Selection" at bounding box center [214, 297] width 249 height 21
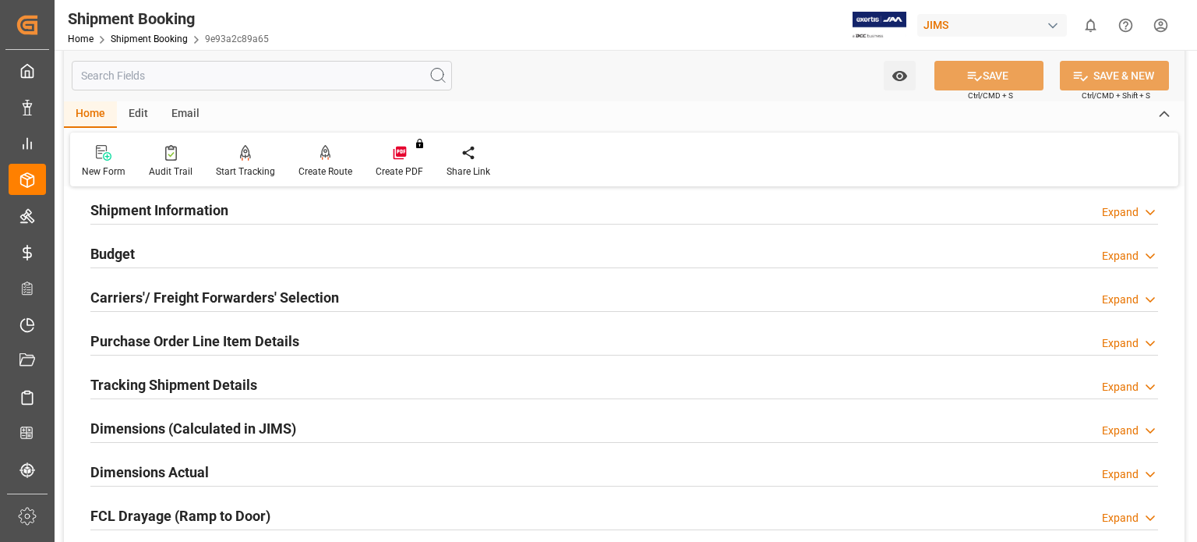
click at [171, 340] on h2 "Purchase Order Line Item Details" at bounding box center [194, 340] width 209 height 21
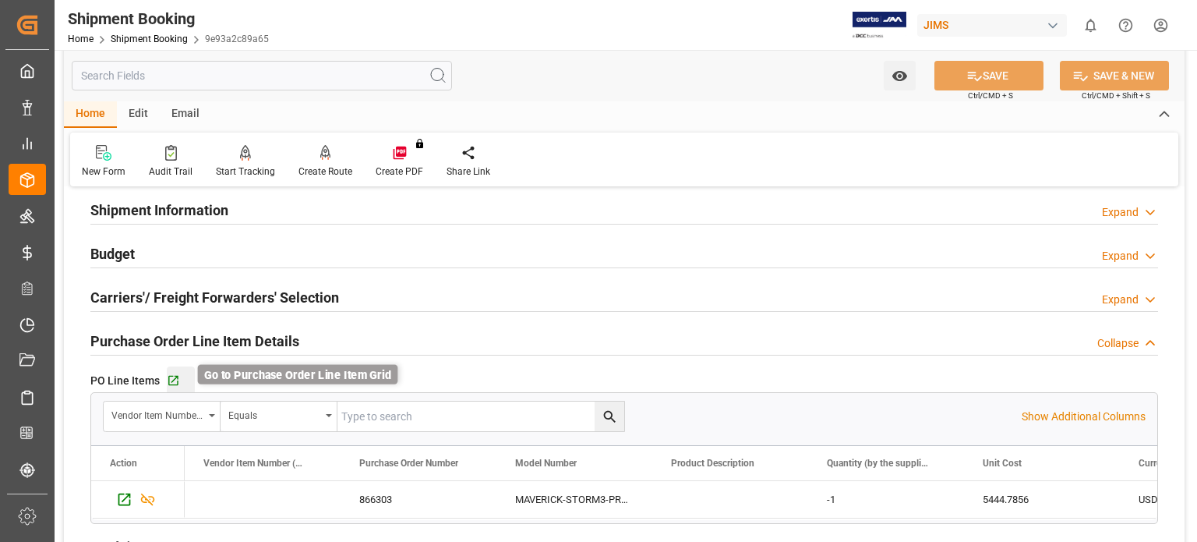
click at [168, 380] on icon "button" at bounding box center [173, 380] width 13 height 13
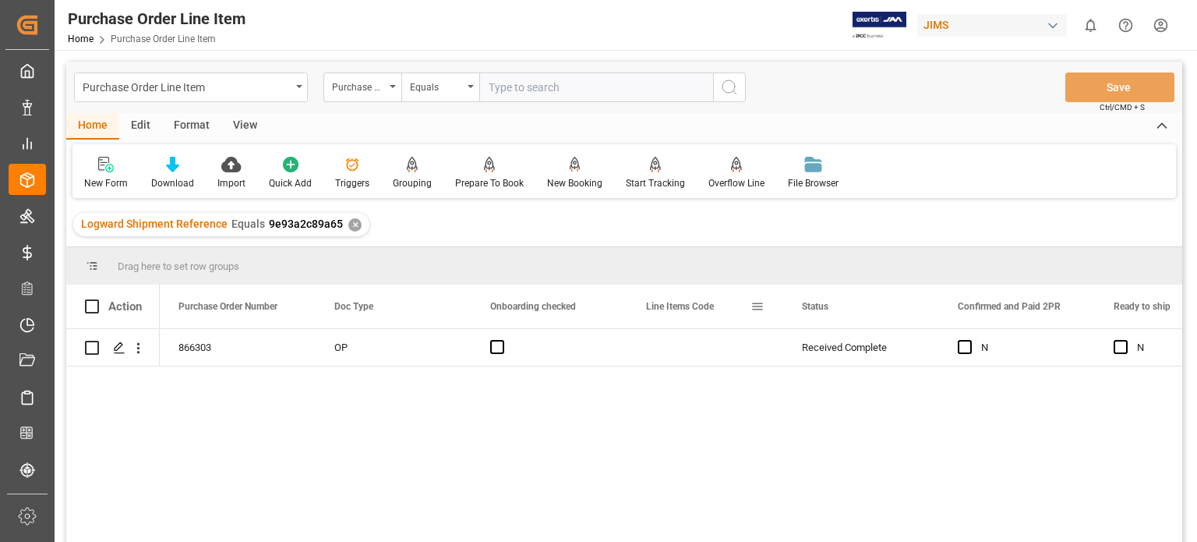
click at [760, 308] on span at bounding box center [757, 306] width 14 height 14
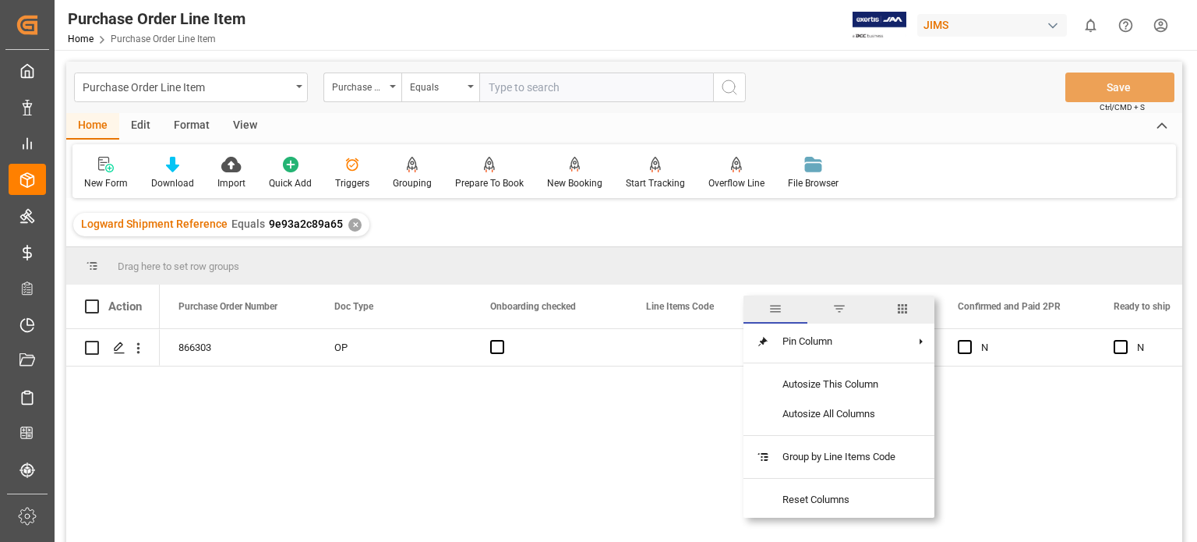
click at [908, 313] on span "columns" at bounding box center [902, 309] width 14 height 14
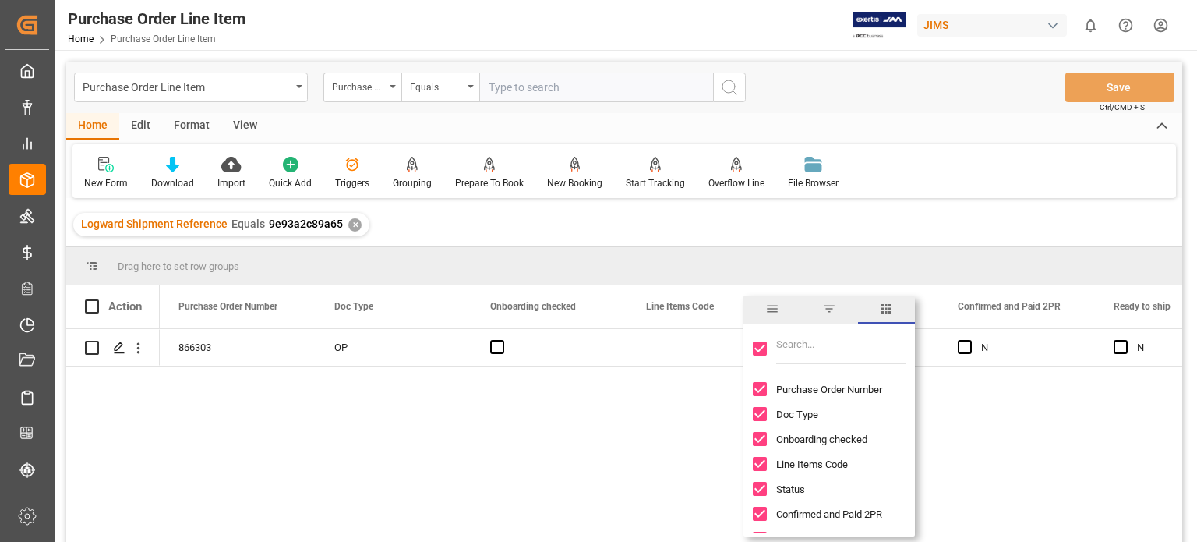
drag, startPoint x: 757, startPoint y: 348, endPoint x: 800, endPoint y: 348, distance: 42.9
click at [772, 348] on div at bounding box center [828, 349] width 171 height 44
click at [764, 346] on input "Toggle Select All Columns" at bounding box center [760, 348] width 14 height 14
checkbox input "false"
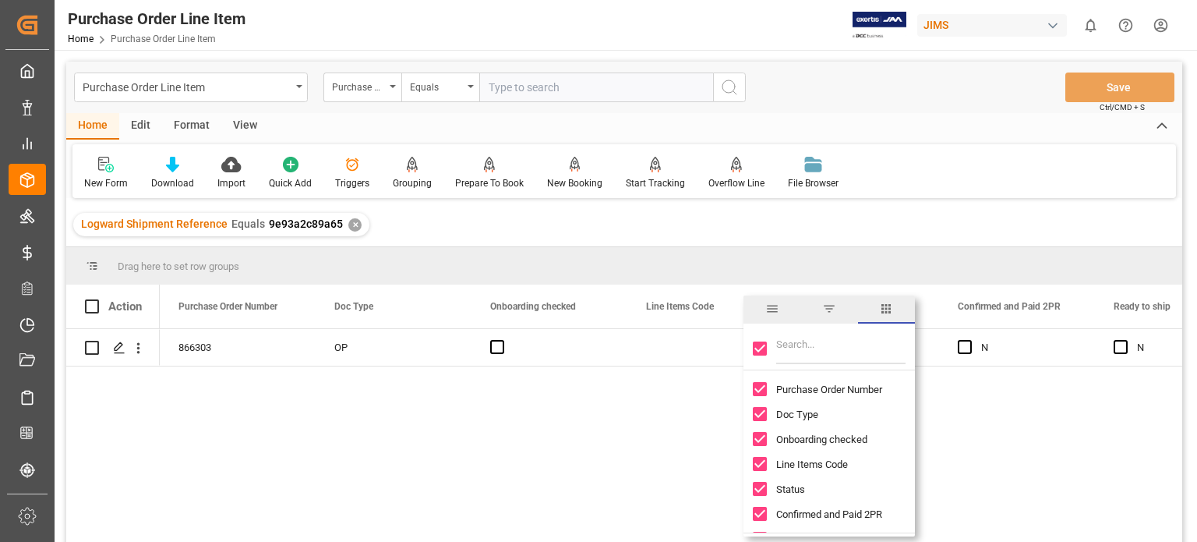
checkbox input "false"
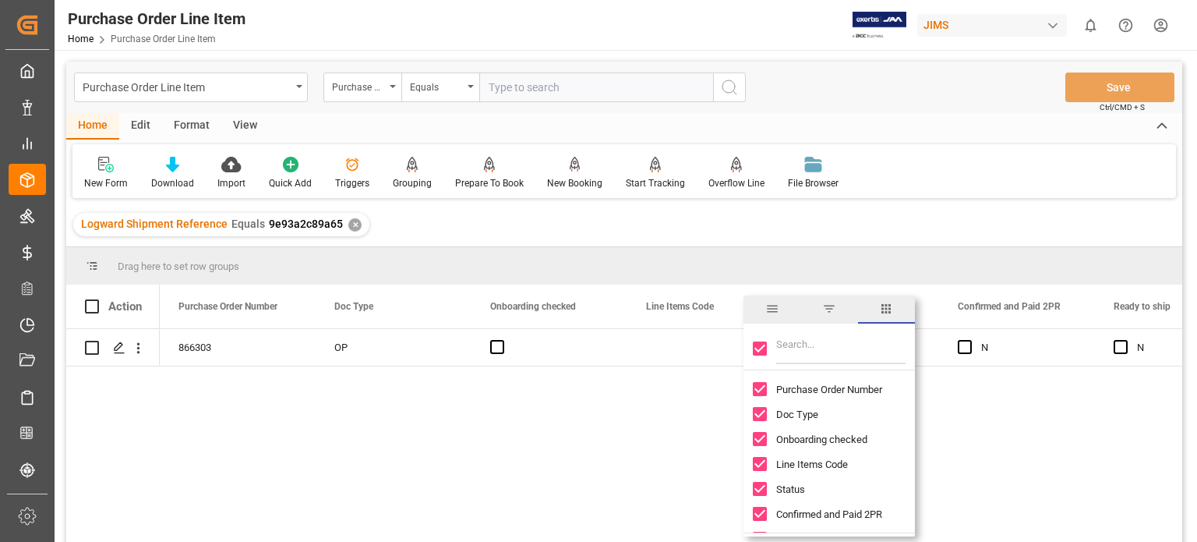
checkbox input "false"
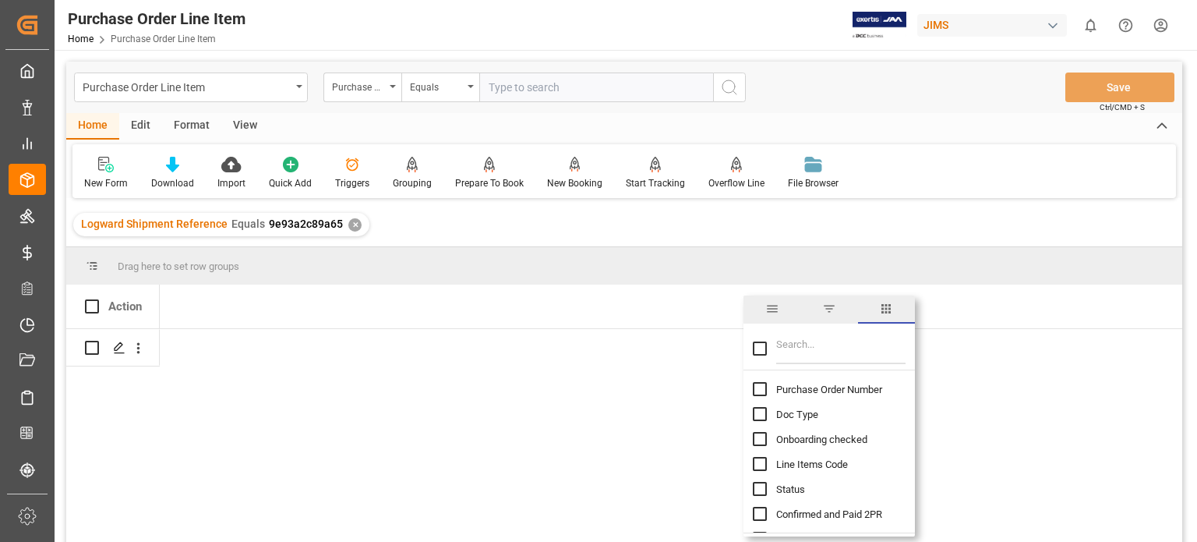
click at [791, 347] on input "Filter Columns Input" at bounding box center [840, 348] width 129 height 31
type input "incoterm"
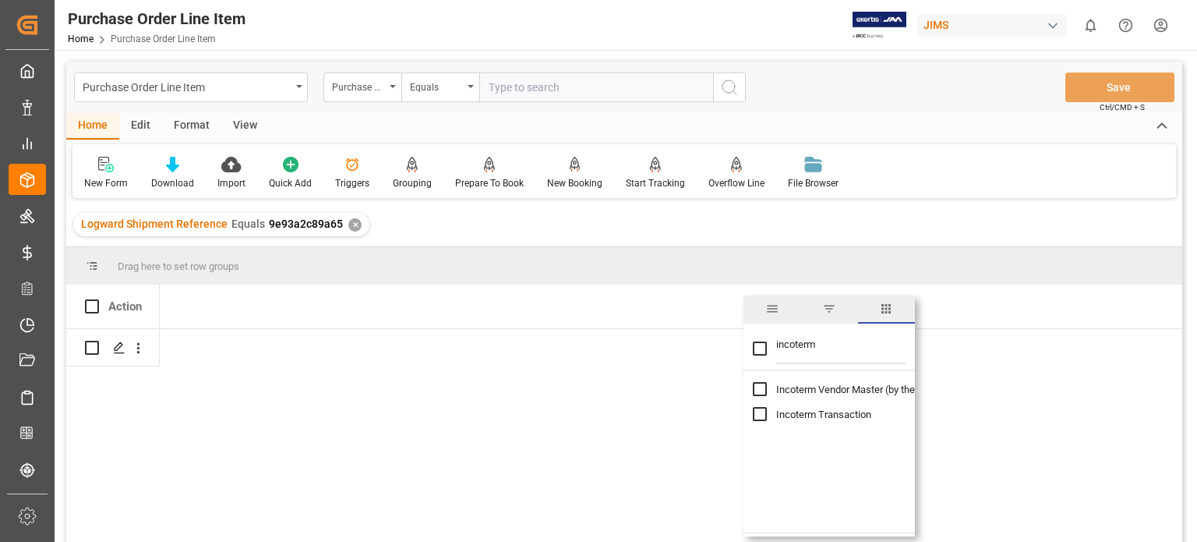
click at [760, 348] on input "Toggle Select All Columns" at bounding box center [760, 348] width 14 height 14
checkbox input "true"
click at [342, 348] on div "Press SPACE to select this row." at bounding box center [394, 347] width 156 height 37
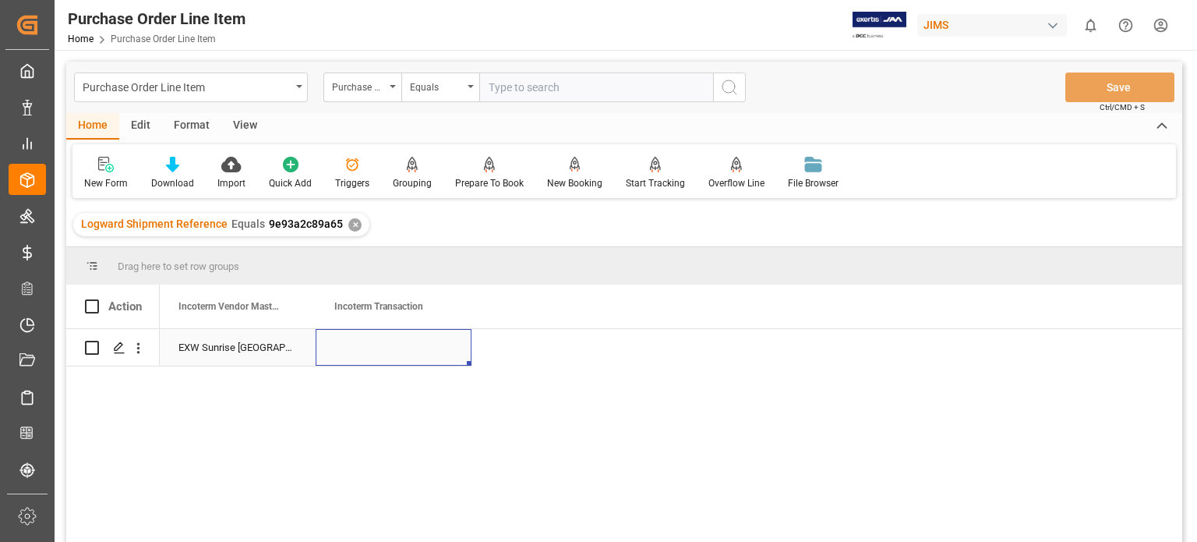
click at [368, 348] on div "Press SPACE to select this row." at bounding box center [394, 347] width 156 height 37
click at [383, 351] on input "Press SPACE to select this row." at bounding box center [393, 356] width 131 height 30
type input "e"
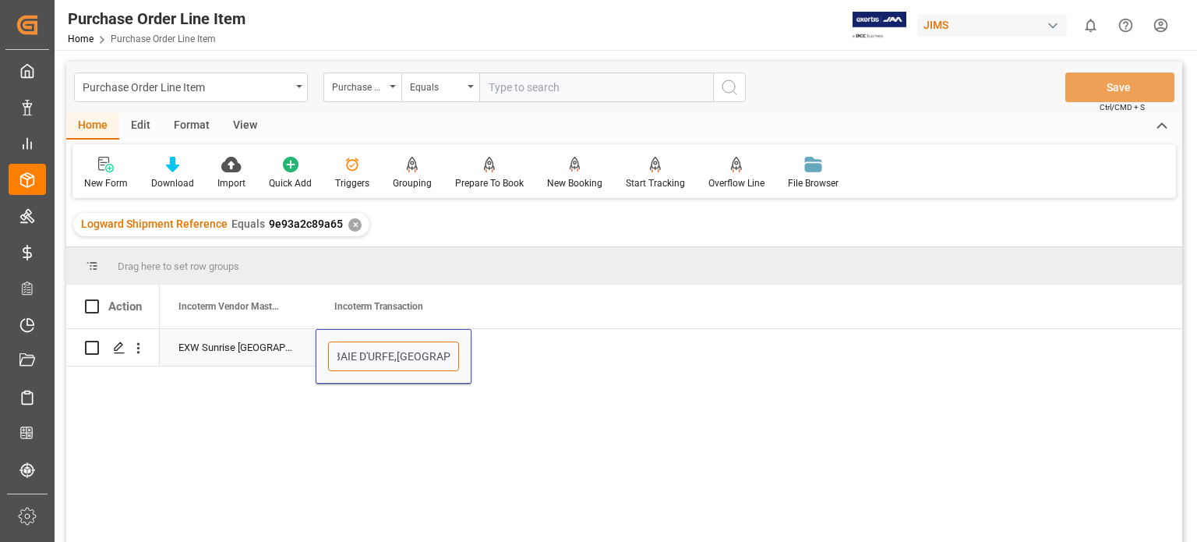
type input "EXW BAIE D'URFE,QC,CANADA"
click at [282, 349] on div "EXW Sunrise FL US" at bounding box center [238, 347] width 156 height 37
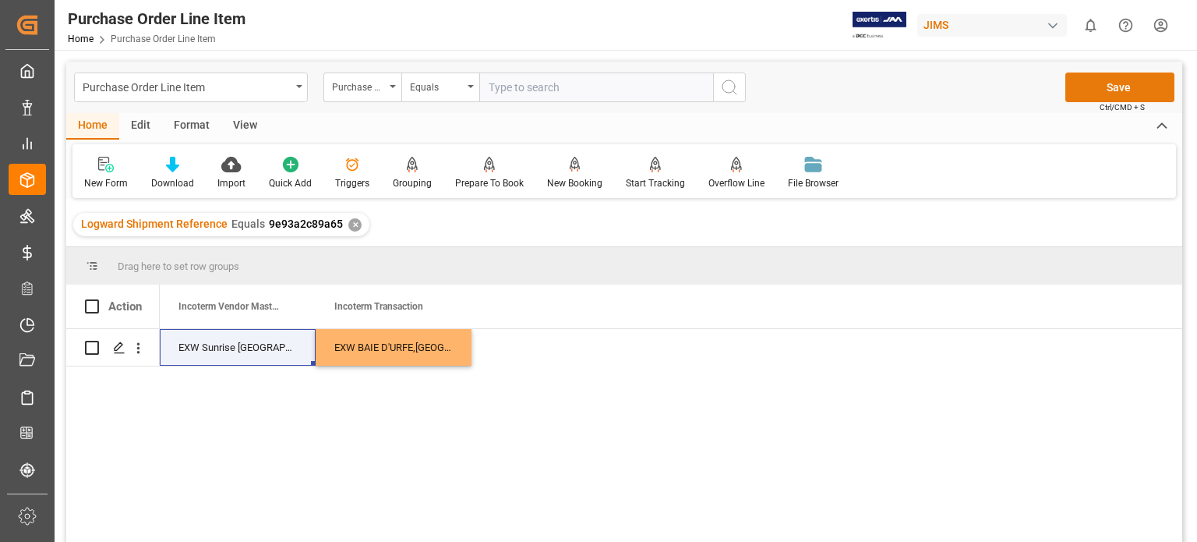
click at [1102, 84] on button "Save" at bounding box center [1119, 87] width 109 height 30
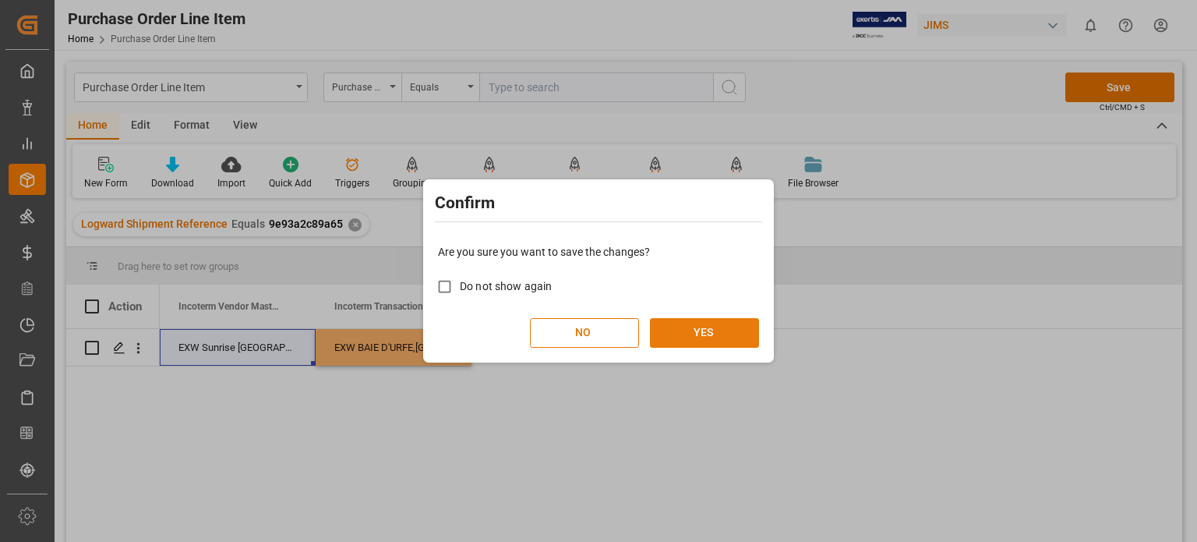
click at [708, 328] on button "YES" at bounding box center [704, 333] width 109 height 30
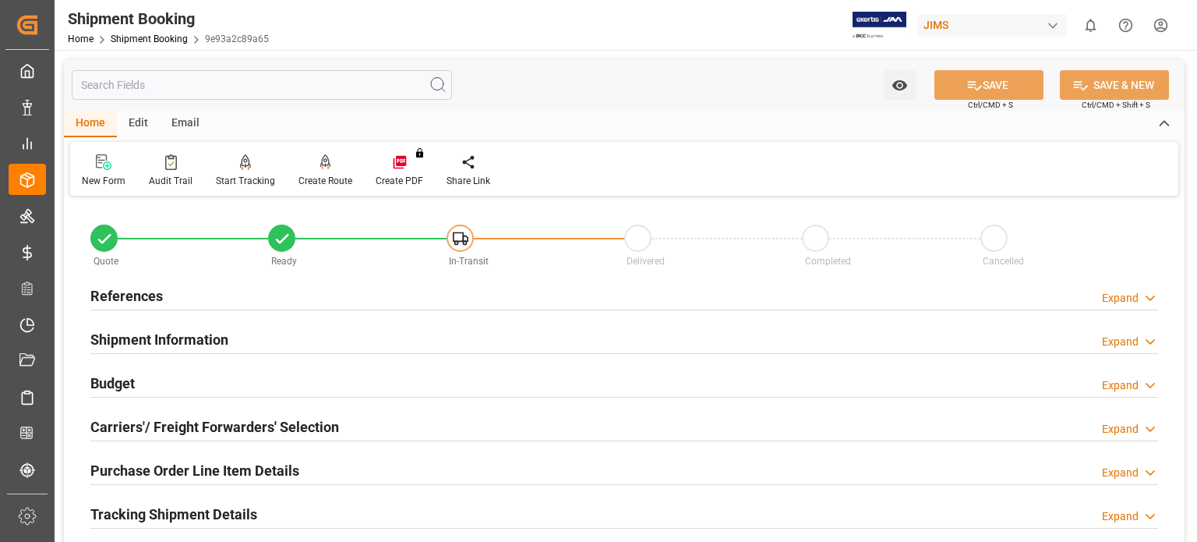
scroll to position [129, 0]
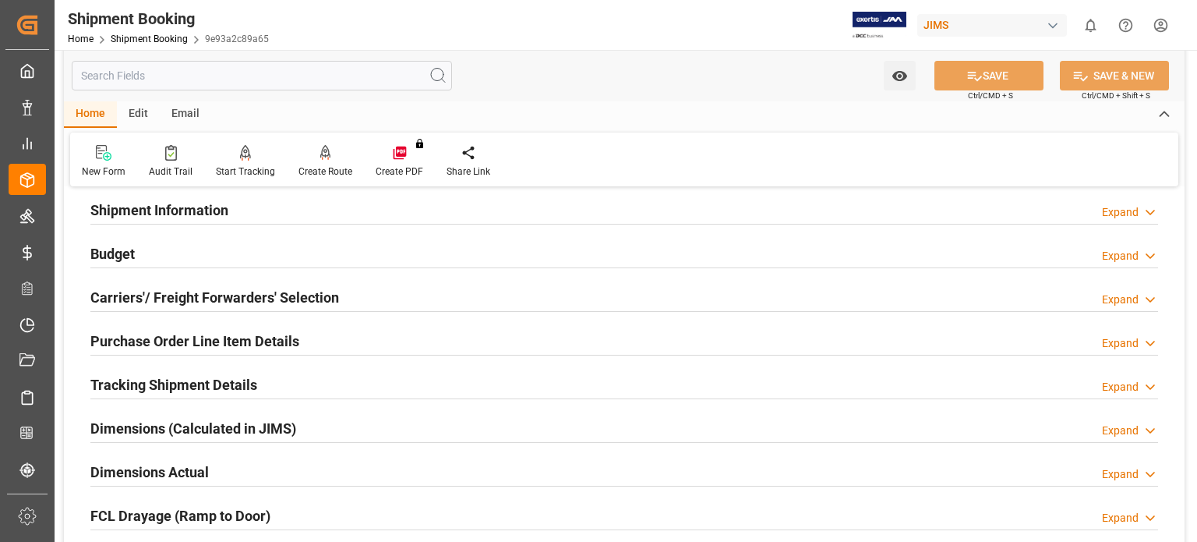
click at [166, 380] on h2 "Tracking Shipment Details" at bounding box center [173, 384] width 167 height 21
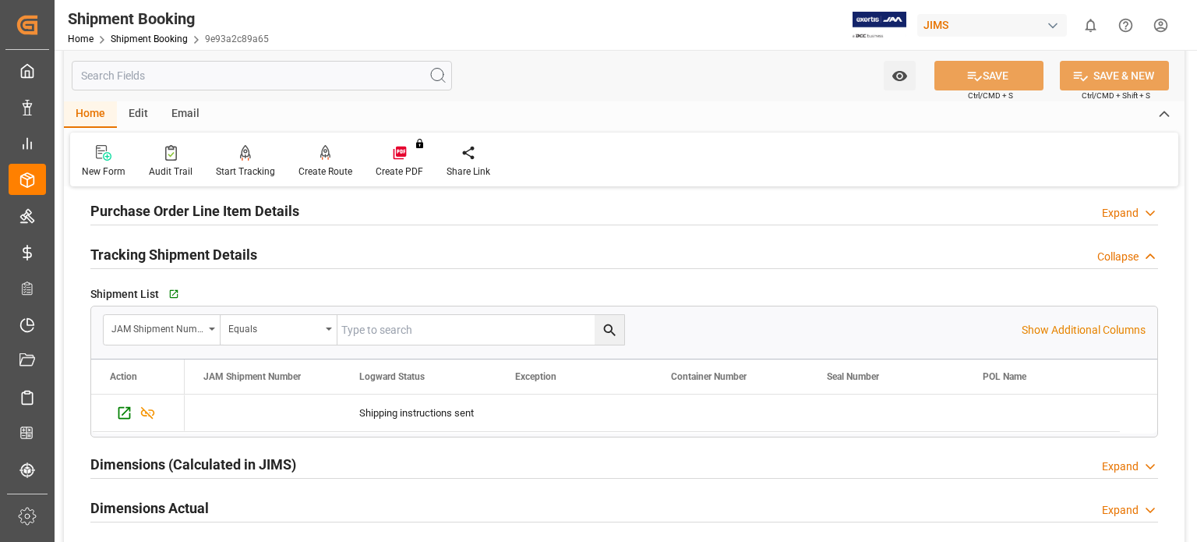
scroll to position [0, 0]
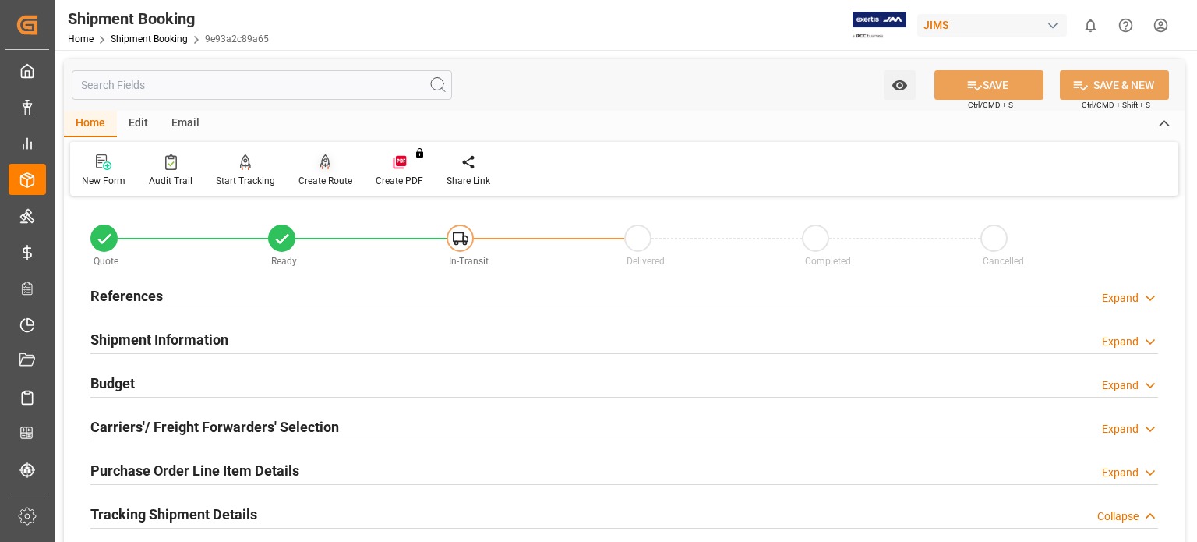
click at [324, 166] on icon at bounding box center [325, 160] width 11 height 13
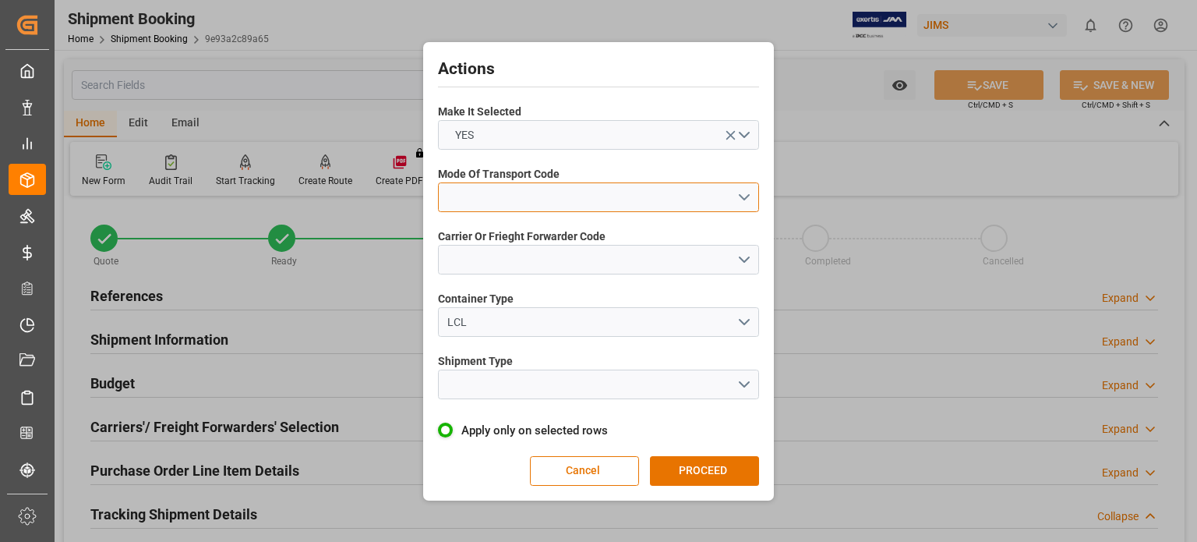
click at [493, 192] on button "open menu" at bounding box center [598, 197] width 321 height 30
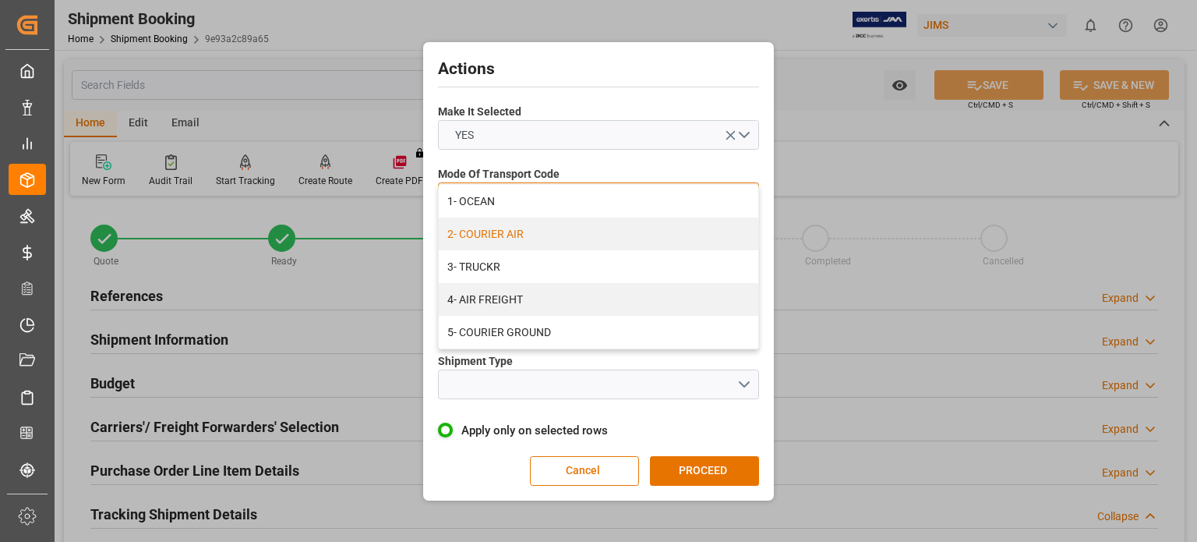
click at [508, 228] on div "2- COURIER AIR" at bounding box center [599, 233] width 320 height 33
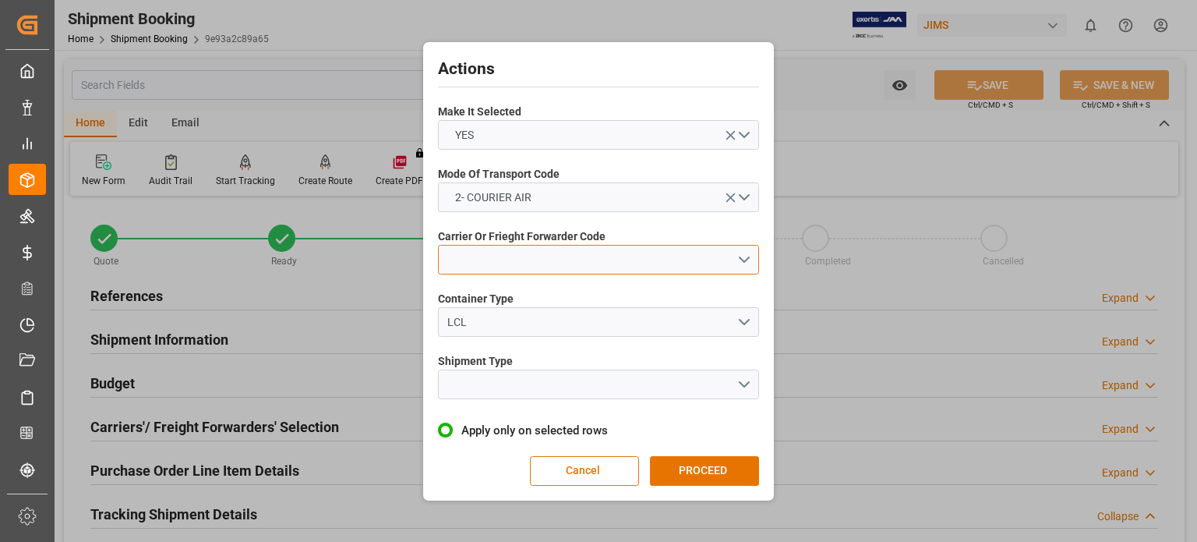
click at [494, 259] on button "open menu" at bounding box center [598, 260] width 321 height 30
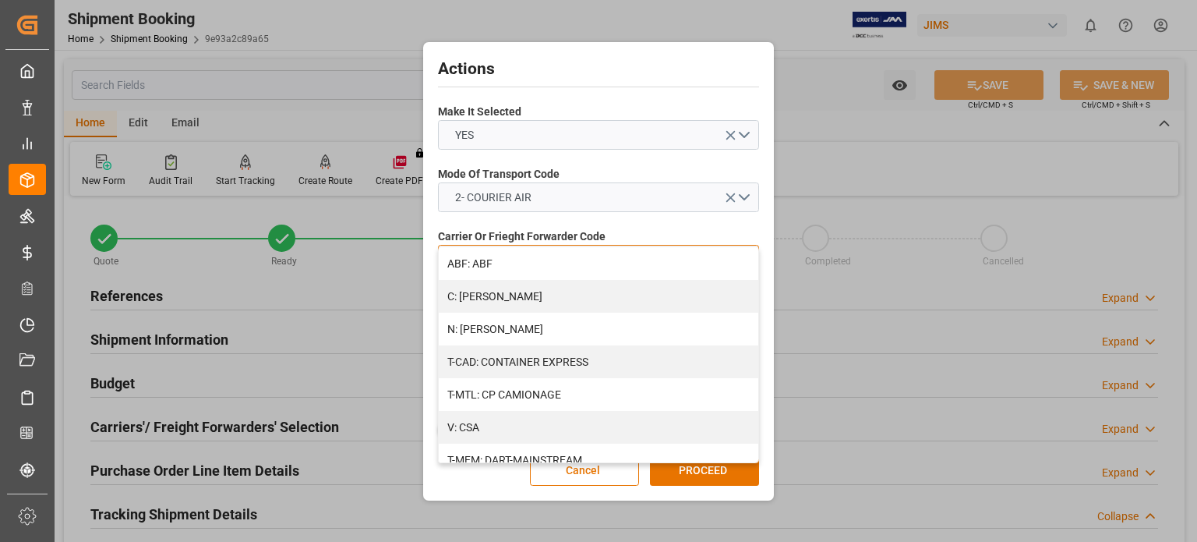
scroll to position [390, 0]
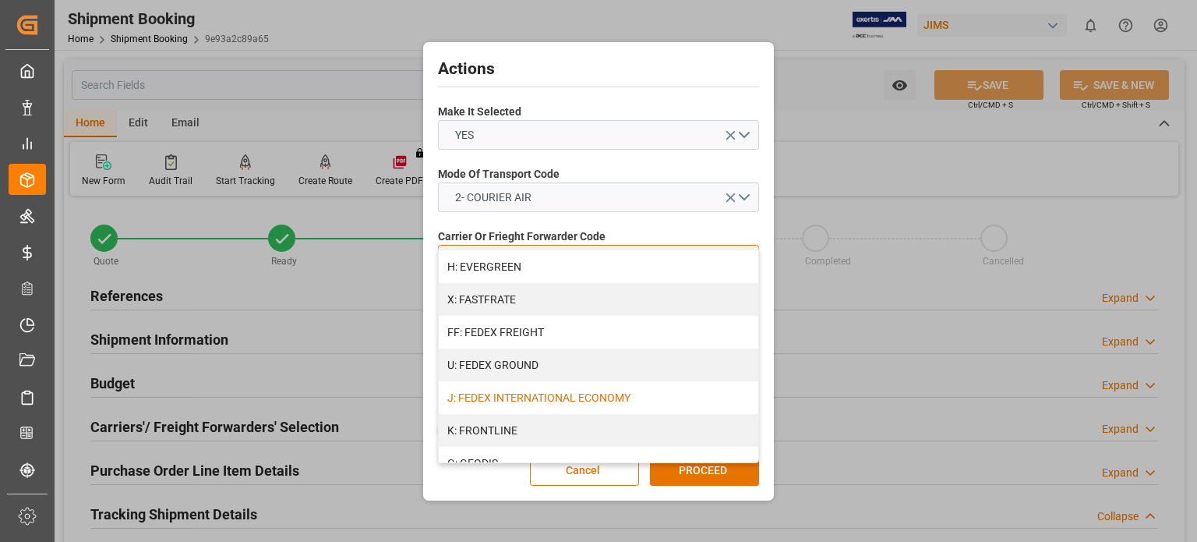
click at [548, 394] on div "J: FEDEX INTERNATIONAL ECONOMY" at bounding box center [599, 397] width 320 height 33
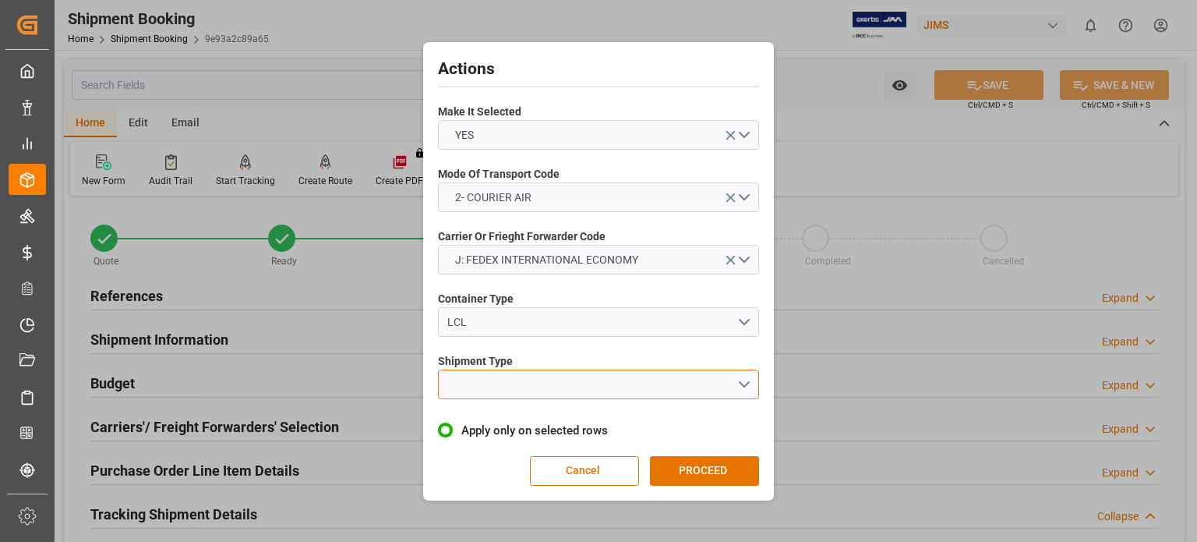
click at [520, 377] on button "open menu" at bounding box center [598, 384] width 321 height 30
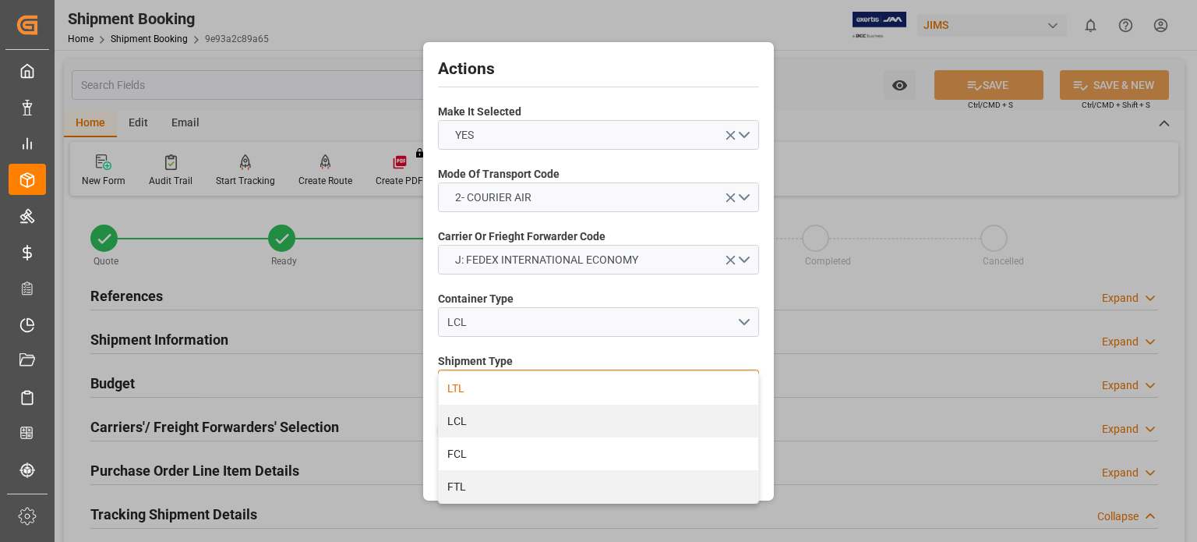
click at [513, 387] on div "LTL" at bounding box center [599, 388] width 320 height 33
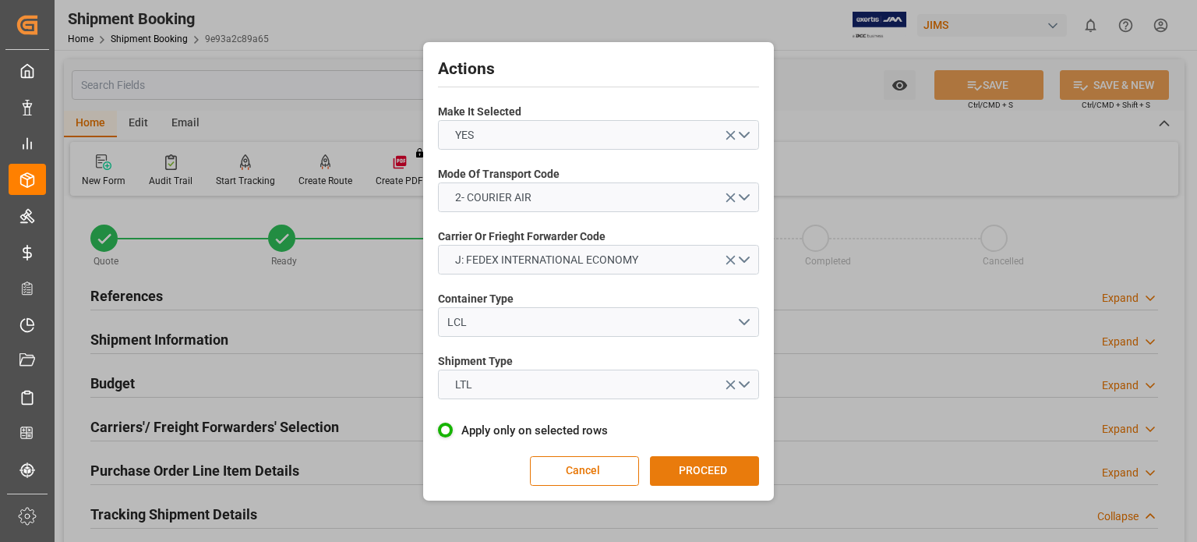
click at [699, 479] on button "PROCEED" at bounding box center [704, 471] width 109 height 30
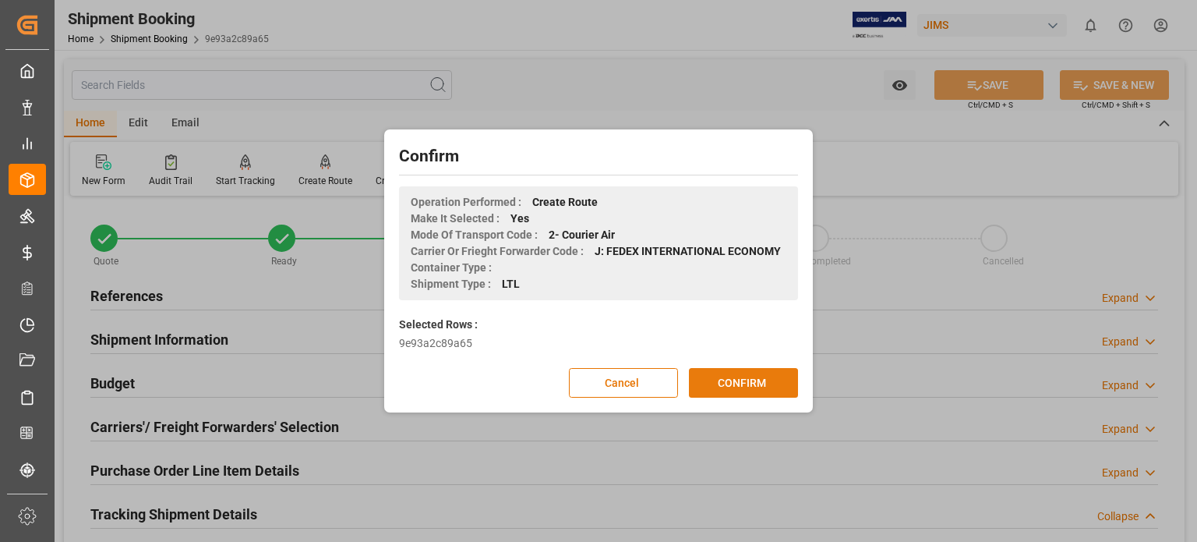
click at [743, 383] on button "CONFIRM" at bounding box center [743, 383] width 109 height 30
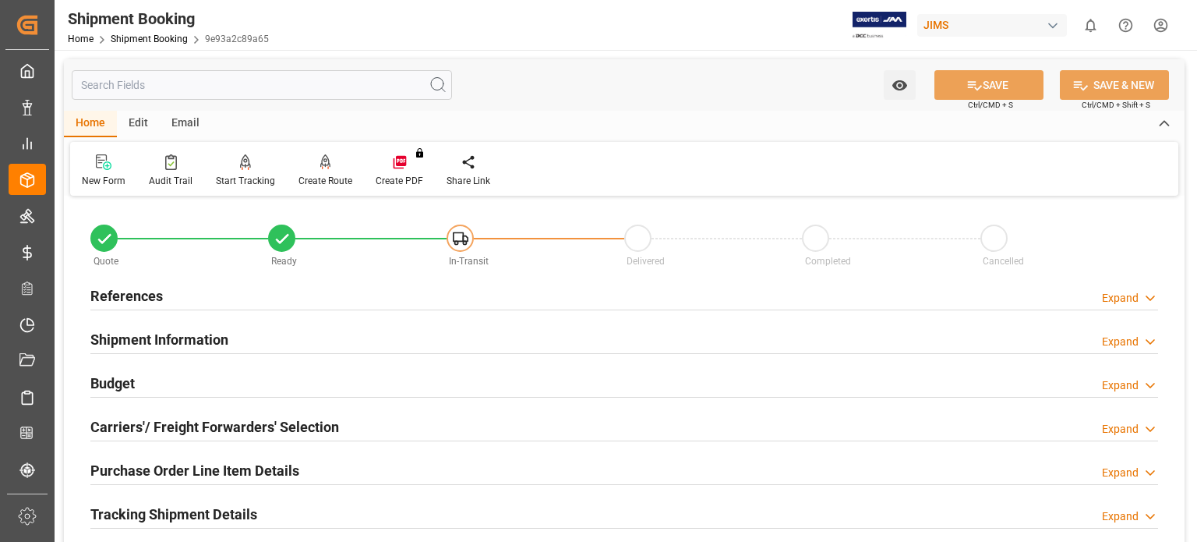
click at [175, 510] on h2 "Tracking Shipment Details" at bounding box center [173, 513] width 167 height 21
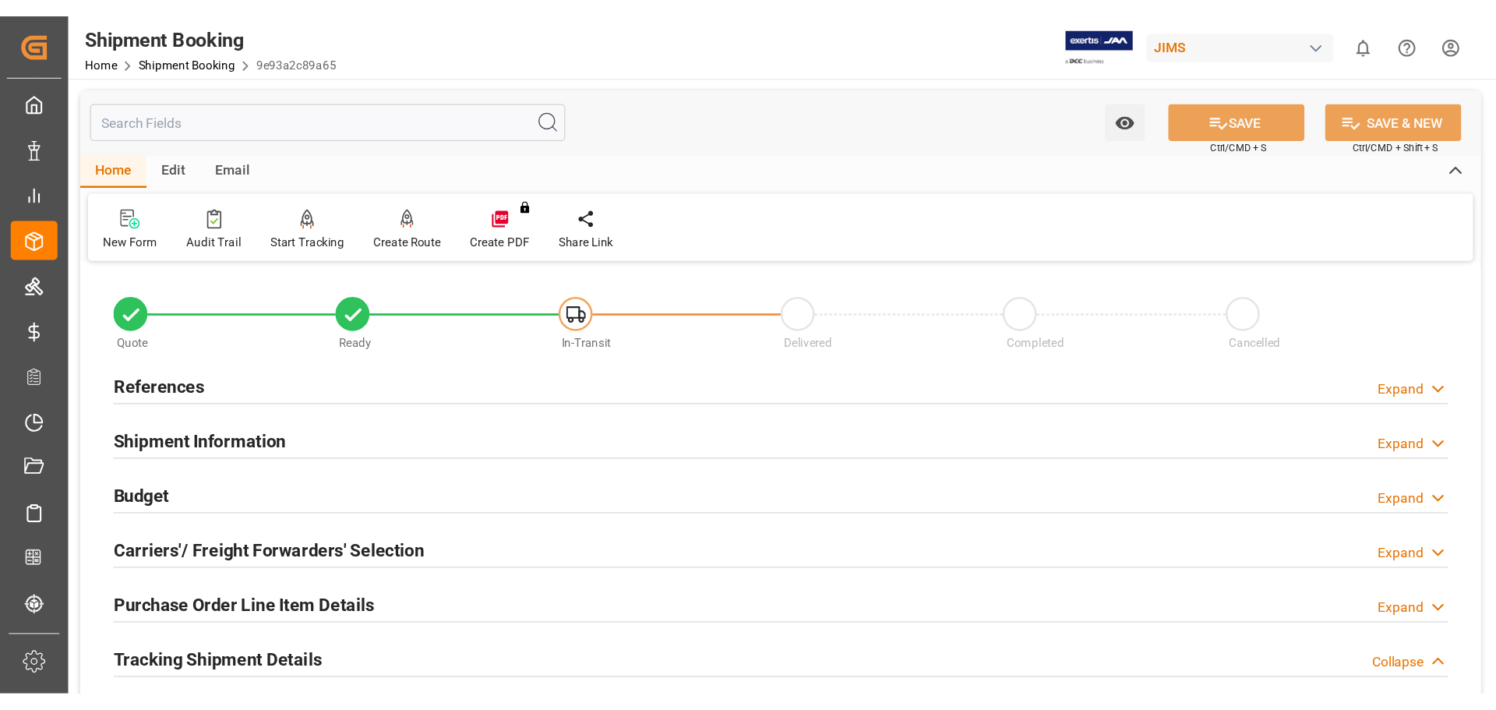
scroll to position [129, 0]
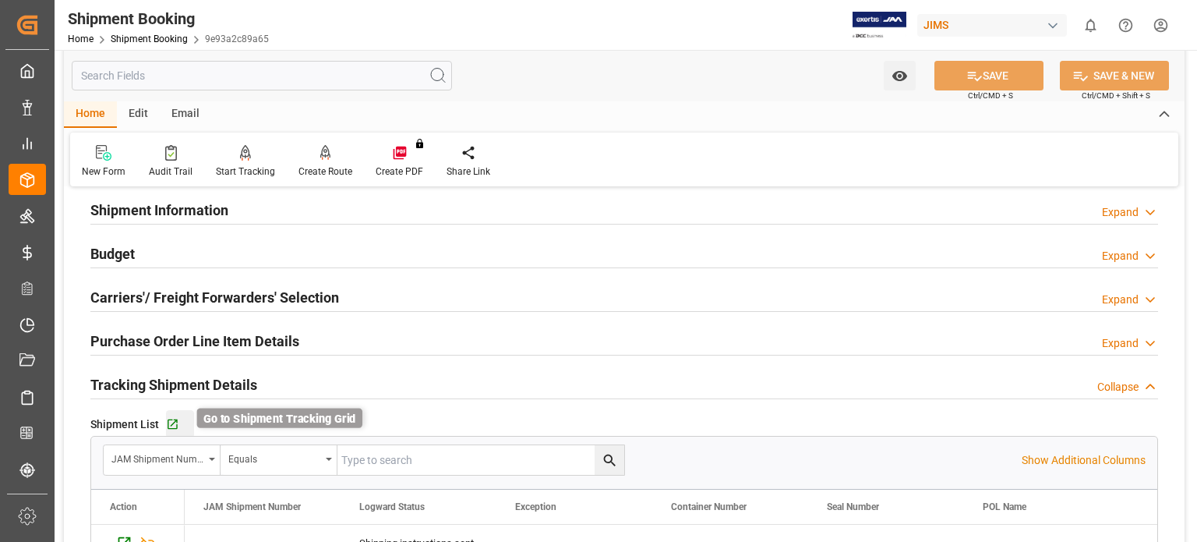
click at [171, 423] on icon "button" at bounding box center [173, 424] width 10 height 10
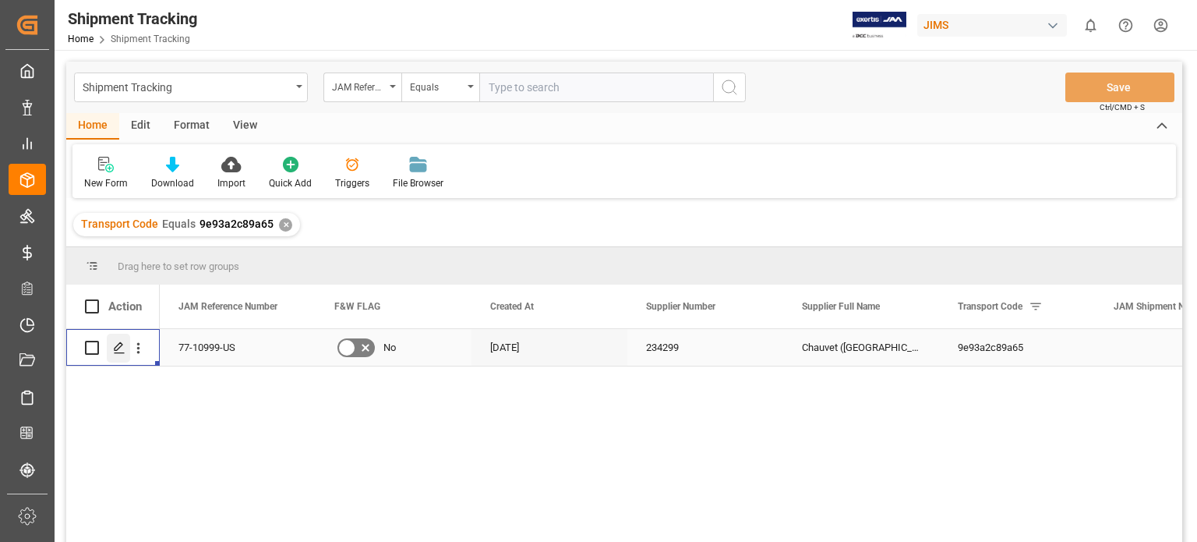
click at [118, 348] on polygon "Press SPACE to select this row." at bounding box center [119, 347] width 8 height 8
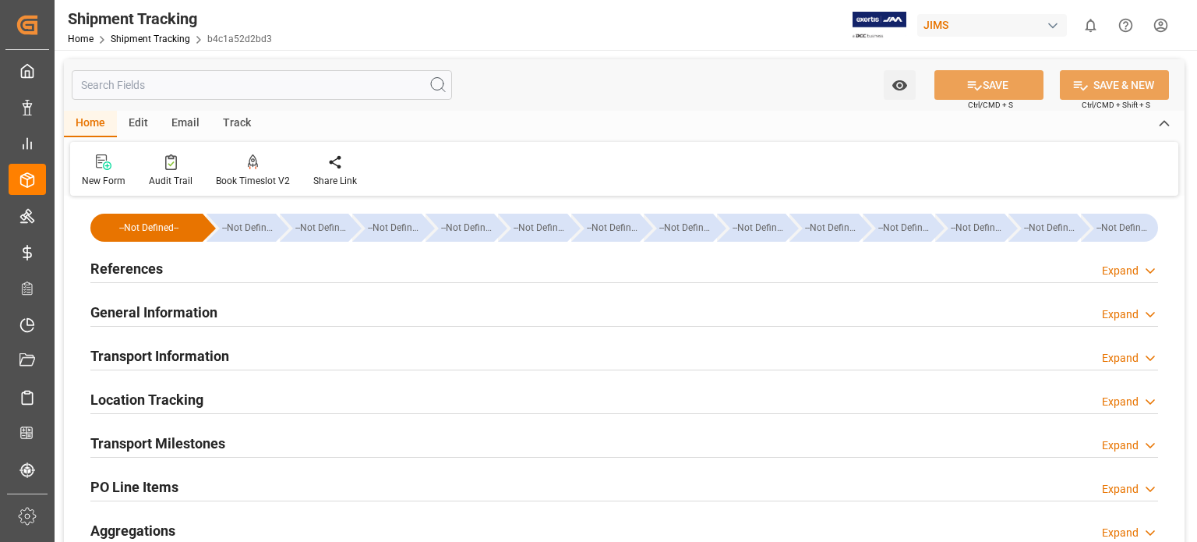
click at [115, 255] on div "References" at bounding box center [126, 267] width 72 height 30
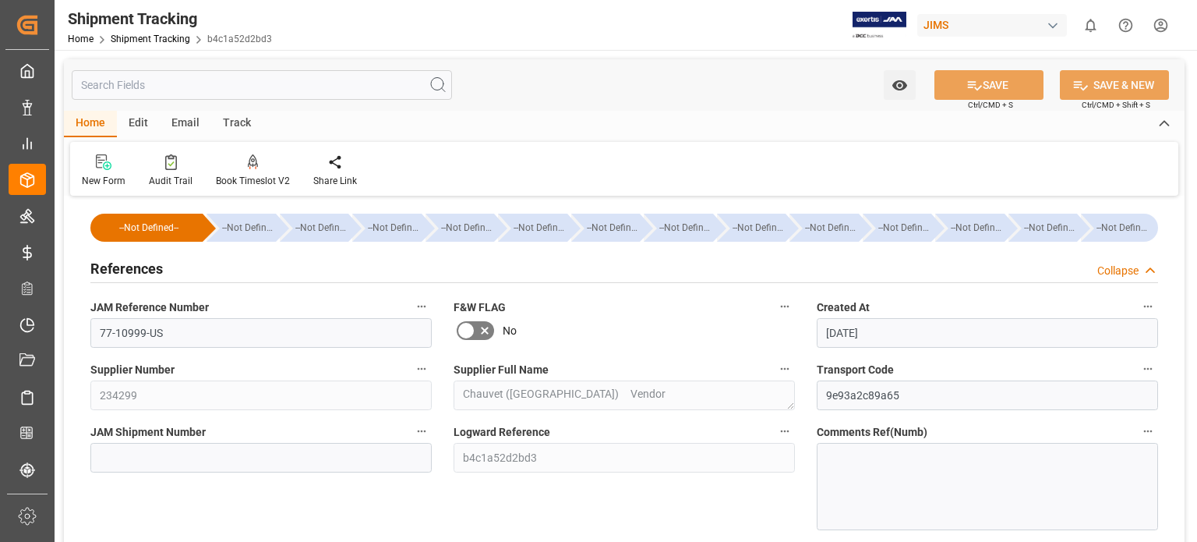
click at [125, 270] on h2 "References" at bounding box center [126, 268] width 72 height 21
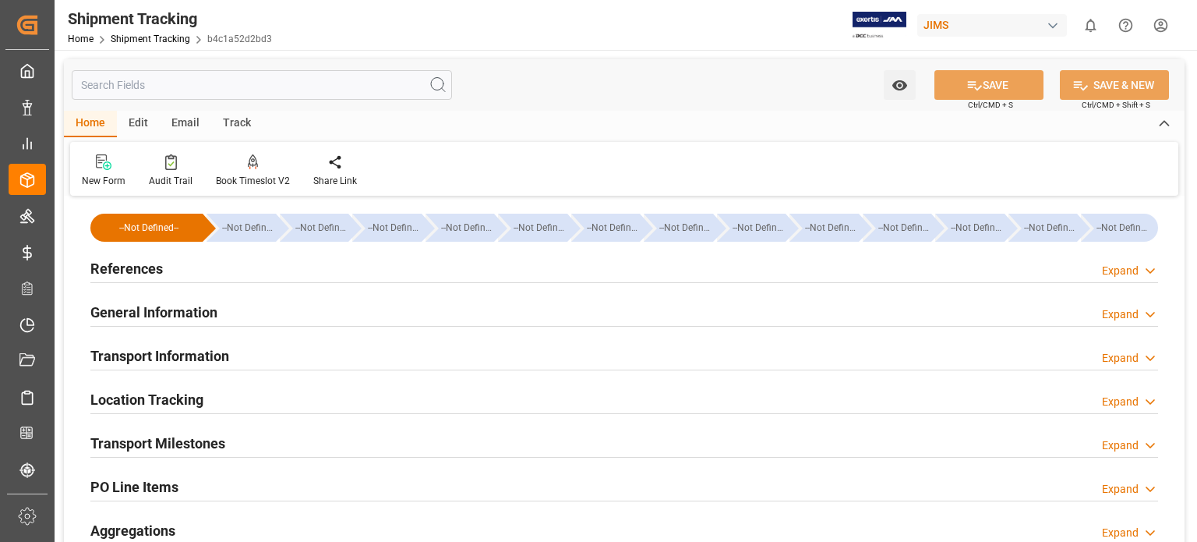
click at [157, 313] on h2 "General Information" at bounding box center [153, 312] width 127 height 21
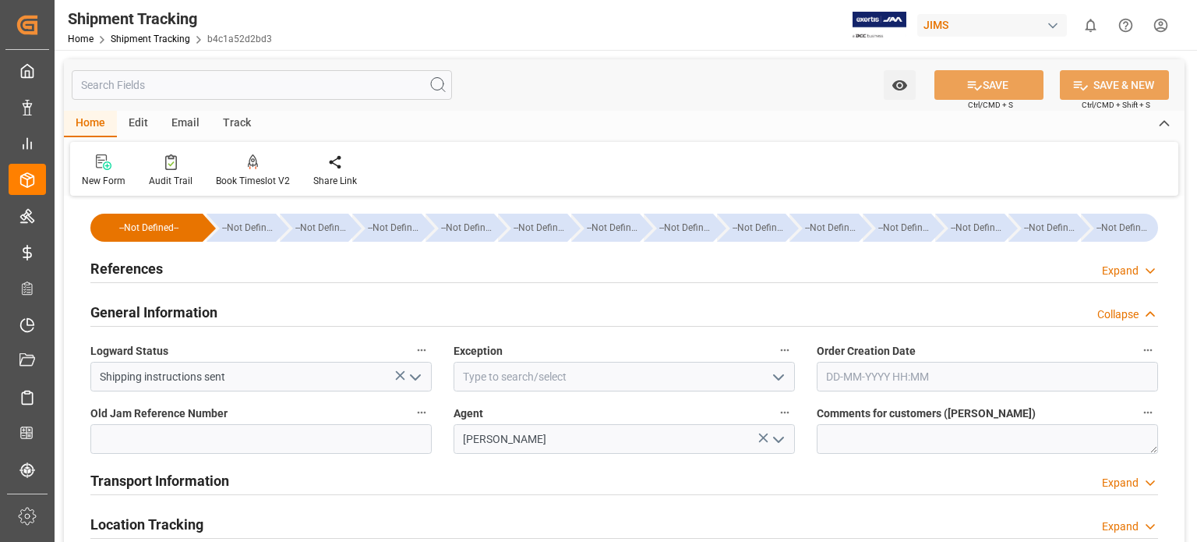
click at [776, 380] on icon "open menu" at bounding box center [778, 377] width 19 height 19
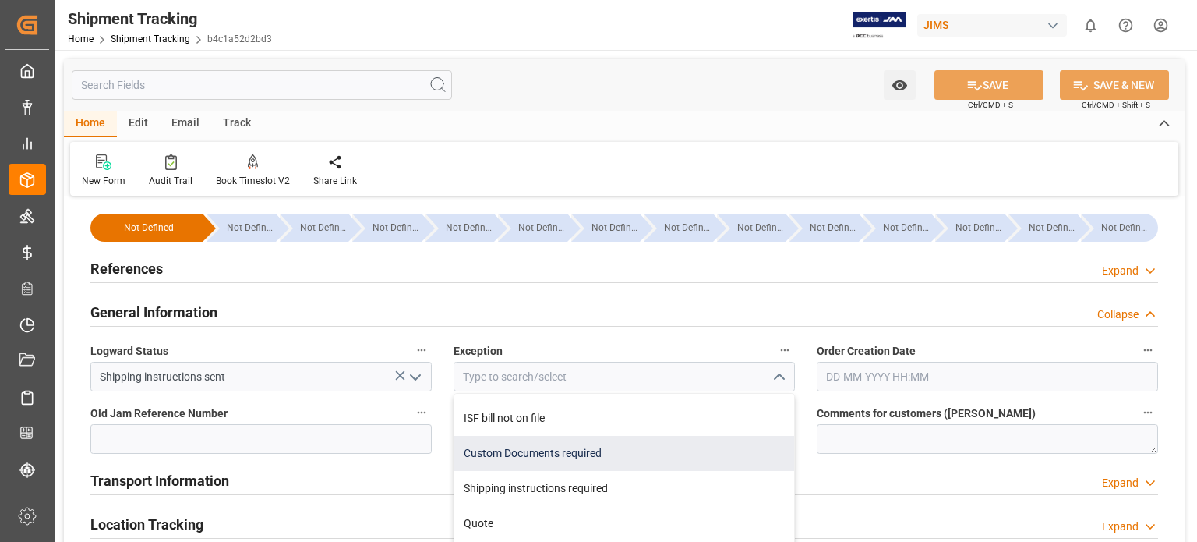
scroll to position [766, 0]
click at [616, 446] on div "RTV - for credit" at bounding box center [624, 451] width 340 height 35
type input "RTV - for credit"
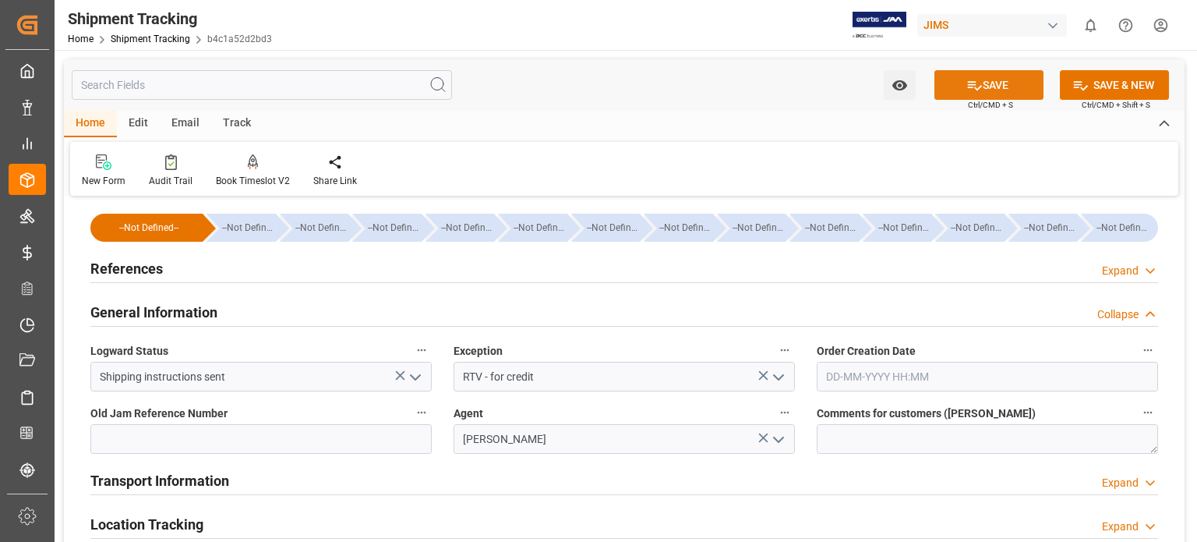
click at [987, 76] on button "SAVE" at bounding box center [988, 85] width 109 height 30
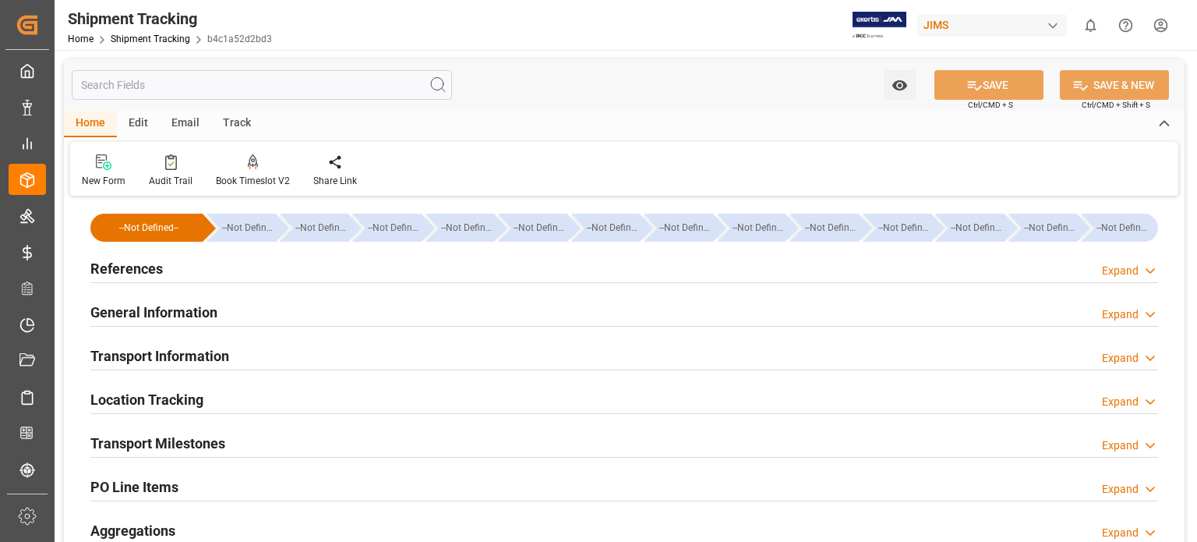
click at [184, 358] on h2 "Transport Information" at bounding box center [159, 355] width 139 height 21
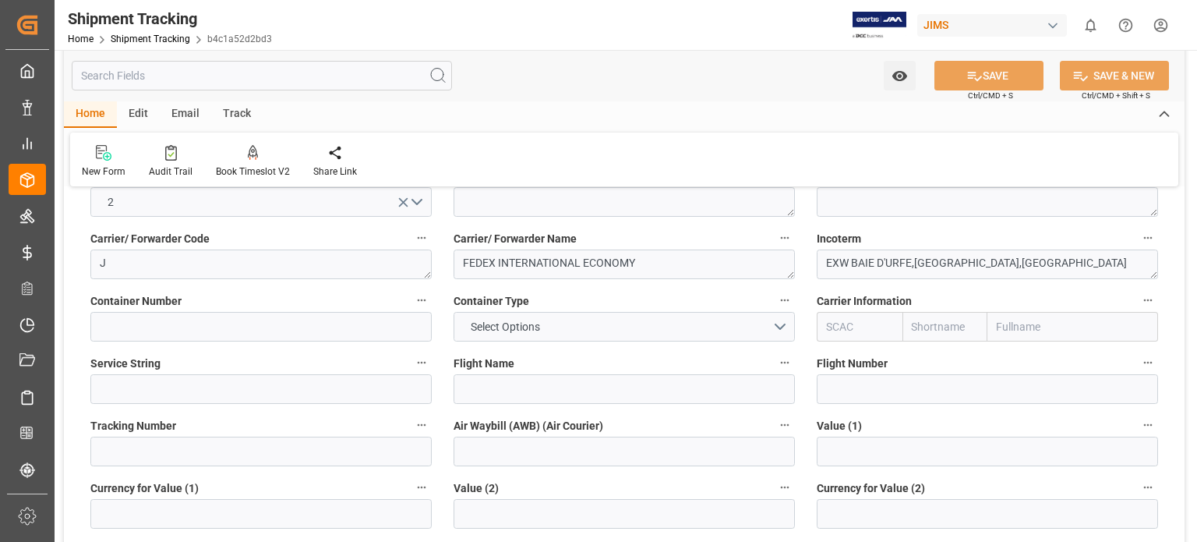
scroll to position [260, 0]
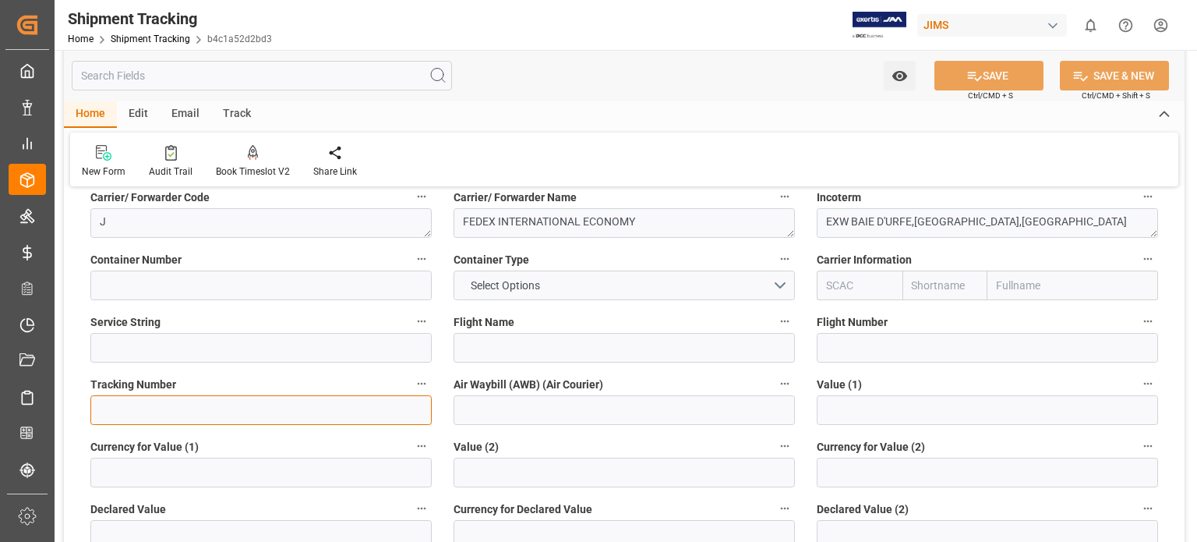
click at [284, 398] on input at bounding box center [260, 410] width 341 height 30
paste input "4529 8578 9256"
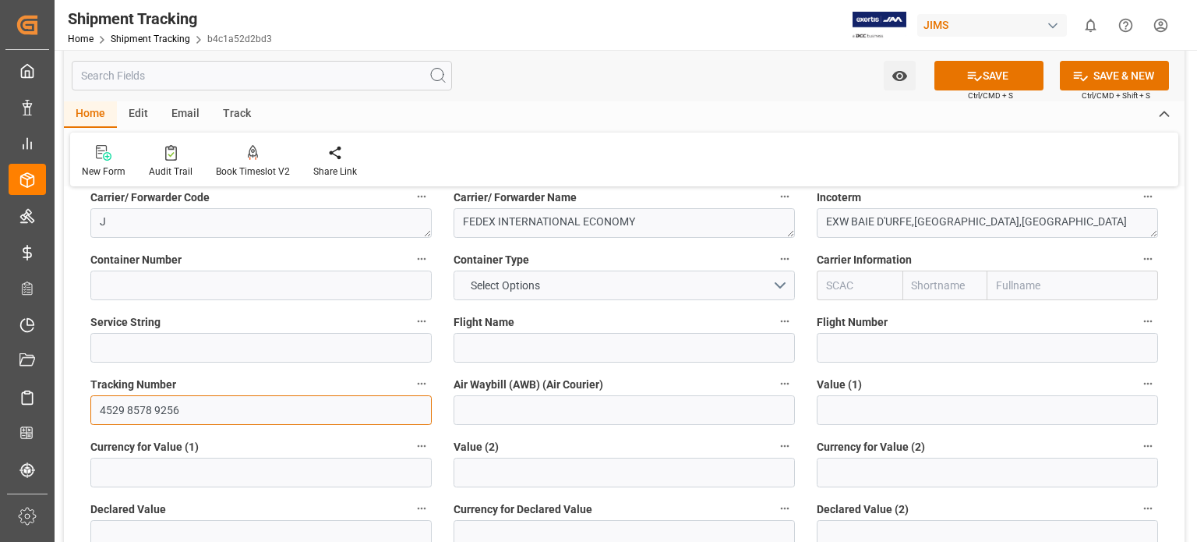
drag, startPoint x: 154, startPoint y: 410, endPoint x: 161, endPoint y: 355, distance: 55.8
click at [157, 408] on input "4529 8578 9256" at bounding box center [260, 410] width 341 height 30
click at [153, 408] on input "4529 8578 9256" at bounding box center [260, 410] width 341 height 30
click at [128, 410] on input "4529 85789256" at bounding box center [260, 410] width 341 height 30
drag, startPoint x: 182, startPoint y: 414, endPoint x: 55, endPoint y: 410, distance: 126.3
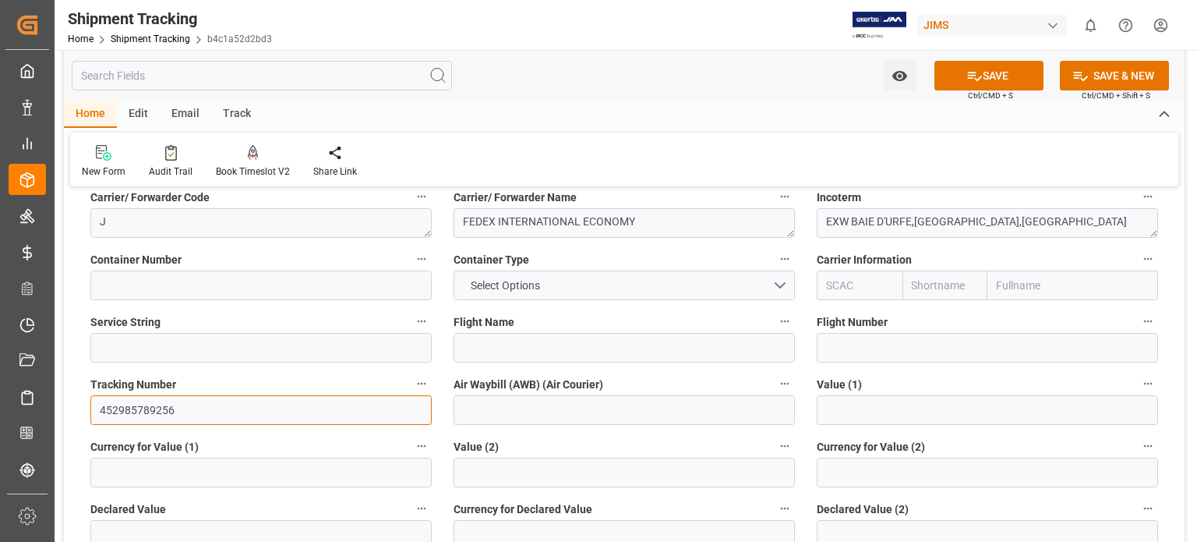
click at [55, 410] on div "Watch Option SAVE Ctrl/CMD + S SAVE & NEW Ctrl/CMD + Shift + S Home Edit Email …" at bounding box center [624, 463] width 1139 height 1347
type input "452985789256"
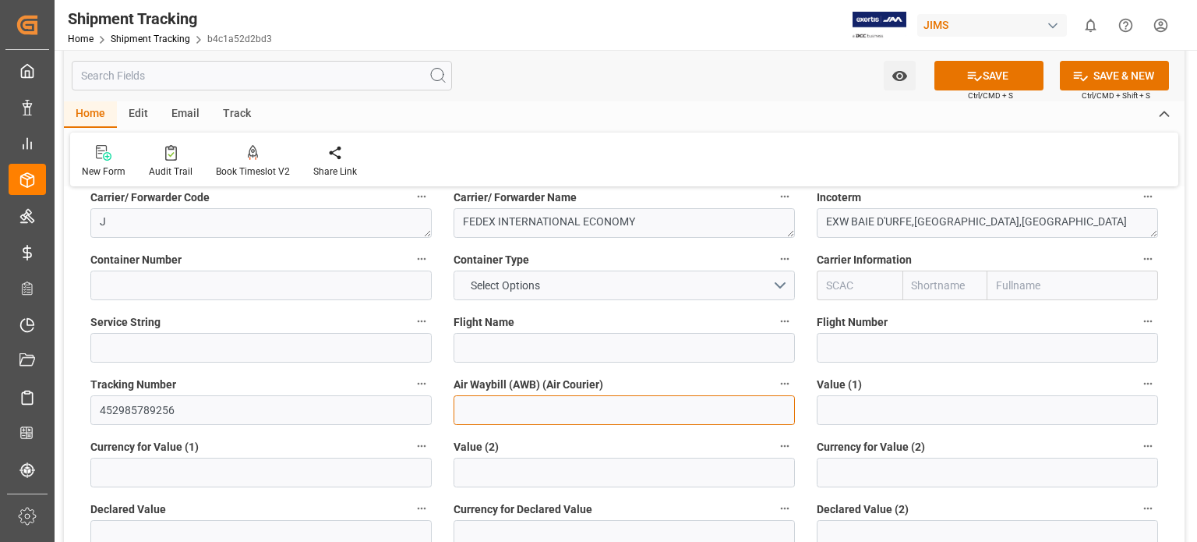
click at [501, 415] on input at bounding box center [624, 410] width 341 height 30
paste input "452985789256"
type input "452985789256"
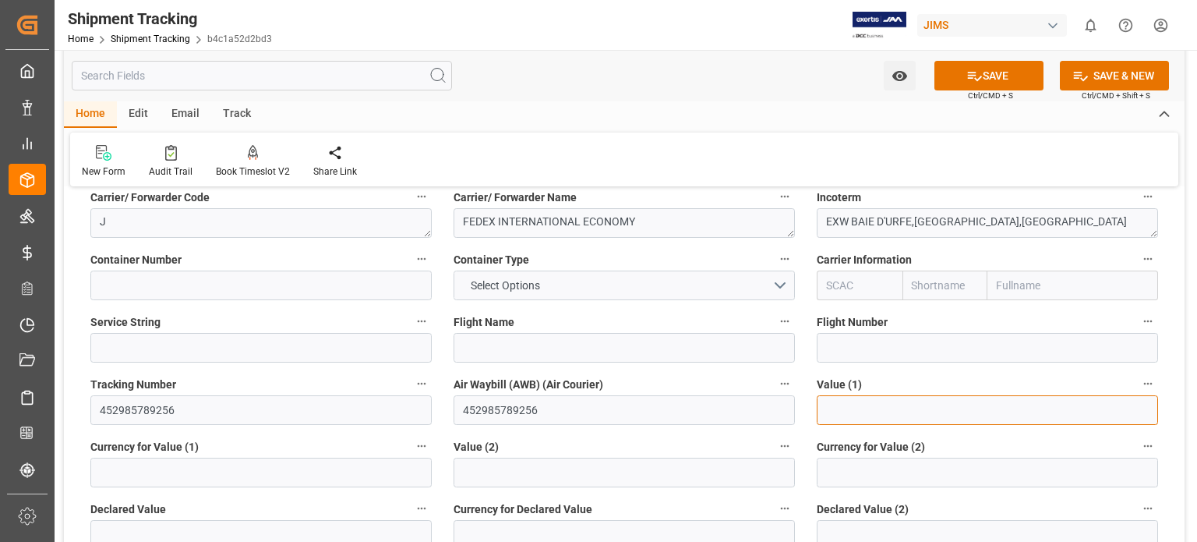
click at [881, 410] on input "text" at bounding box center [987, 410] width 341 height 30
click at [843, 419] on input "text" at bounding box center [987, 410] width 341 height 30
type input "-3602"
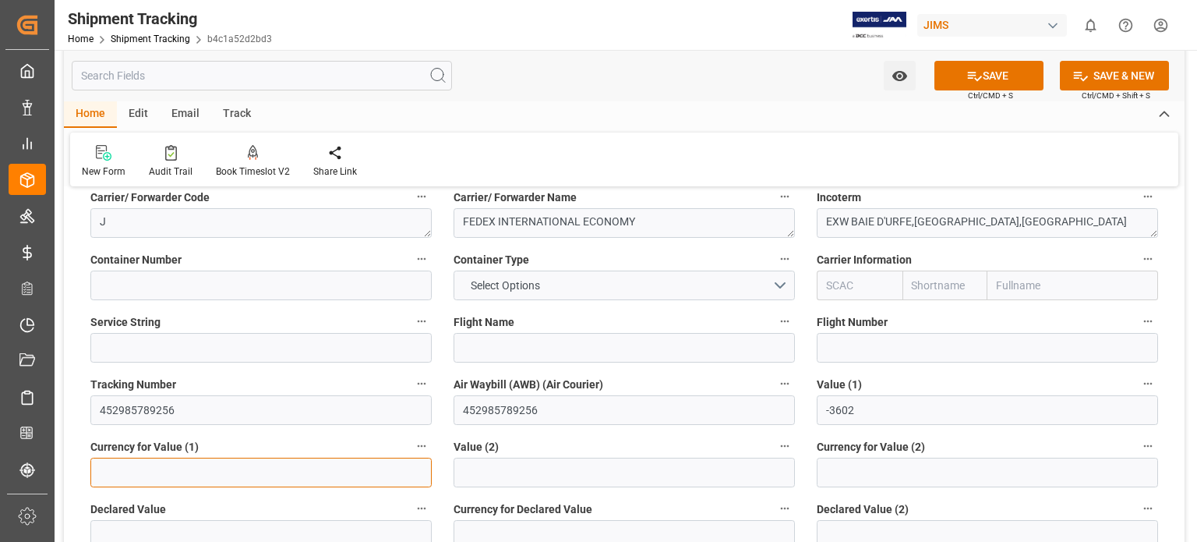
click at [274, 473] on input at bounding box center [260, 472] width 341 height 30
type input "USD"
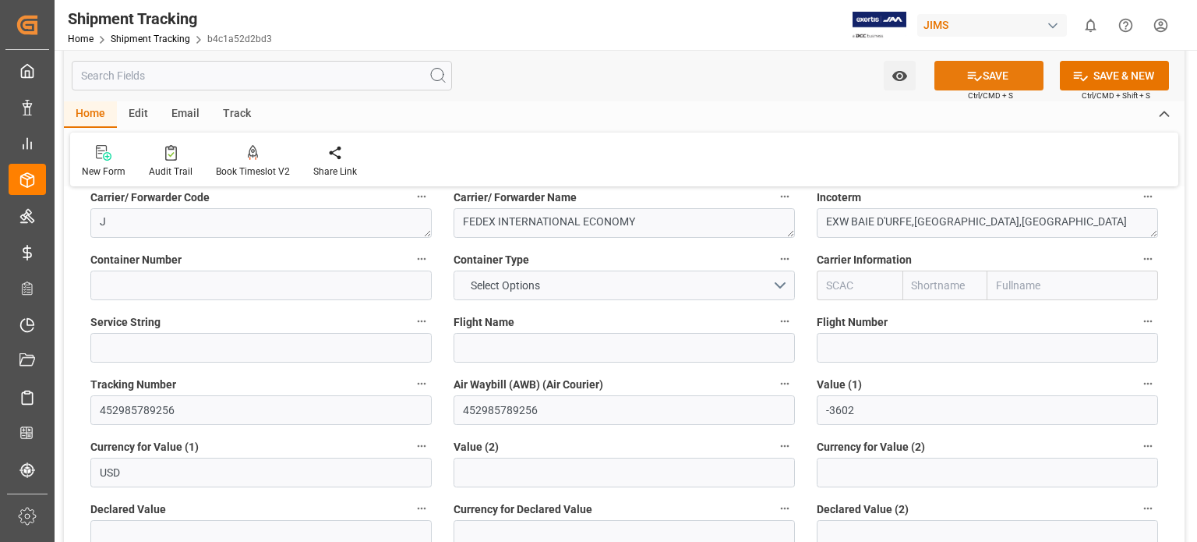
click at [994, 80] on button "SAVE" at bounding box center [988, 76] width 109 height 30
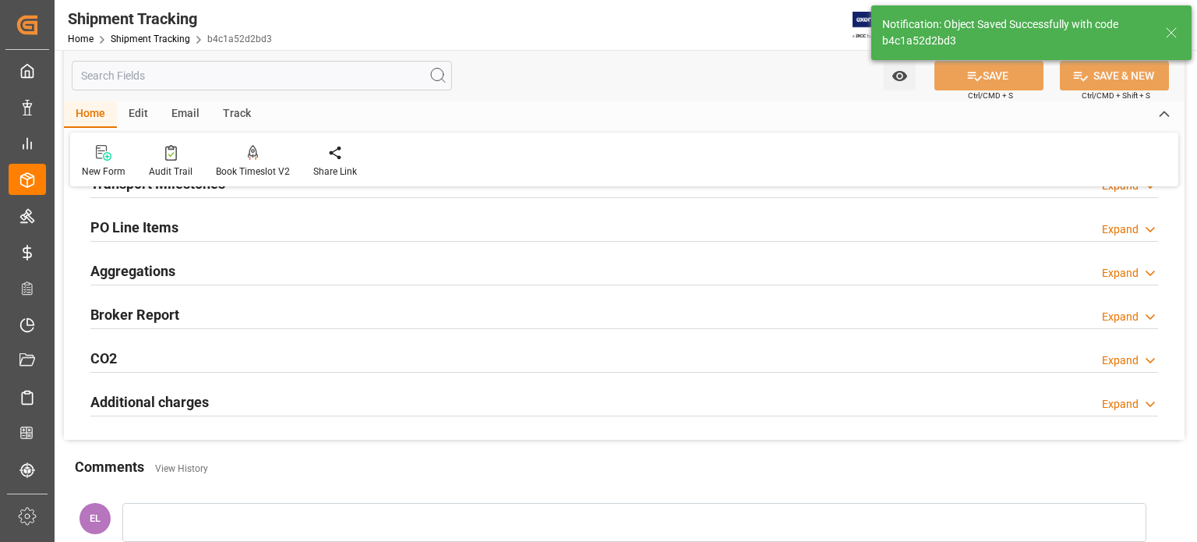
scroll to position [129, 0]
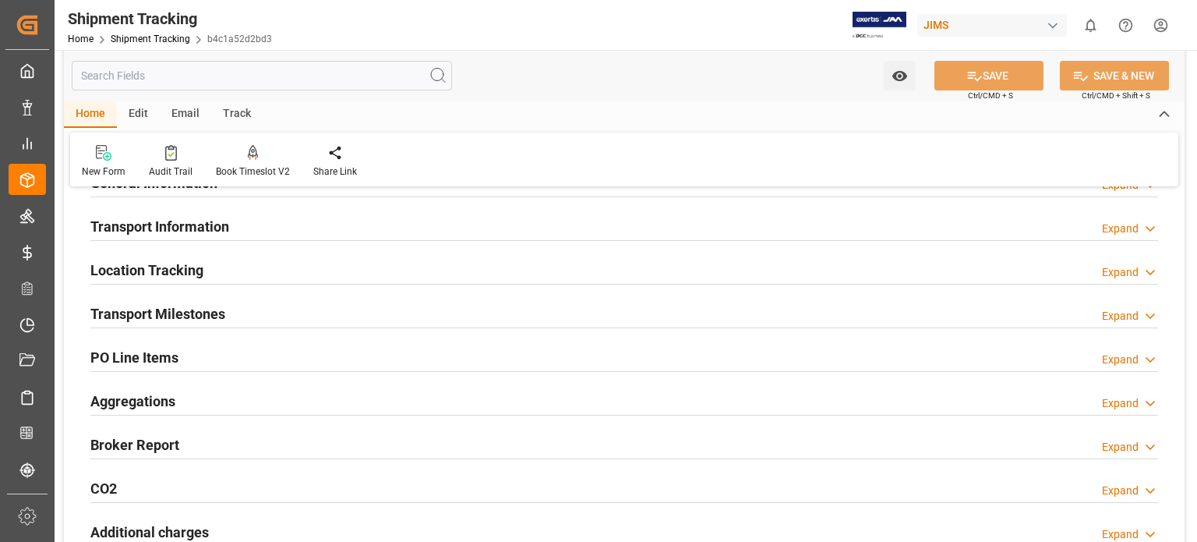
click at [184, 227] on h2 "Transport Information" at bounding box center [159, 226] width 139 height 21
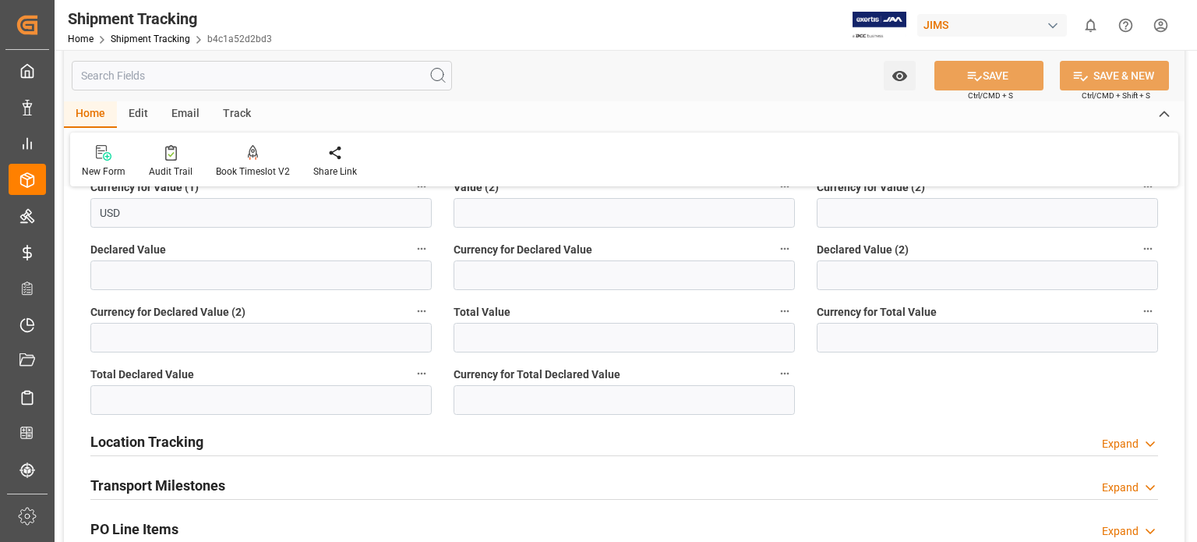
scroll to position [649, 0]
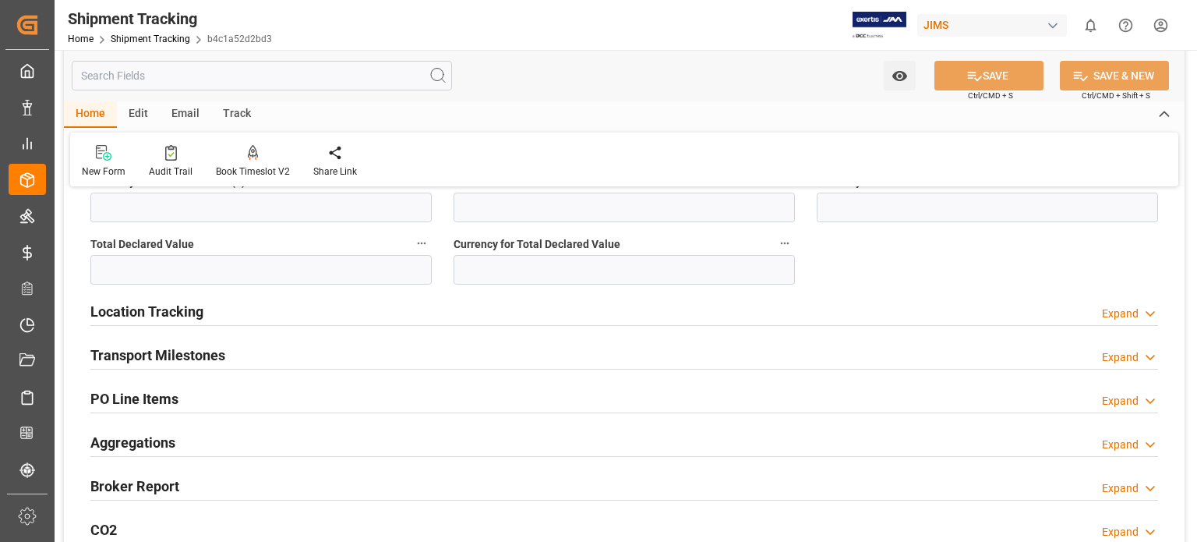
click at [189, 356] on h2 "Transport Milestones" at bounding box center [157, 354] width 135 height 21
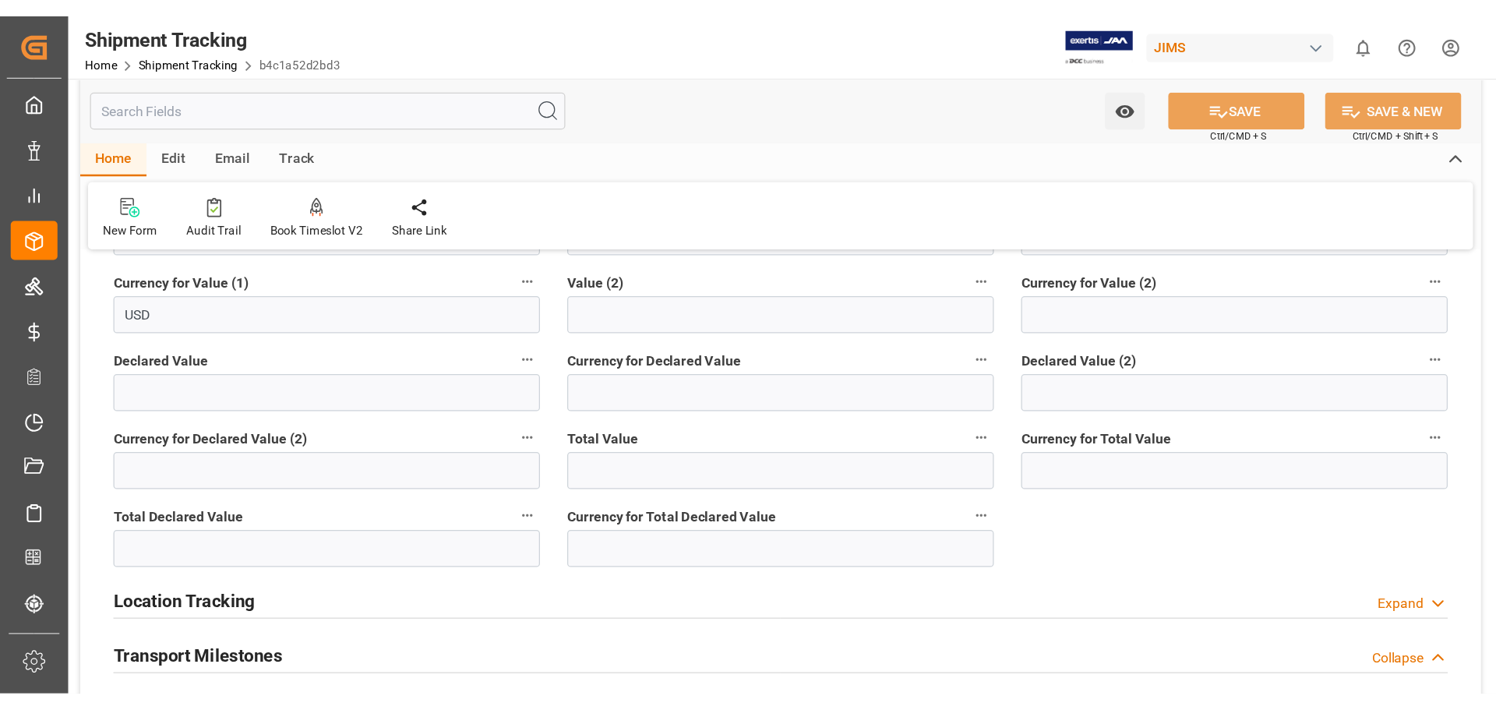
scroll to position [390, 0]
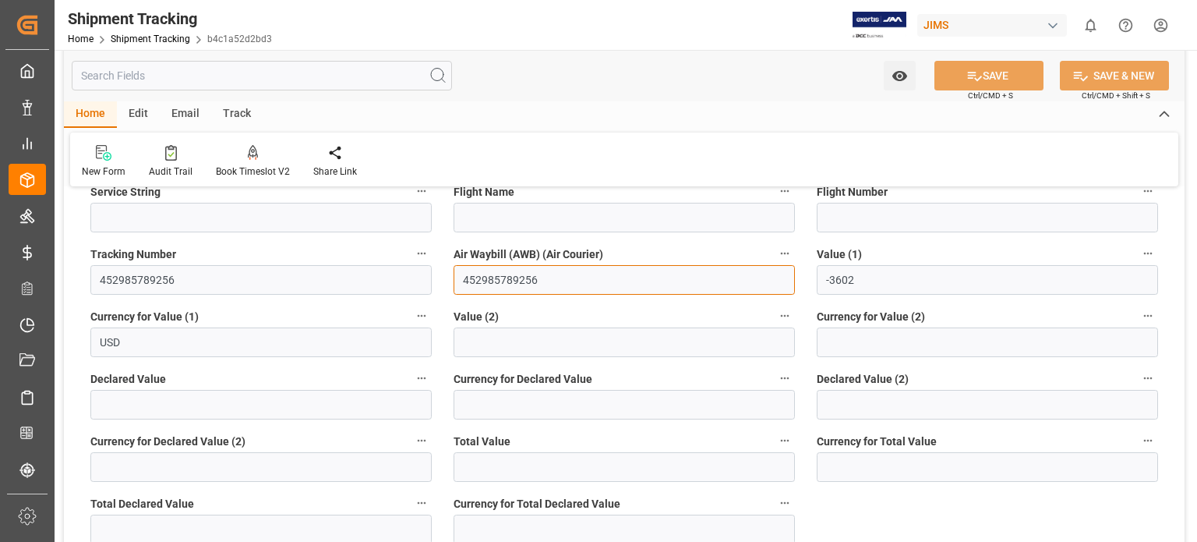
drag, startPoint x: 555, startPoint y: 275, endPoint x: 422, endPoint y: 274, distance: 133.3
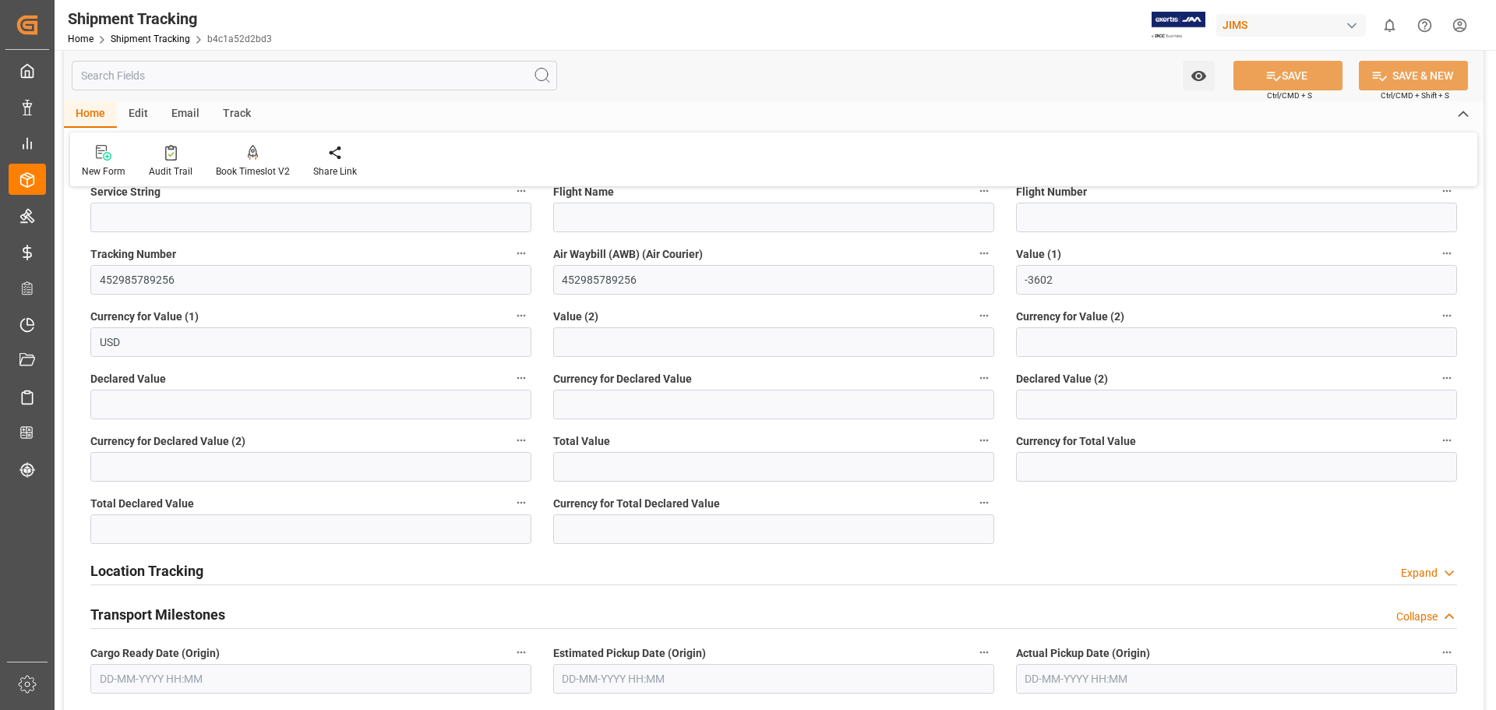
click at [1115, 536] on div "--Not Defined-- --Not Defined-- --Not Defined-- --Not Defined-- --Not Defined--…" at bounding box center [774, 621] width 1420 height 1621
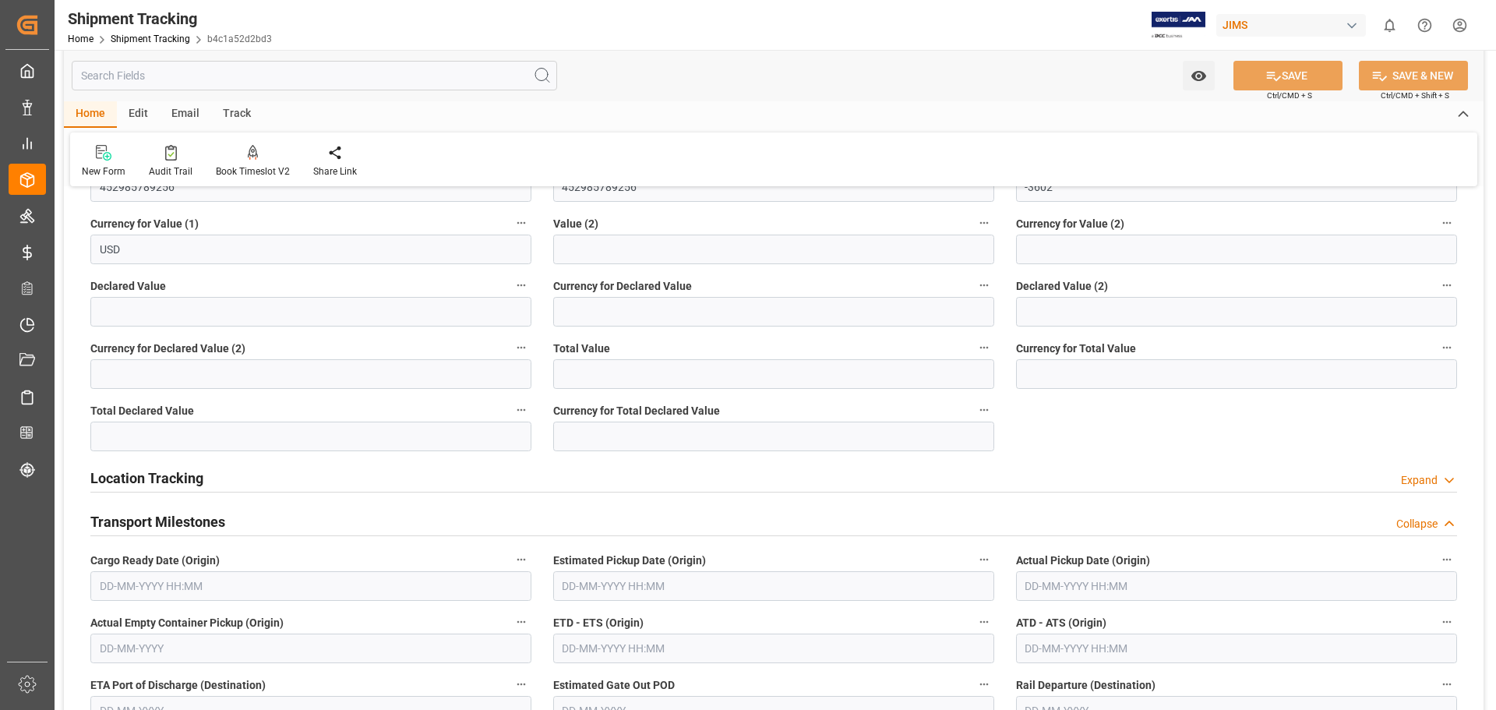
scroll to position [520, 0]
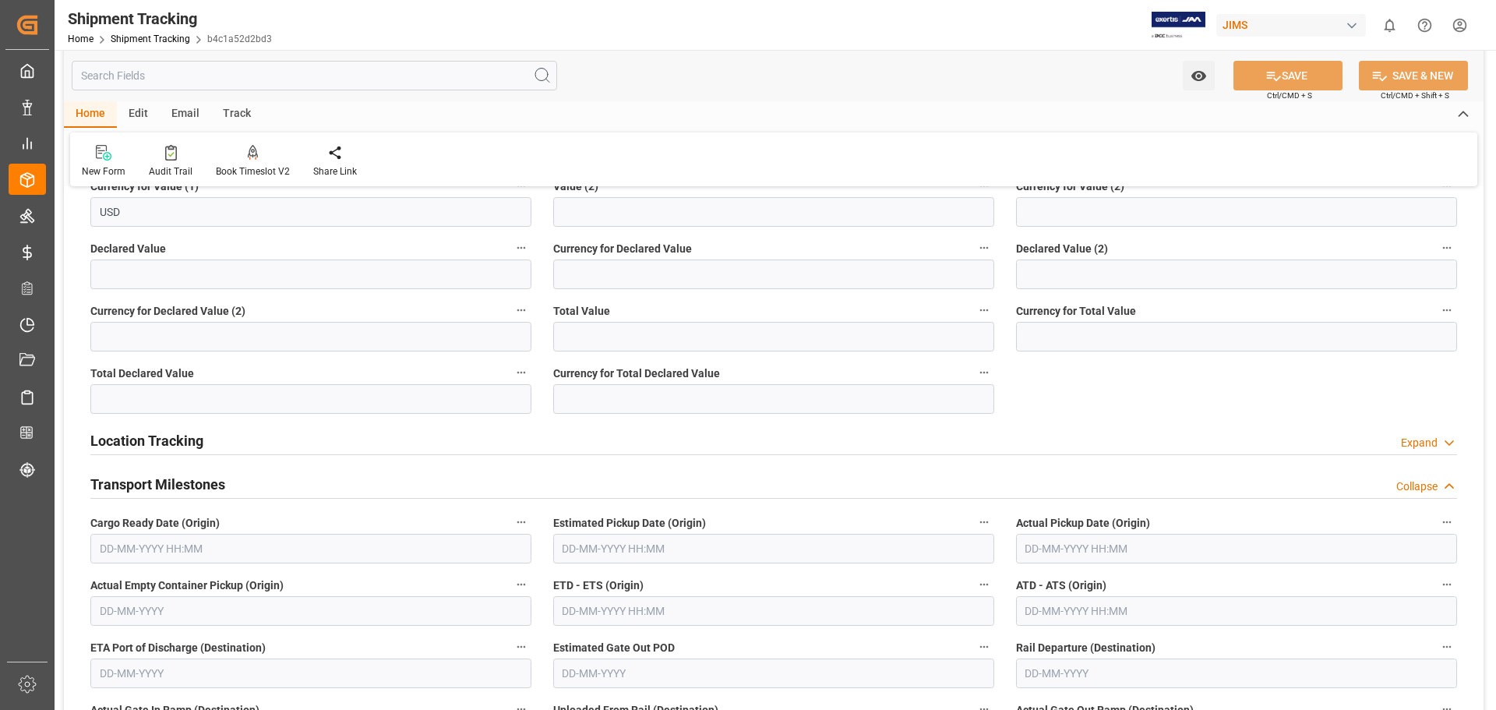
click at [174, 541] on input "text" at bounding box center [310, 549] width 441 height 30
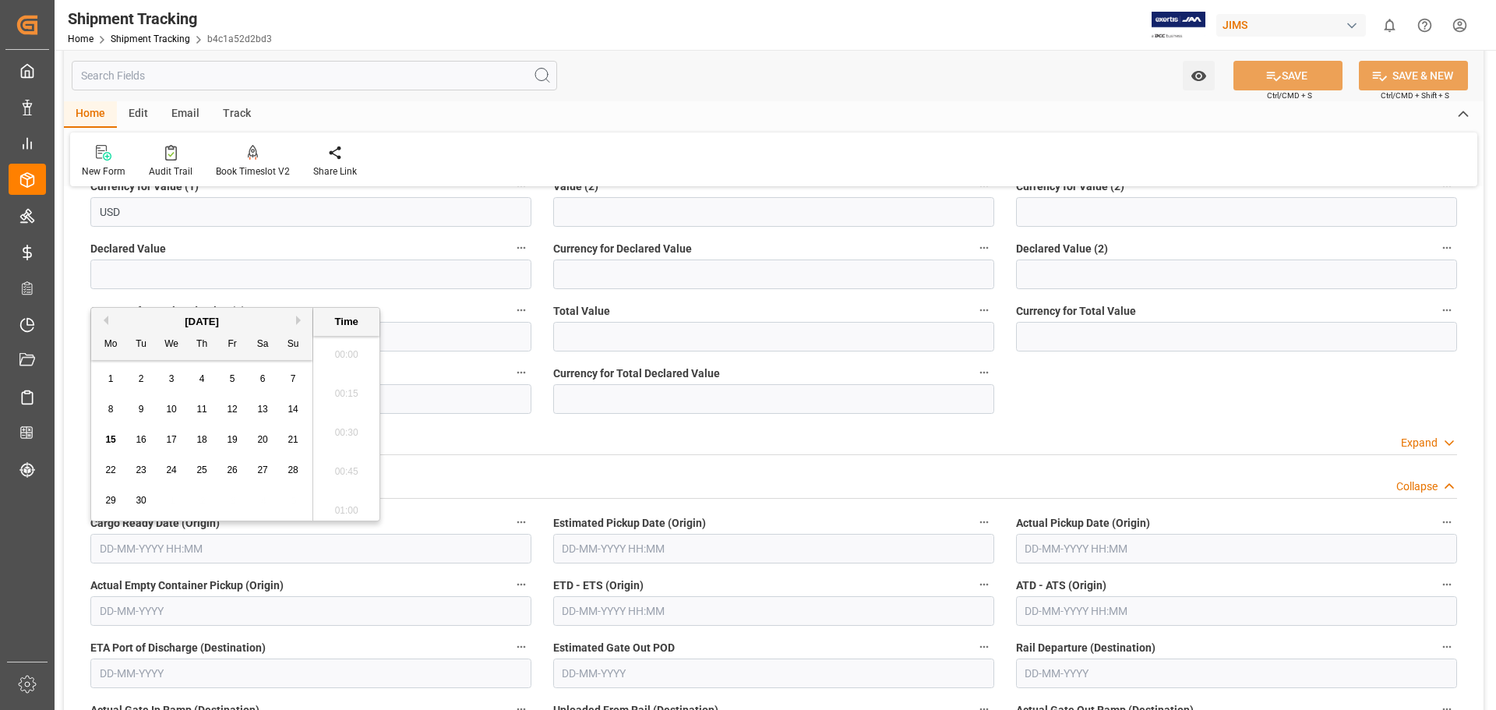
scroll to position [1486, 0]
click at [141, 442] on span "16" at bounding box center [141, 439] width 10 height 11
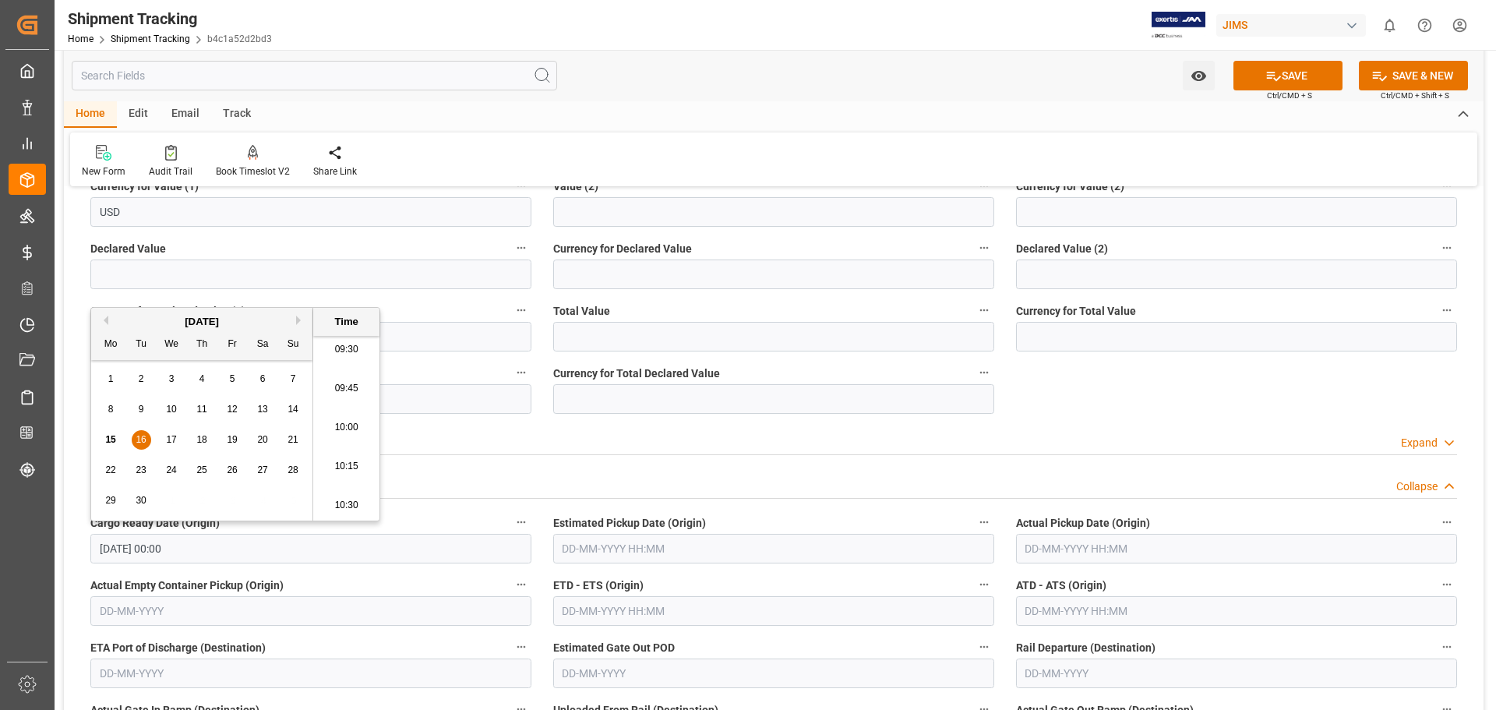
click at [231, 406] on span "12" at bounding box center [232, 409] width 10 height 11
type input "12-09-2025 00:00"
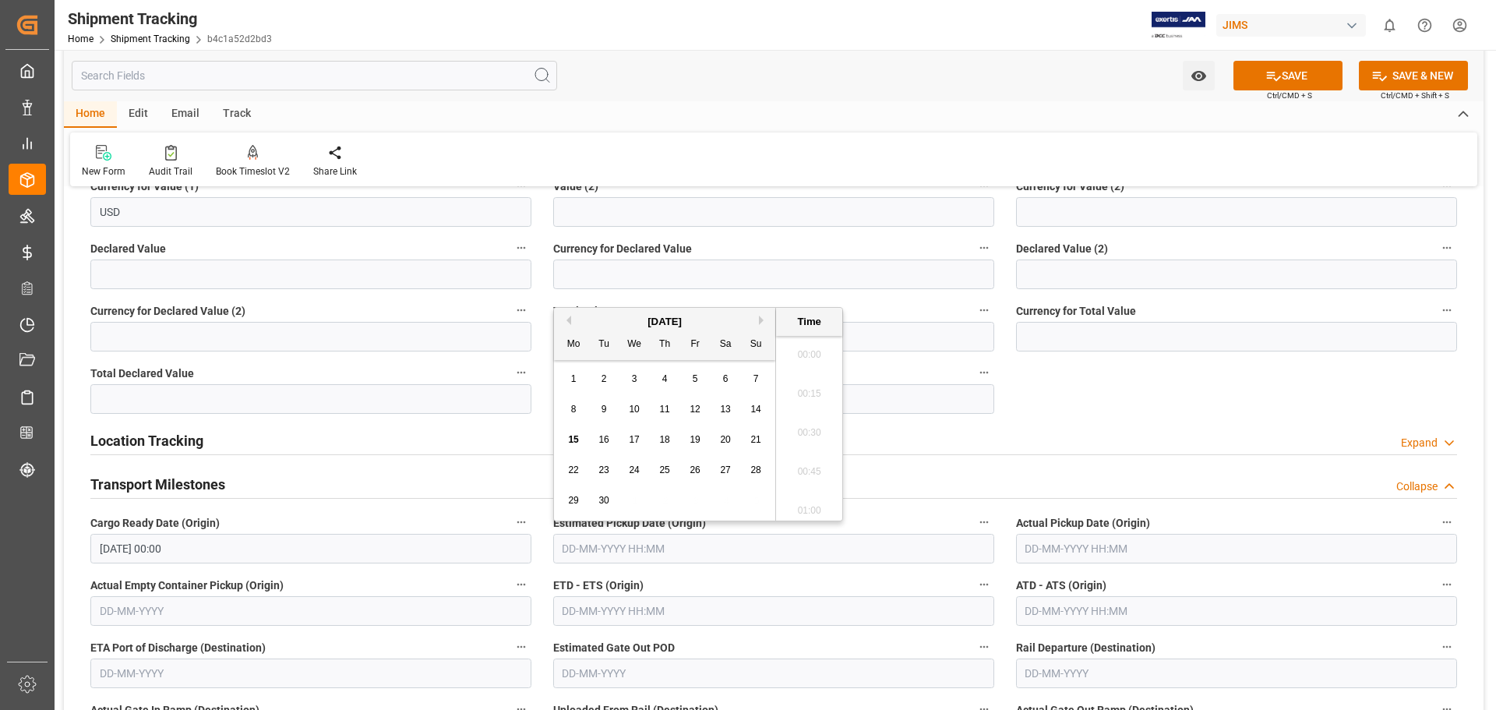
click at [596, 541] on input "text" at bounding box center [773, 549] width 441 height 30
click at [696, 403] on div "12" at bounding box center [695, 410] width 19 height 19
type input "12-09-2025 00:00"
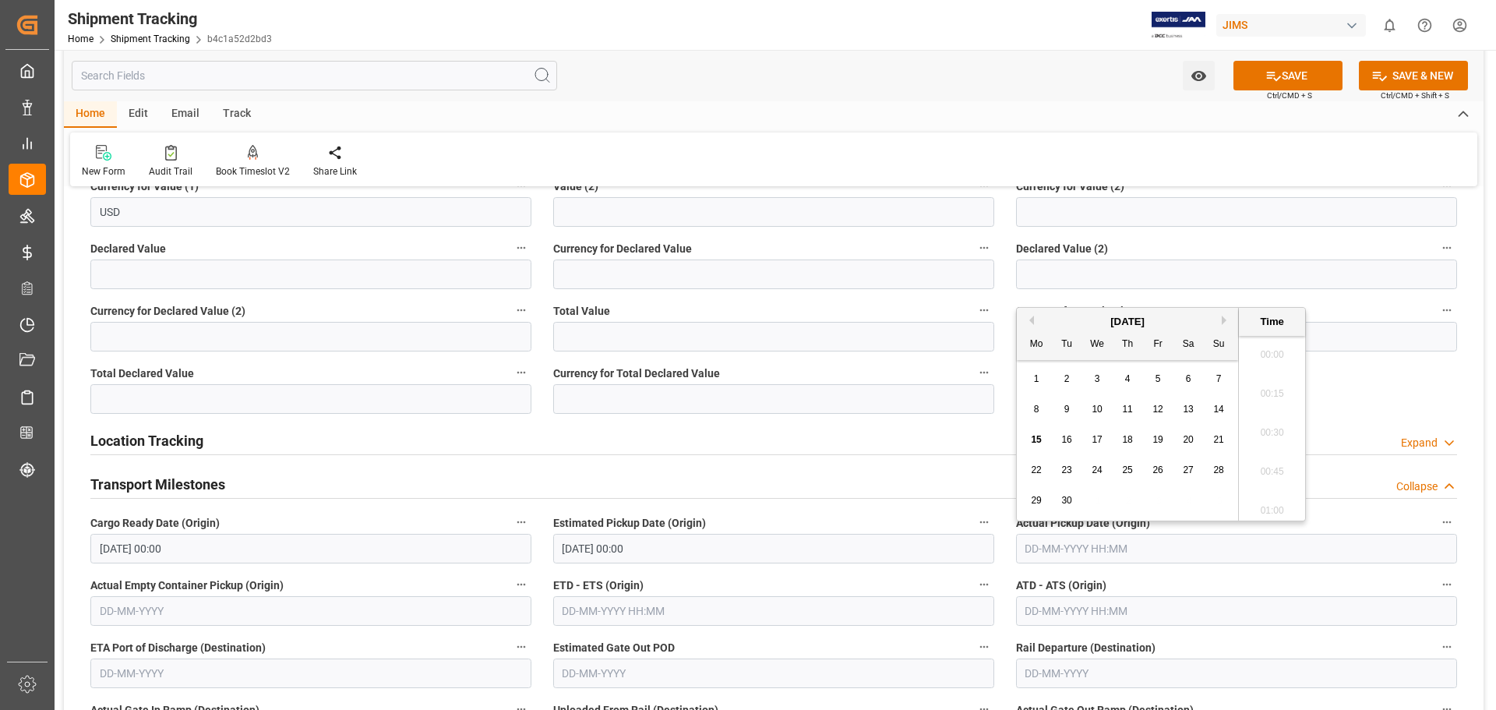
click at [1041, 541] on input "text" at bounding box center [1236, 549] width 441 height 30
click at [1068, 415] on span "9" at bounding box center [1067, 409] width 5 height 11
click at [1157, 411] on span "12" at bounding box center [1158, 409] width 10 height 11
type input "12-09-2025 00:00"
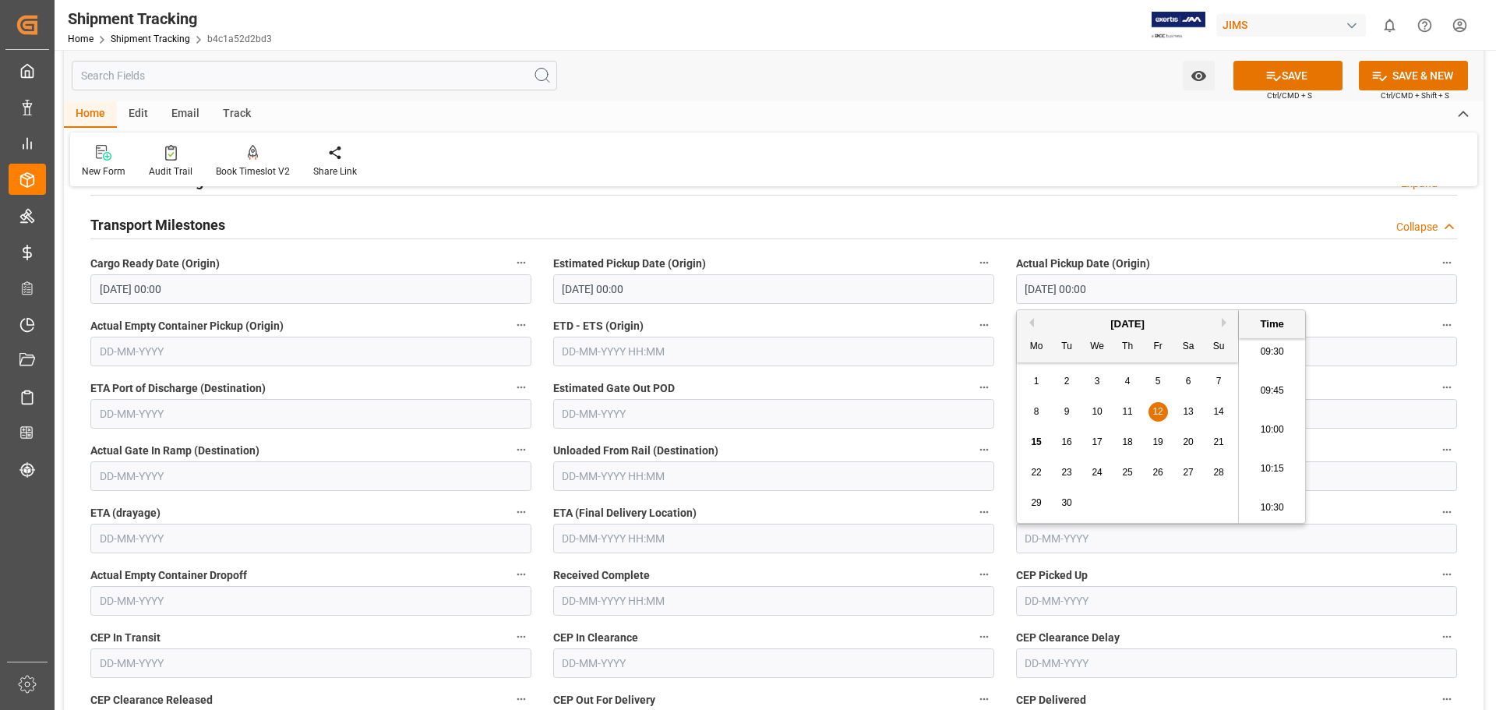
scroll to position [909, 0]
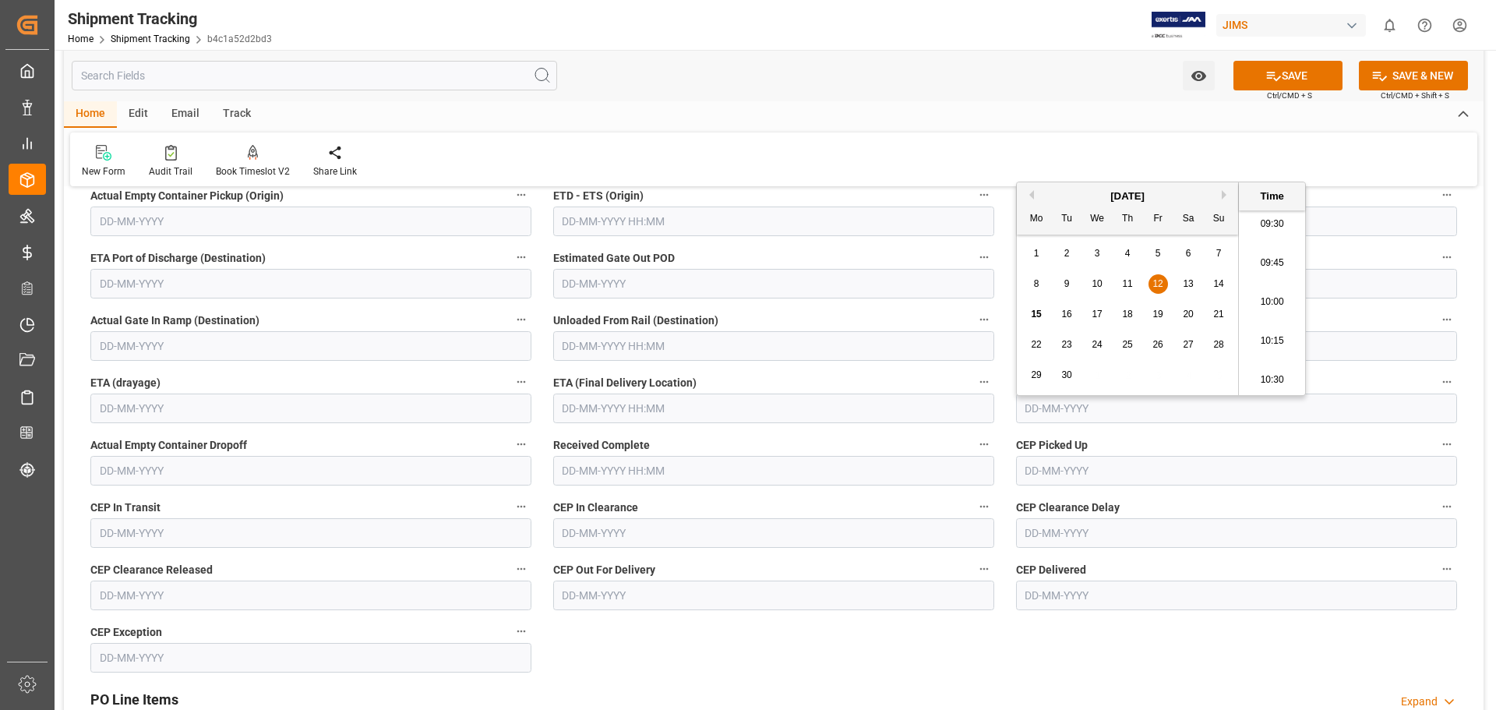
click at [618, 413] on input "text" at bounding box center [773, 409] width 441 height 30
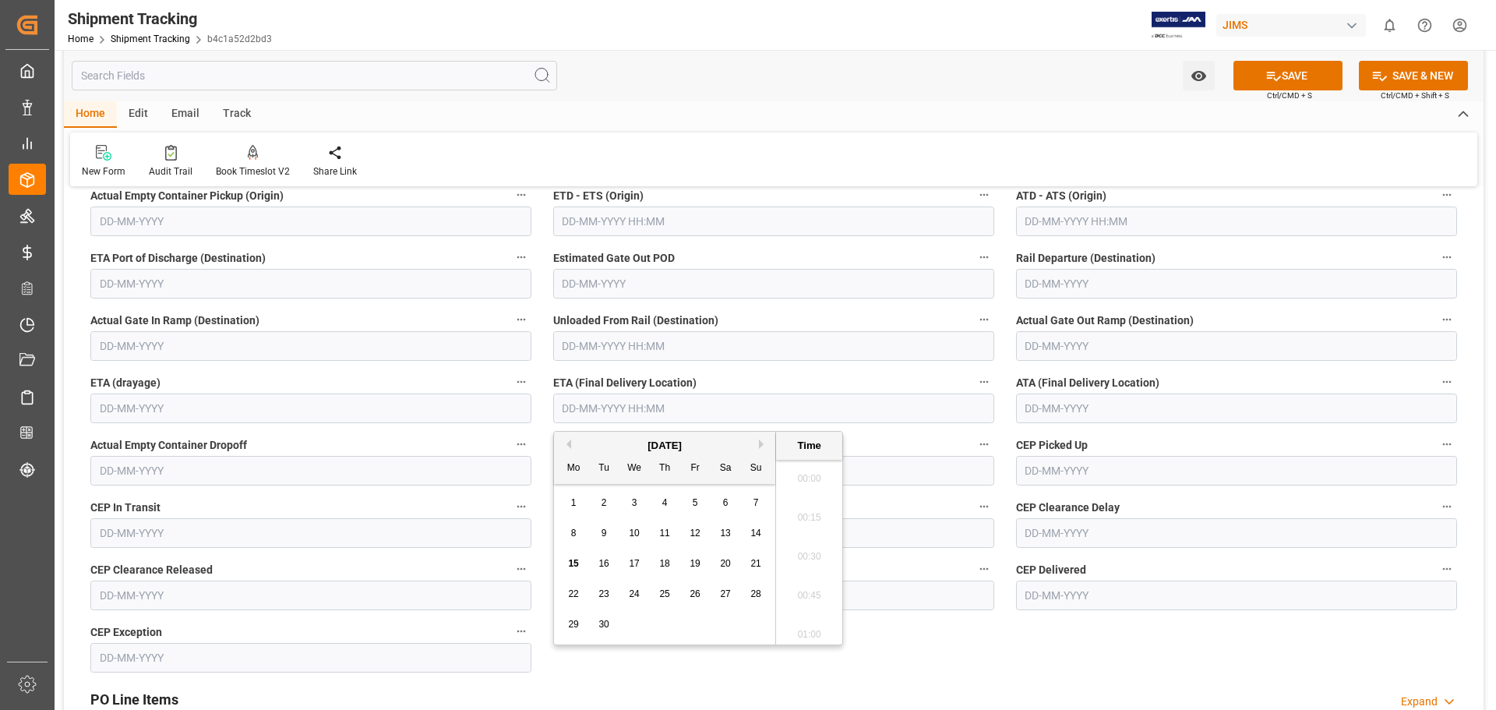
scroll to position [1486, 0]
click at [575, 541] on span "15" at bounding box center [573, 563] width 10 height 11
type input "15-09-2025 00:00"
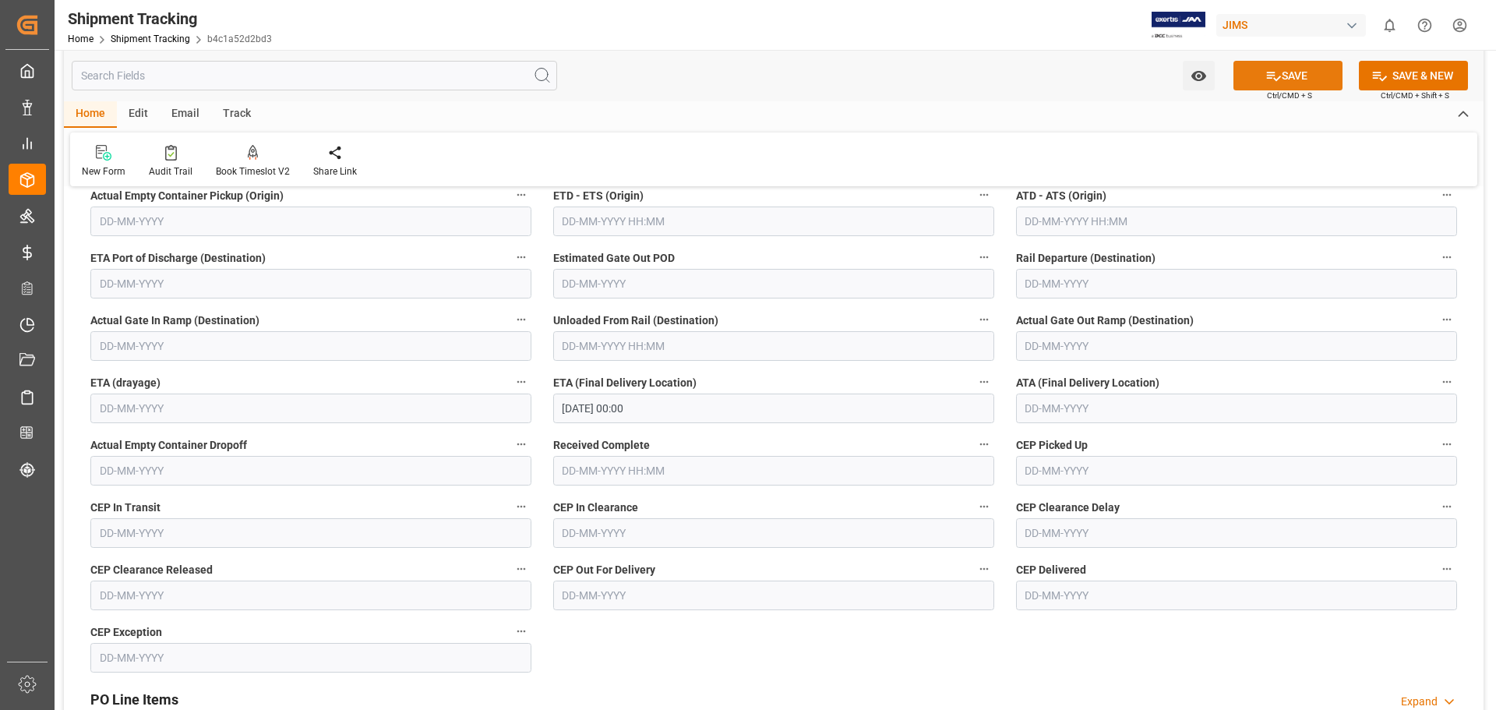
click at [1196, 70] on button "SAVE" at bounding box center [1288, 76] width 109 height 30
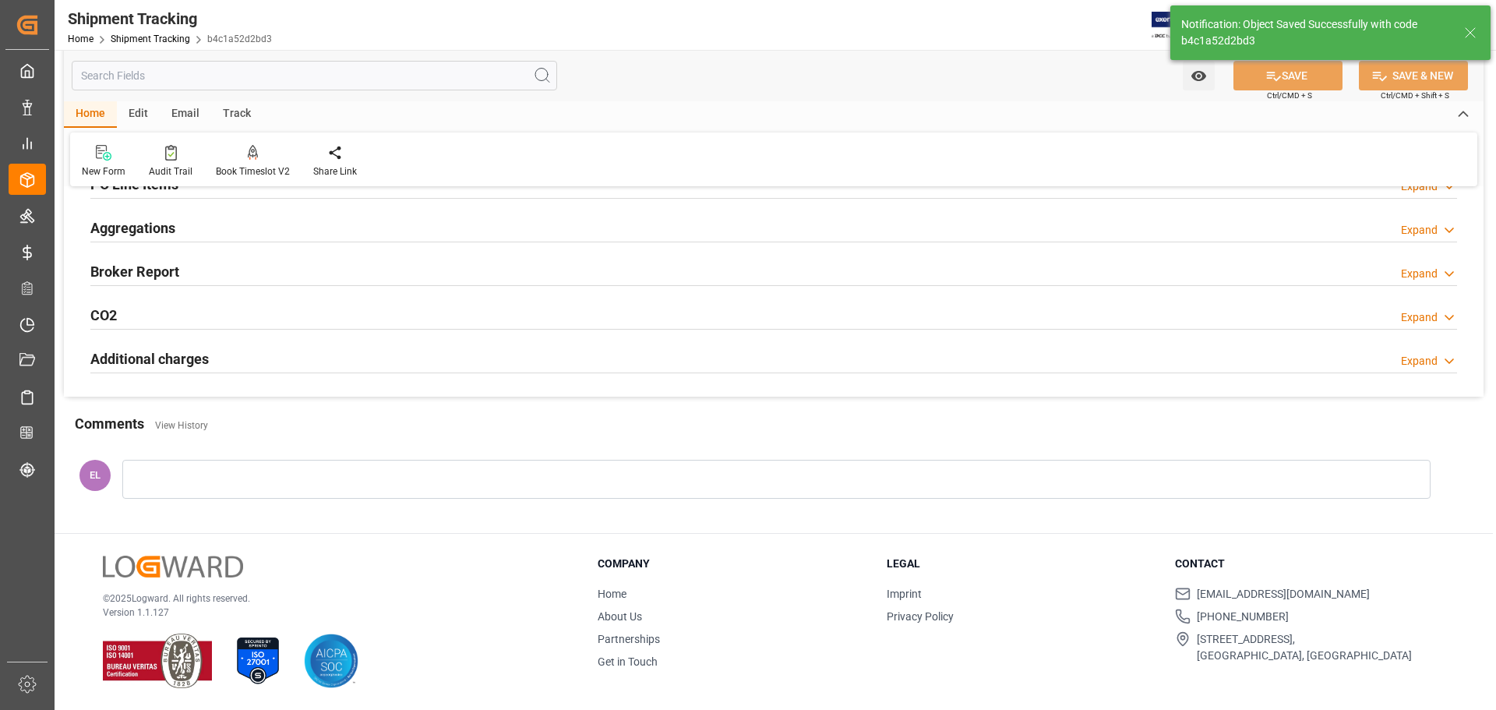
scroll to position [172, 0]
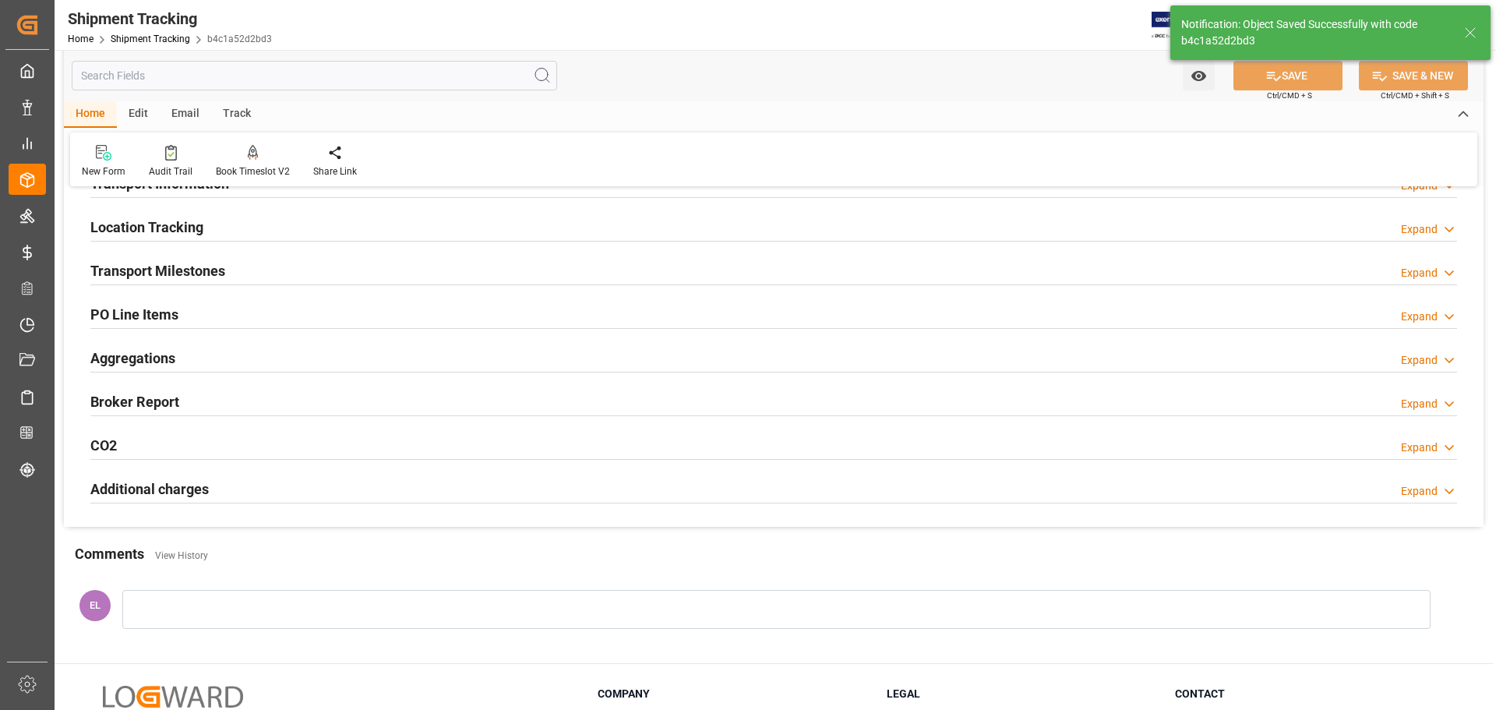
click at [189, 264] on h2 "Transport Milestones" at bounding box center [157, 270] width 135 height 21
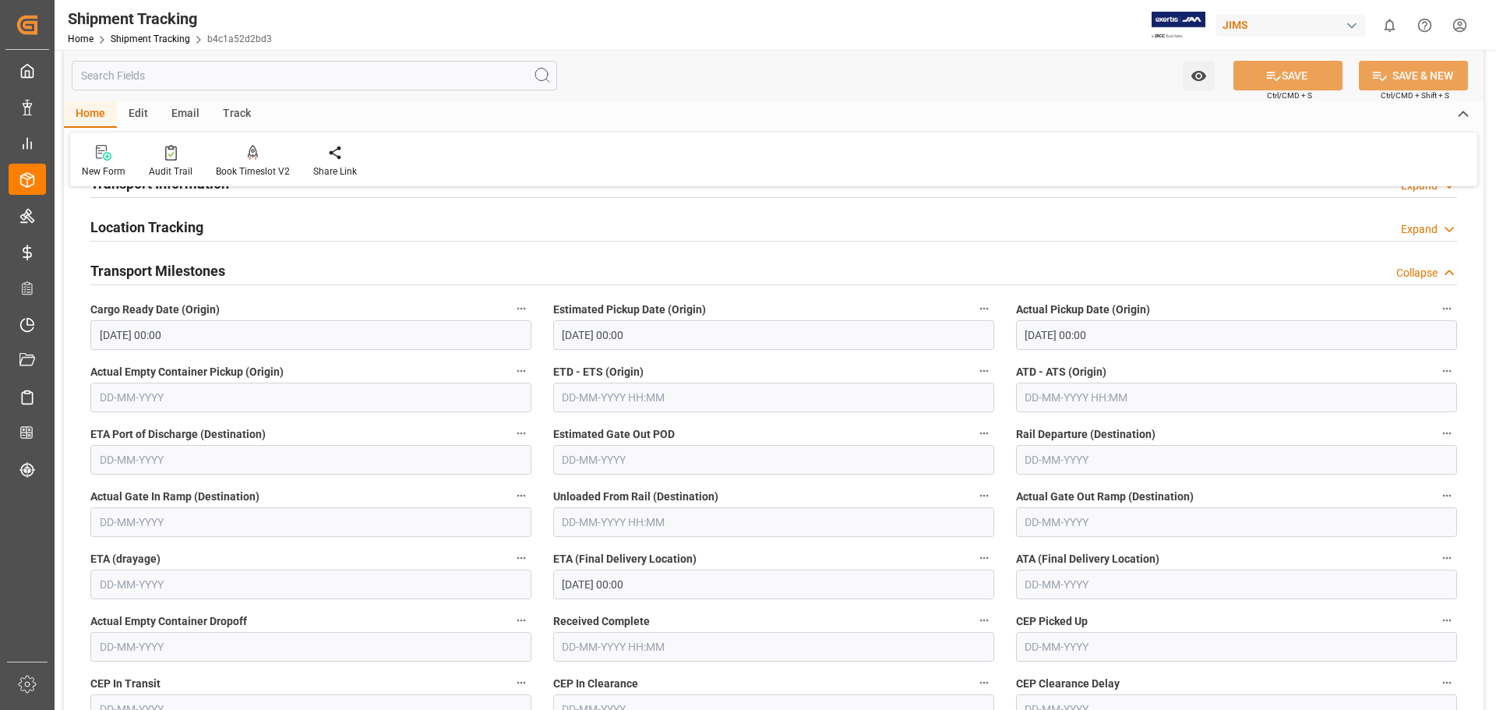
scroll to position [42, 0]
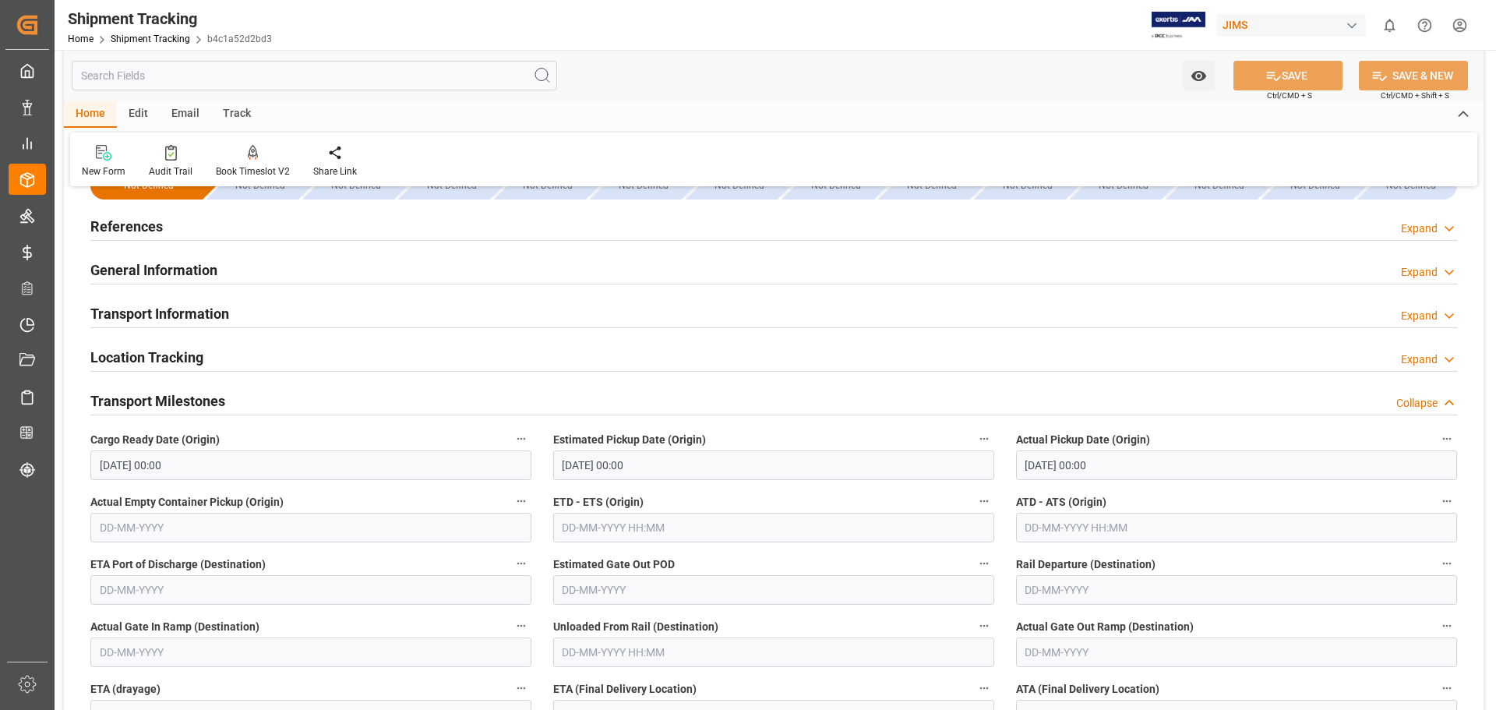
click at [197, 277] on h2 "General Information" at bounding box center [153, 270] width 127 height 21
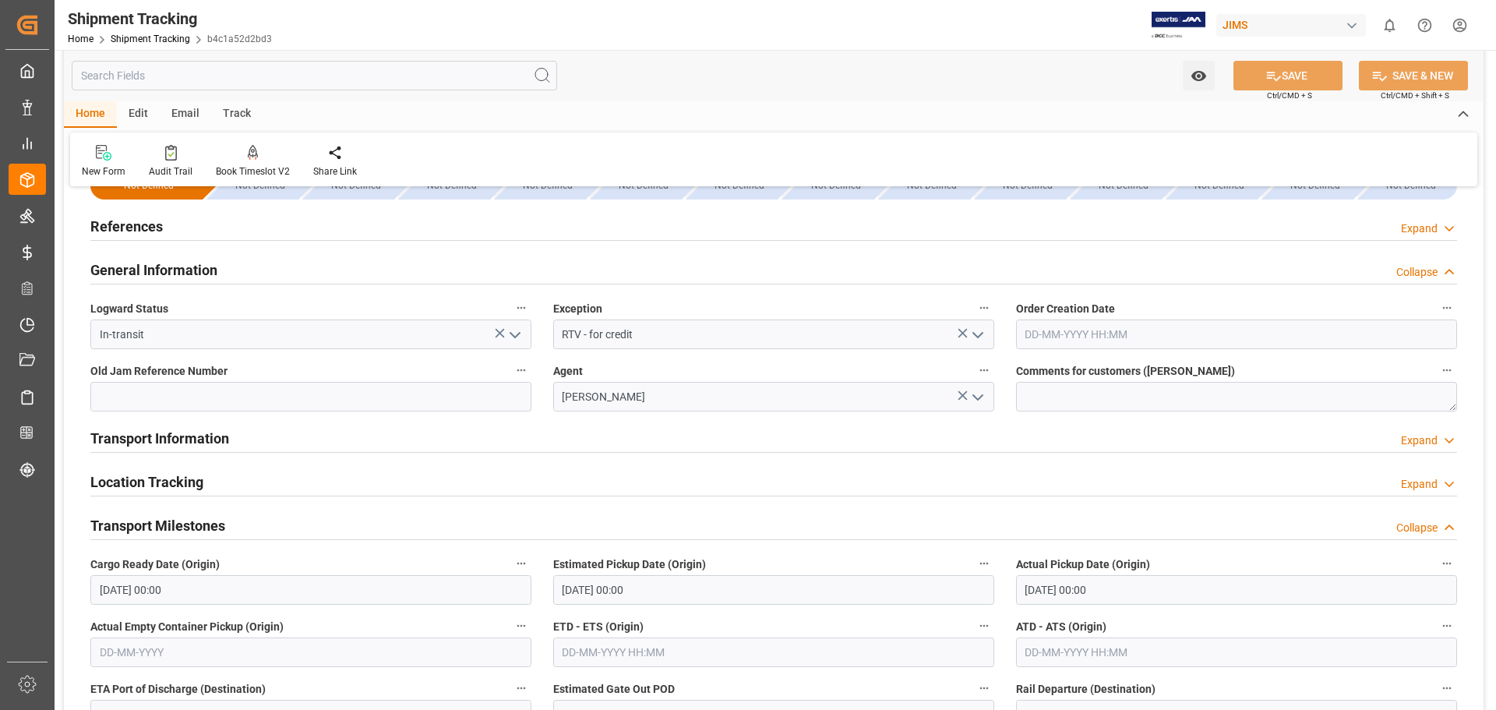
click at [197, 277] on h2 "General Information" at bounding box center [153, 270] width 127 height 21
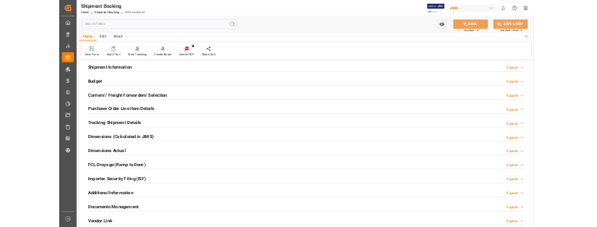
scroll to position [260, 0]
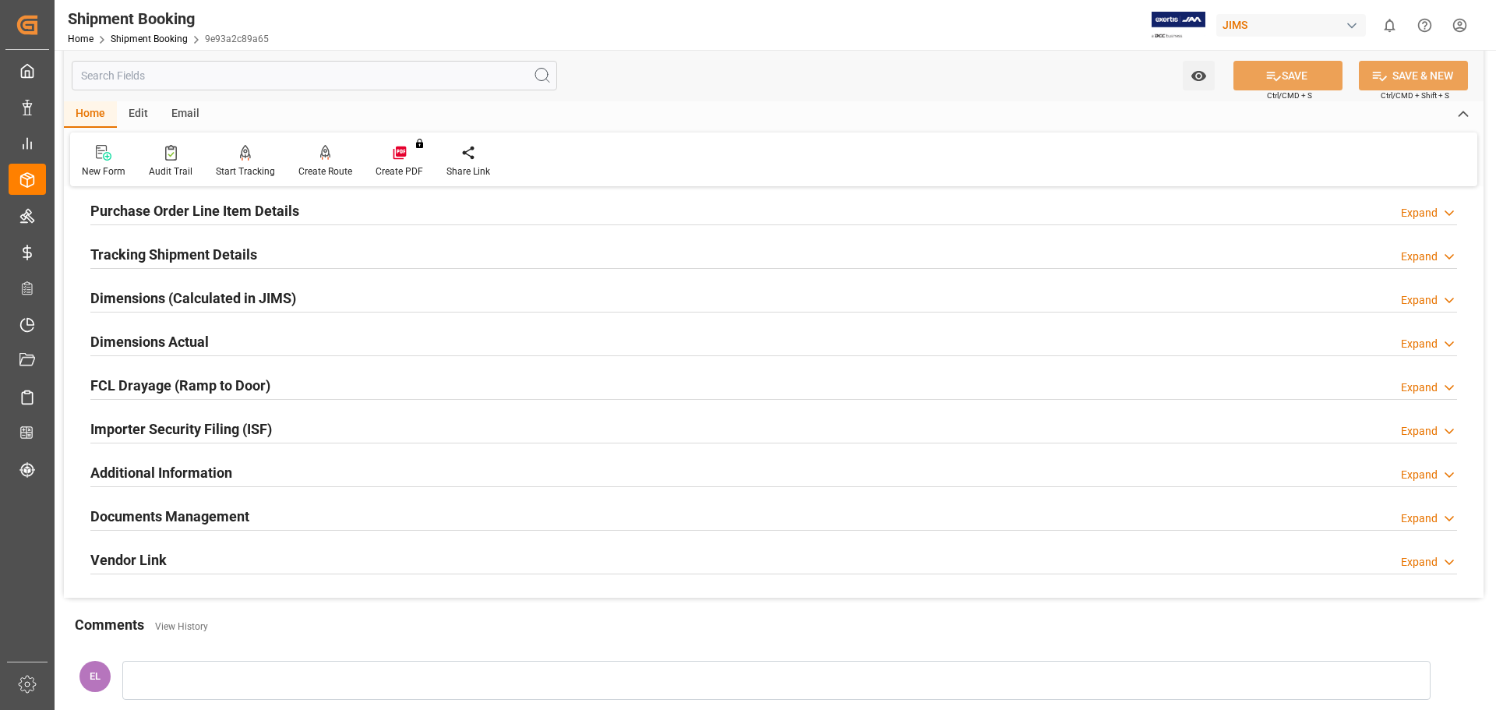
click at [233, 506] on h2 "Documents Management" at bounding box center [169, 516] width 159 height 21
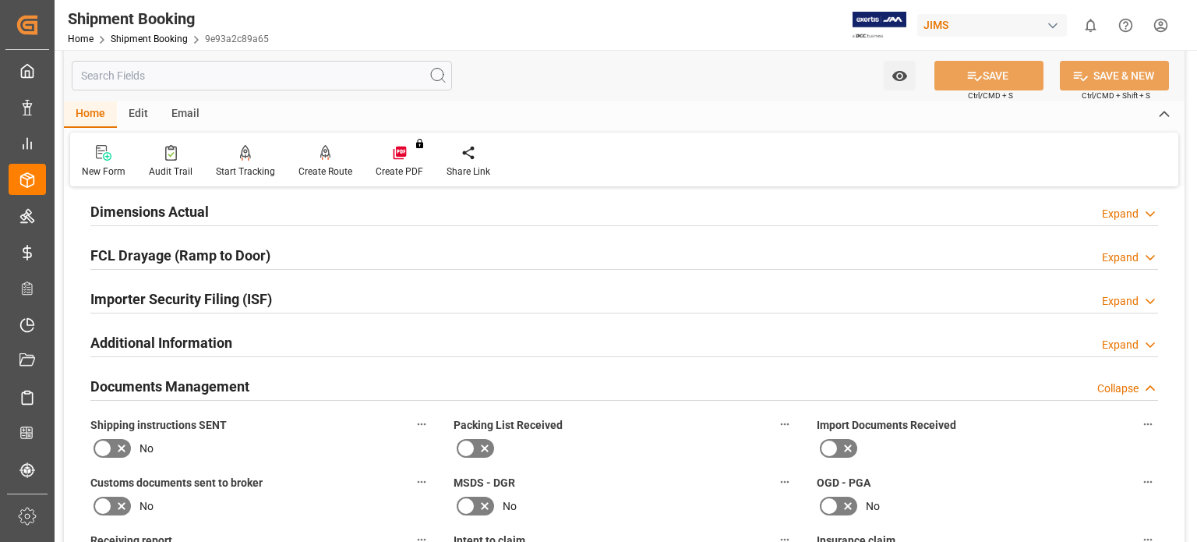
scroll to position [519, 0]
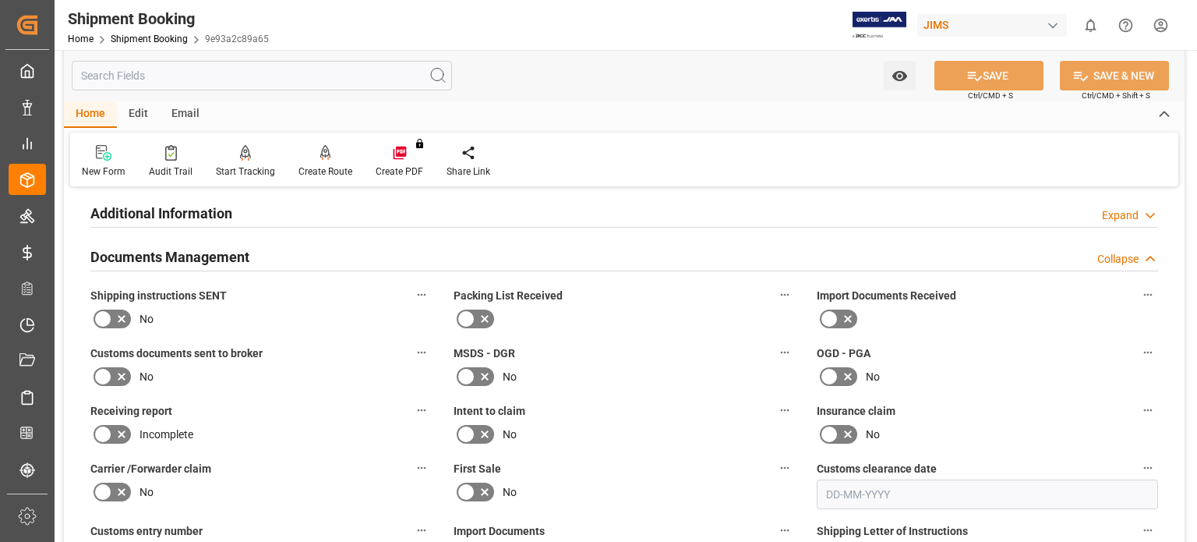
click at [652, 401] on label "Intent to claim" at bounding box center [624, 411] width 341 height 22
click at [775, 401] on button "Intent to claim" at bounding box center [785, 410] width 20 height 20
click at [694, 159] on div at bounding box center [598, 271] width 1197 height 542
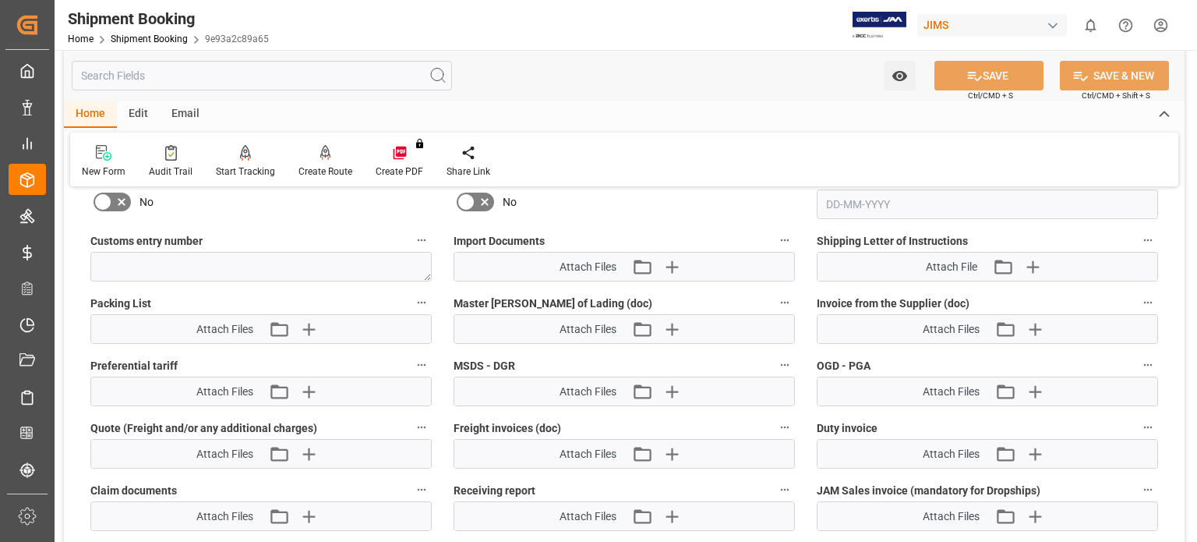
scroll to position [779, 0]
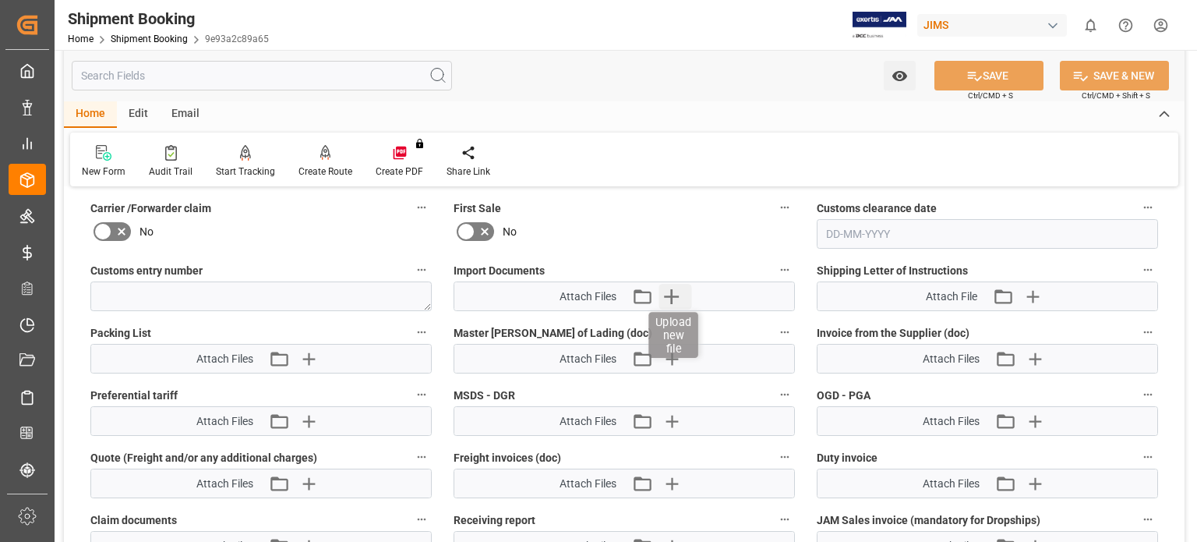
click at [664, 286] on icon "button" at bounding box center [671, 296] width 25 height 25
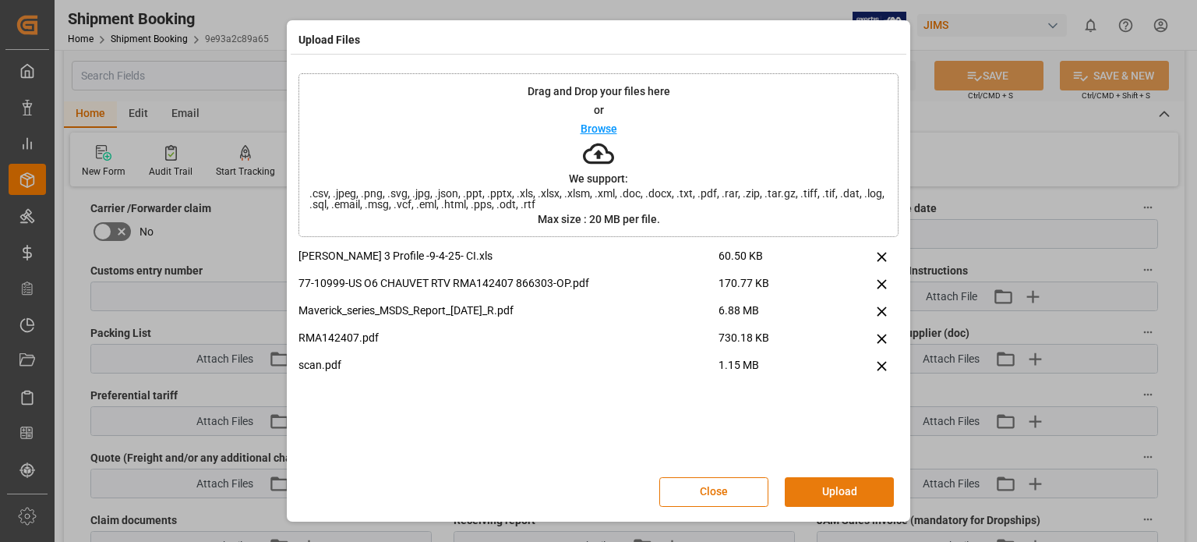
click at [842, 491] on button "Upload" at bounding box center [839, 492] width 109 height 30
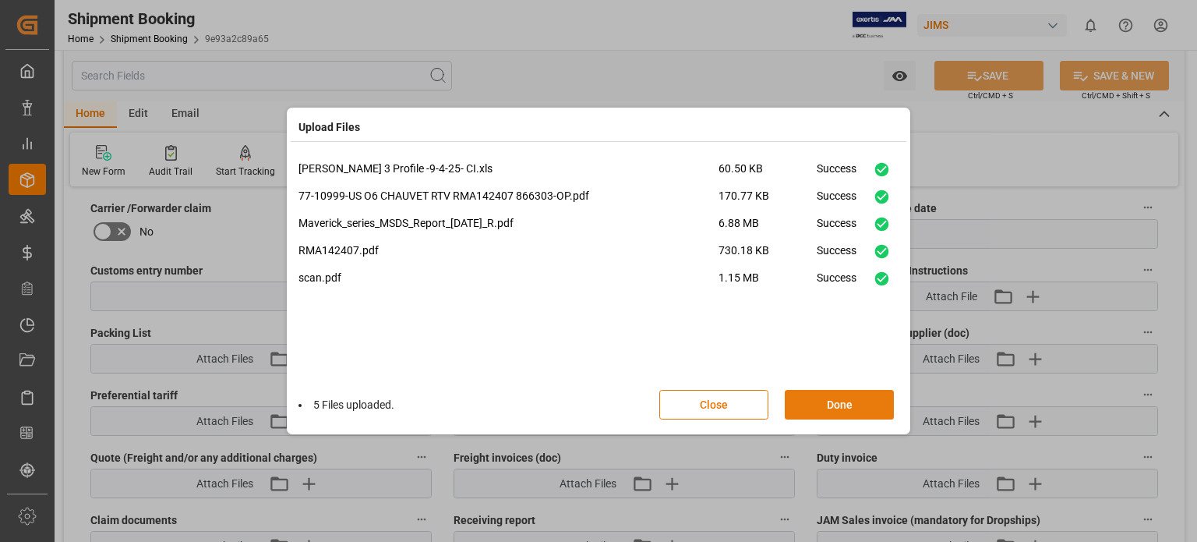
click at [844, 401] on button "Done" at bounding box center [839, 405] width 109 height 30
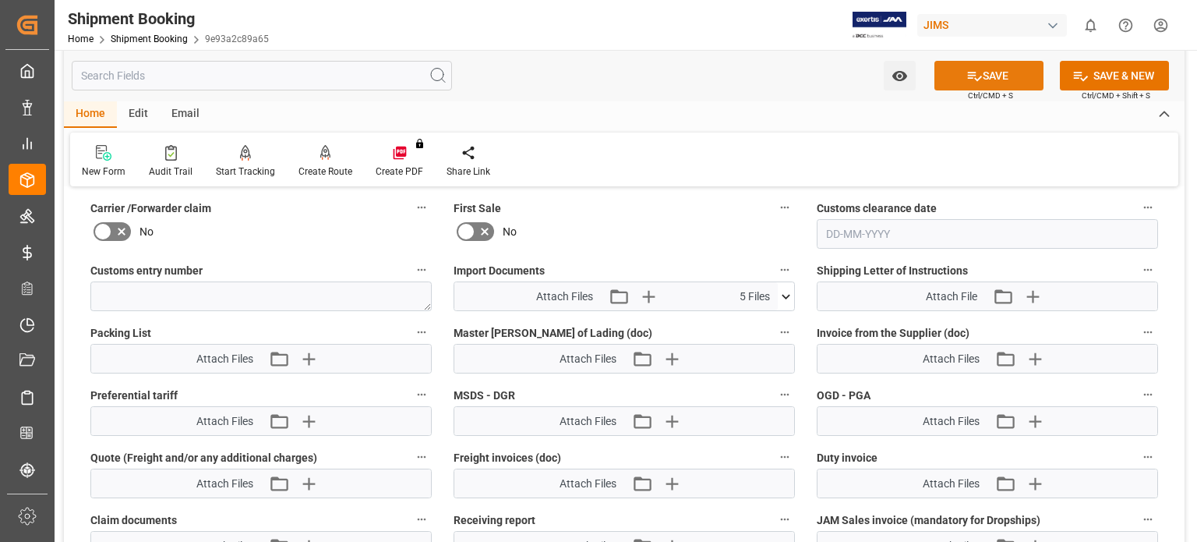
click at [994, 72] on button "SAVE" at bounding box center [988, 76] width 109 height 30
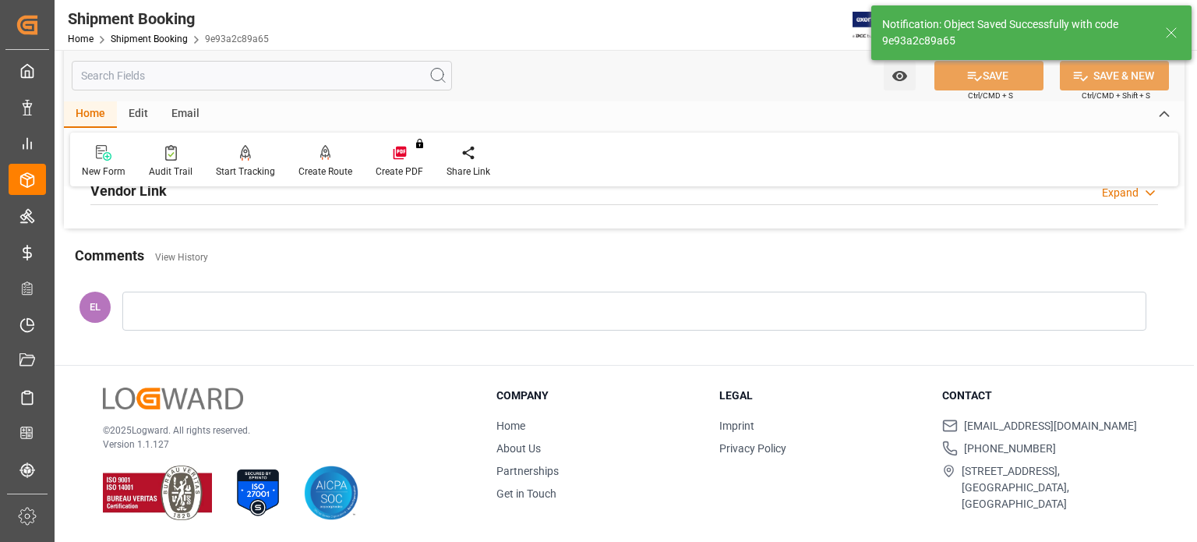
scroll to position [302, 0]
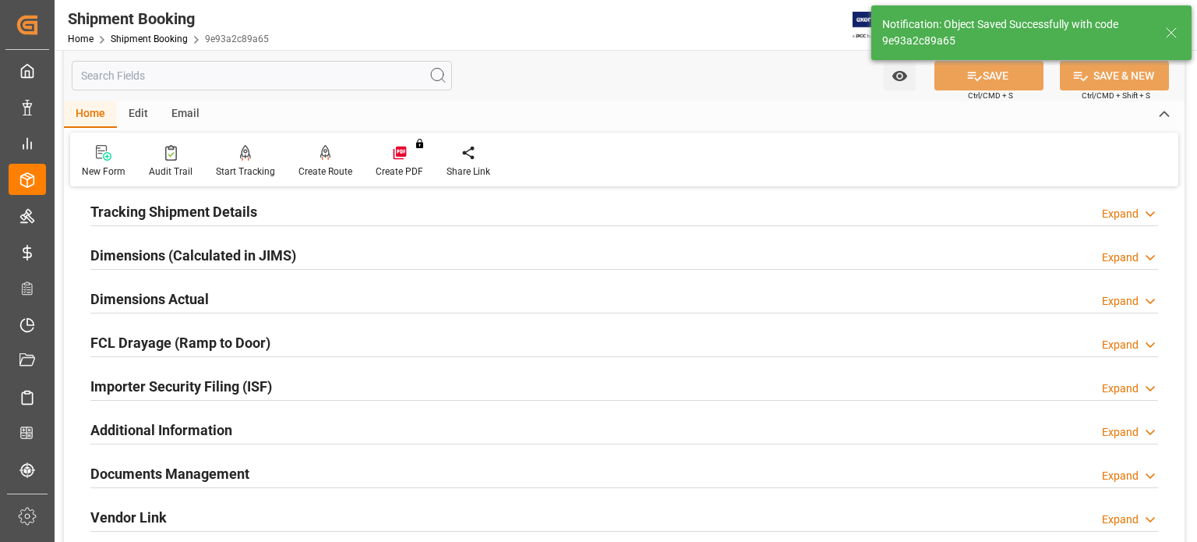
click at [229, 467] on h2 "Documents Management" at bounding box center [169, 473] width 159 height 21
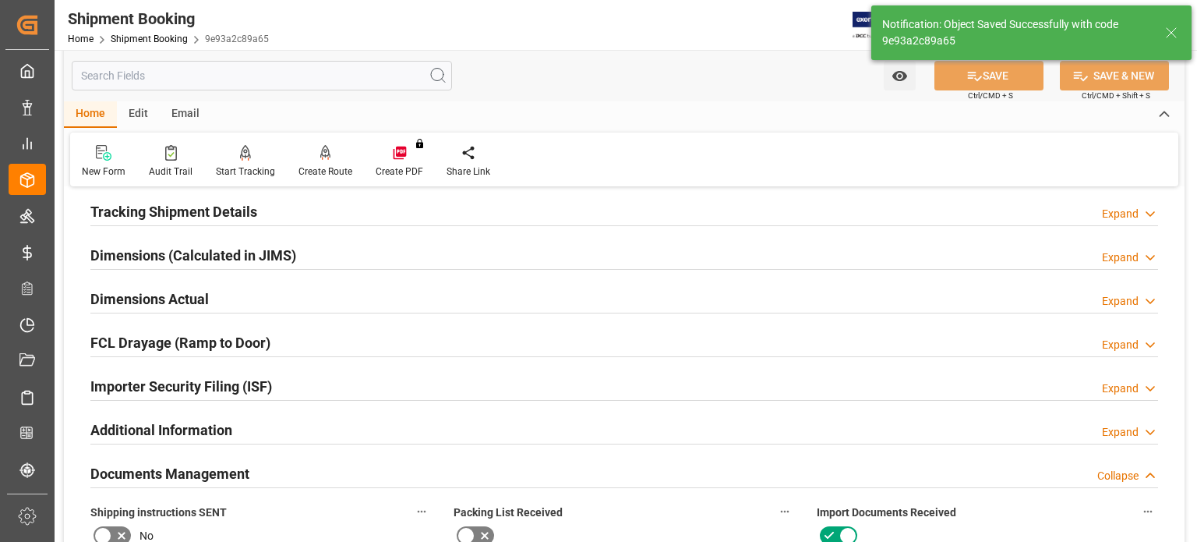
scroll to position [909, 0]
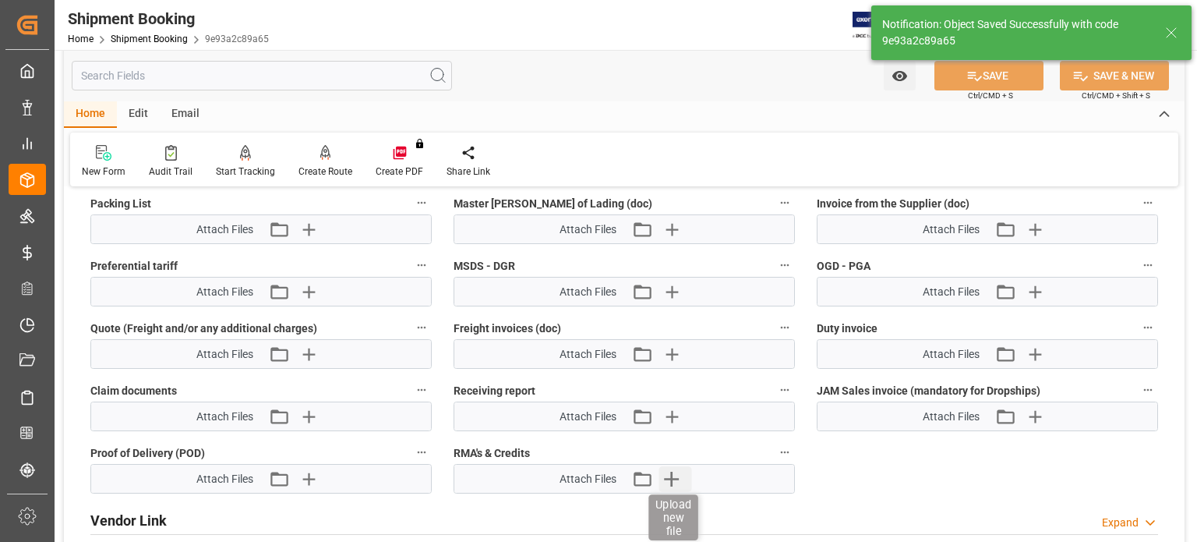
click at [672, 478] on icon "button" at bounding box center [671, 478] width 15 height 15
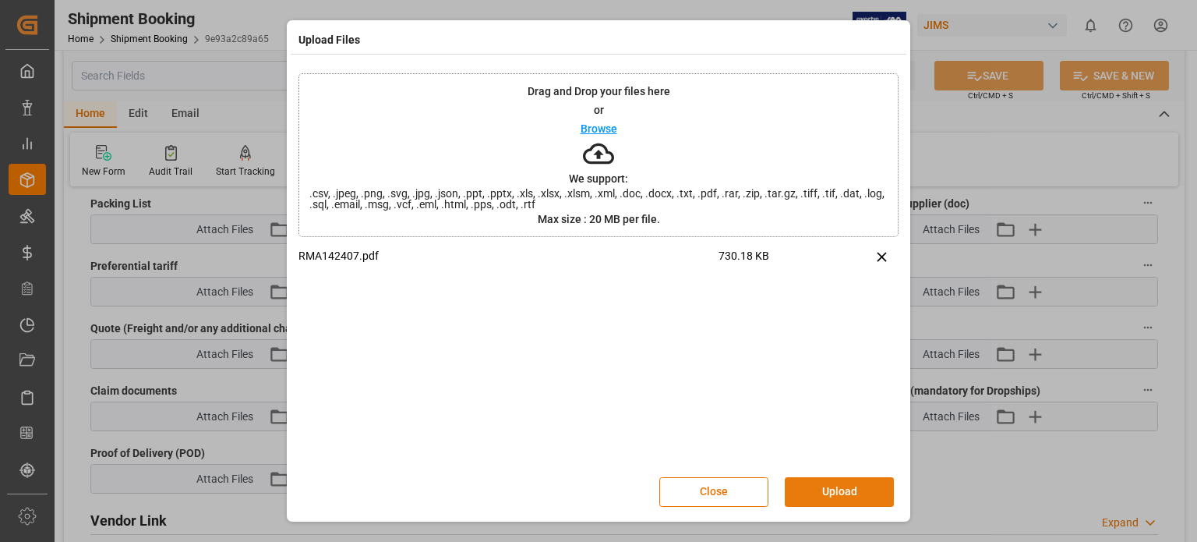
click at [830, 492] on button "Upload" at bounding box center [839, 492] width 109 height 30
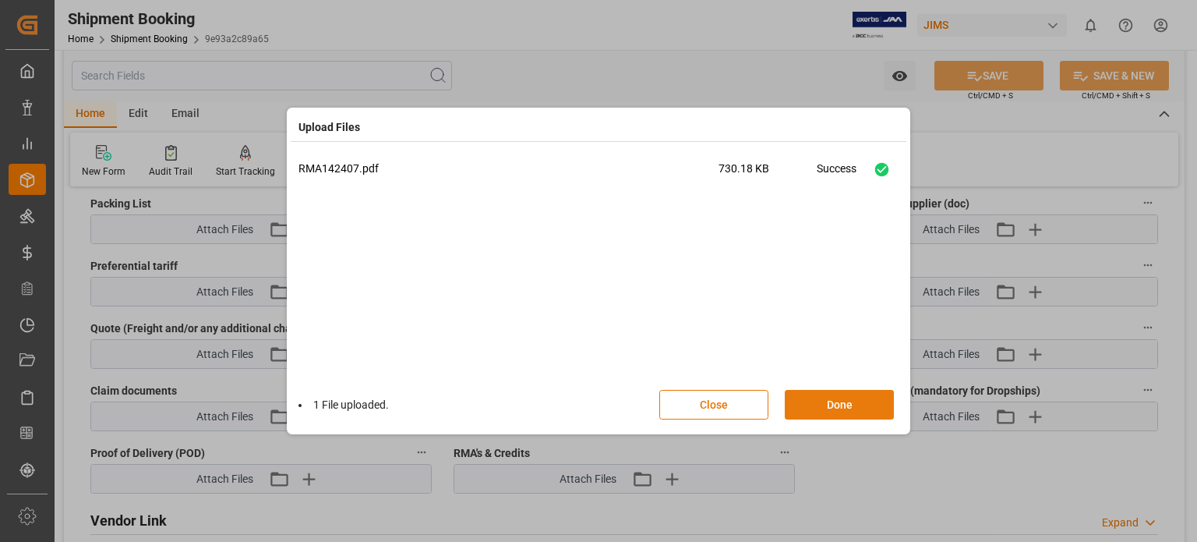
click at [831, 402] on button "Done" at bounding box center [839, 405] width 109 height 30
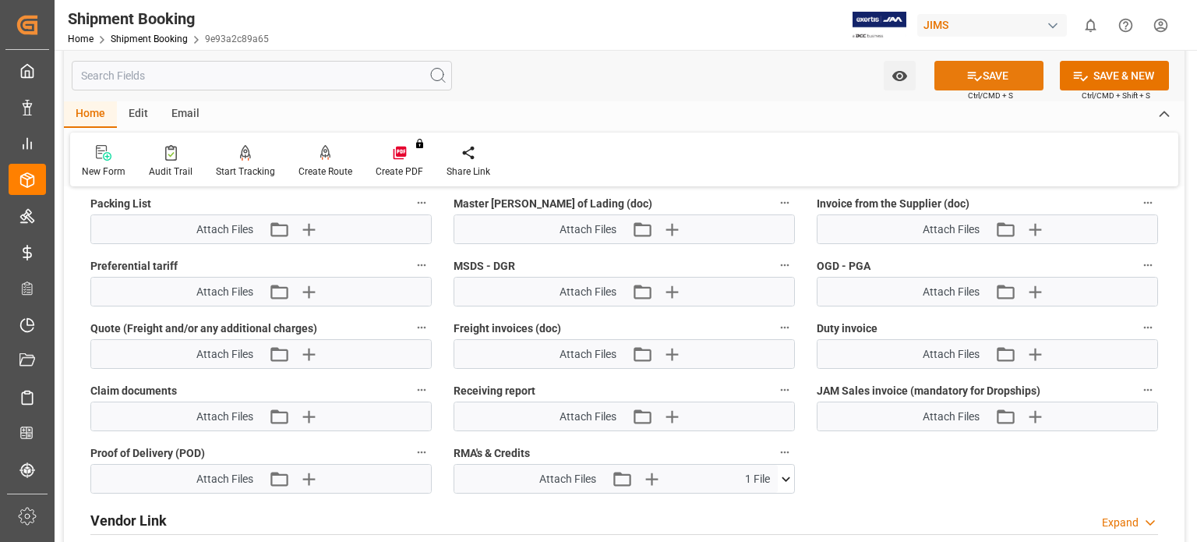
click at [994, 77] on button "SAVE" at bounding box center [988, 76] width 109 height 30
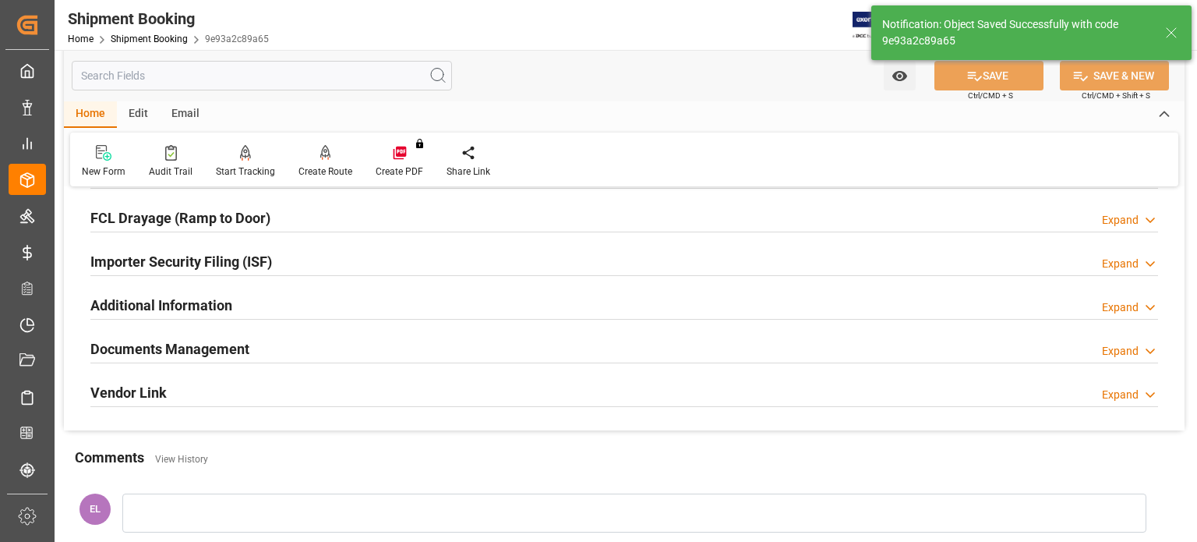
scroll to position [433, 0]
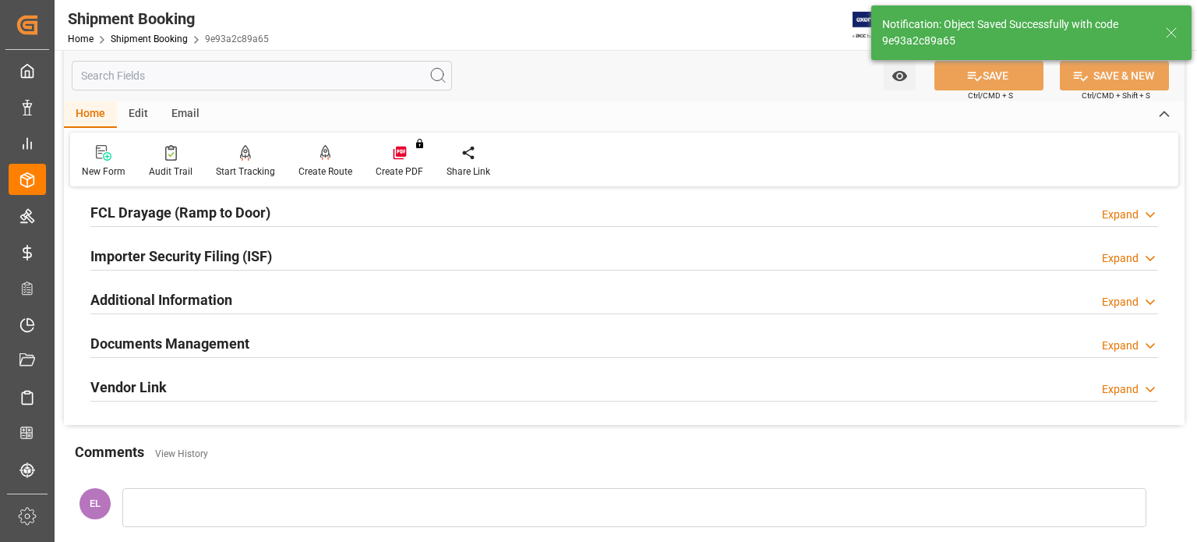
click at [158, 339] on h2 "Documents Management" at bounding box center [169, 343] width 159 height 21
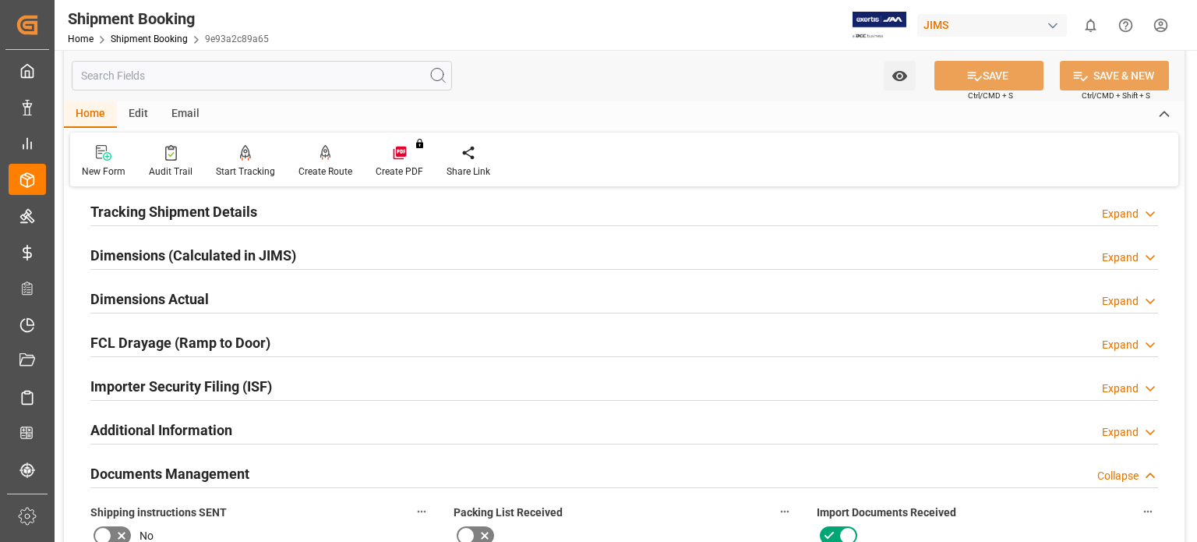
scroll to position [0, 0]
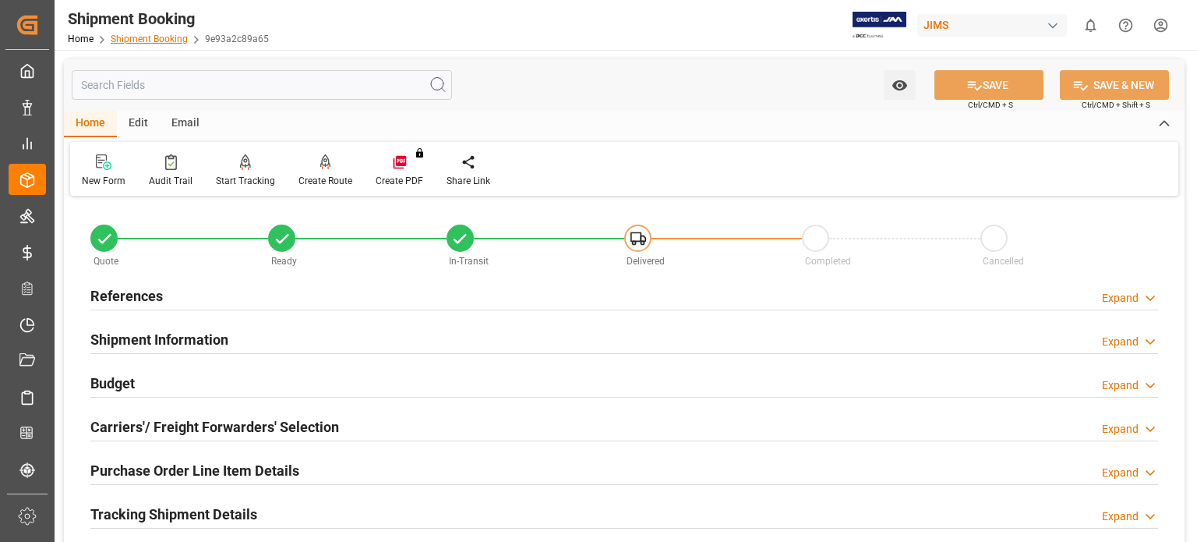
click at [147, 34] on link "Shipment Booking" at bounding box center [149, 39] width 77 height 11
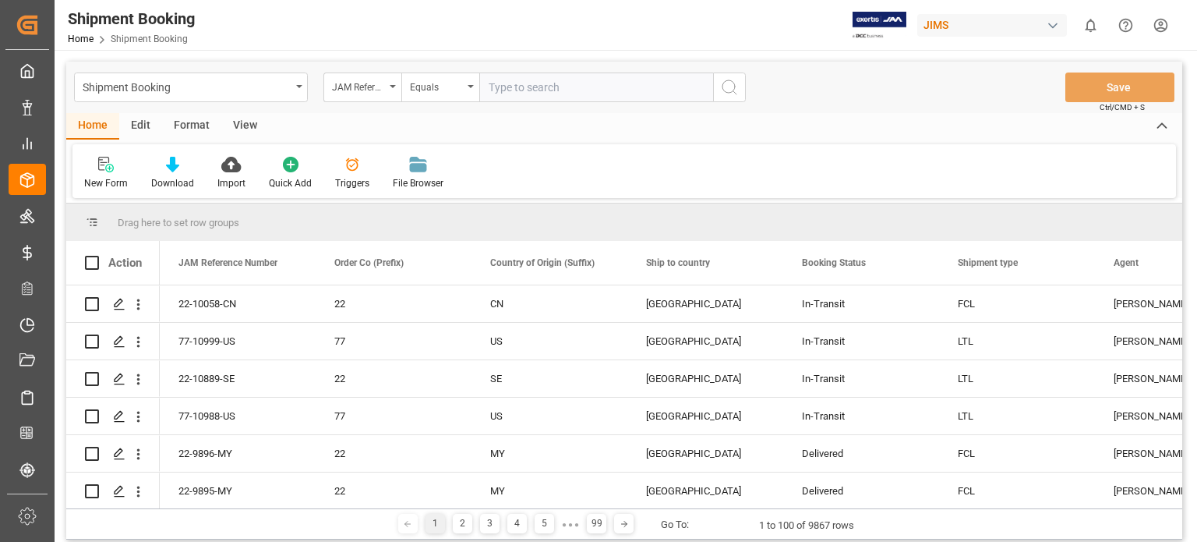
click at [536, 96] on input "text" at bounding box center [596, 87] width 234 height 30
type input "77-10953-US"
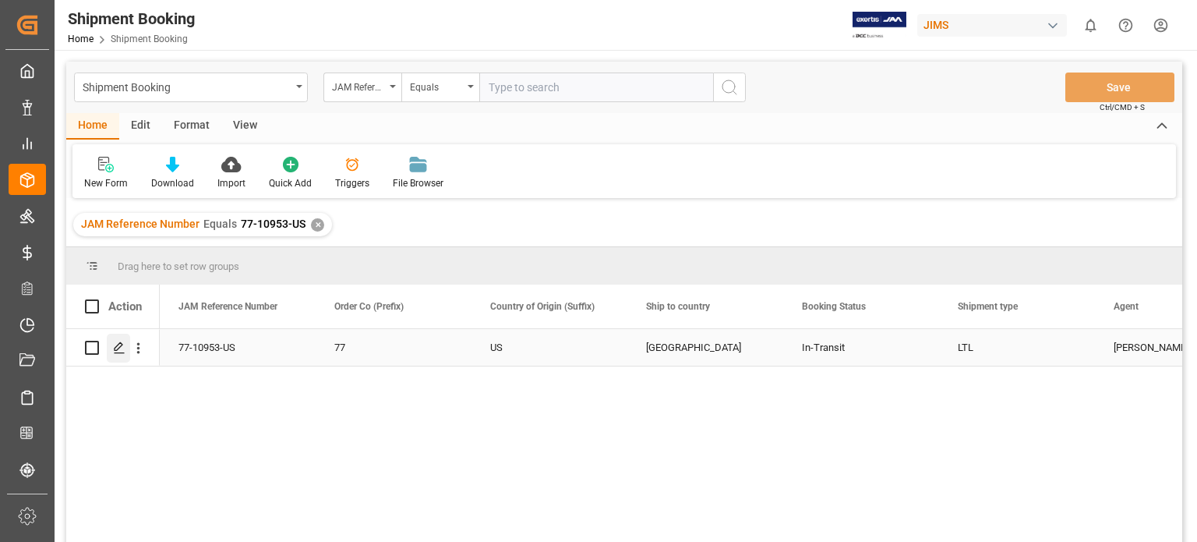
click at [115, 349] on icon "Press SPACE to select this row." at bounding box center [119, 347] width 12 height 12
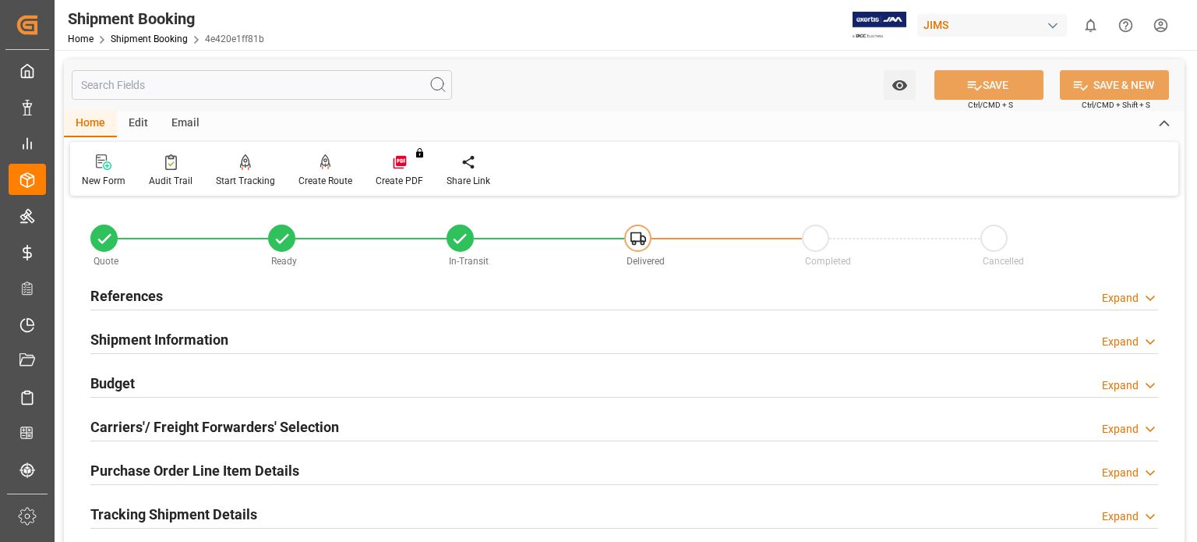
scroll to position [129, 0]
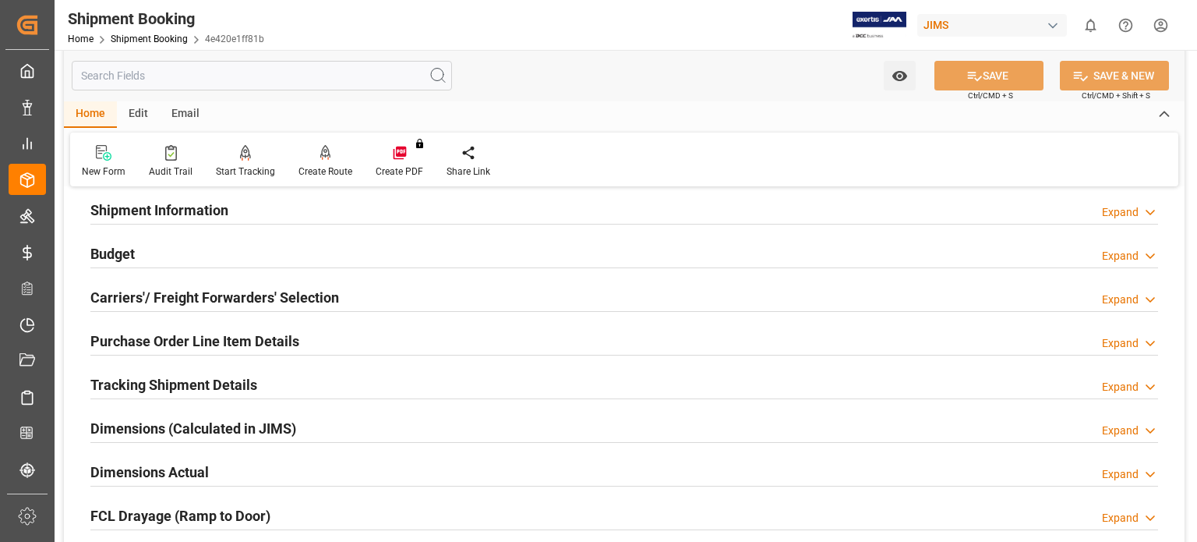
click at [110, 259] on h2 "Budget" at bounding box center [112, 253] width 44 height 21
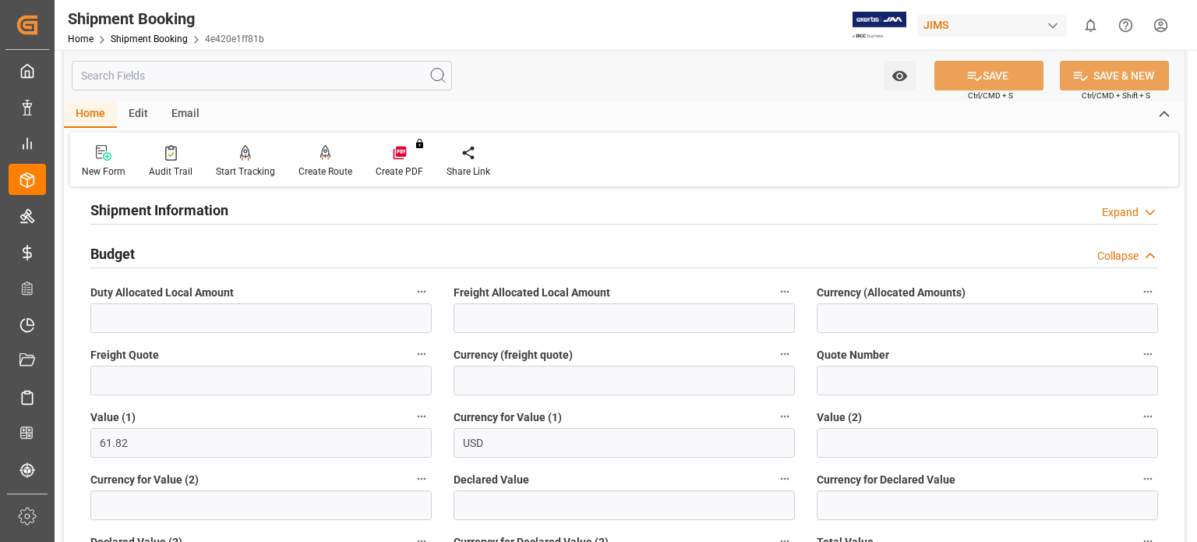
click at [110, 259] on h2 "Budget" at bounding box center [112, 253] width 44 height 21
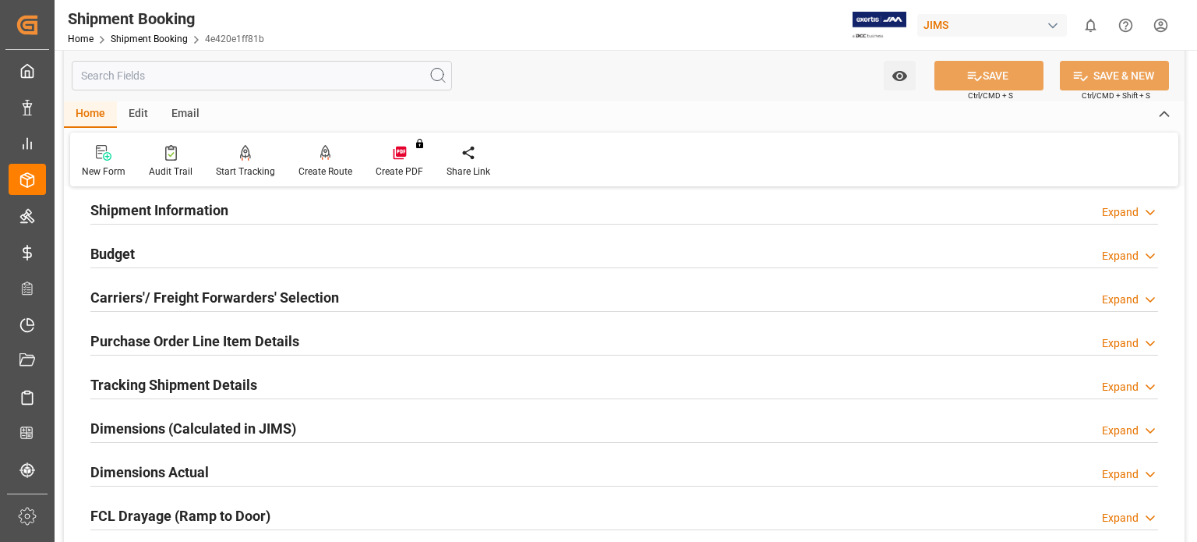
click at [175, 341] on h2 "Purchase Order Line Item Details" at bounding box center [194, 340] width 209 height 21
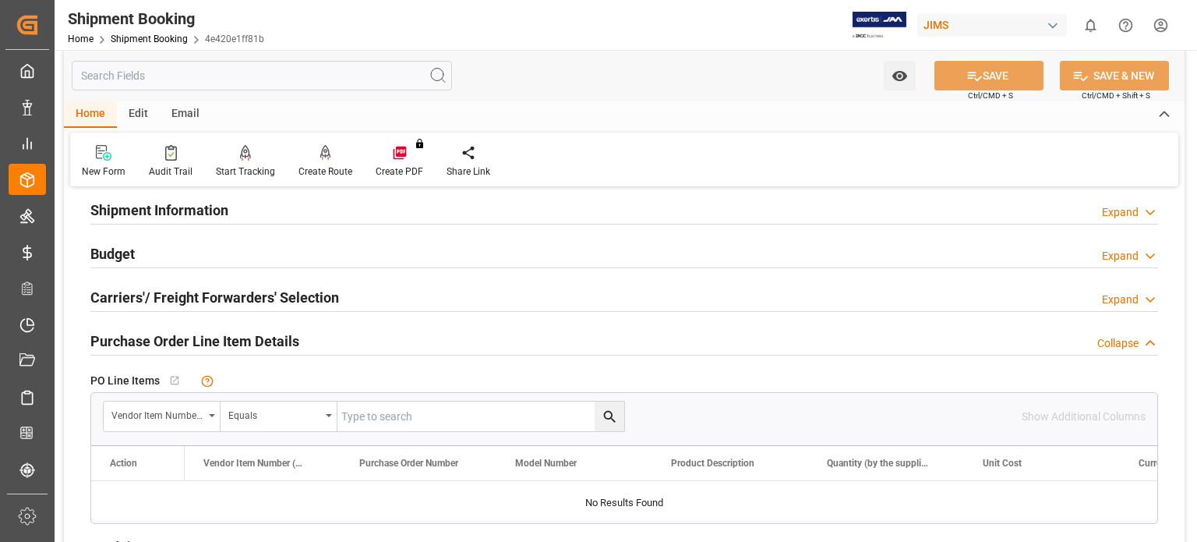
click at [175, 341] on h2 "Purchase Order Line Item Details" at bounding box center [194, 340] width 209 height 21
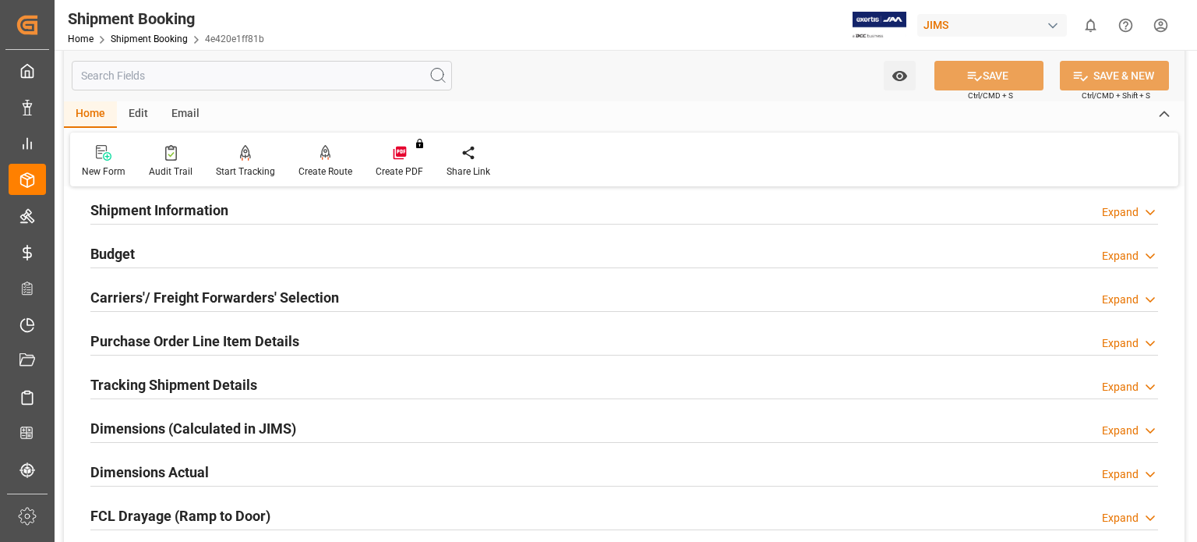
click at [170, 380] on h2 "Tracking Shipment Details" at bounding box center [173, 384] width 167 height 21
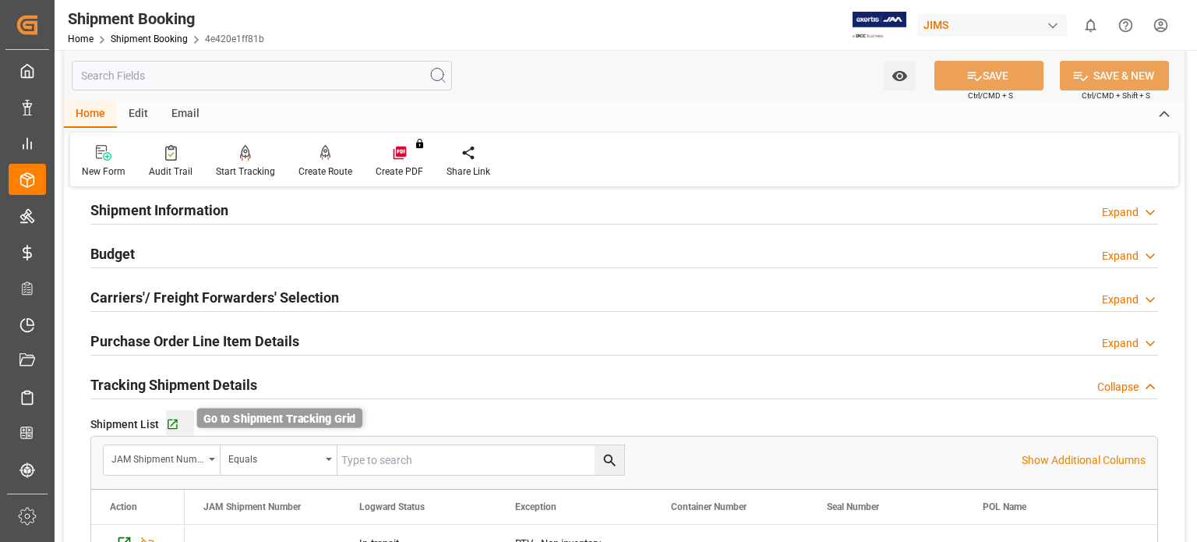
click at [171, 420] on icon "button" at bounding box center [172, 424] width 13 height 13
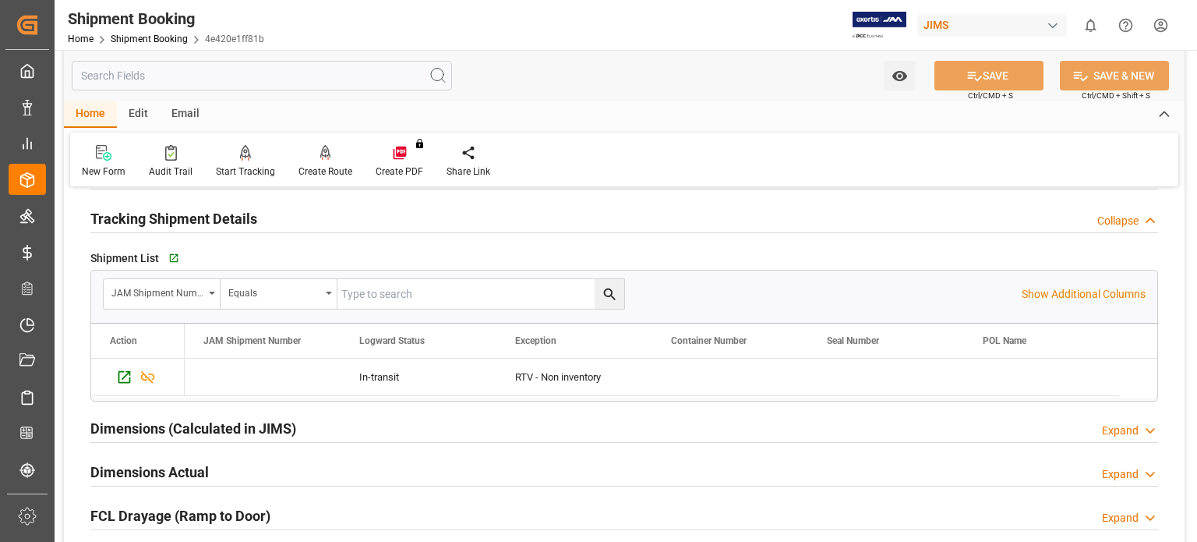
scroll to position [519, 0]
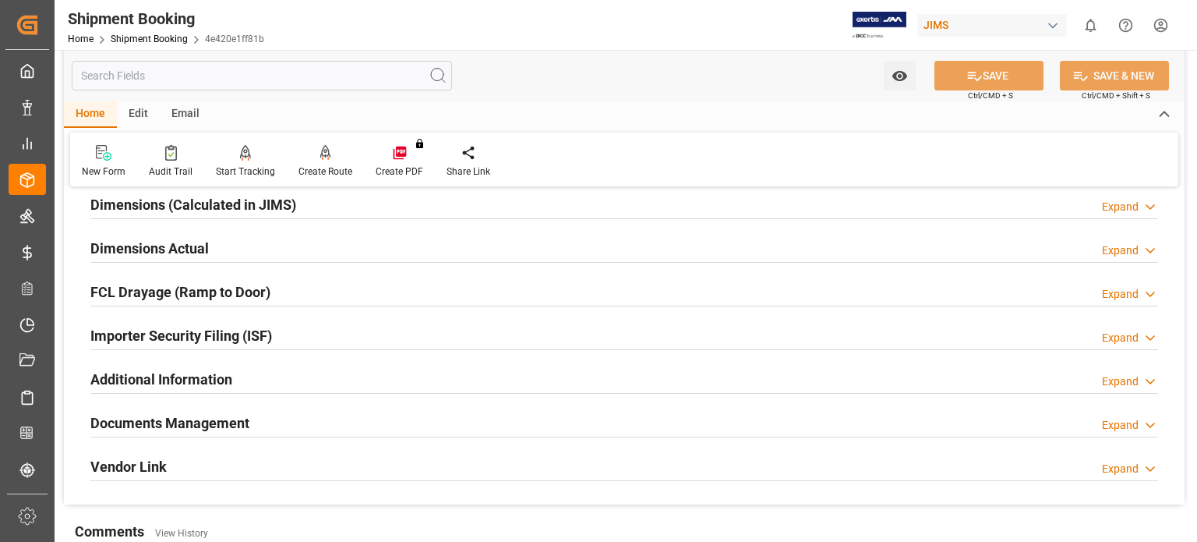
click at [214, 418] on h2 "Documents Management" at bounding box center [169, 422] width 159 height 21
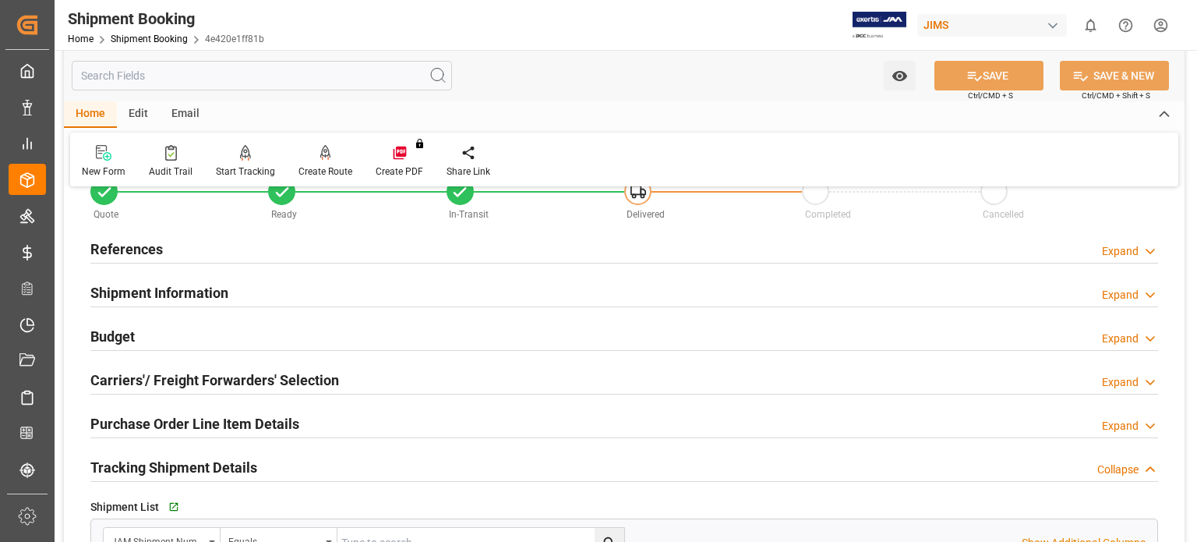
scroll to position [0, 0]
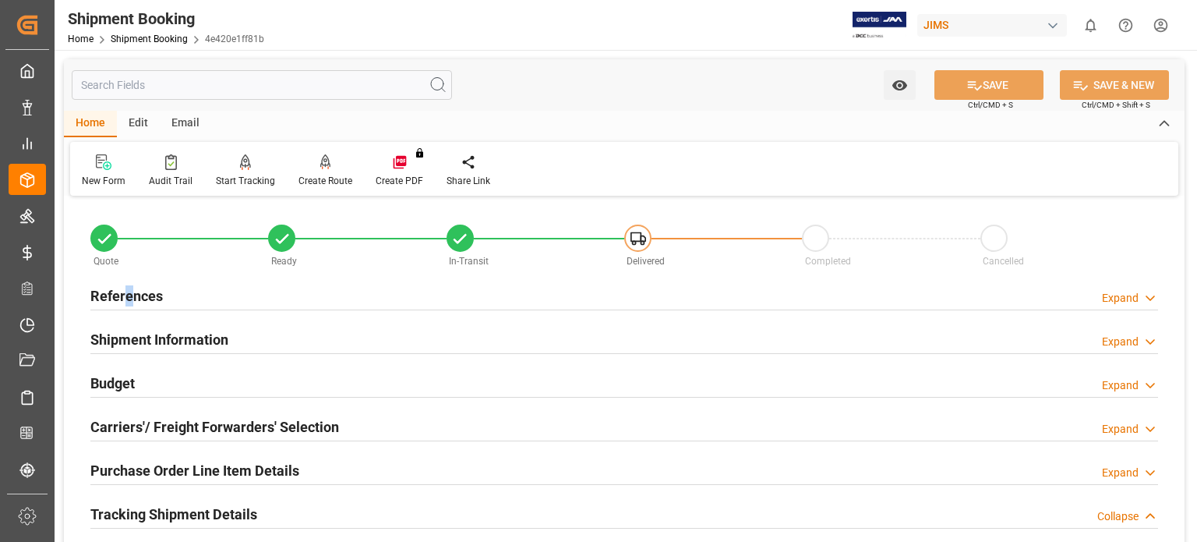
click at [129, 298] on h2 "References" at bounding box center [126, 295] width 72 height 21
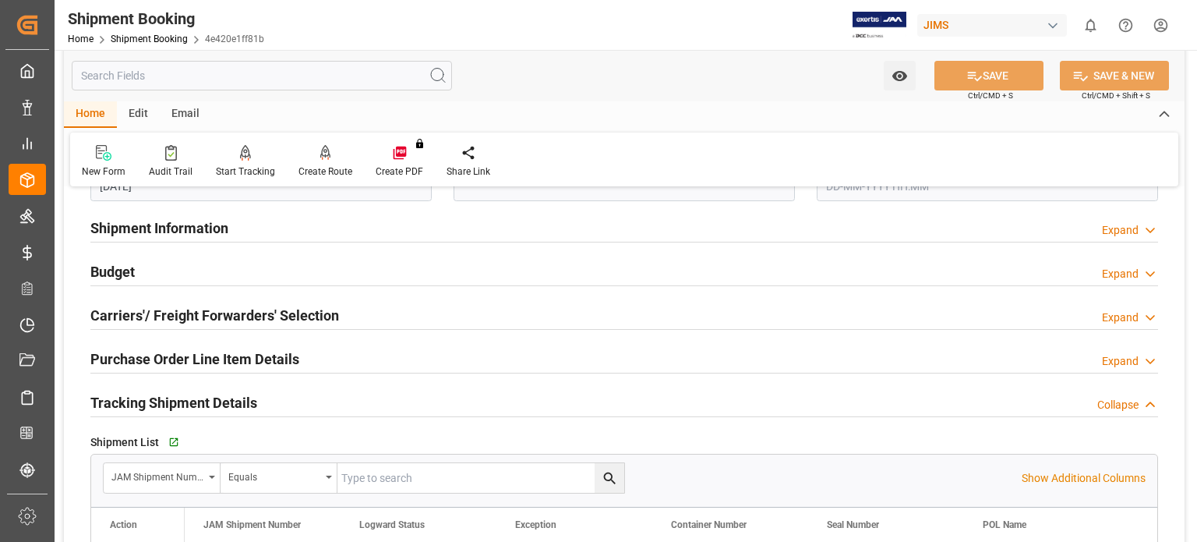
scroll to position [260, 0]
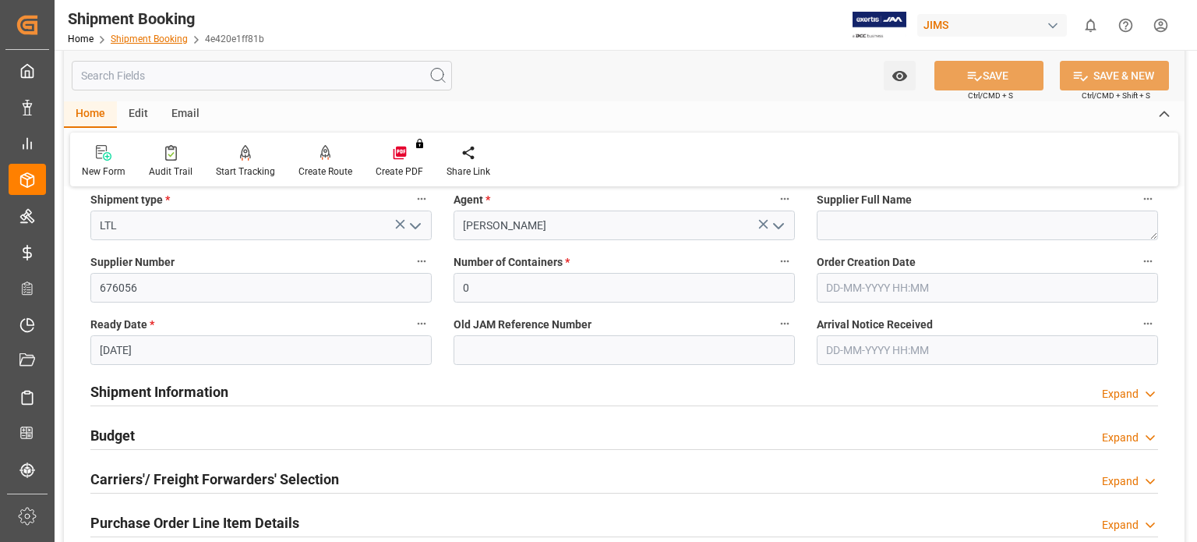
click at [134, 36] on link "Shipment Booking" at bounding box center [149, 39] width 77 height 11
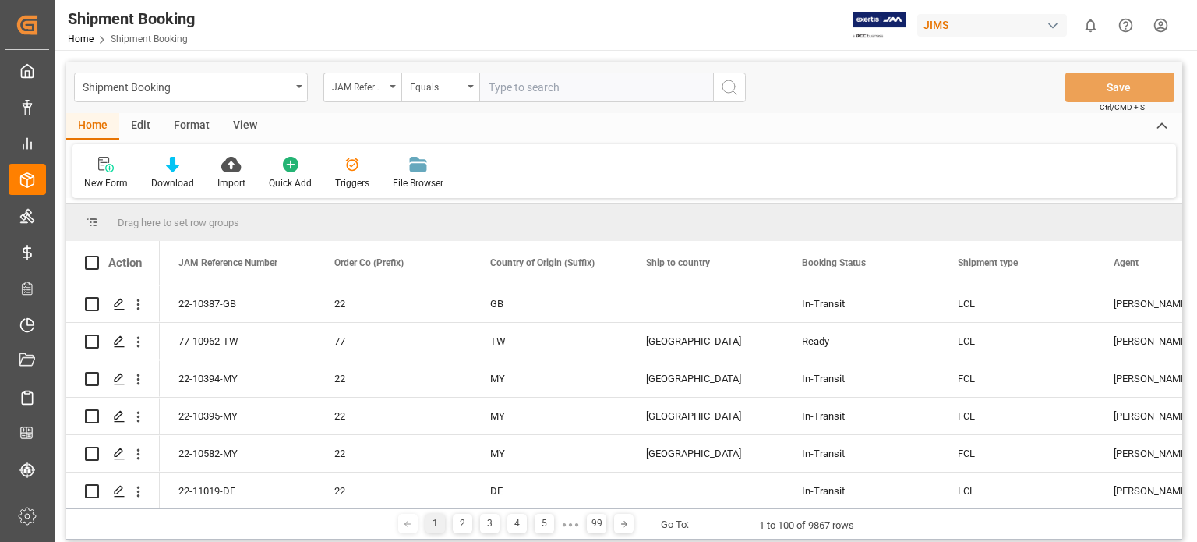
click at [529, 90] on input "text" at bounding box center [596, 87] width 234 height 30
type input "77-10688-us"
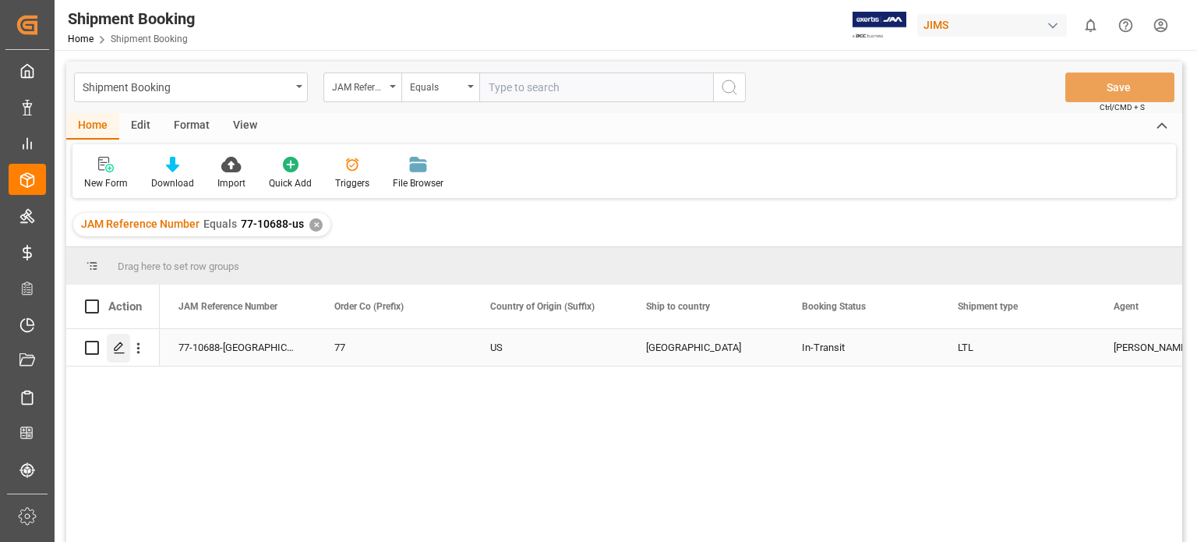
click at [120, 348] on icon "Press SPACE to select this row." at bounding box center [119, 347] width 12 height 12
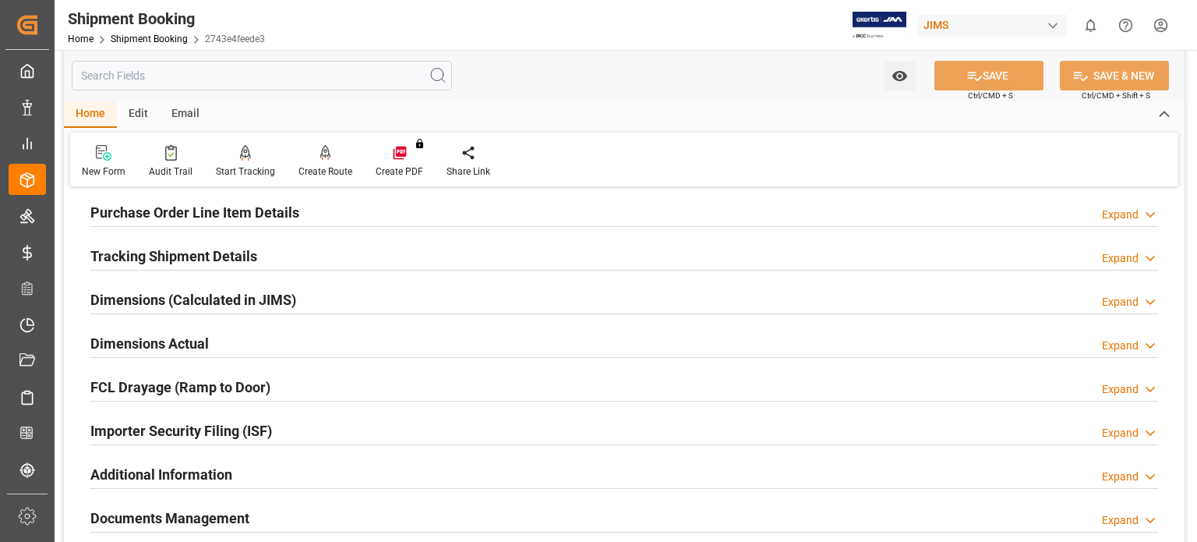
scroll to position [390, 0]
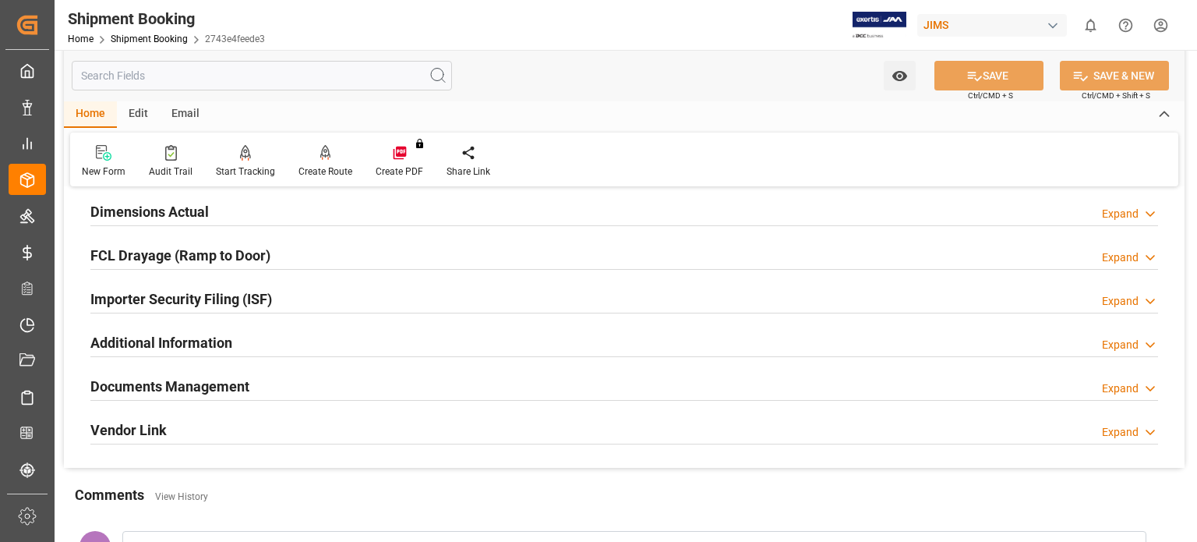
click at [211, 383] on h2 "Documents Management" at bounding box center [169, 386] width 159 height 21
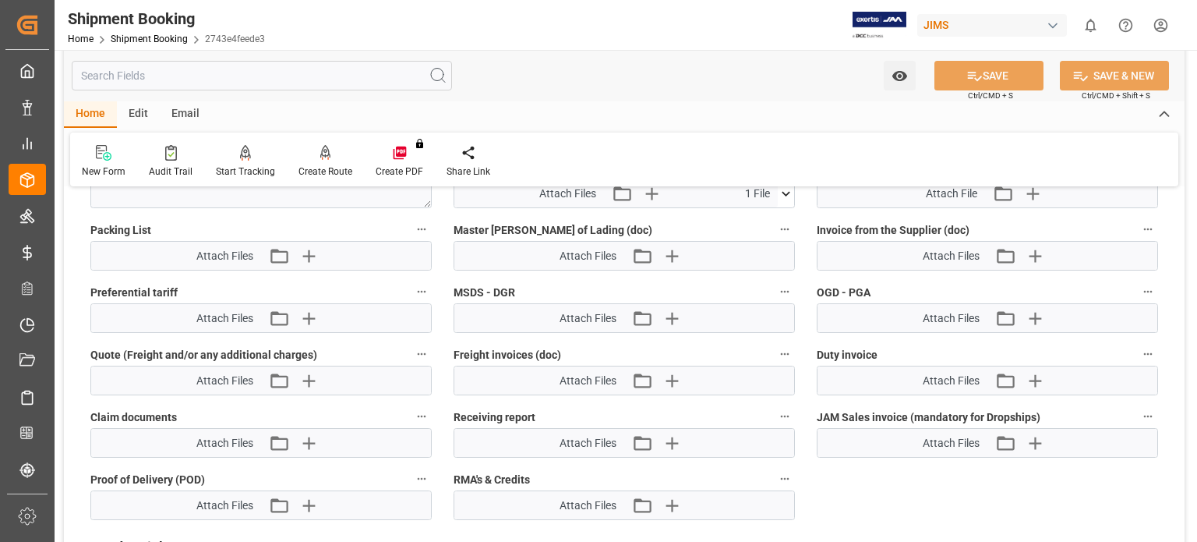
scroll to position [909, 0]
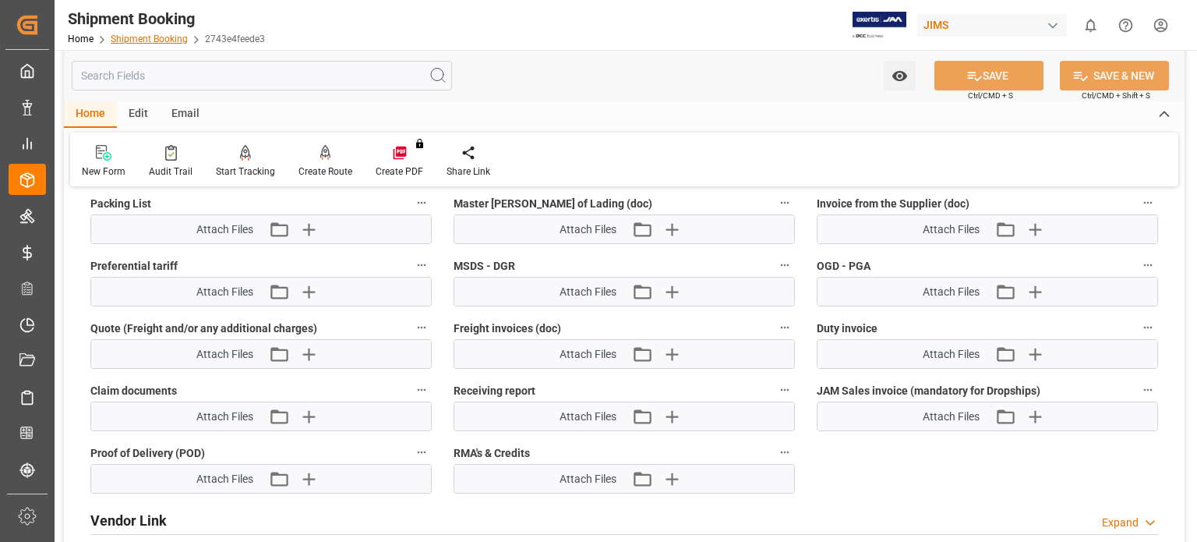
click at [142, 40] on link "Shipment Booking" at bounding box center [149, 39] width 77 height 11
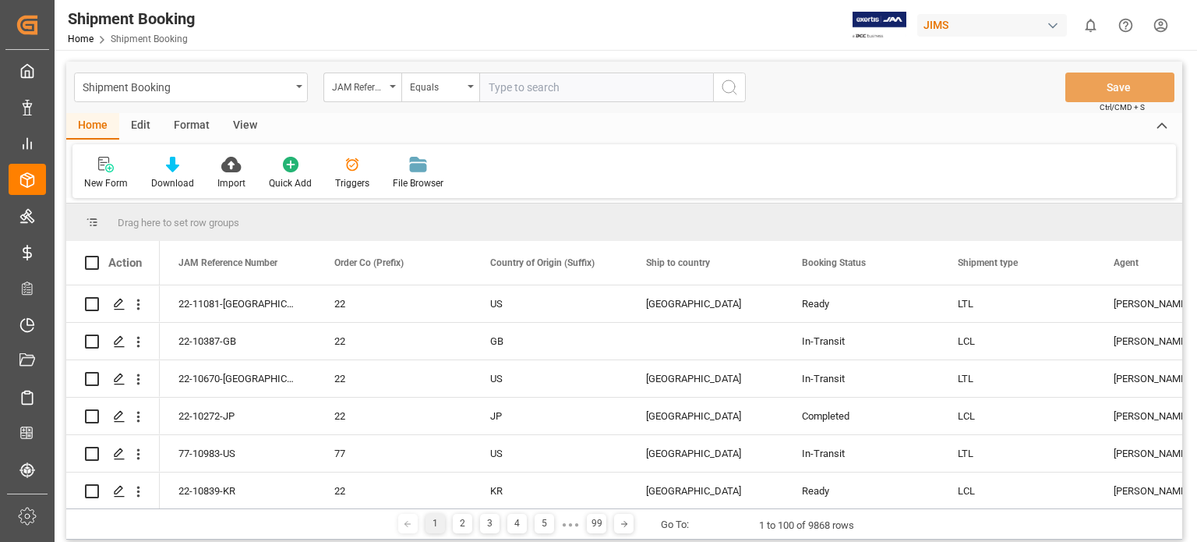
click at [574, 86] on input "text" at bounding box center [596, 87] width 234 height 30
type input "77-10894-us"
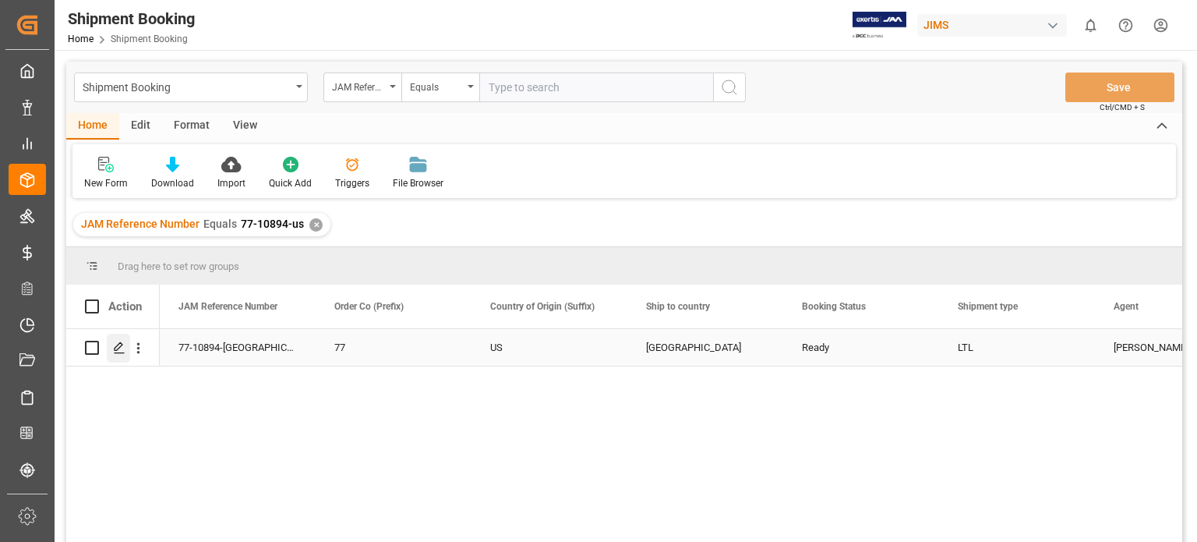
click at [122, 353] on line "Press SPACE to select this row." at bounding box center [119, 353] width 9 height 0
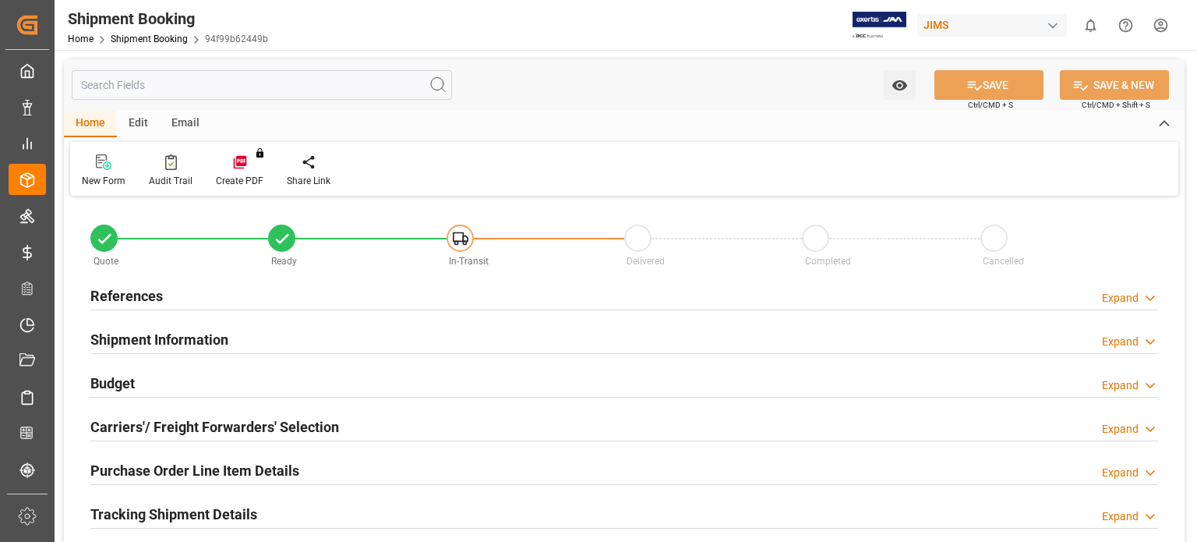
type input "0"
type input "[DATE]"
click at [128, 387] on h2 "Budget" at bounding box center [112, 383] width 44 height 21
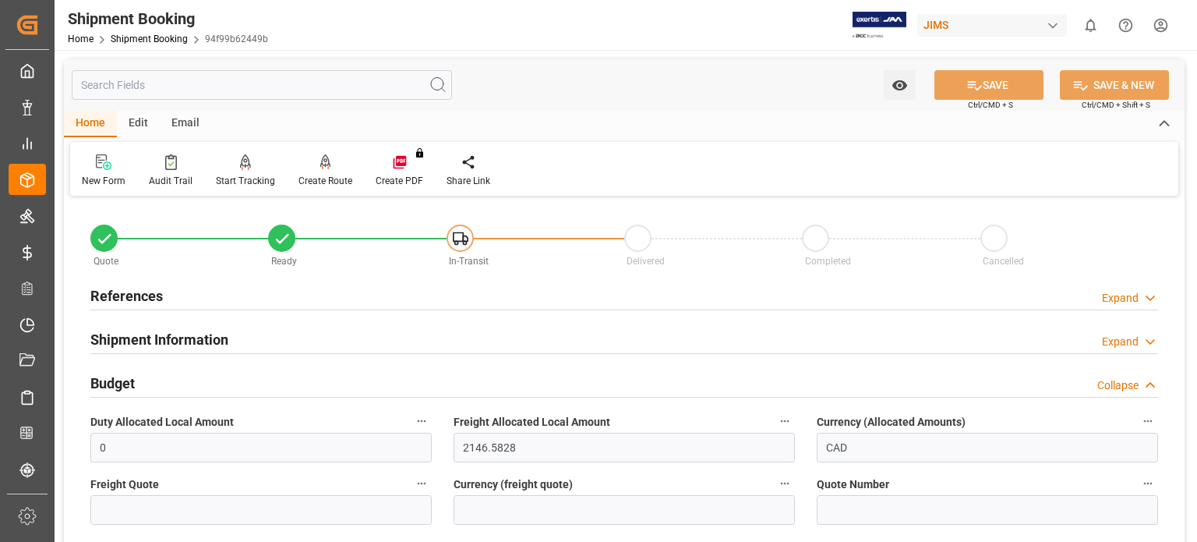
click at [128, 387] on h2 "Budget" at bounding box center [112, 383] width 44 height 21
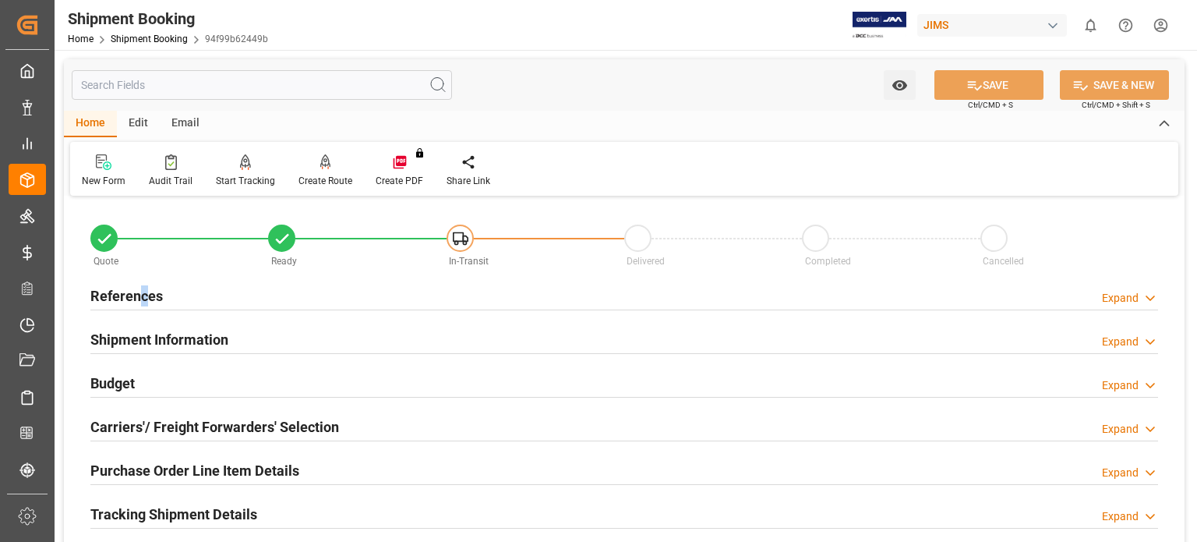
click at [143, 295] on h2 "References" at bounding box center [126, 295] width 72 height 21
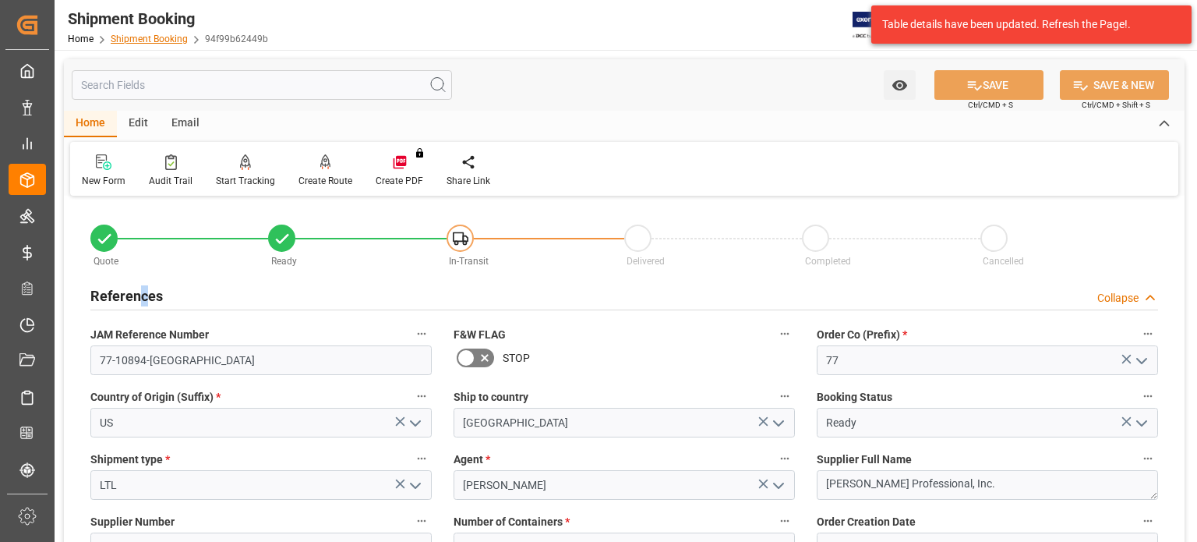
click at [143, 39] on link "Shipment Booking" at bounding box center [149, 39] width 77 height 11
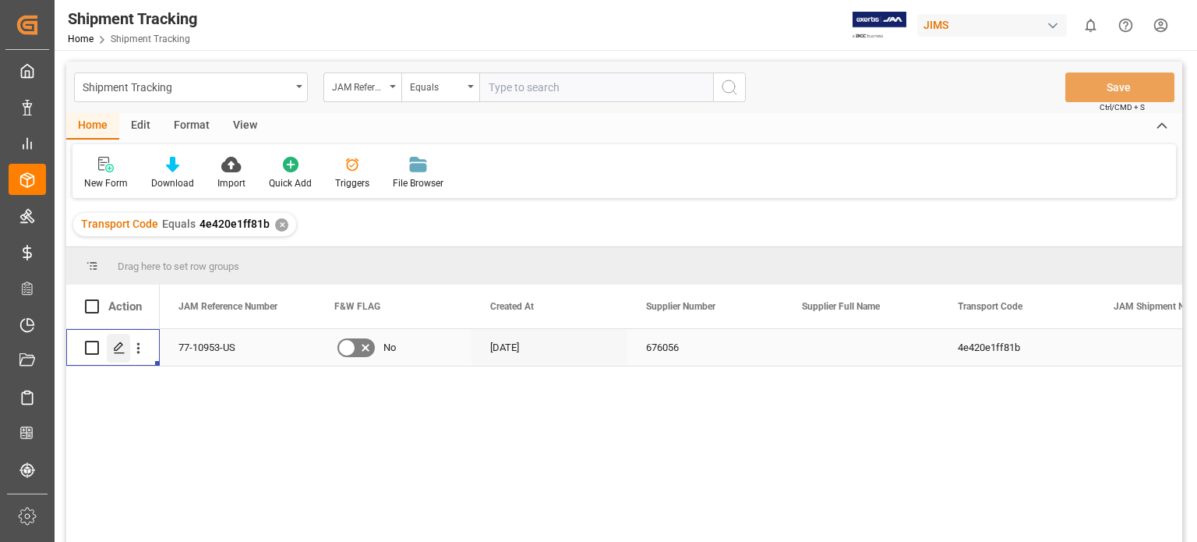
click at [111, 351] on div "Press SPACE to select this row." at bounding box center [118, 348] width 23 height 29
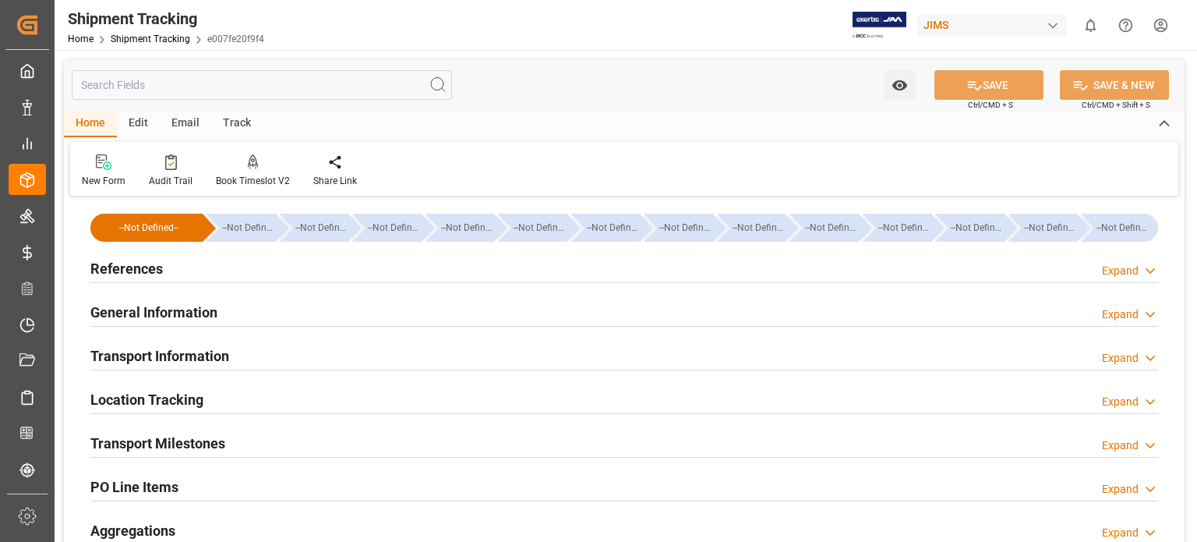
click at [119, 357] on h2 "Transport Information" at bounding box center [159, 355] width 139 height 21
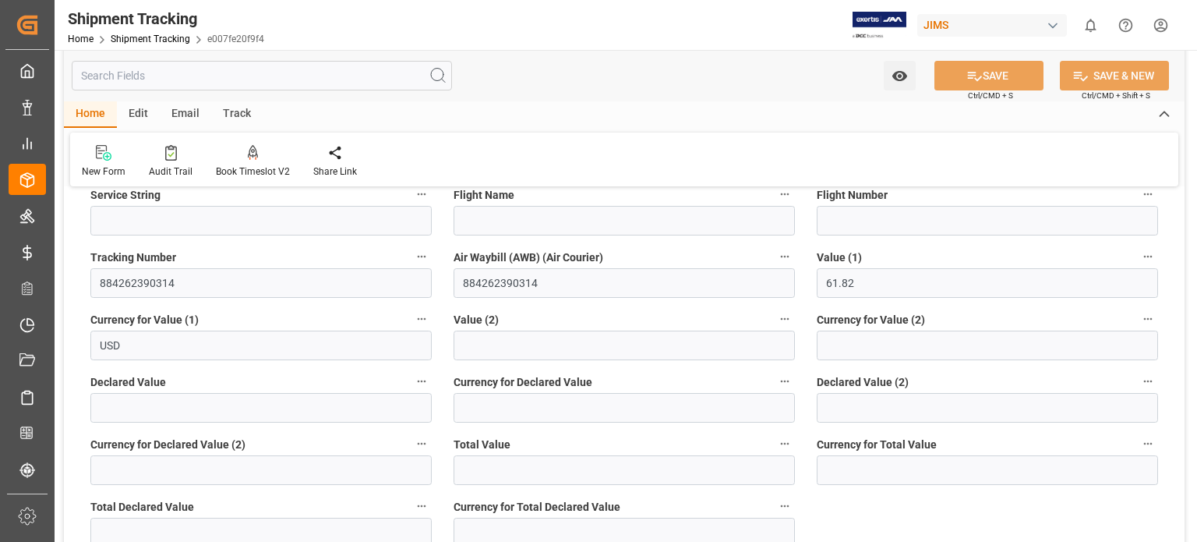
scroll to position [260, 0]
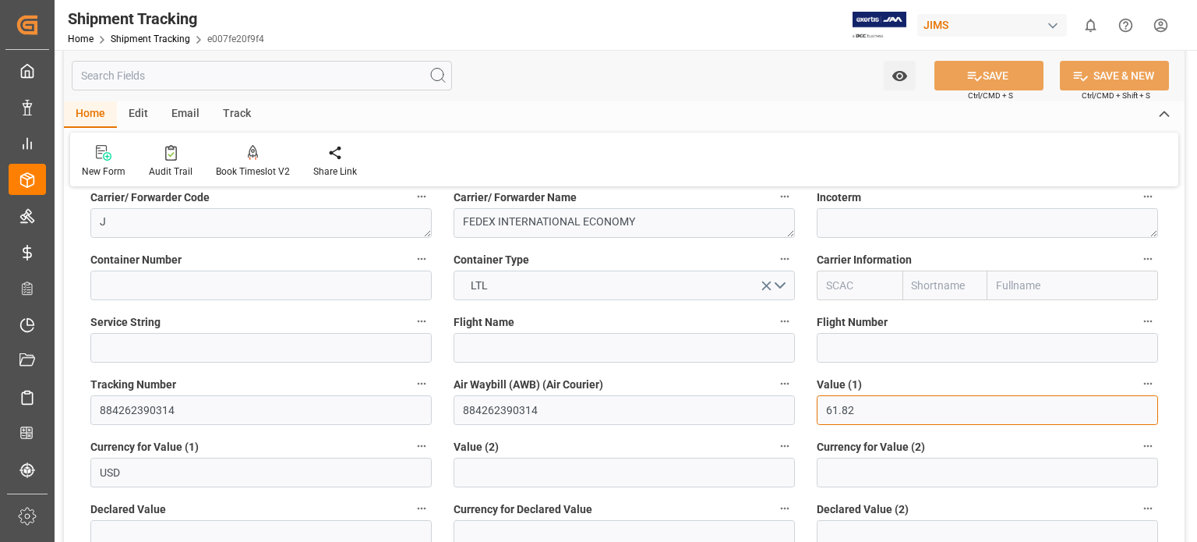
click at [825, 406] on input "61.82" at bounding box center [987, 410] width 341 height 30
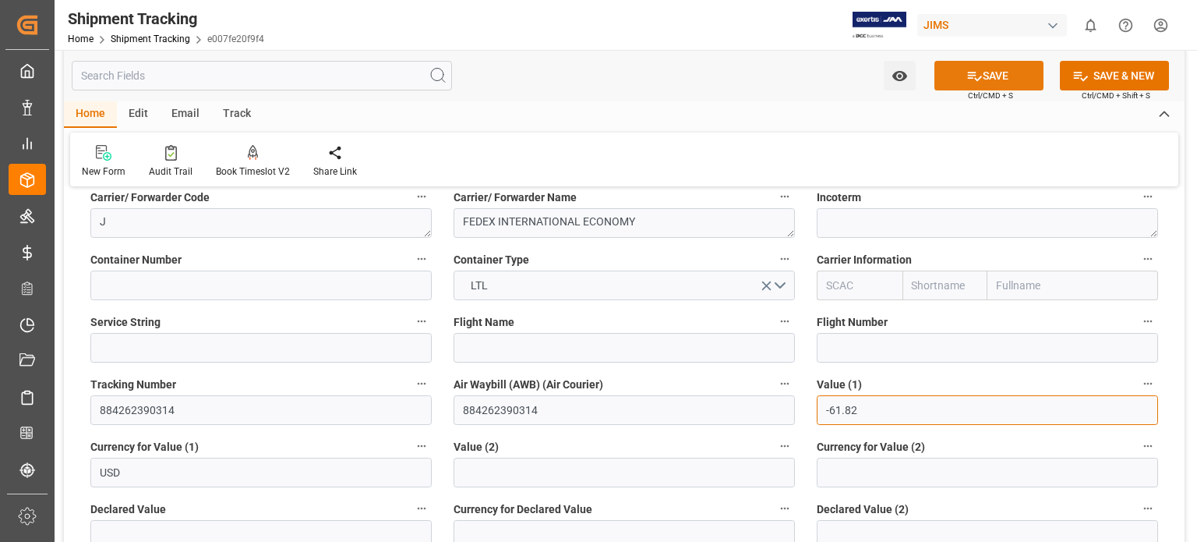
type input "-61.82"
click at [1004, 72] on button "SAVE" at bounding box center [988, 76] width 109 height 30
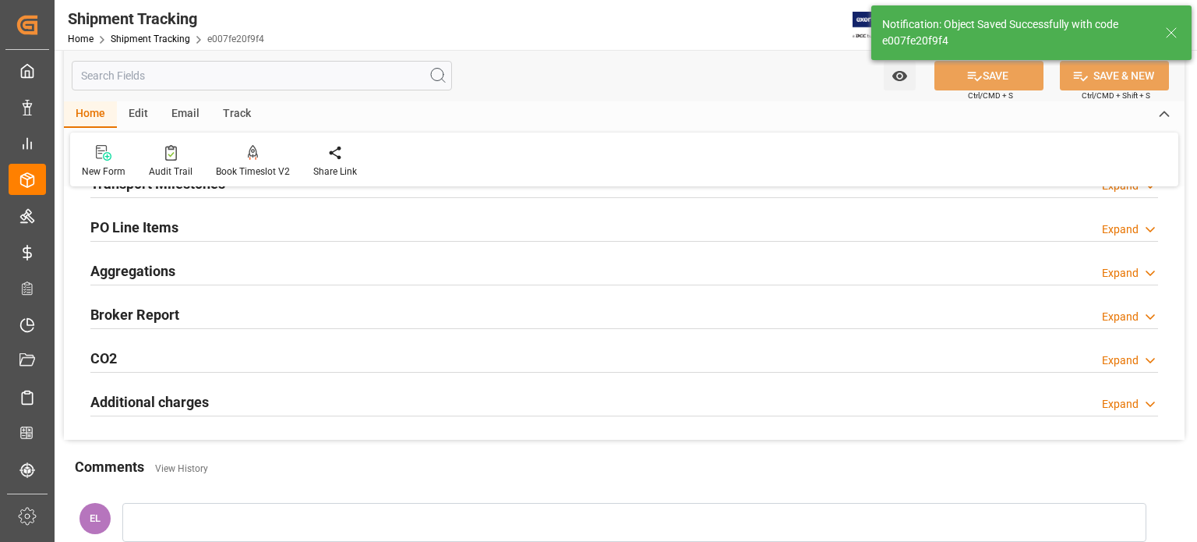
scroll to position [129, 0]
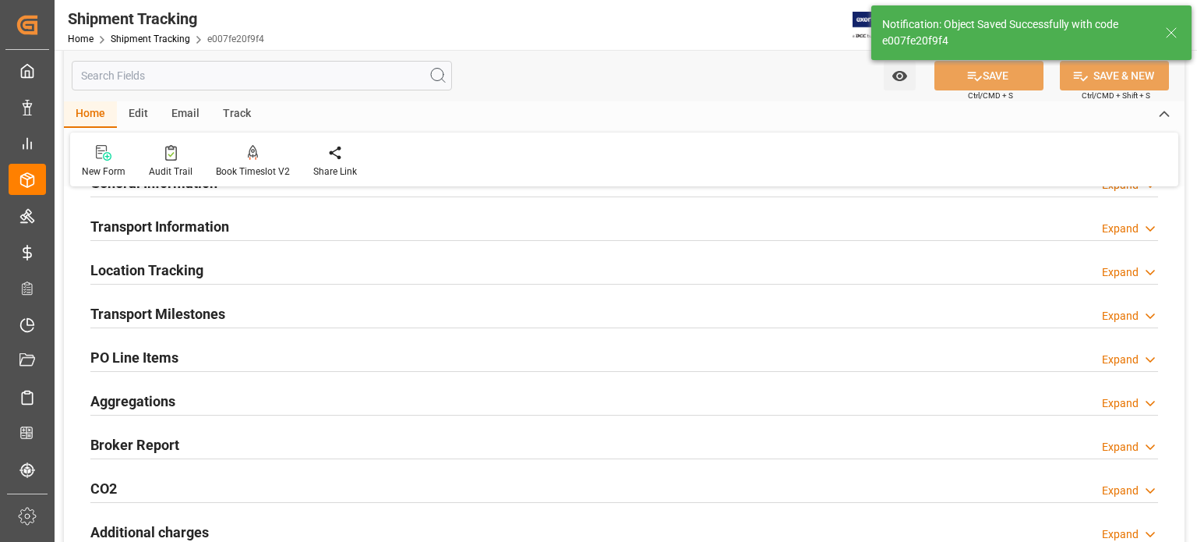
click at [185, 313] on h2 "Transport Milestones" at bounding box center [157, 313] width 135 height 21
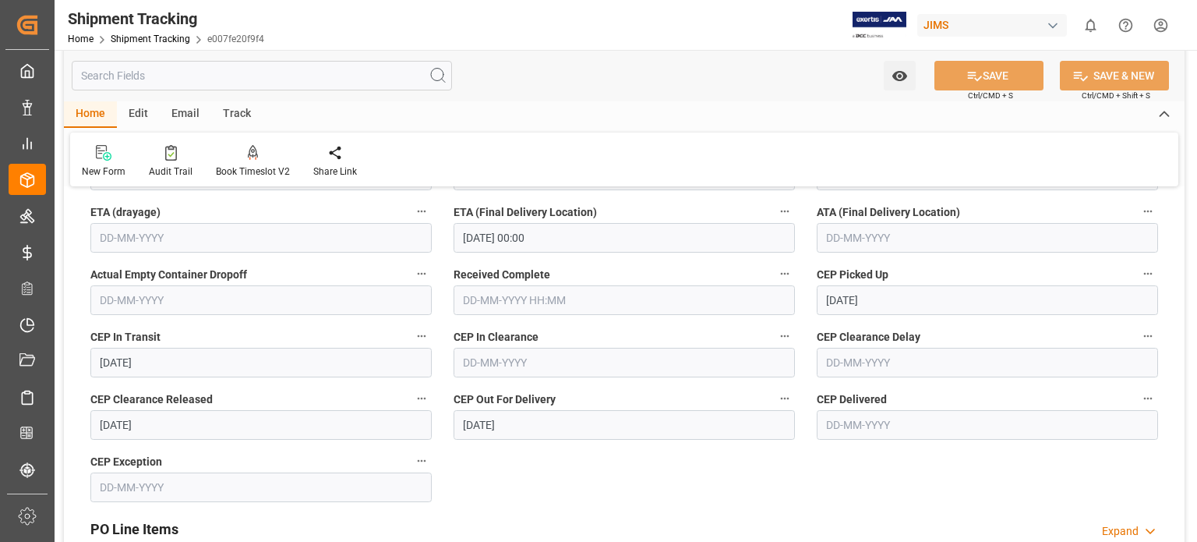
scroll to position [390, 0]
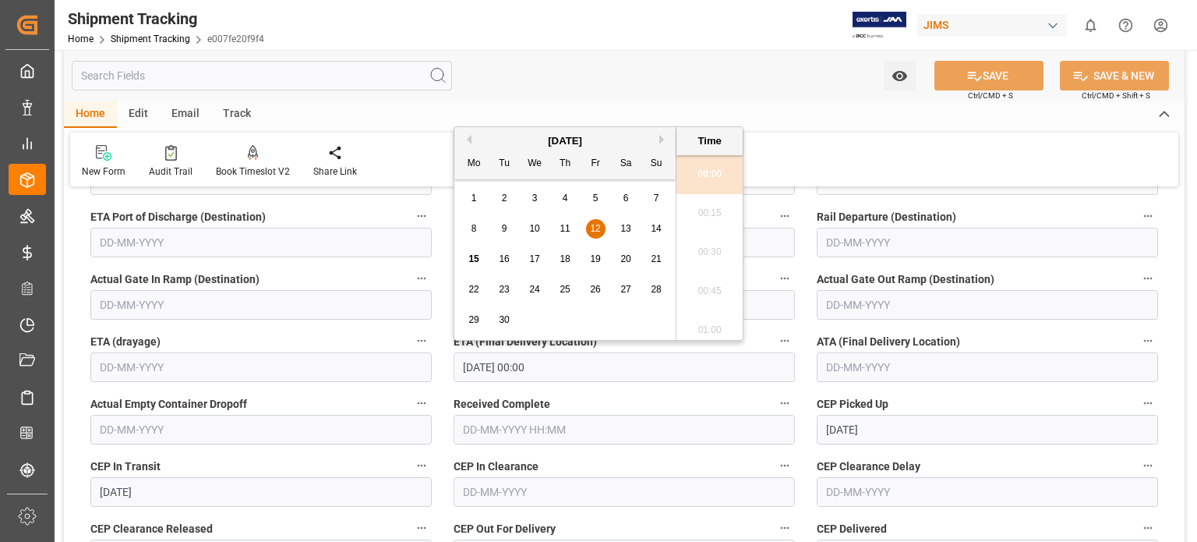
click at [471, 370] on input "12-09-2025 00:00" at bounding box center [624, 367] width 341 height 30
click at [476, 261] on span "15" at bounding box center [473, 258] width 10 height 11
type input "15-09-2025 00:00"
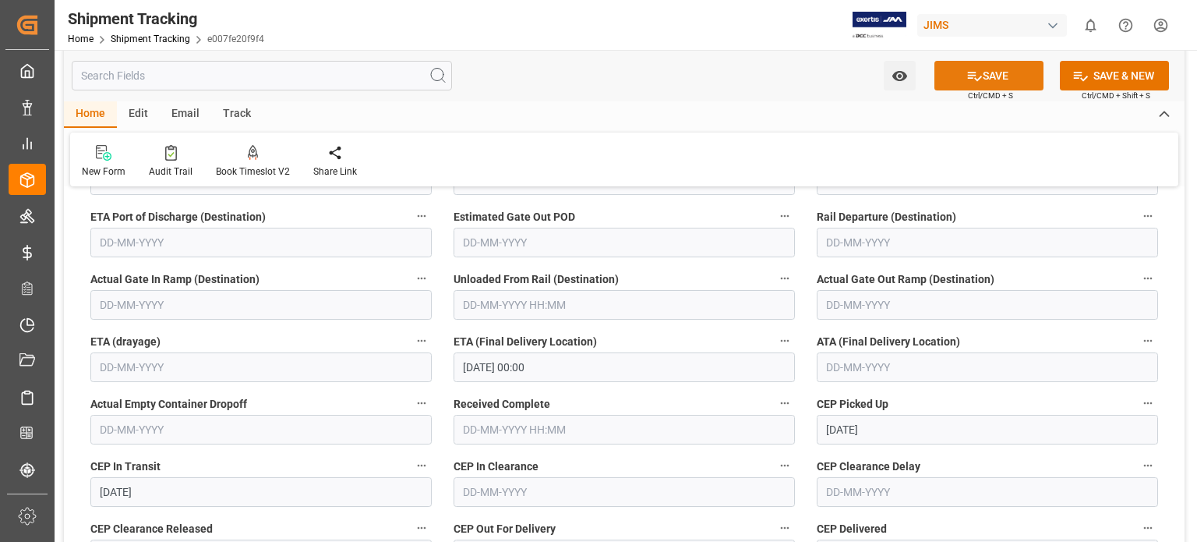
click at [1008, 72] on button "SAVE" at bounding box center [988, 76] width 109 height 30
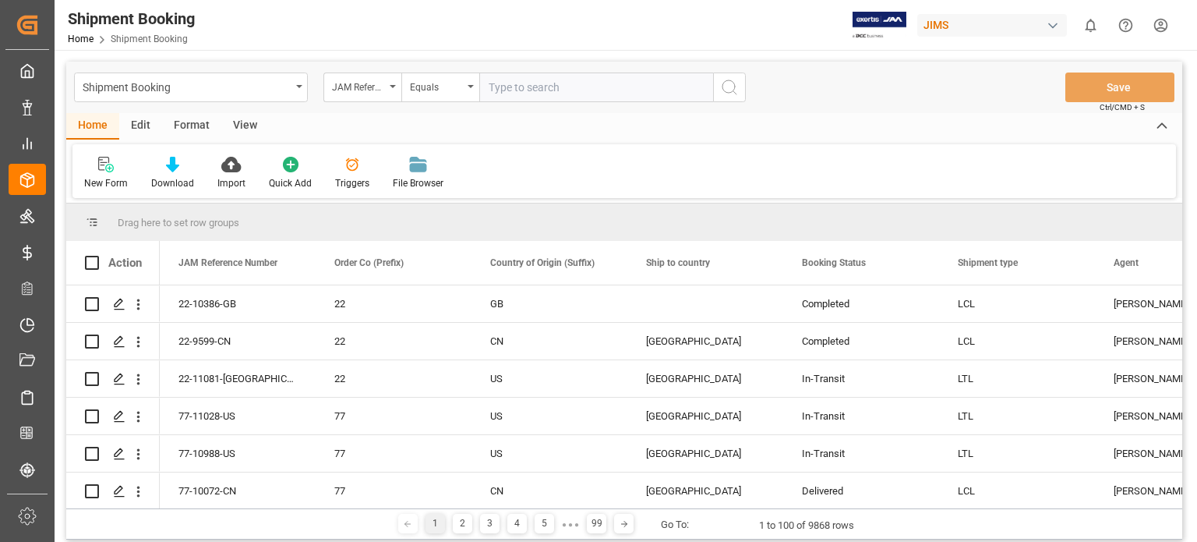
click at [545, 95] on input "text" at bounding box center [596, 87] width 234 height 30
type input "77-11040-us"
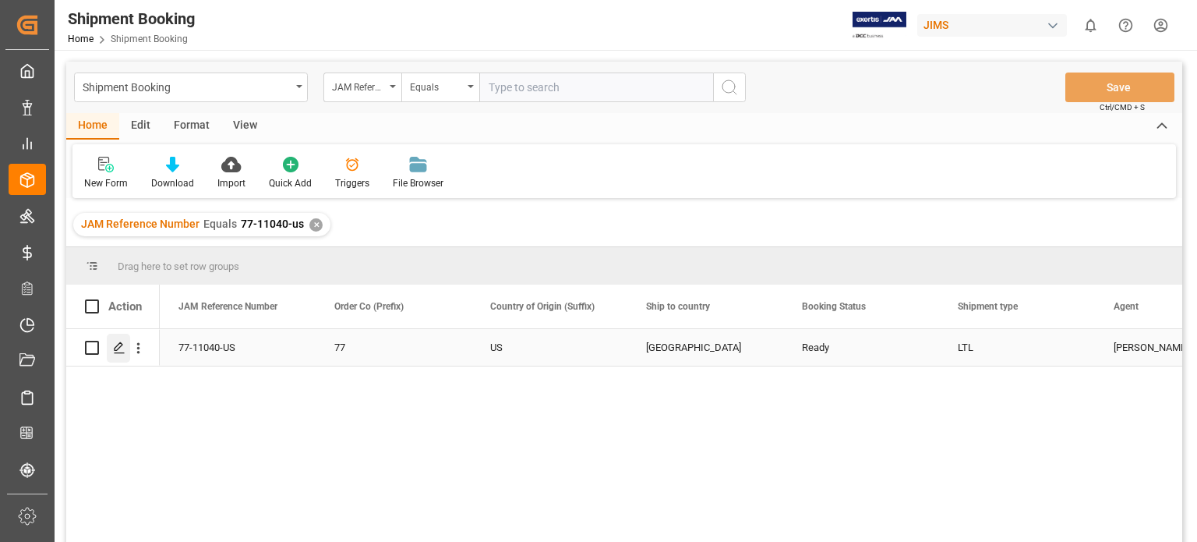
click at [115, 350] on polygon "Press SPACE to select this row." at bounding box center [119, 347] width 8 height 8
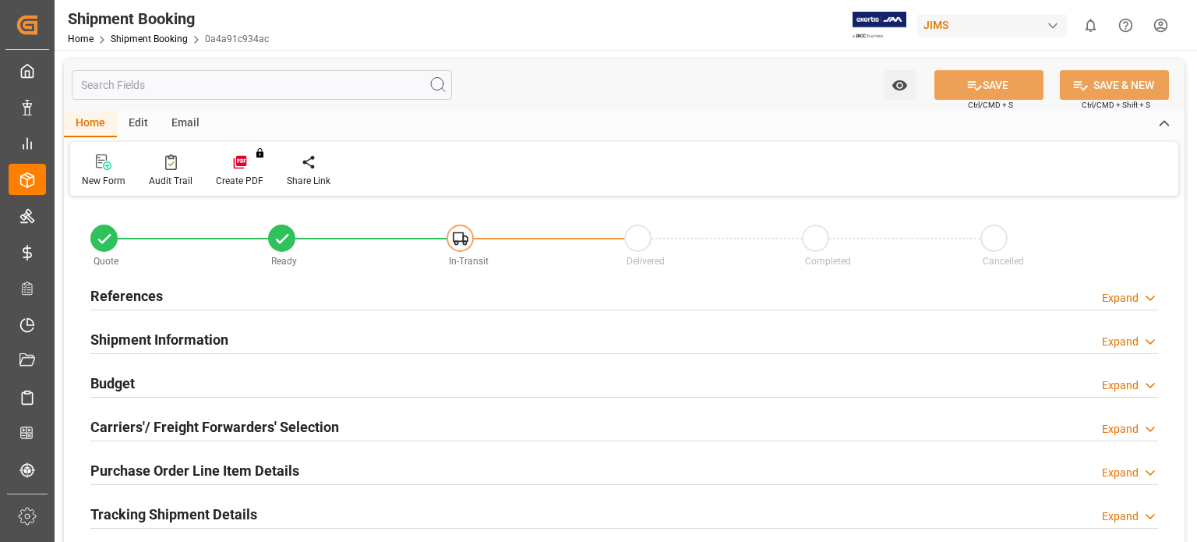
type input "5"
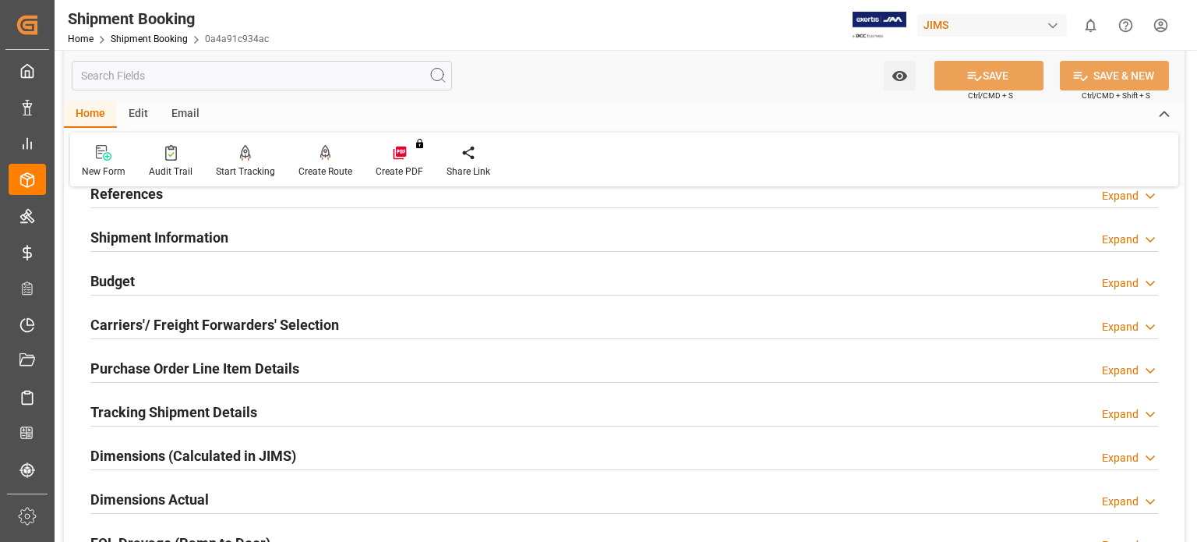
scroll to position [129, 0]
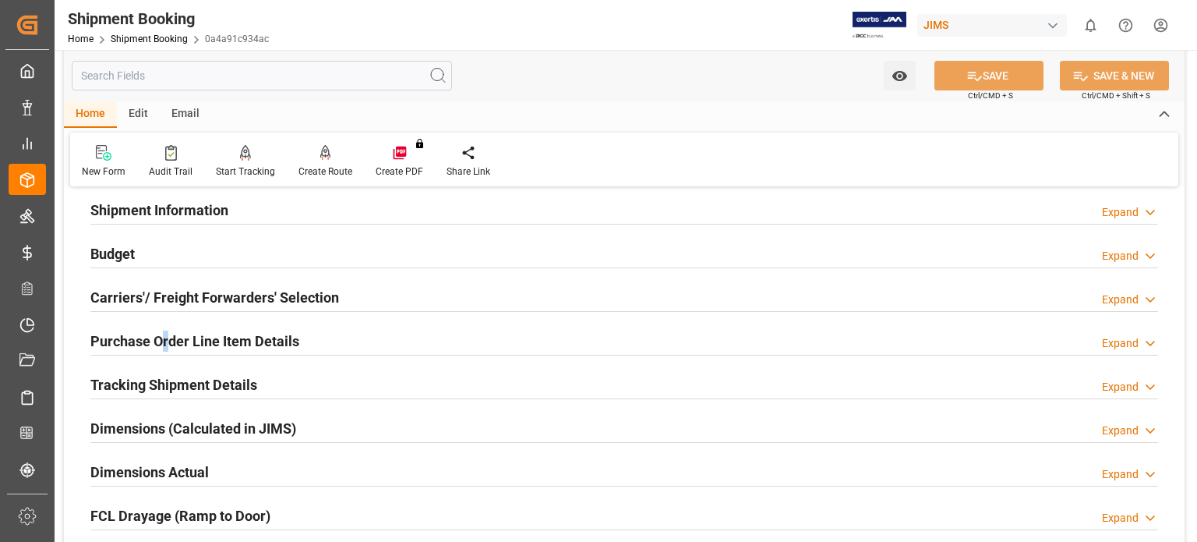
click at [165, 340] on h2 "Purchase Order Line Item Details" at bounding box center [194, 340] width 209 height 21
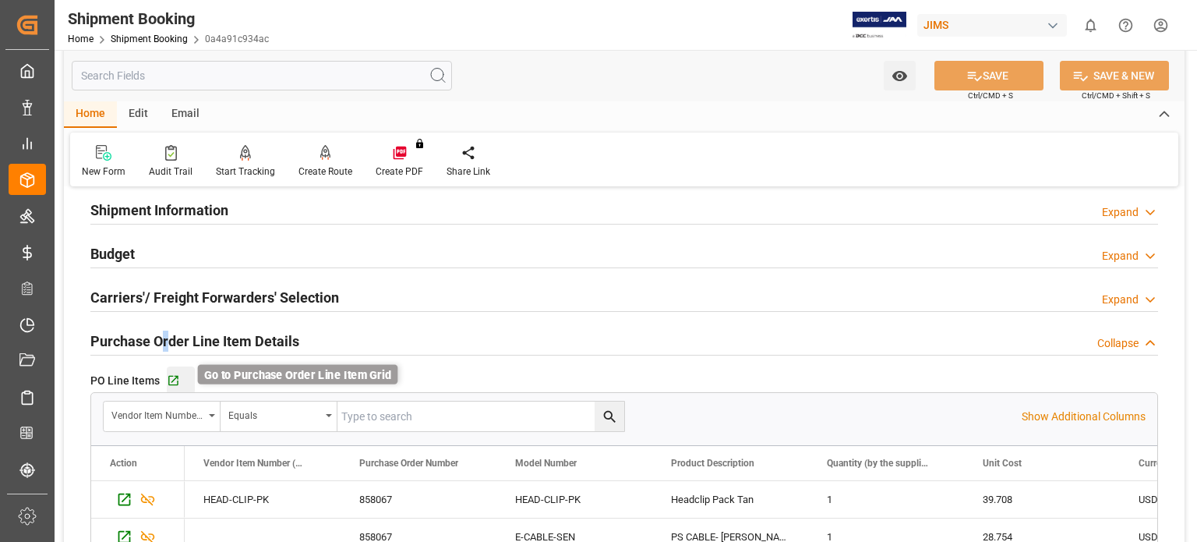
click at [175, 378] on icon "button" at bounding box center [173, 380] width 13 height 13
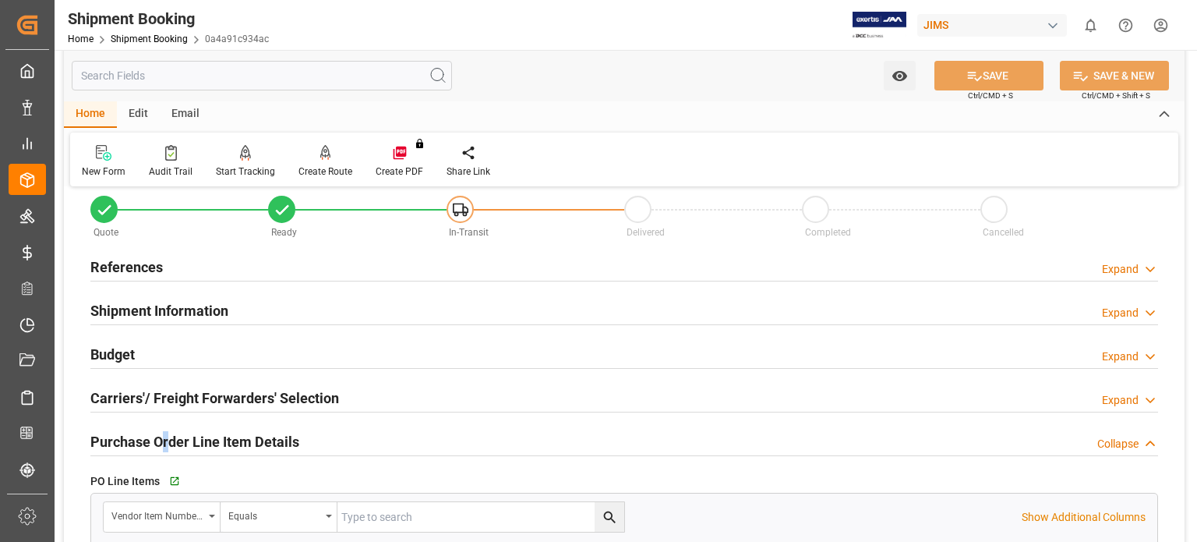
scroll to position [0, 0]
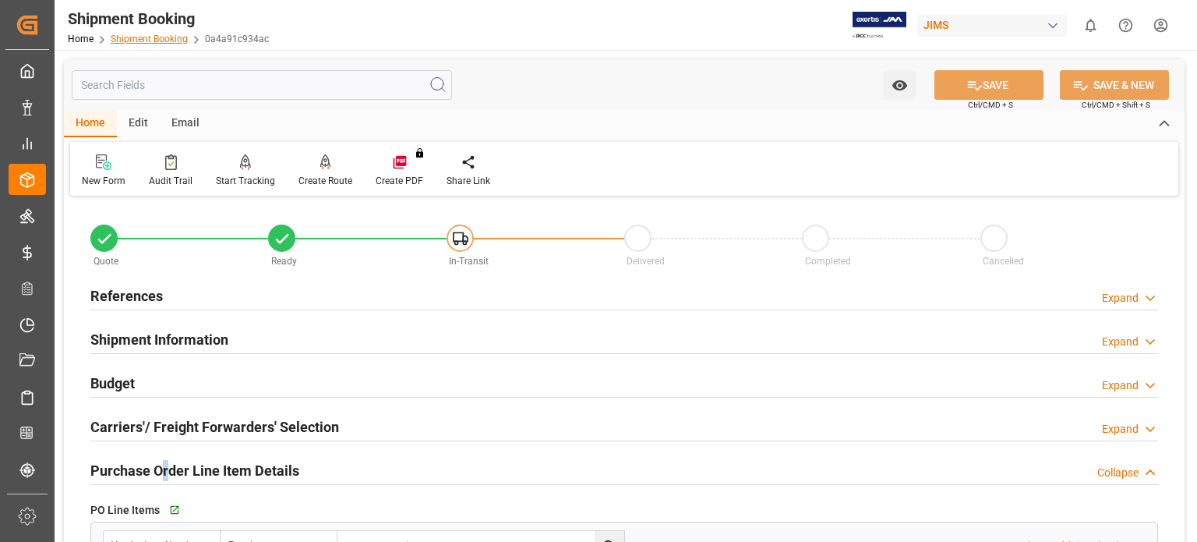
click at [154, 41] on link "Shipment Booking" at bounding box center [149, 39] width 77 height 11
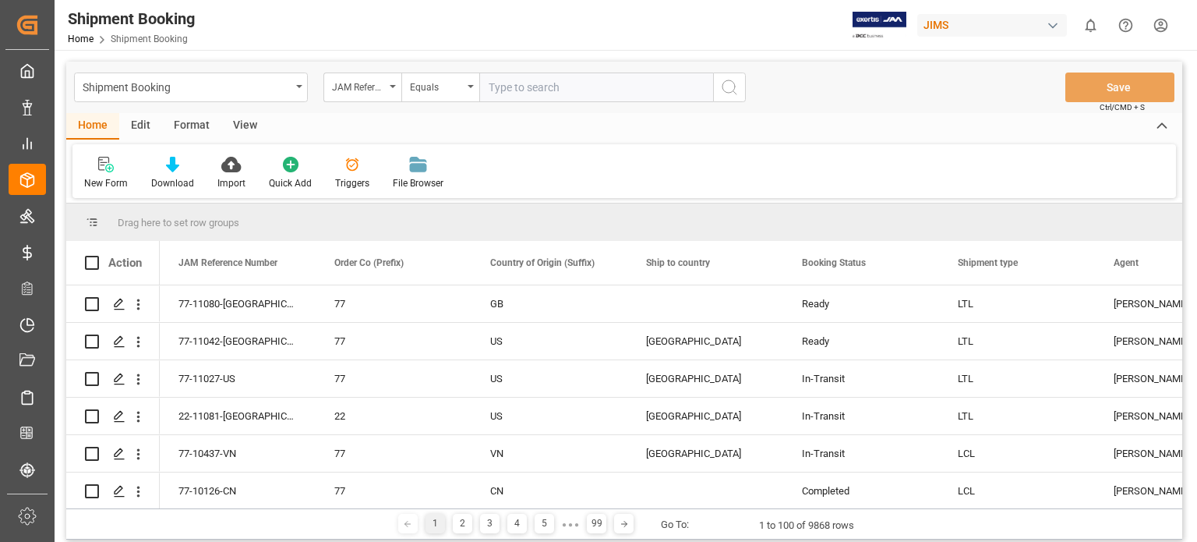
click at [542, 90] on input "text" at bounding box center [596, 87] width 234 height 30
type input "77-11063-us"
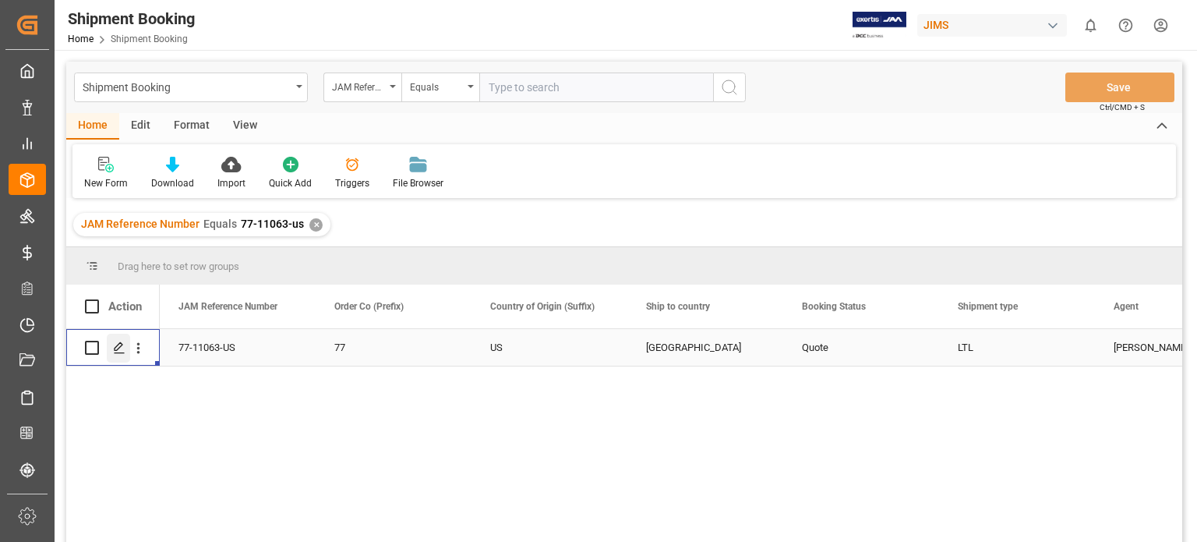
click at [116, 346] on polygon "Press SPACE to select this row." at bounding box center [119, 347] width 8 height 8
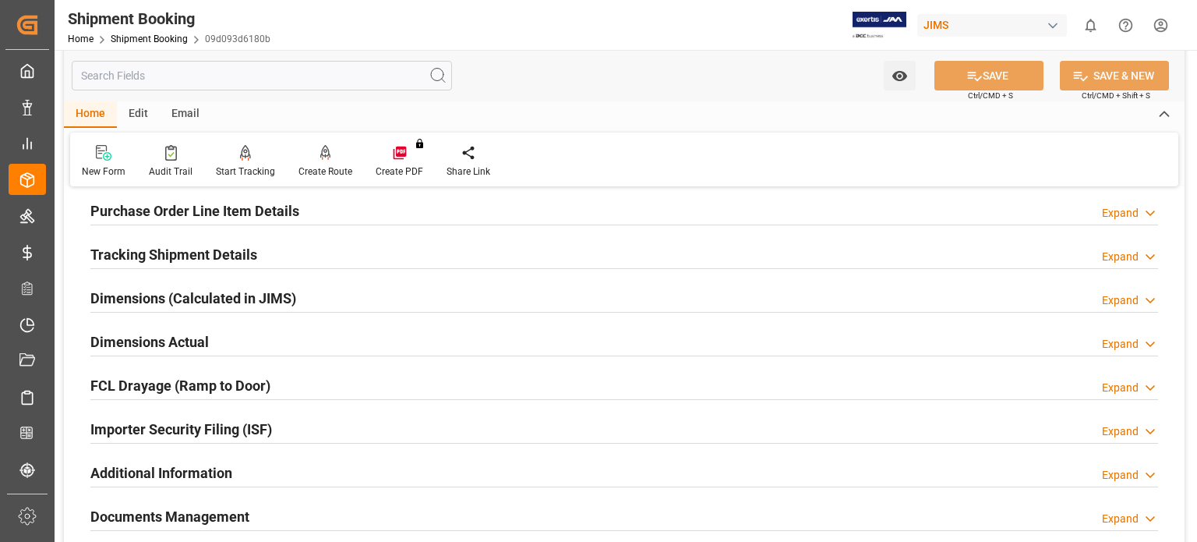
scroll to position [129, 0]
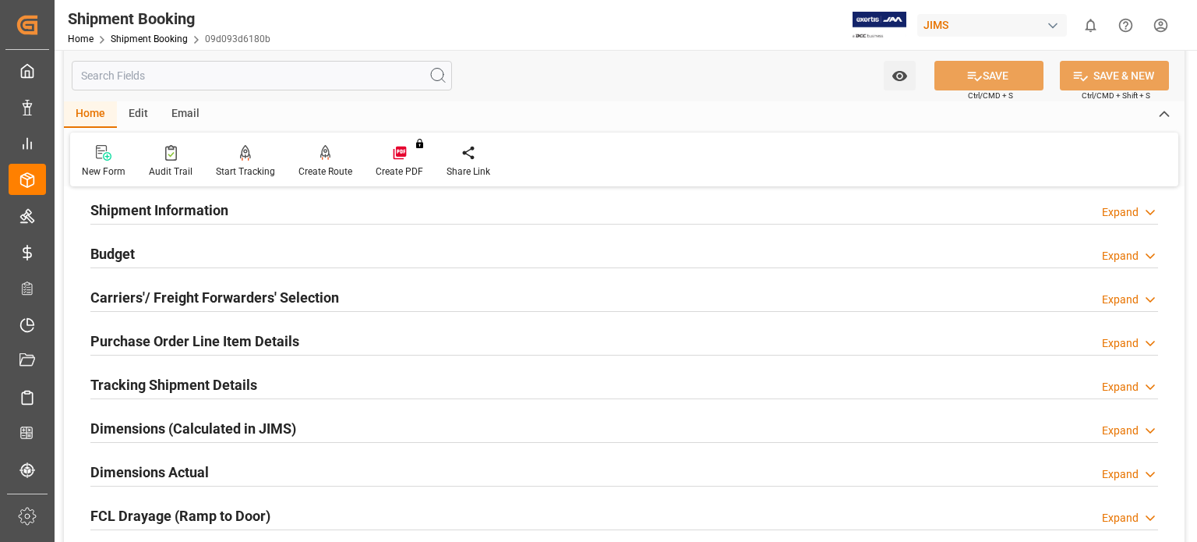
click at [178, 339] on h2 "Purchase Order Line Item Details" at bounding box center [194, 340] width 209 height 21
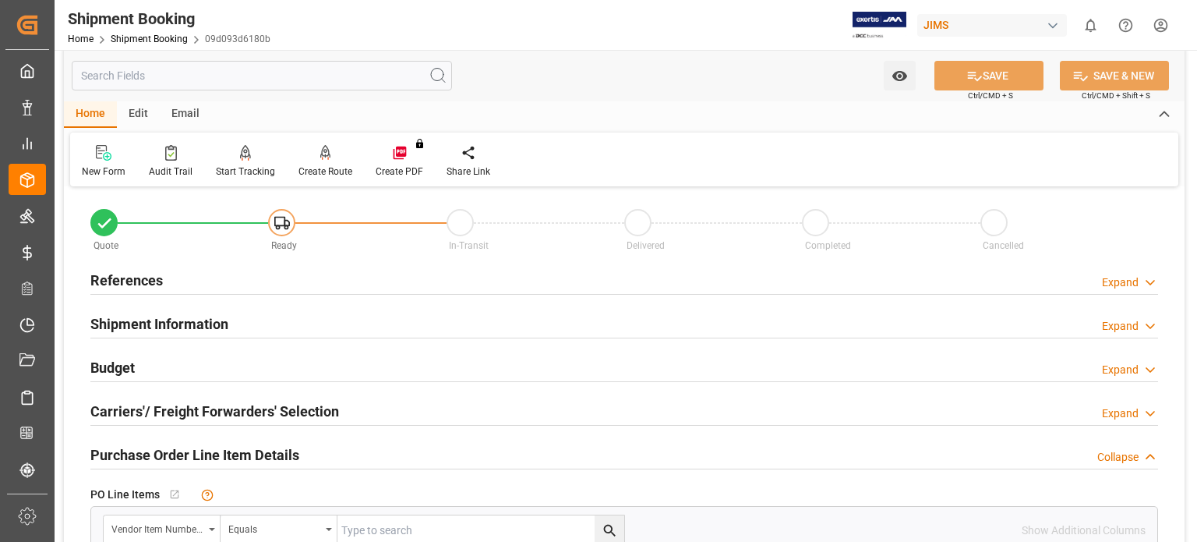
scroll to position [0, 0]
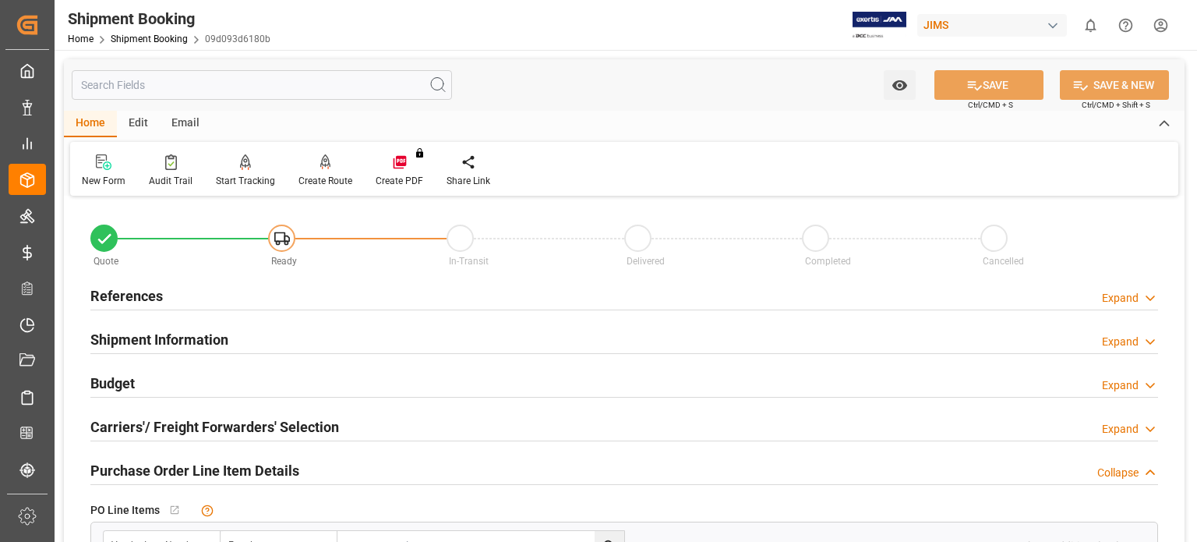
click at [131, 290] on h2 "References" at bounding box center [126, 295] width 72 height 21
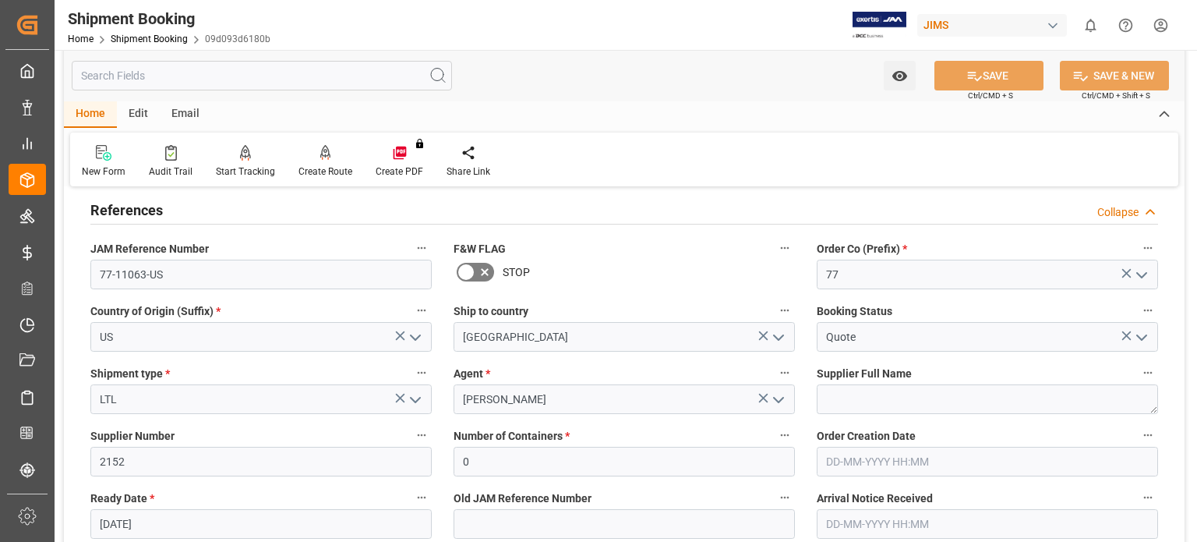
scroll to position [129, 0]
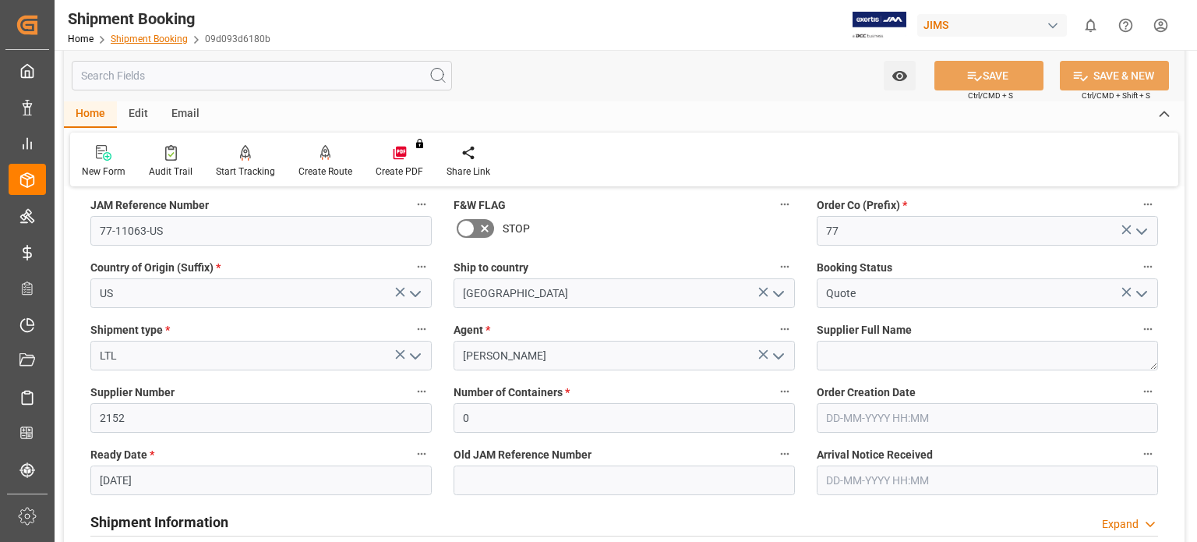
click at [153, 35] on link "Shipment Booking" at bounding box center [149, 39] width 77 height 11
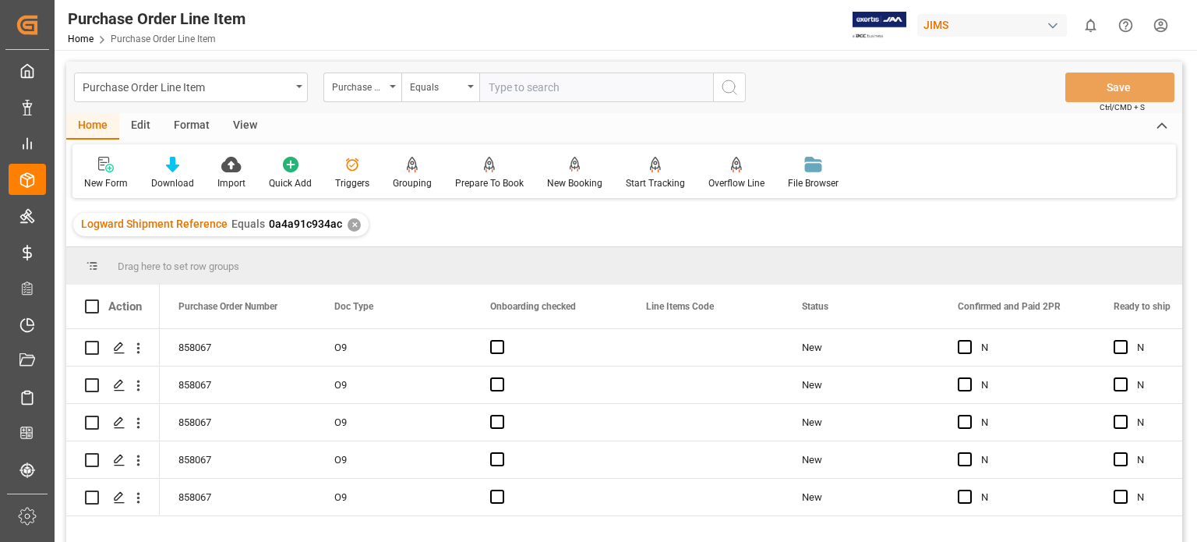
click at [244, 122] on div "View" at bounding box center [245, 126] width 48 height 26
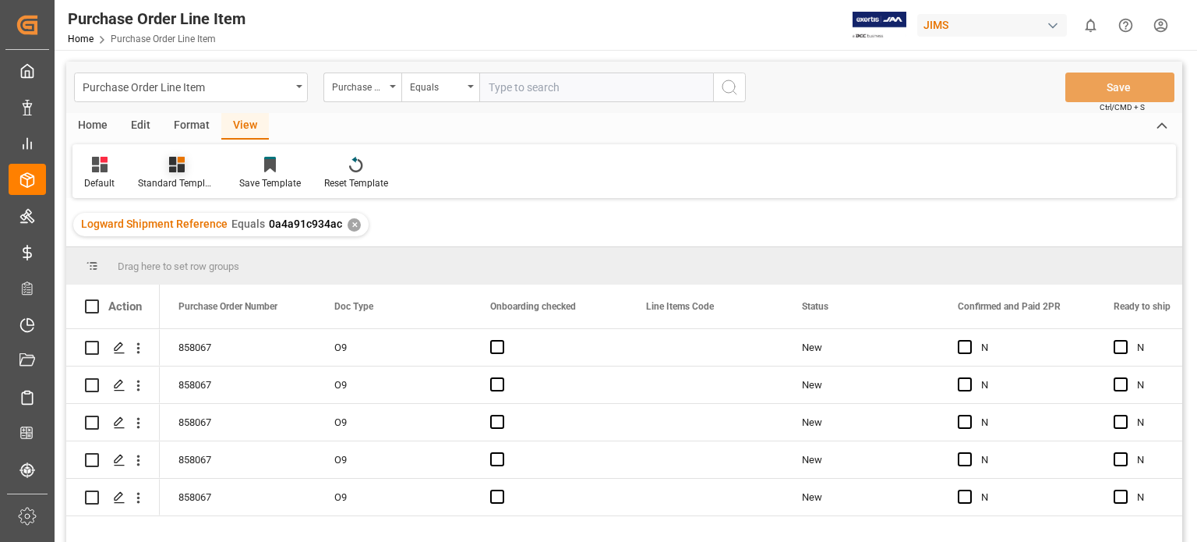
click at [175, 165] on icon at bounding box center [177, 165] width 16 height 16
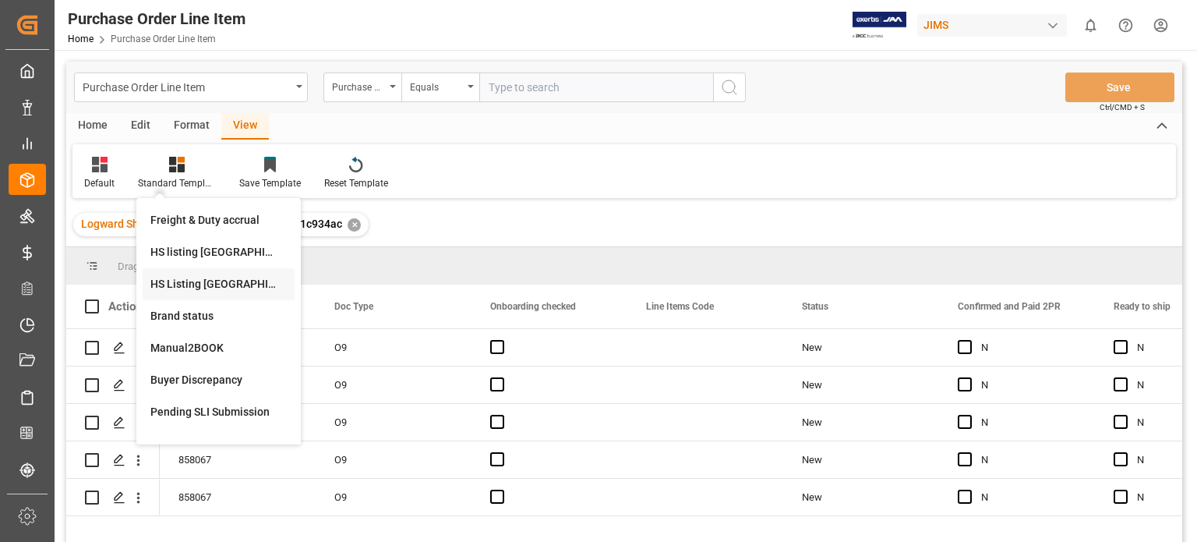
click at [190, 287] on div "HS Listing [GEOGRAPHIC_DATA]" at bounding box center [218, 284] width 136 height 16
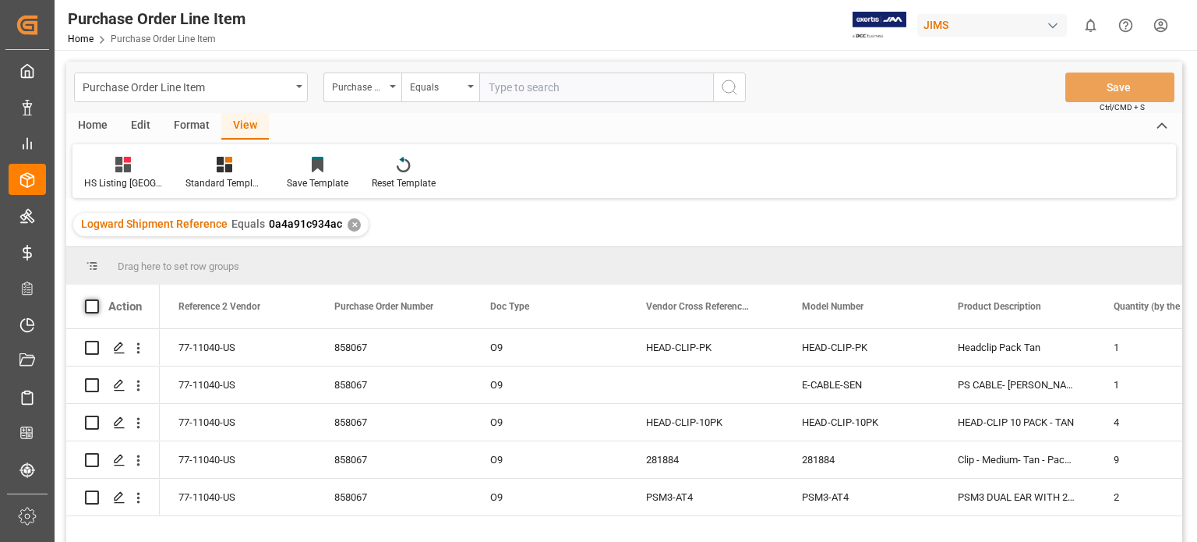
click at [93, 298] on div "Action" at bounding box center [113, 306] width 94 height 44
click at [94, 309] on span at bounding box center [92, 306] width 14 height 14
click at [97, 299] on input "checkbox" at bounding box center [97, 299] width 0 height 0
checkbox input "true"
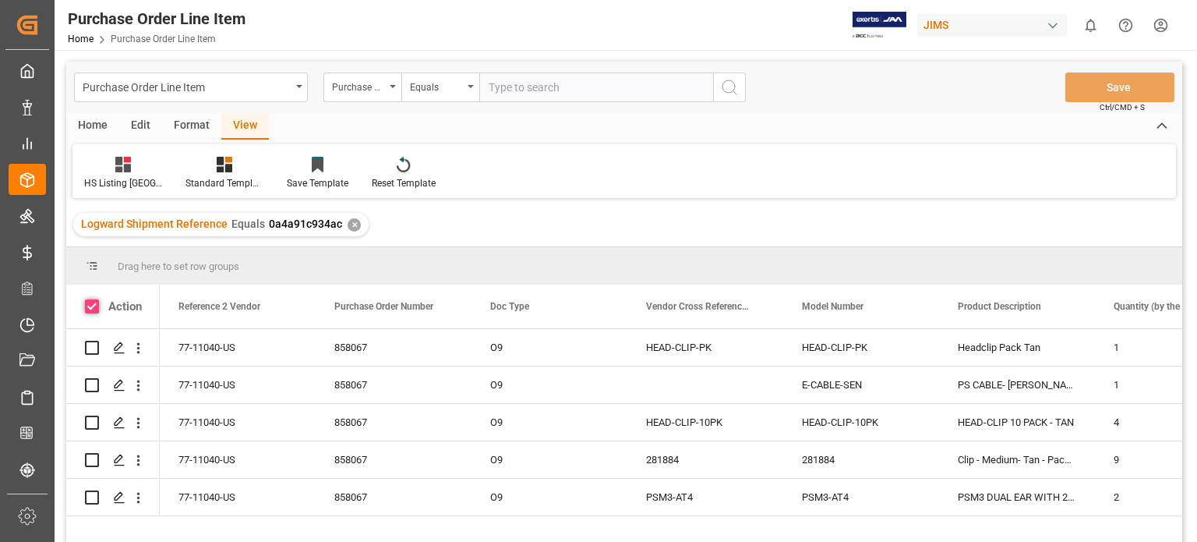
checkbox input "true"
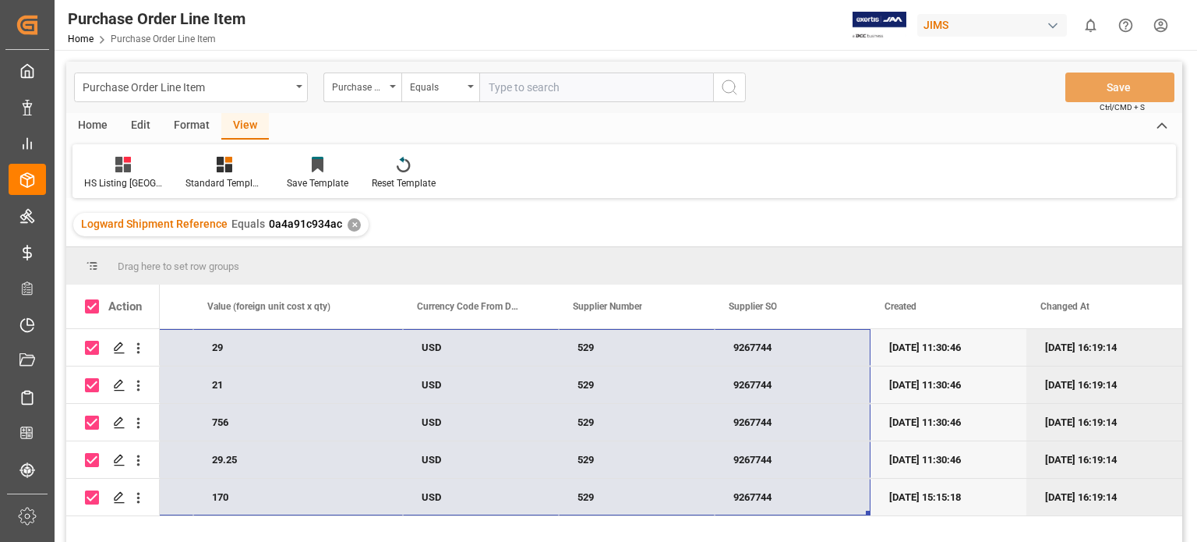
drag, startPoint x: 175, startPoint y: 341, endPoint x: 774, endPoint y: 492, distance: 617.9
